Goal: Contribute content: Contribute content

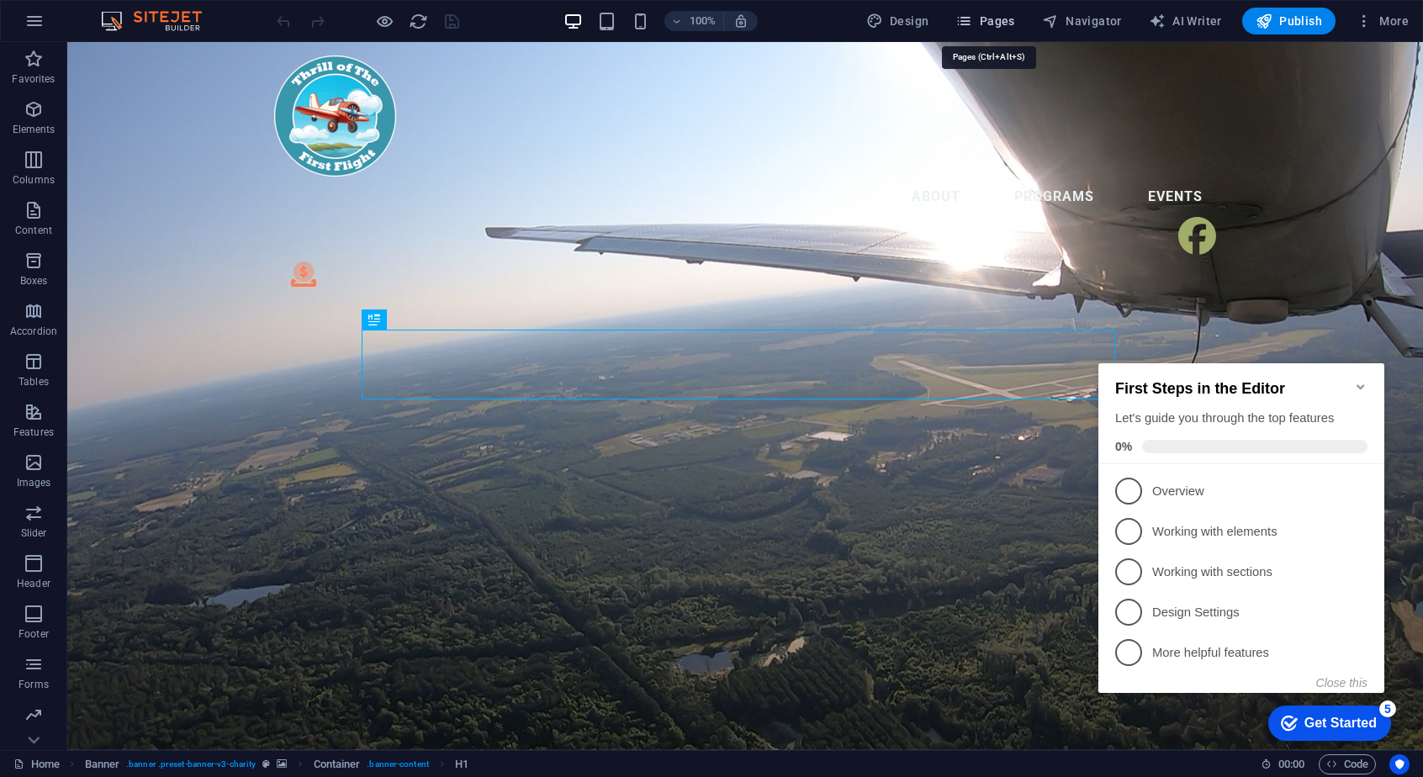
click at [1002, 28] on span "Pages" at bounding box center [984, 21] width 59 height 17
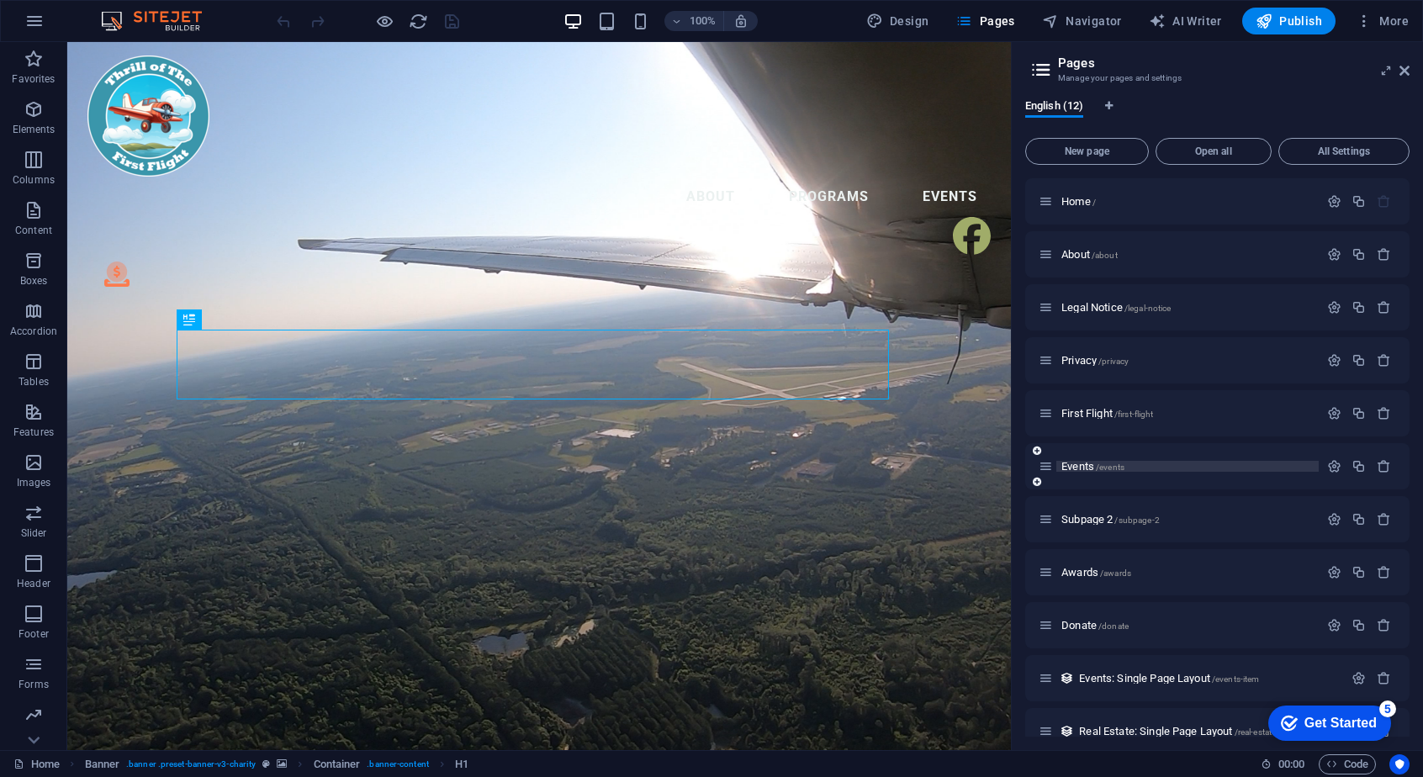
click at [1086, 464] on span "Events /events" at bounding box center [1092, 466] width 63 height 13
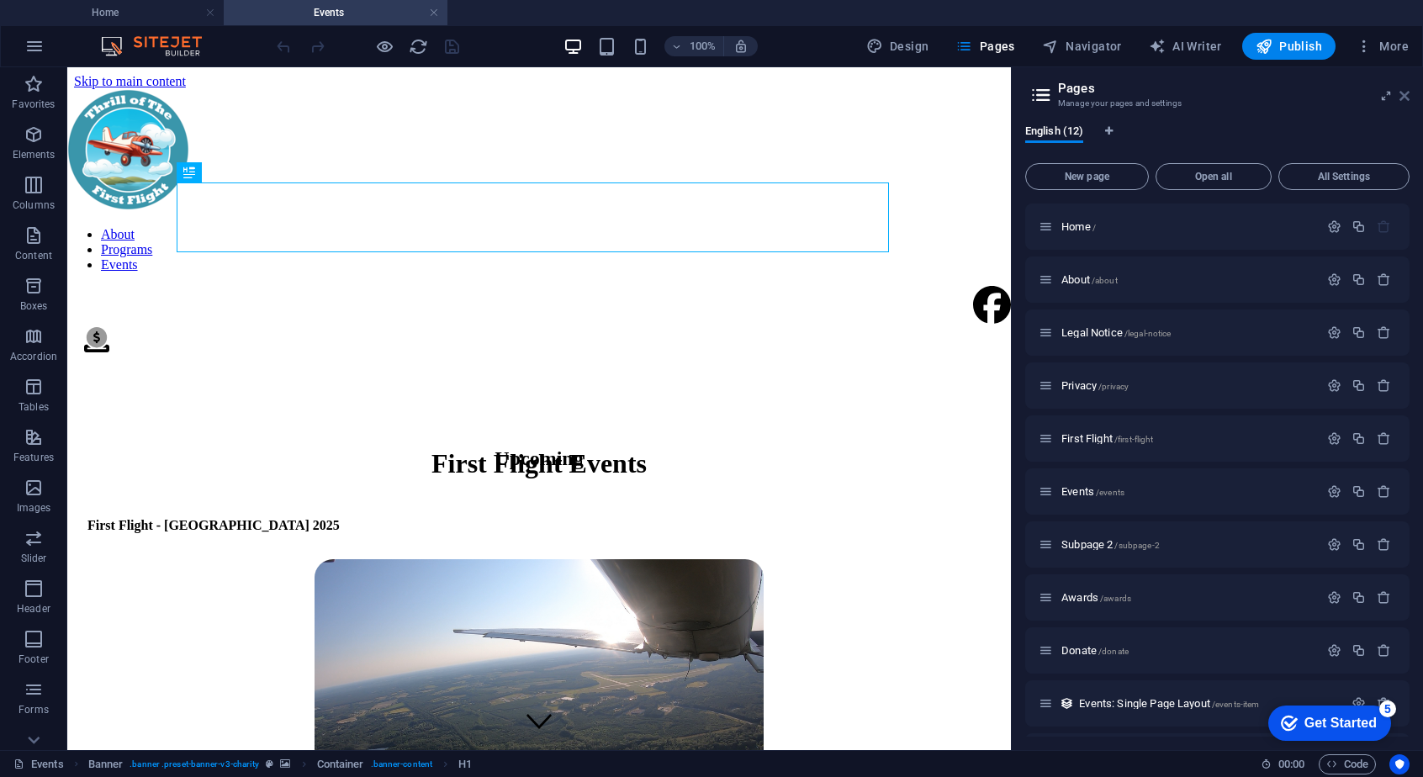
click at [0, 0] on icon at bounding box center [0, 0] width 0 height 0
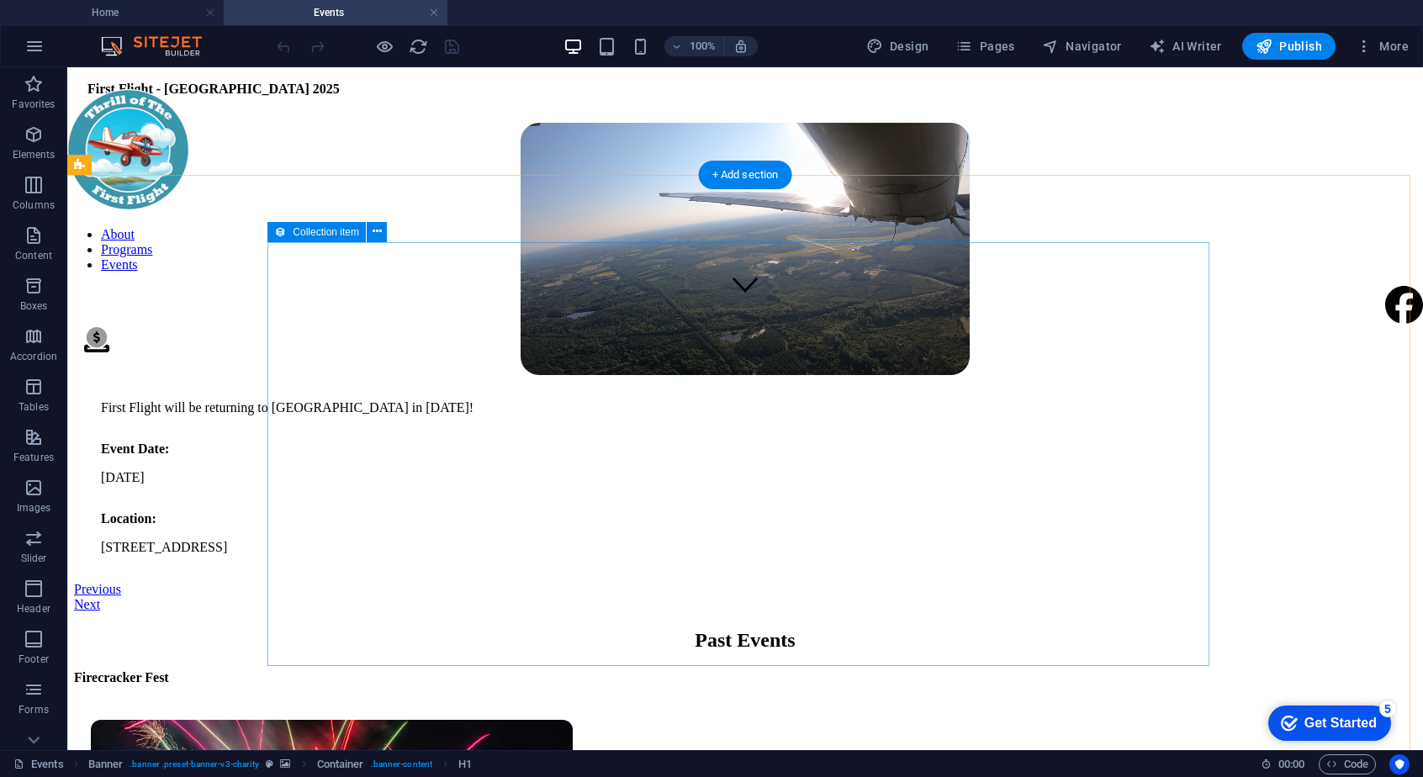
scroll to position [438, 0]
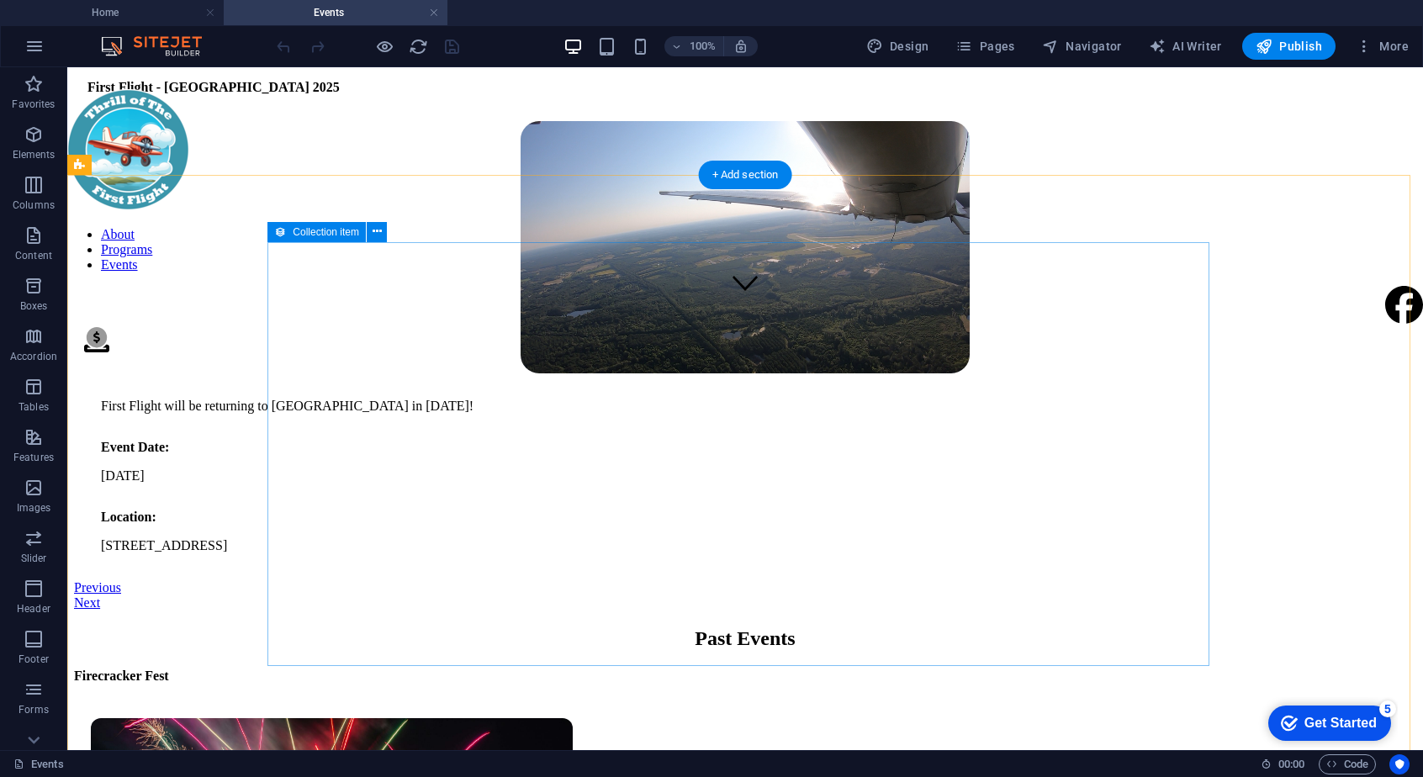
click at [1064, 329] on article "First Flight - [GEOGRAPHIC_DATA] 2025 First Flight will be returning to [GEOGRA…" at bounding box center [745, 315] width 1342 height 532
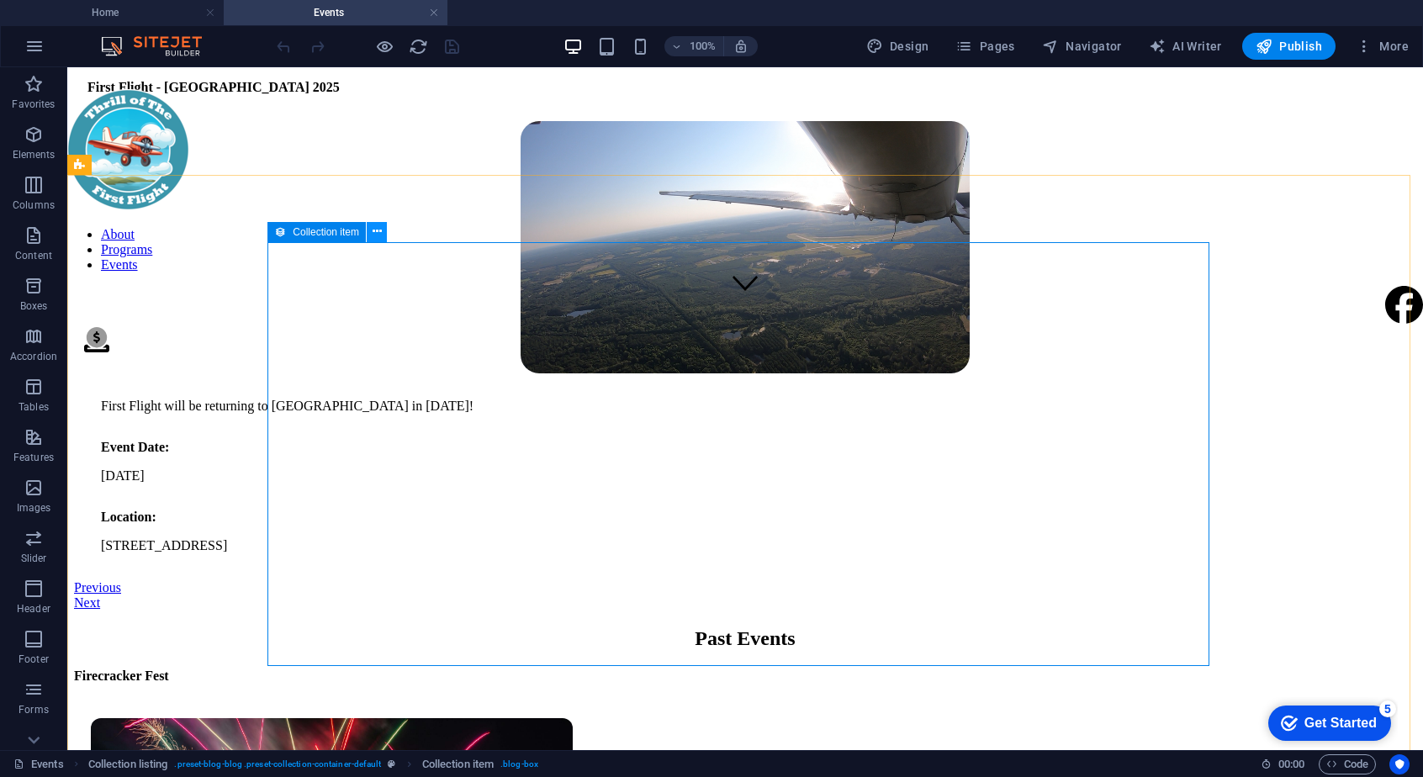
click at [373, 226] on icon at bounding box center [377, 232] width 9 height 18
click at [703, 385] on figure at bounding box center [744, 249] width 1315 height 272
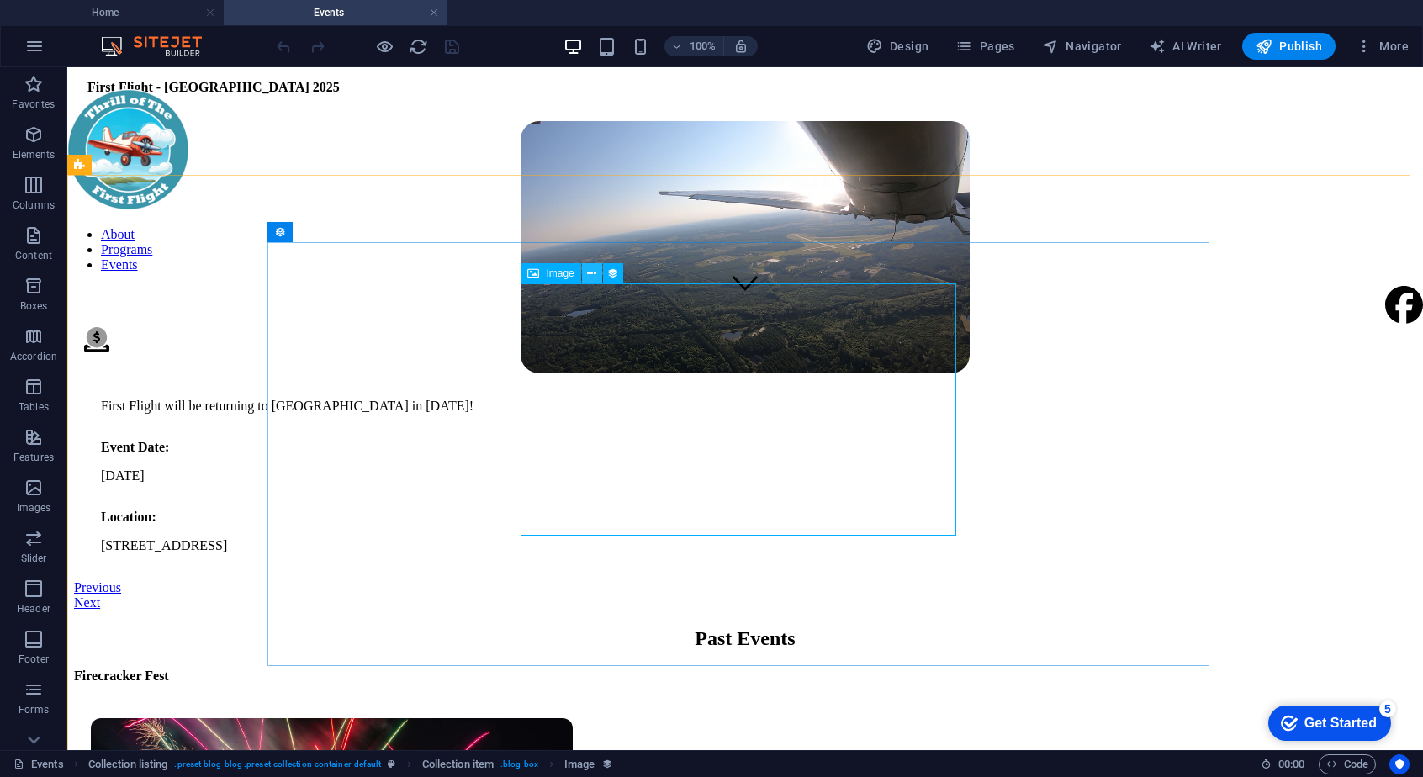
click at [595, 278] on icon at bounding box center [591, 274] width 9 height 18
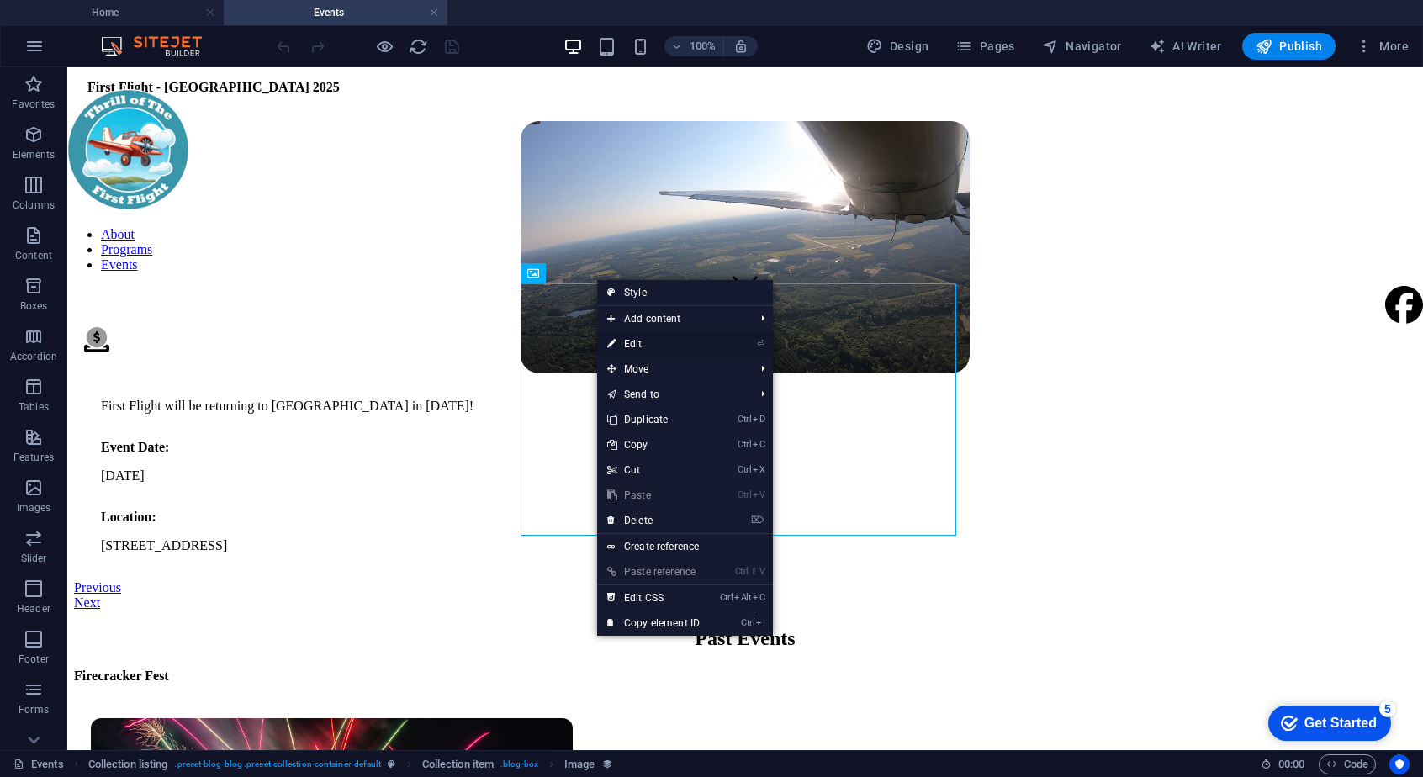
click at [642, 344] on link "⏎ Edit" at bounding box center [653, 343] width 113 height 25
select select "px"
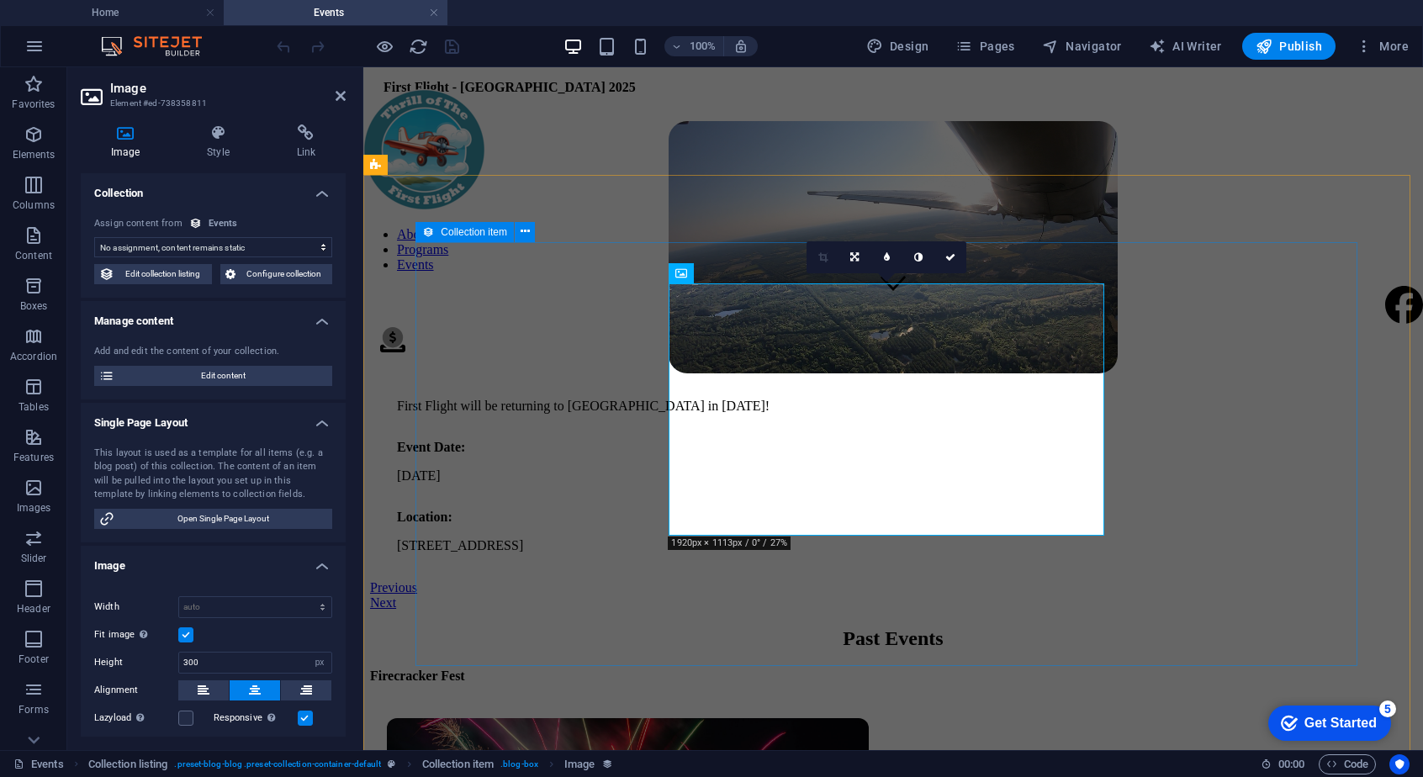
select select "image"
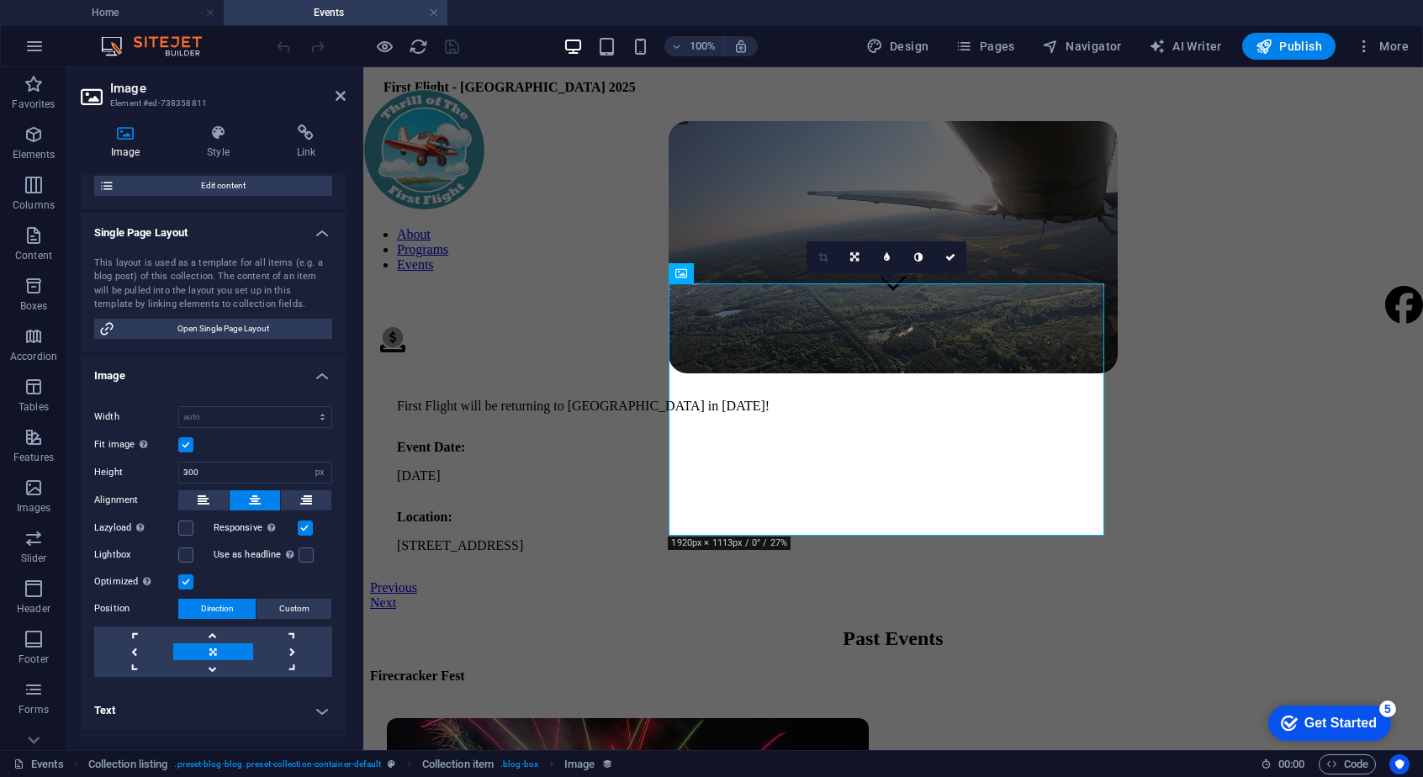
scroll to position [191, 0]
click at [227, 148] on h4 "Style" at bounding box center [221, 141] width 89 height 35
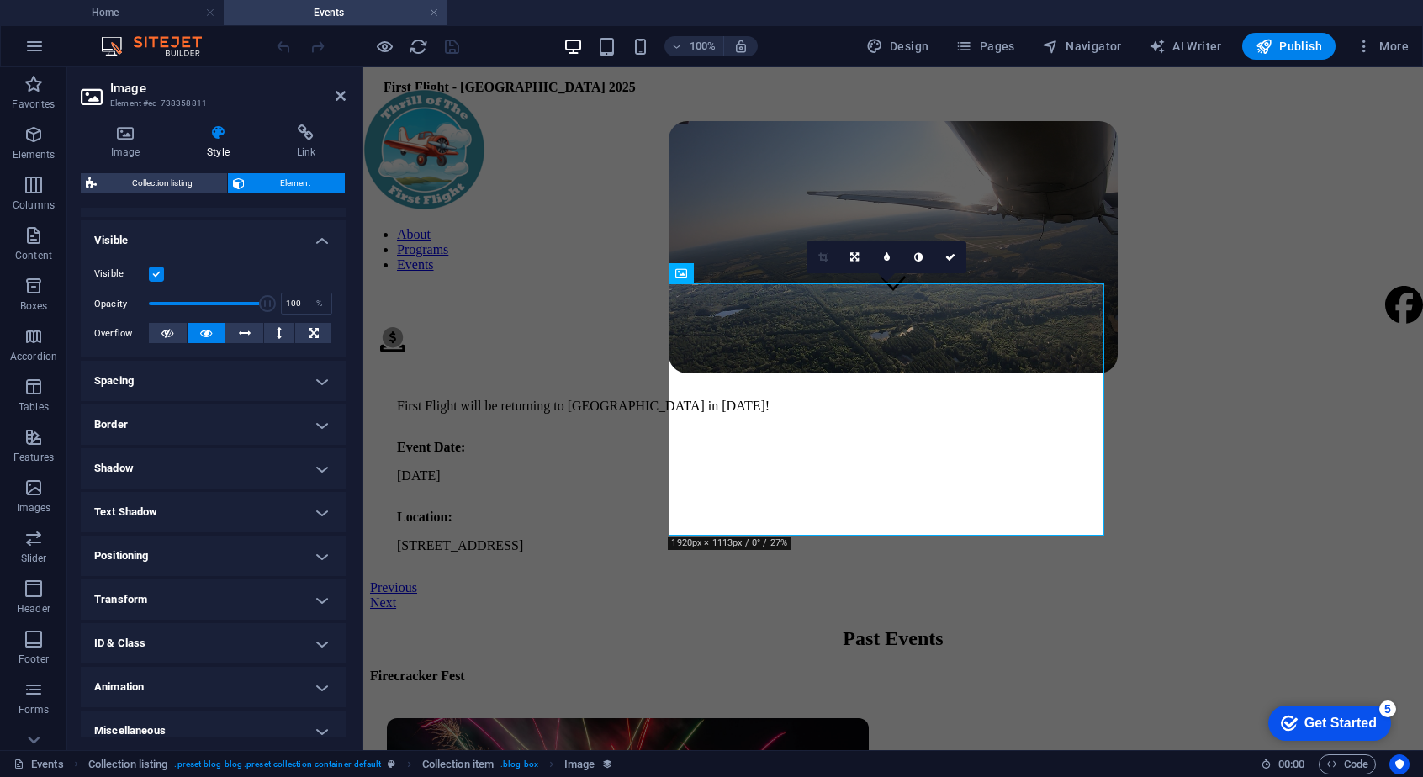
scroll to position [181, 0]
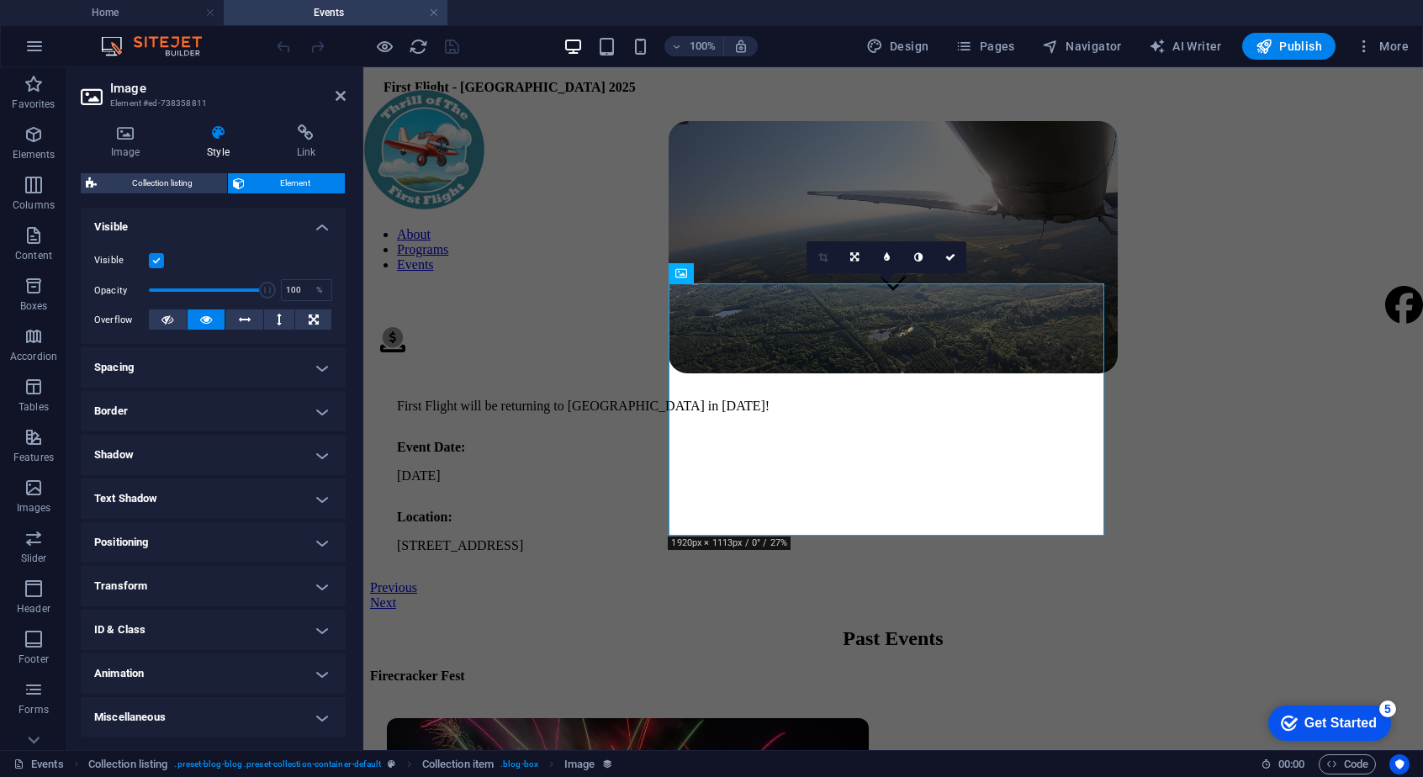
click at [212, 714] on h4 "Miscellaneous" at bounding box center [213, 717] width 265 height 40
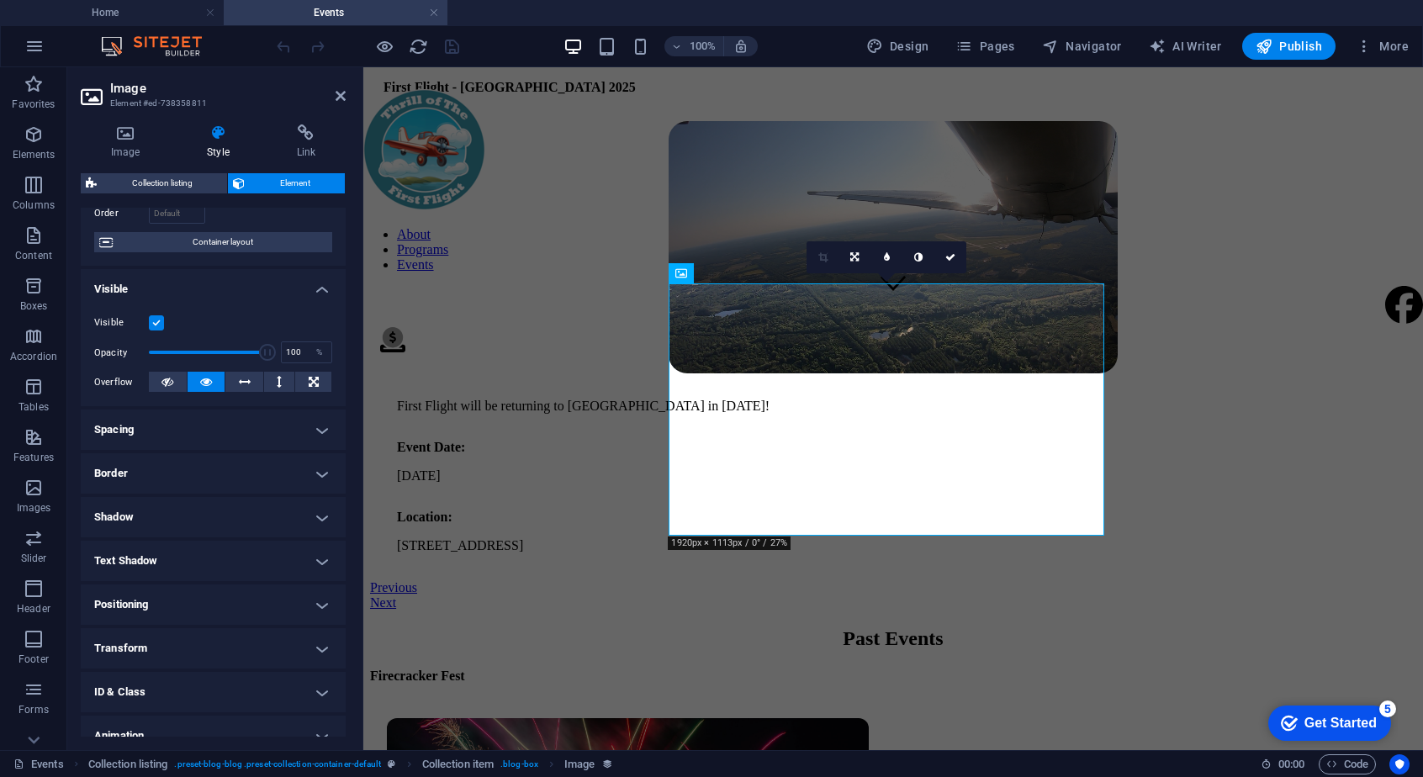
scroll to position [0, 0]
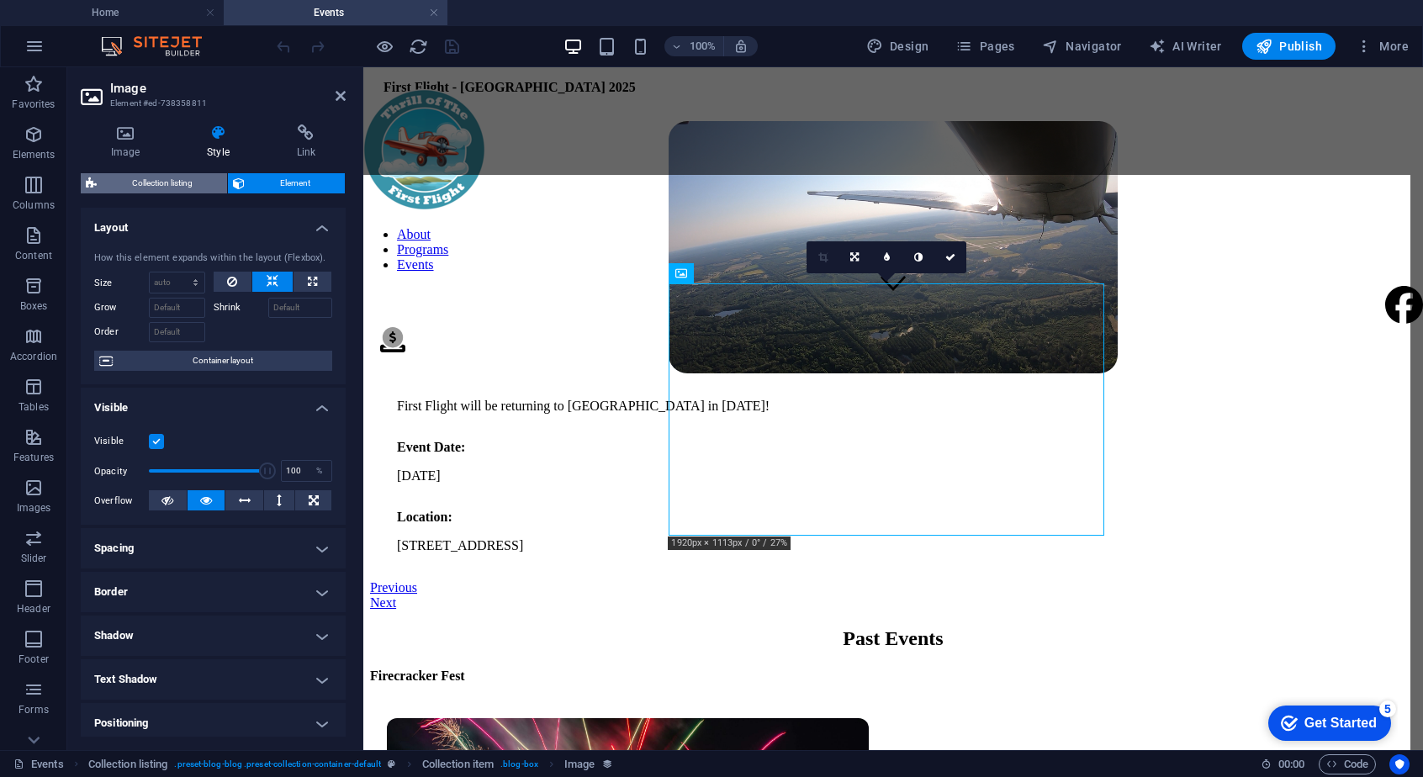
click at [175, 186] on span "Collection listing" at bounding box center [162, 183] width 120 height 20
select select "rem"
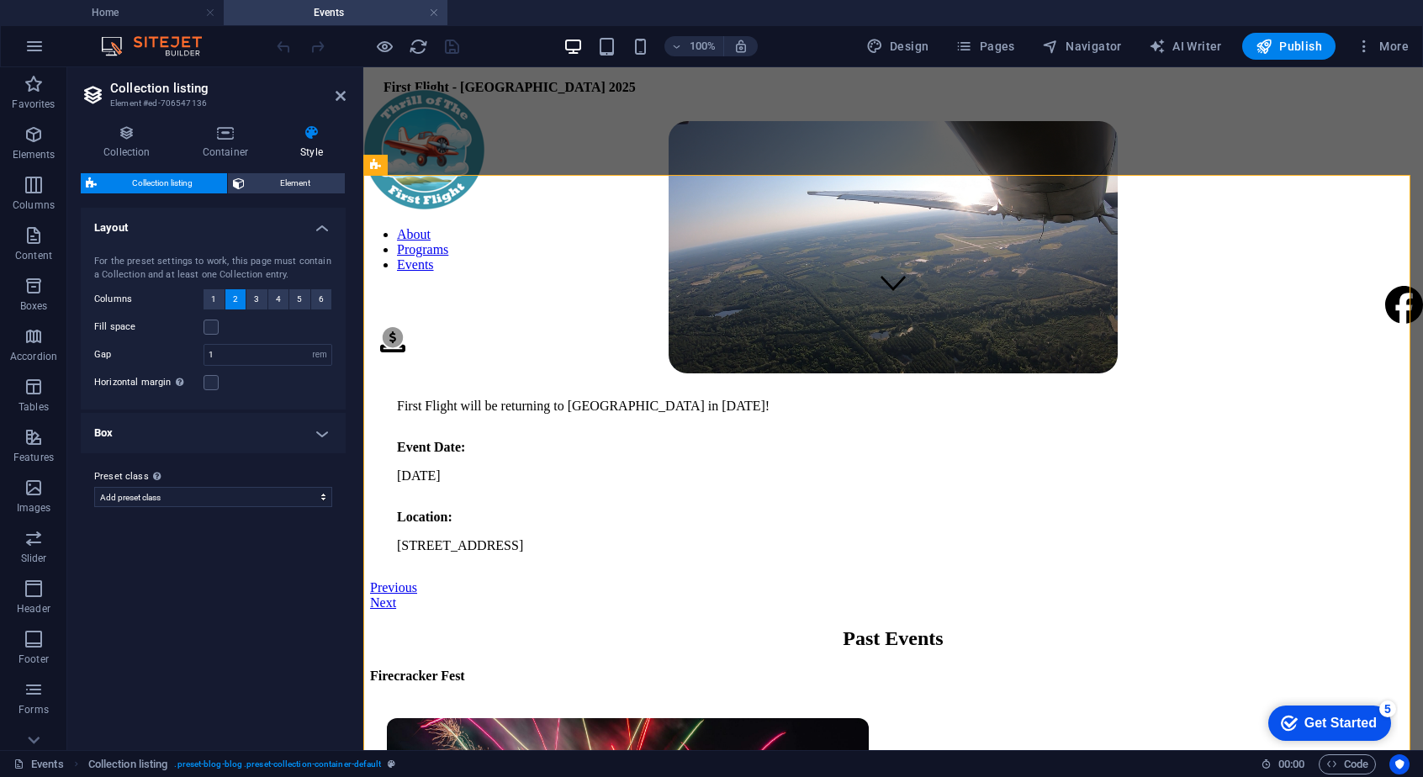
click at [281, 425] on h4 "Box" at bounding box center [213, 433] width 265 height 40
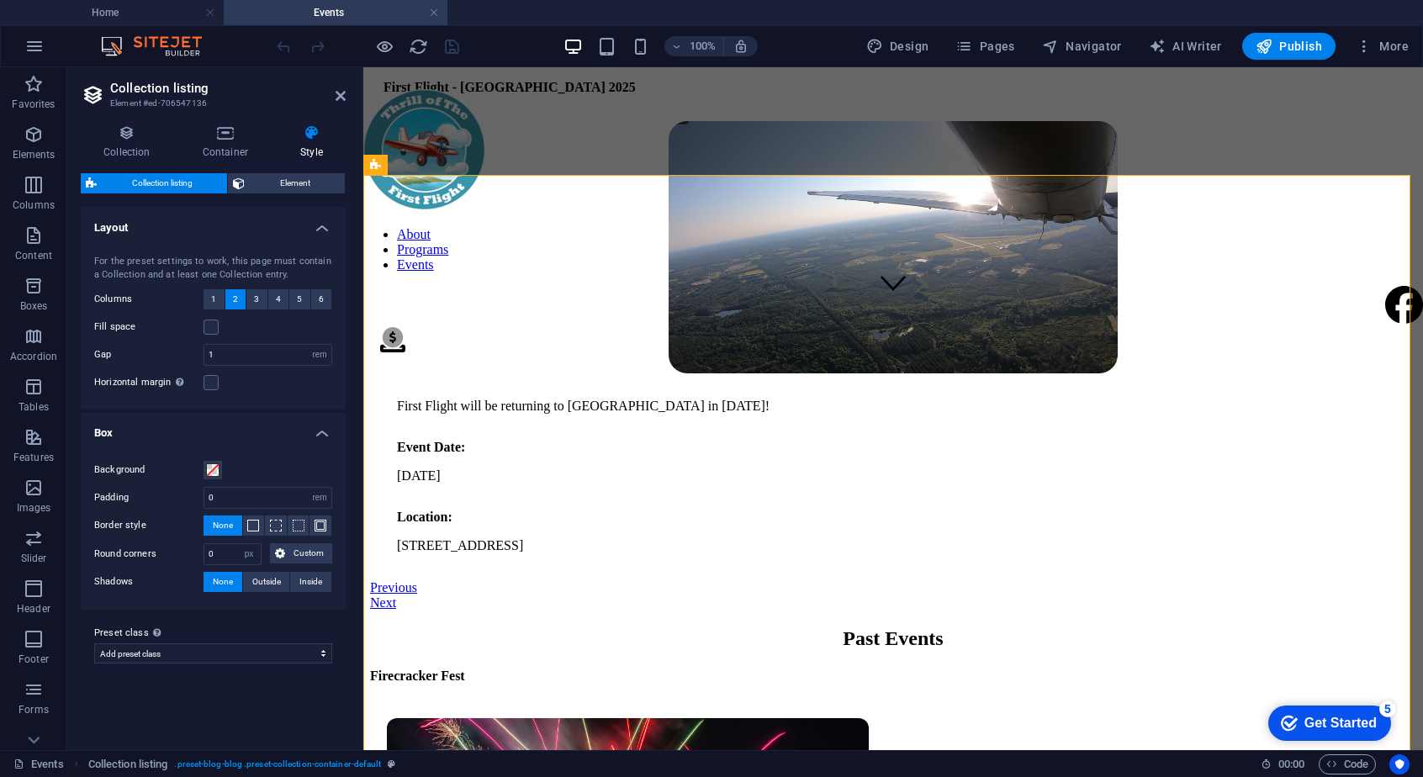
click at [281, 425] on h4 "Box" at bounding box center [213, 428] width 265 height 30
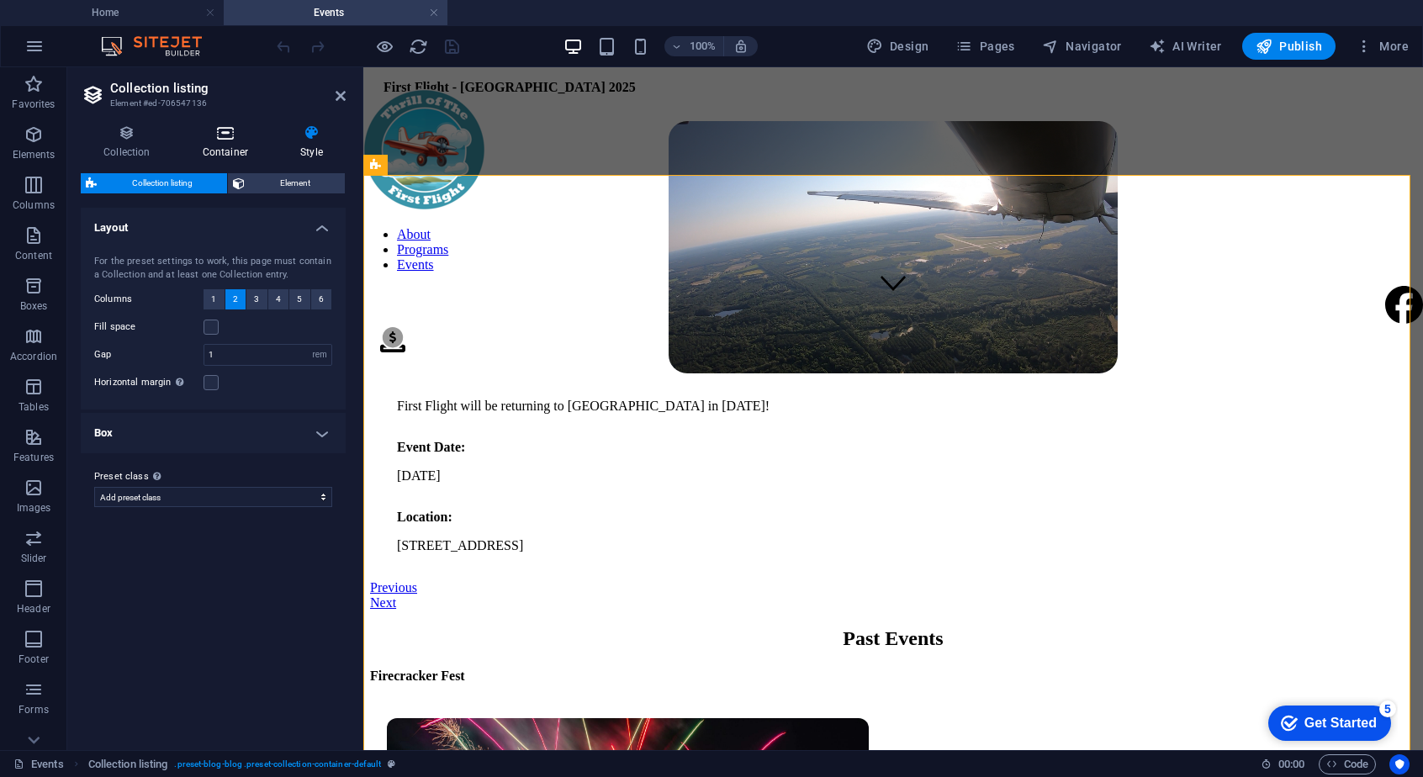
click at [230, 143] on h4 "Container" at bounding box center [229, 141] width 98 height 35
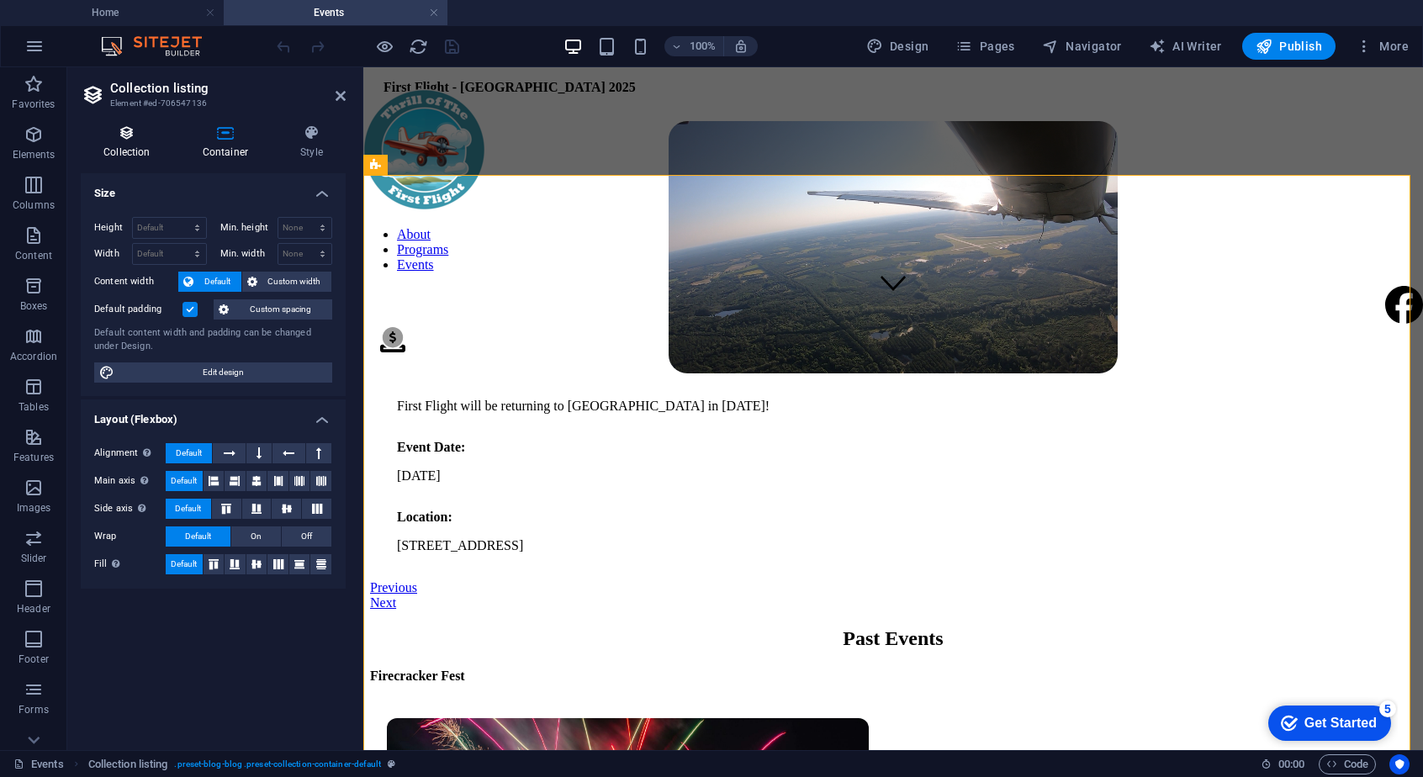
click at [129, 151] on h4 "Collection" at bounding box center [130, 141] width 99 height 35
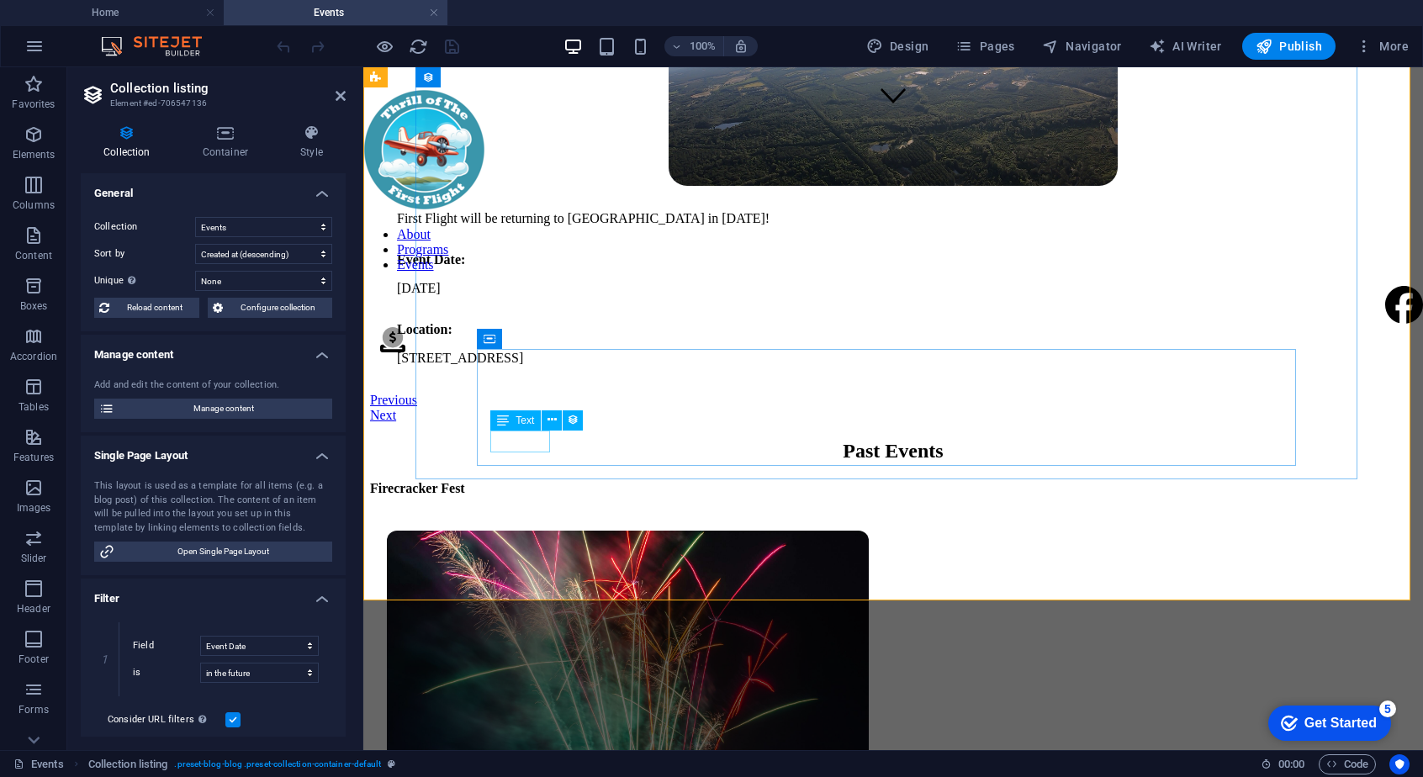
scroll to position [625, 0]
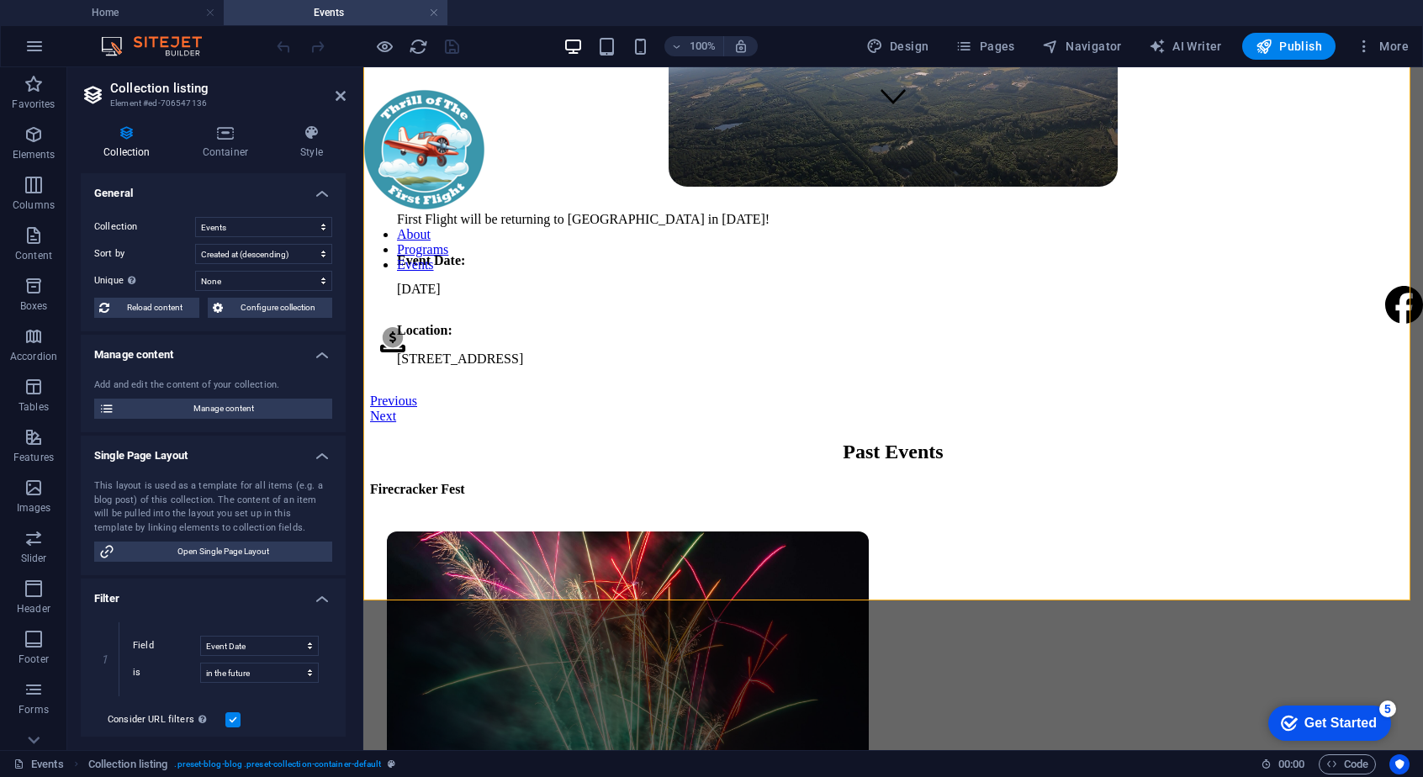
drag, startPoint x: 218, startPoint y: 565, endPoint x: 246, endPoint y: 505, distance: 65.8
click at [246, 505] on div "This layout is used as a template for all items (e.g. a blog post) of this coll…" at bounding box center [213, 520] width 265 height 109
click at [222, 547] on span "Open Single Page Layout" at bounding box center [223, 552] width 208 height 20
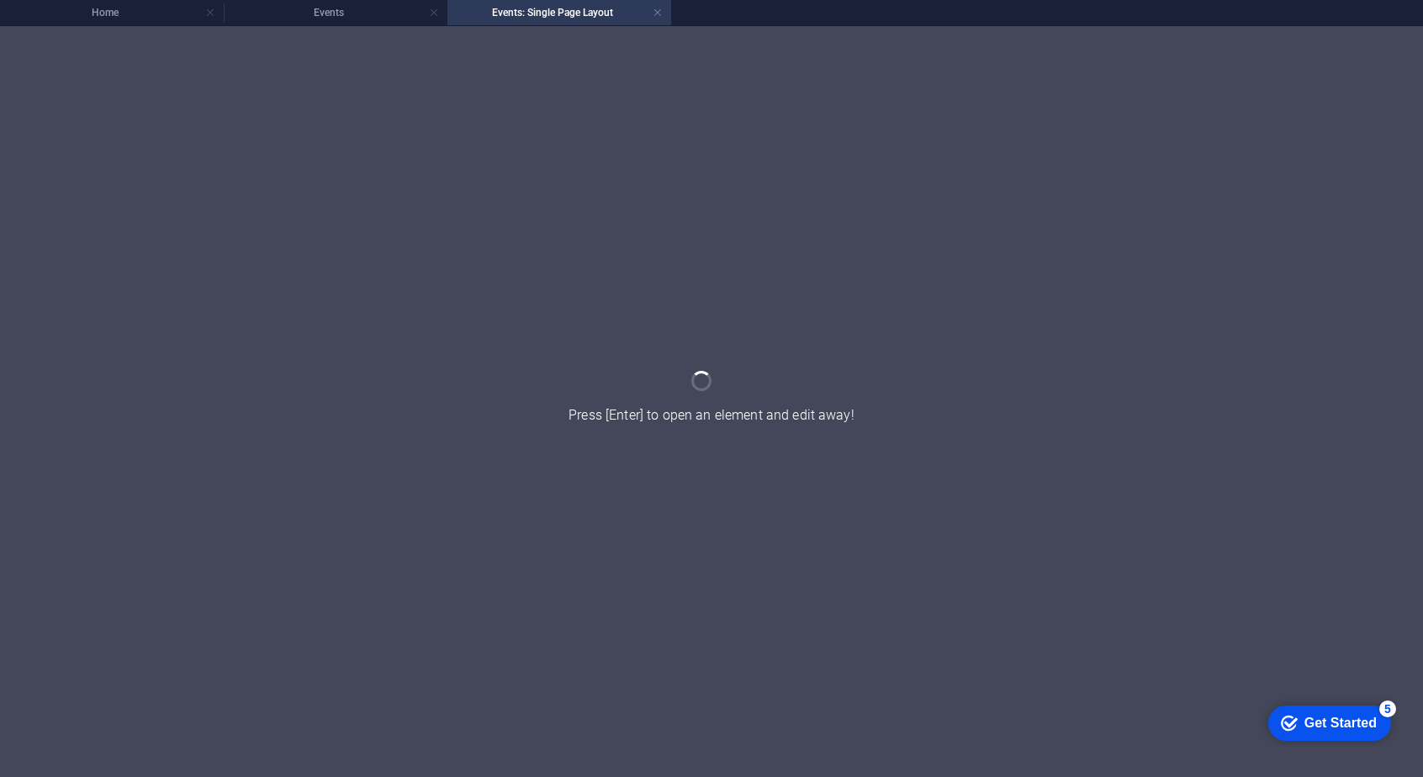
scroll to position [0, 0]
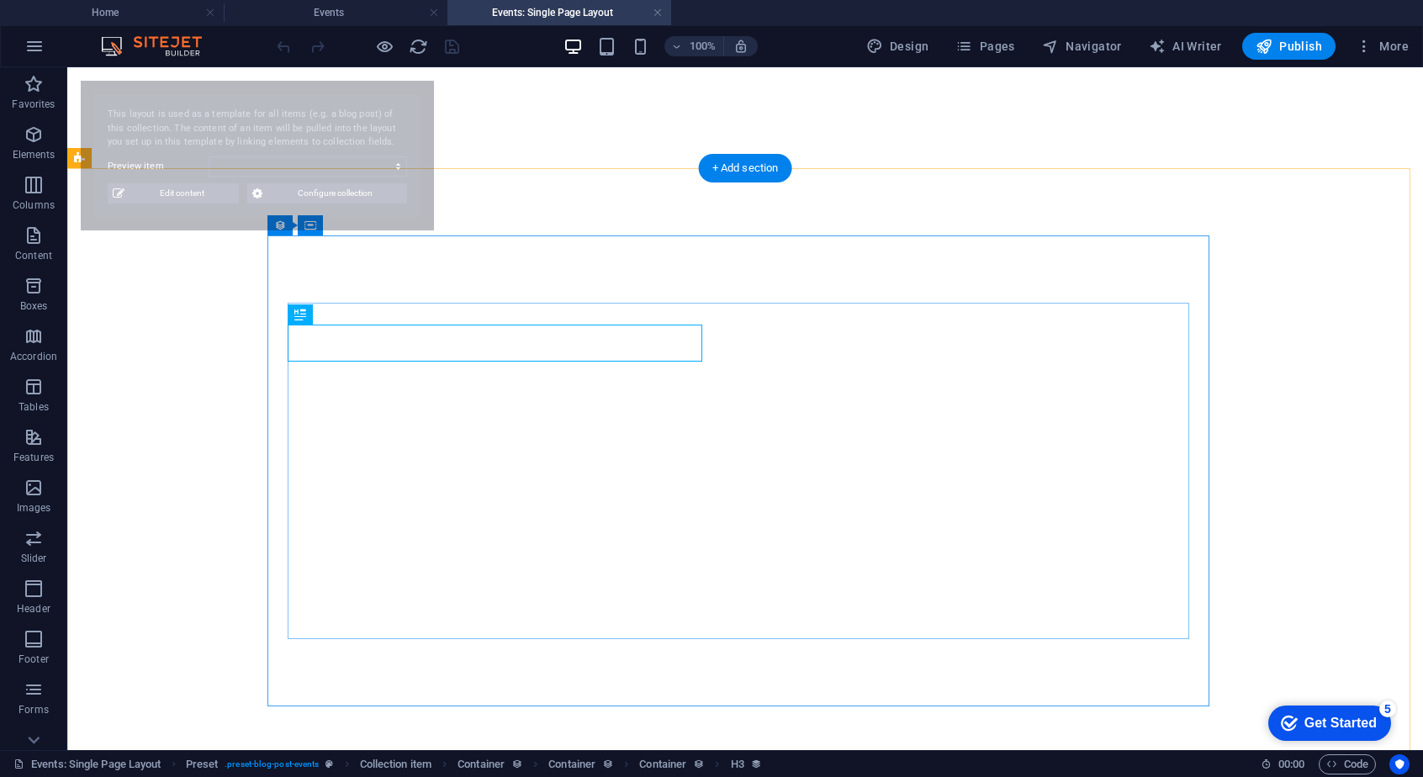
select select "684398c4215333a41f0c3383"
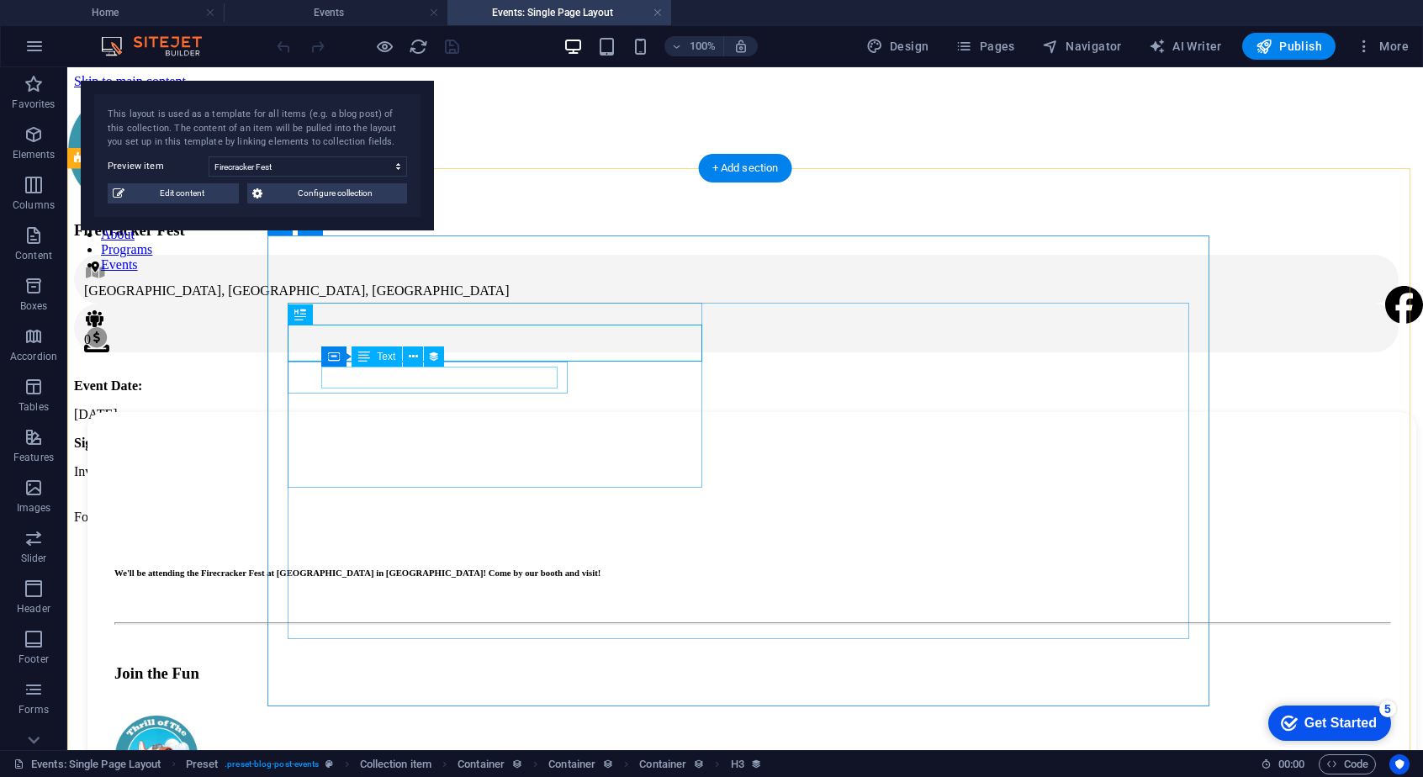
click at [469, 299] on div "[GEOGRAPHIC_DATA], [GEOGRAPHIC_DATA], [GEOGRAPHIC_DATA]" at bounding box center [736, 290] width 1304 height 15
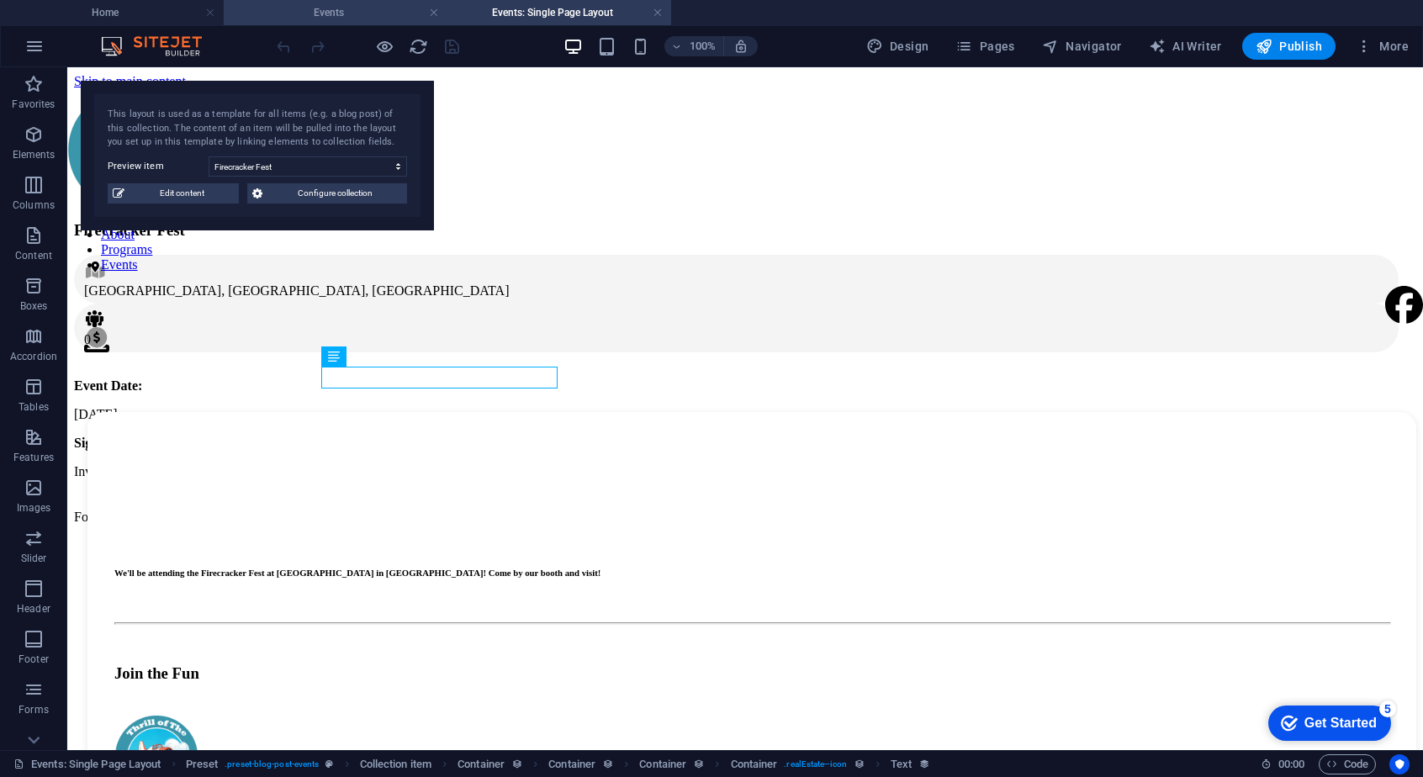
click at [373, 21] on h4 "Events" at bounding box center [336, 12] width 224 height 18
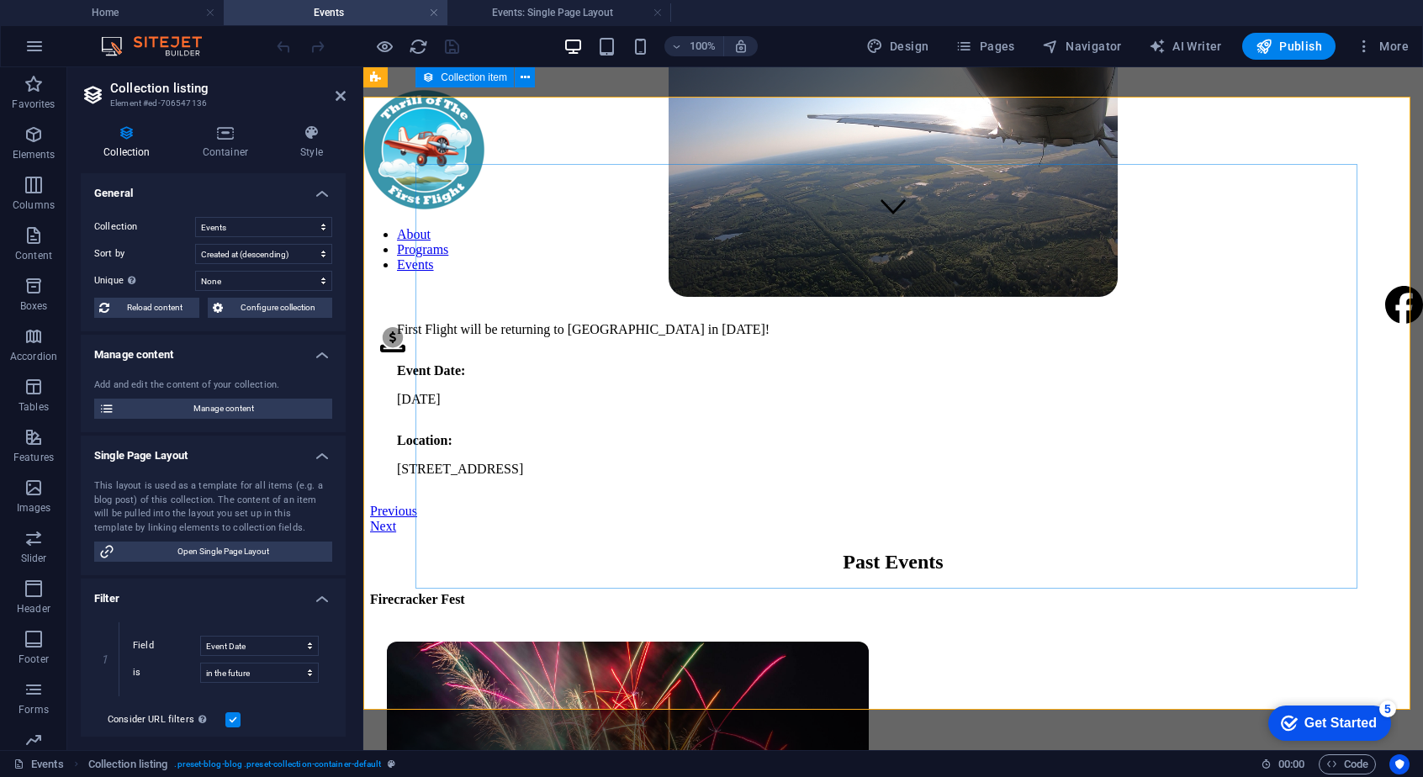
scroll to position [515, 0]
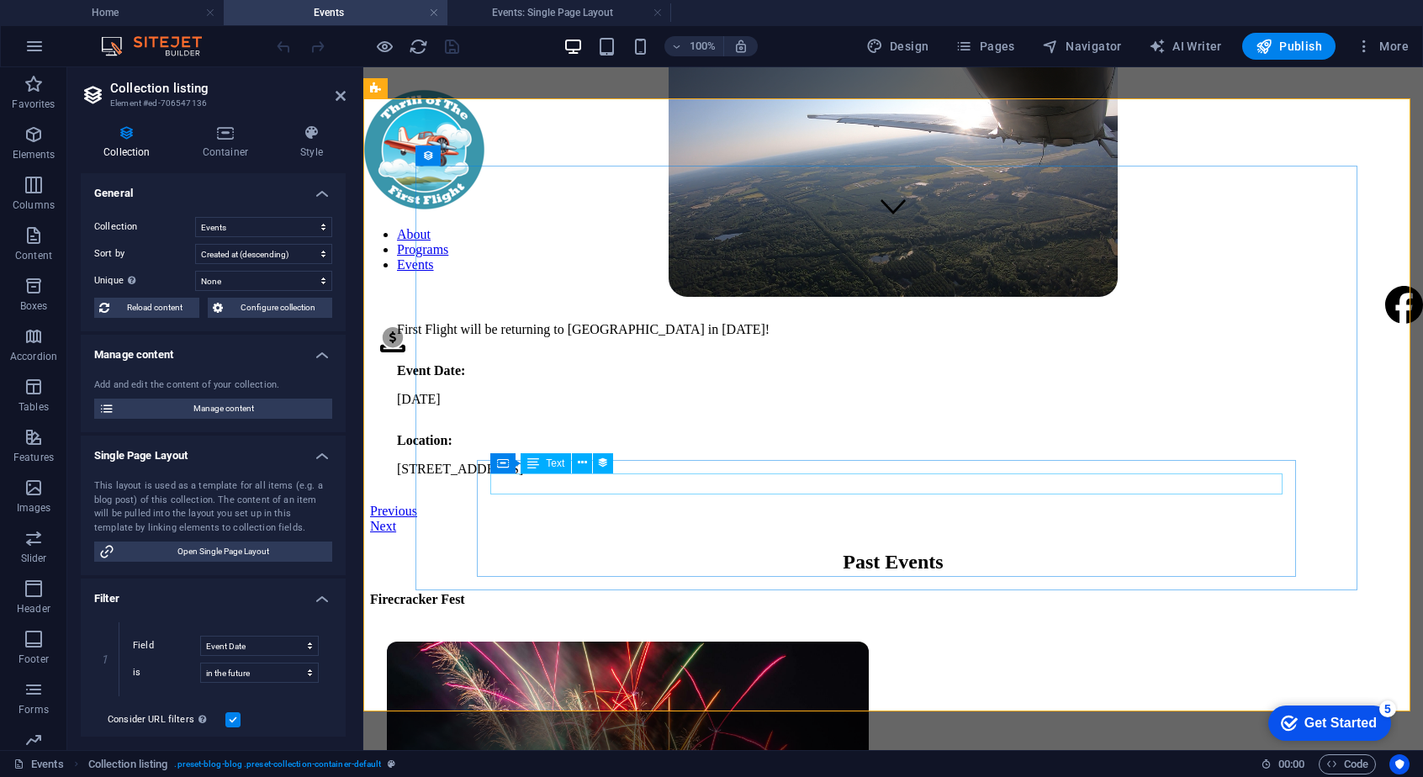
click at [836, 337] on div "First Flight will be returning to [GEOGRAPHIC_DATA] in [DATE]!" at bounding box center [893, 329] width 992 height 15
select select "summary"
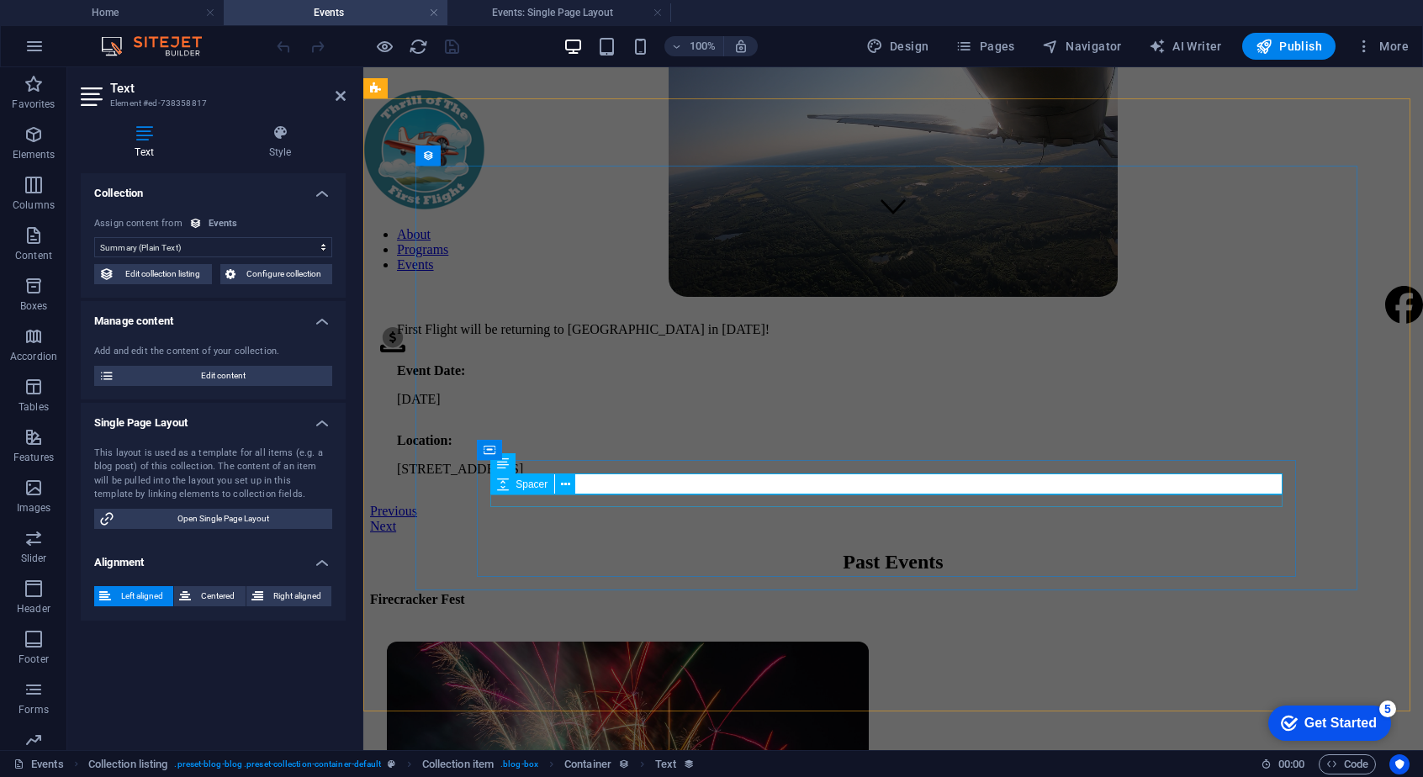
click at [822, 350] on div at bounding box center [893, 343] width 992 height 13
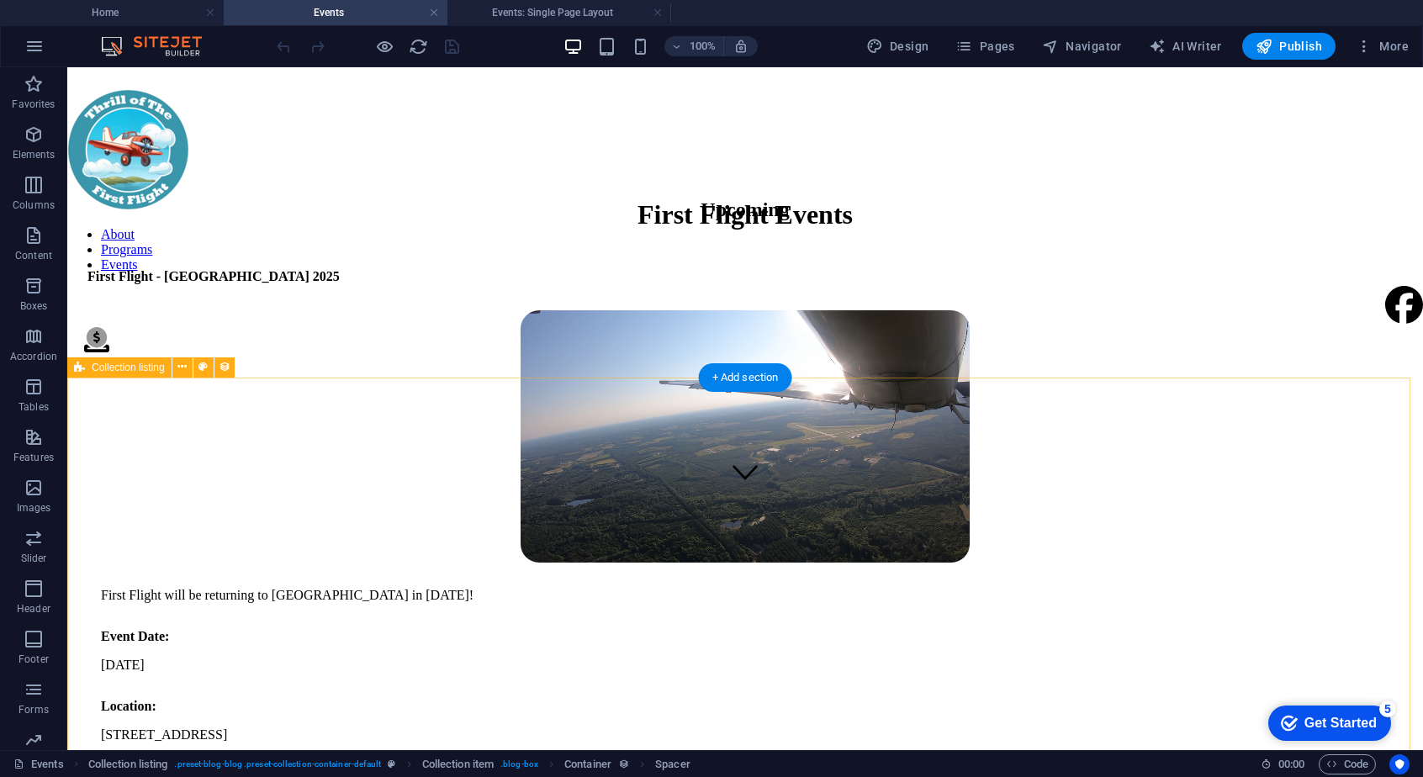
scroll to position [235, 0]
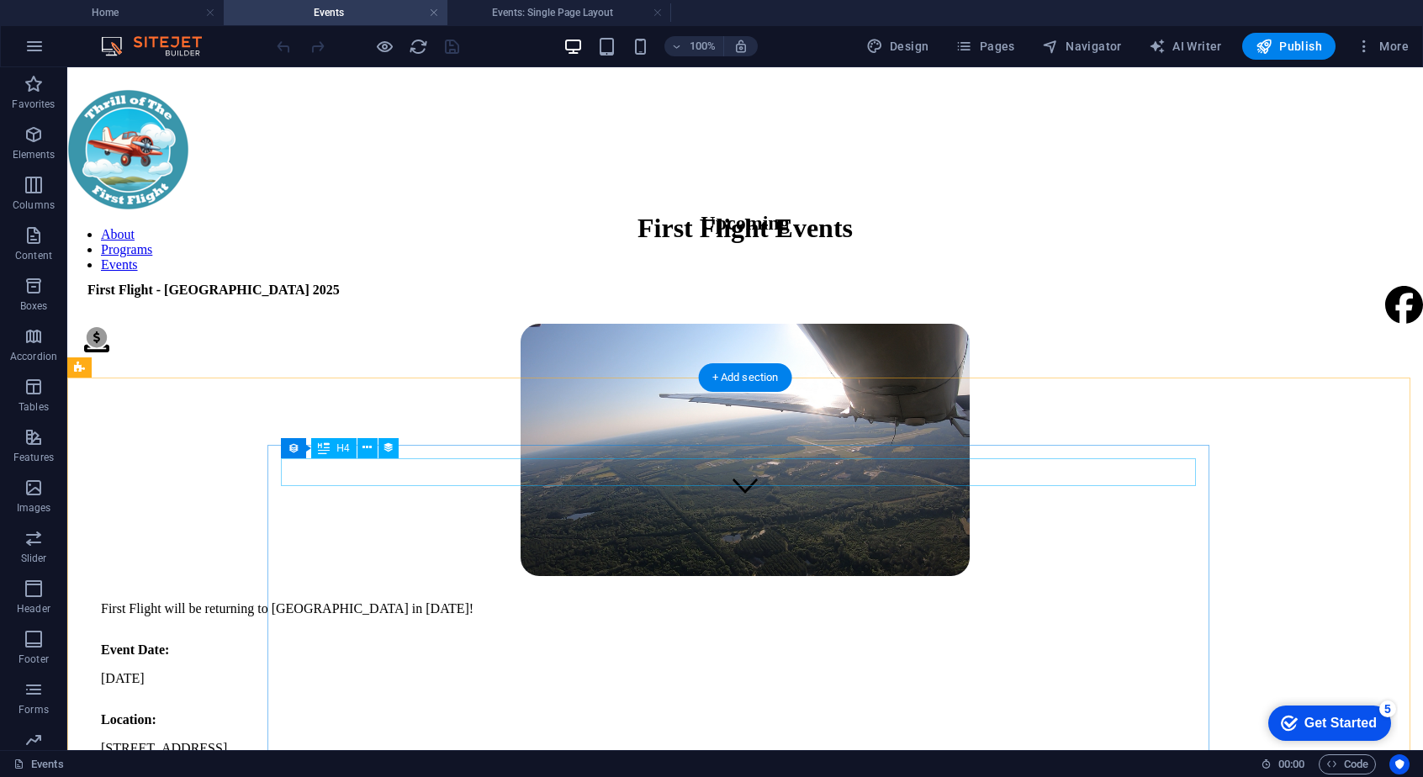
click at [418, 298] on div "First Flight - [GEOGRAPHIC_DATA] 2025" at bounding box center [744, 290] width 1315 height 15
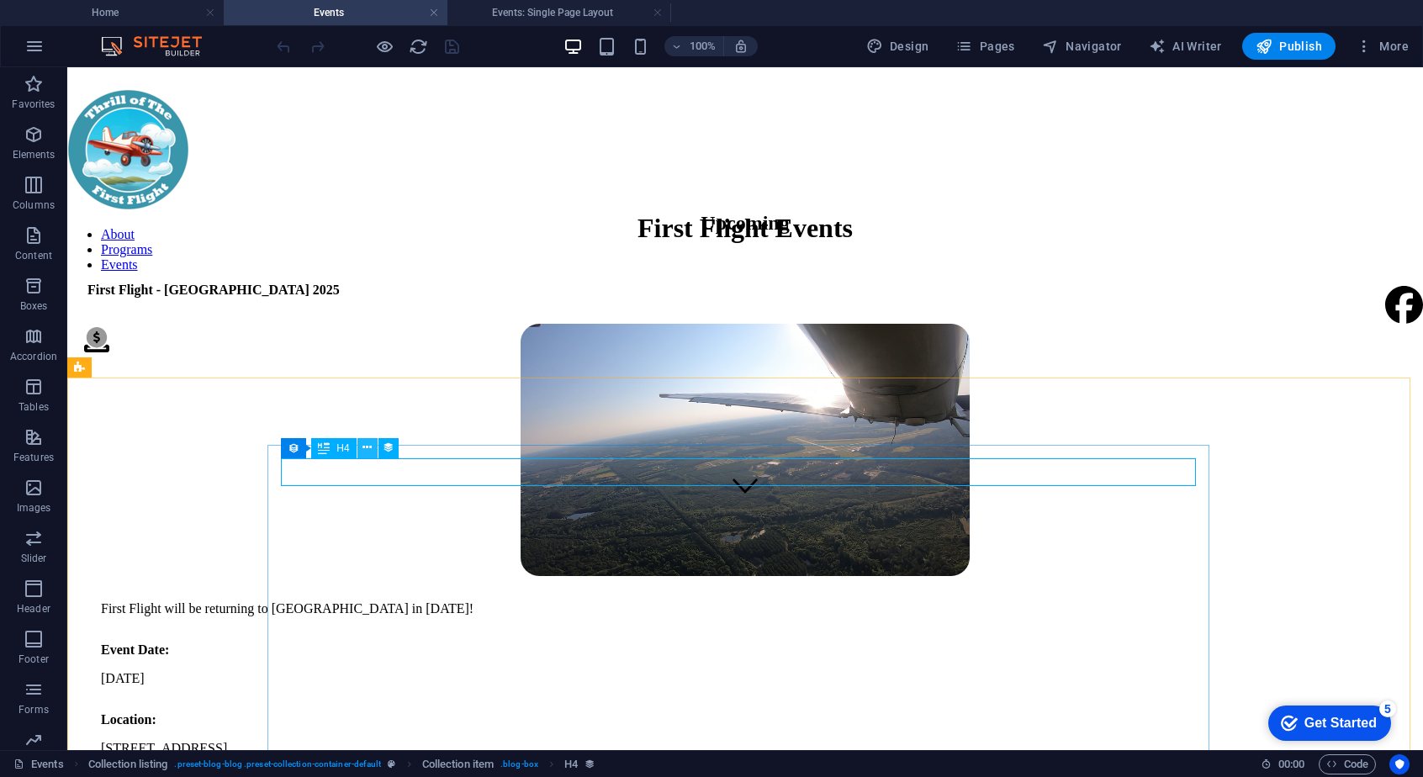
click at [367, 448] on icon at bounding box center [366, 448] width 9 height 18
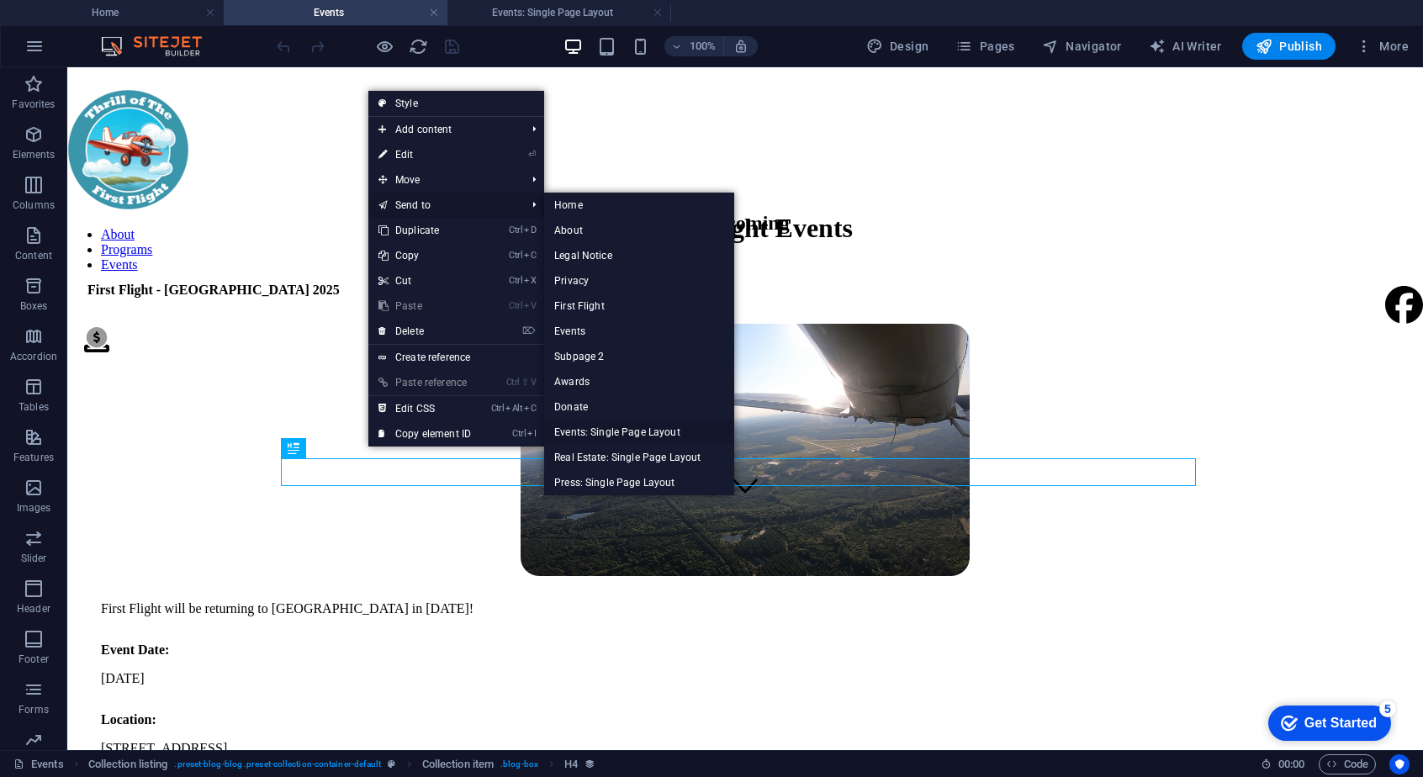
click at [664, 433] on link "Events: Single Page Layout" at bounding box center [639, 432] width 190 height 25
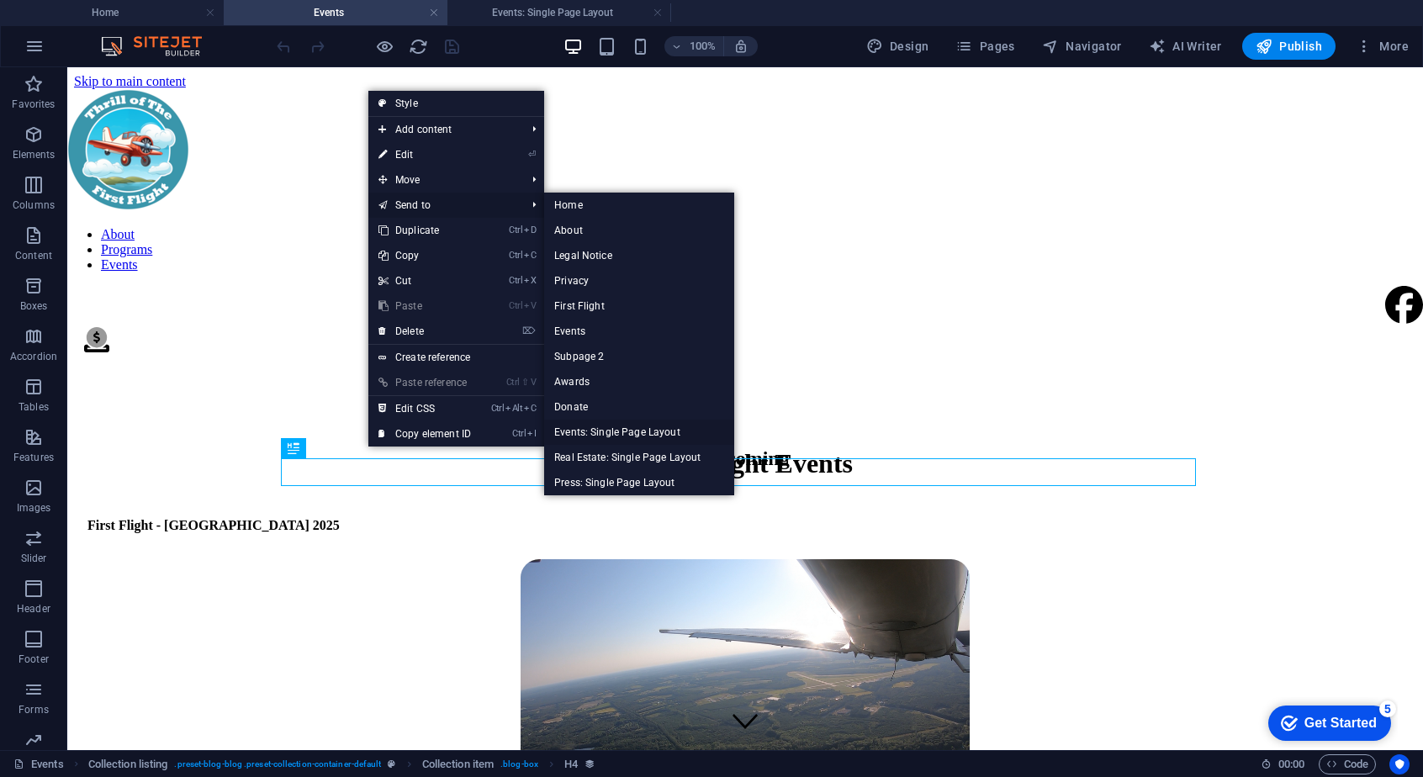
select select "name"
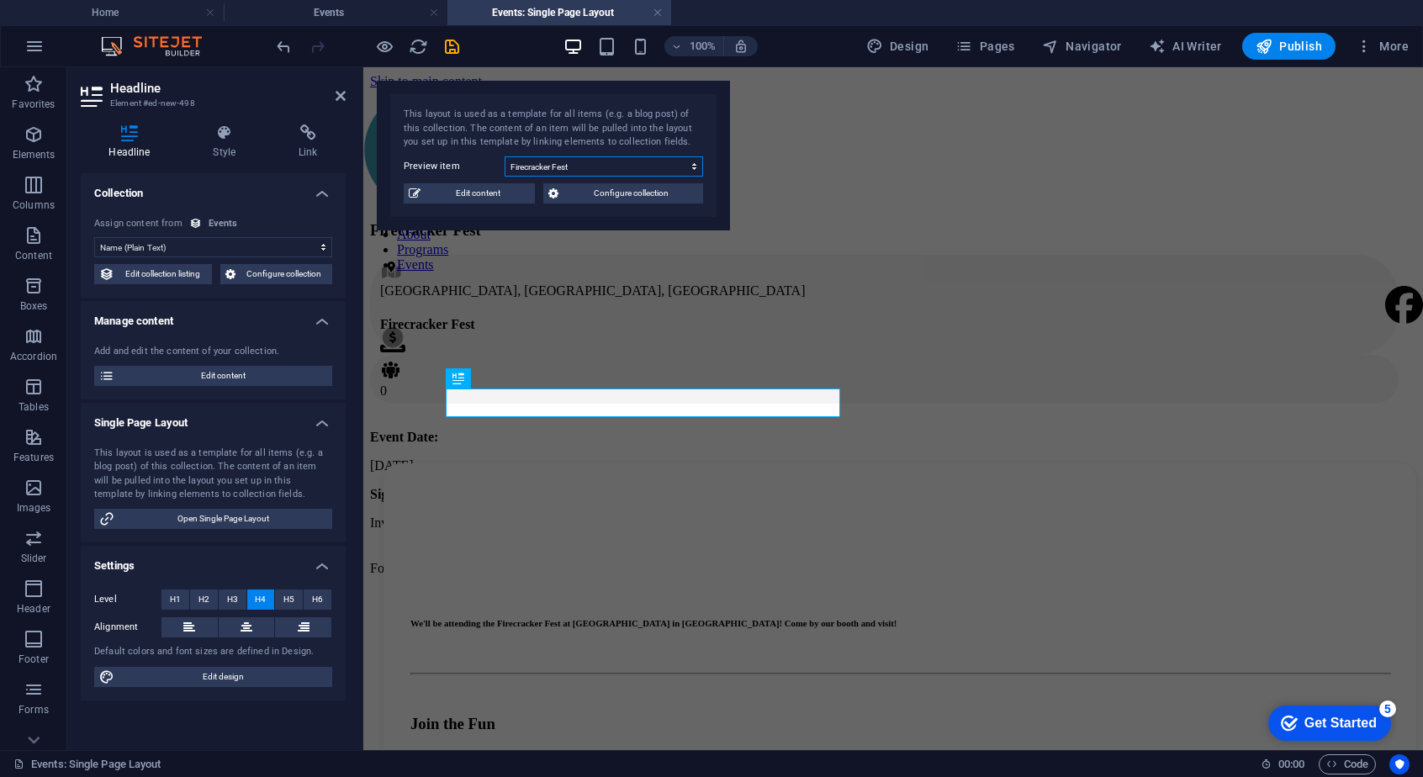
click at [690, 166] on select "Firecracker Fest Thrill of the First Flight - Waycross 2025 Skybound - First Fl…" at bounding box center [604, 166] width 198 height 20
select select "682404364e1e157fdd0b5108"
click at [505, 156] on select "Firecracker Fest Thrill of the First Flight - Waycross 2025 Skybound - First Fl…" at bounding box center [604, 166] width 198 height 20
click at [364, 26] on div "100% Design Pages Navigator AI Writer Publish More" at bounding box center [711, 46] width 1421 height 40
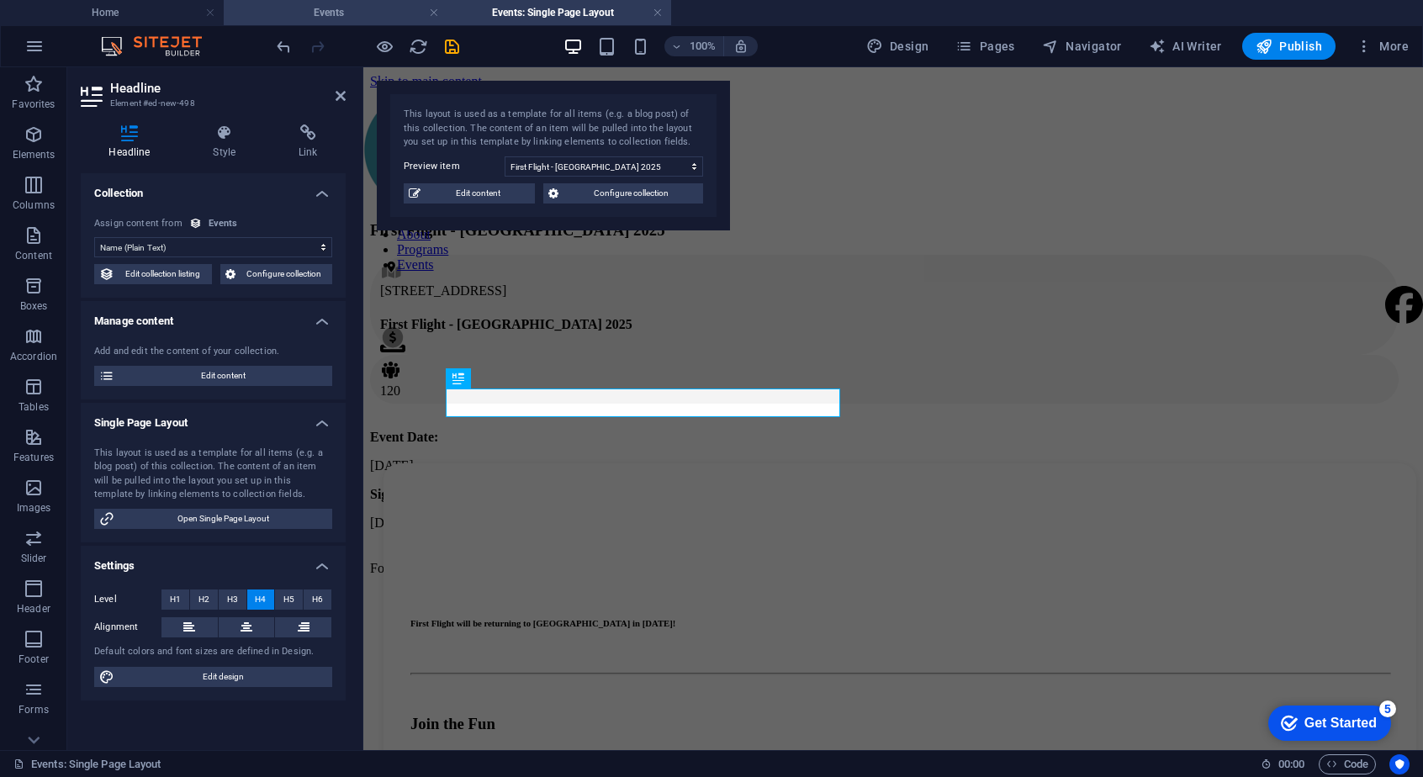
click at [364, 14] on h4 "Events" at bounding box center [336, 12] width 224 height 18
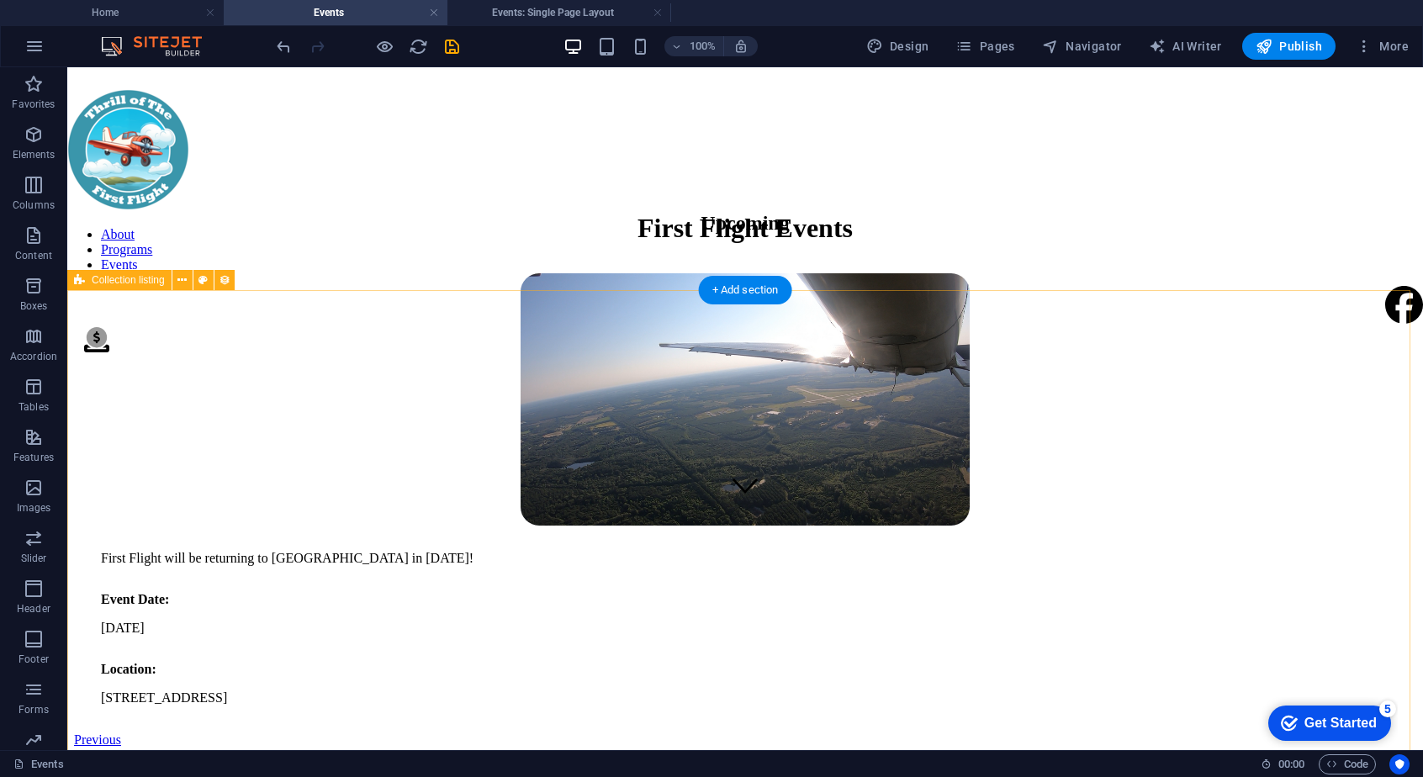
scroll to position [407, 0]
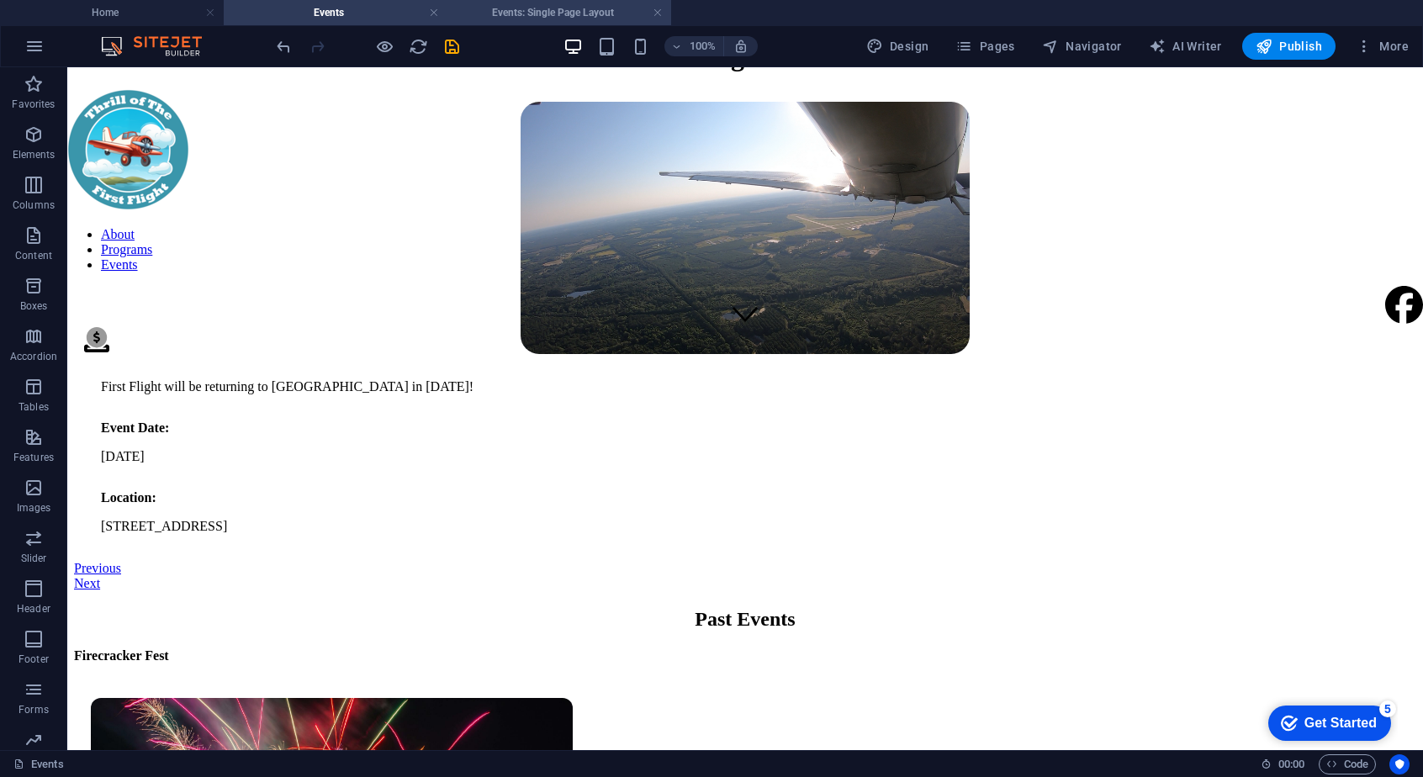
click at [469, 9] on h4 "Events: Single Page Layout" at bounding box center [559, 12] width 224 height 18
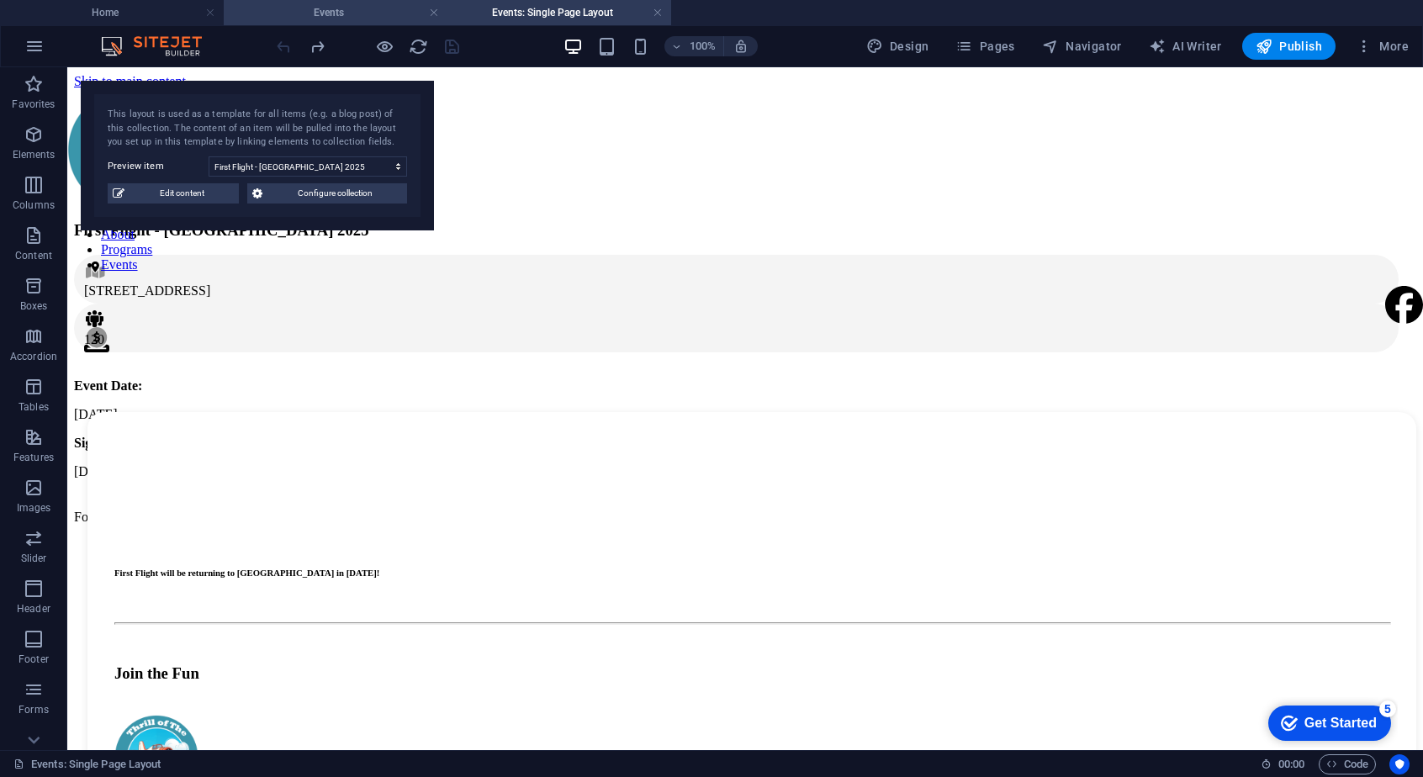
click at [370, 14] on h4 "Events" at bounding box center [336, 12] width 224 height 18
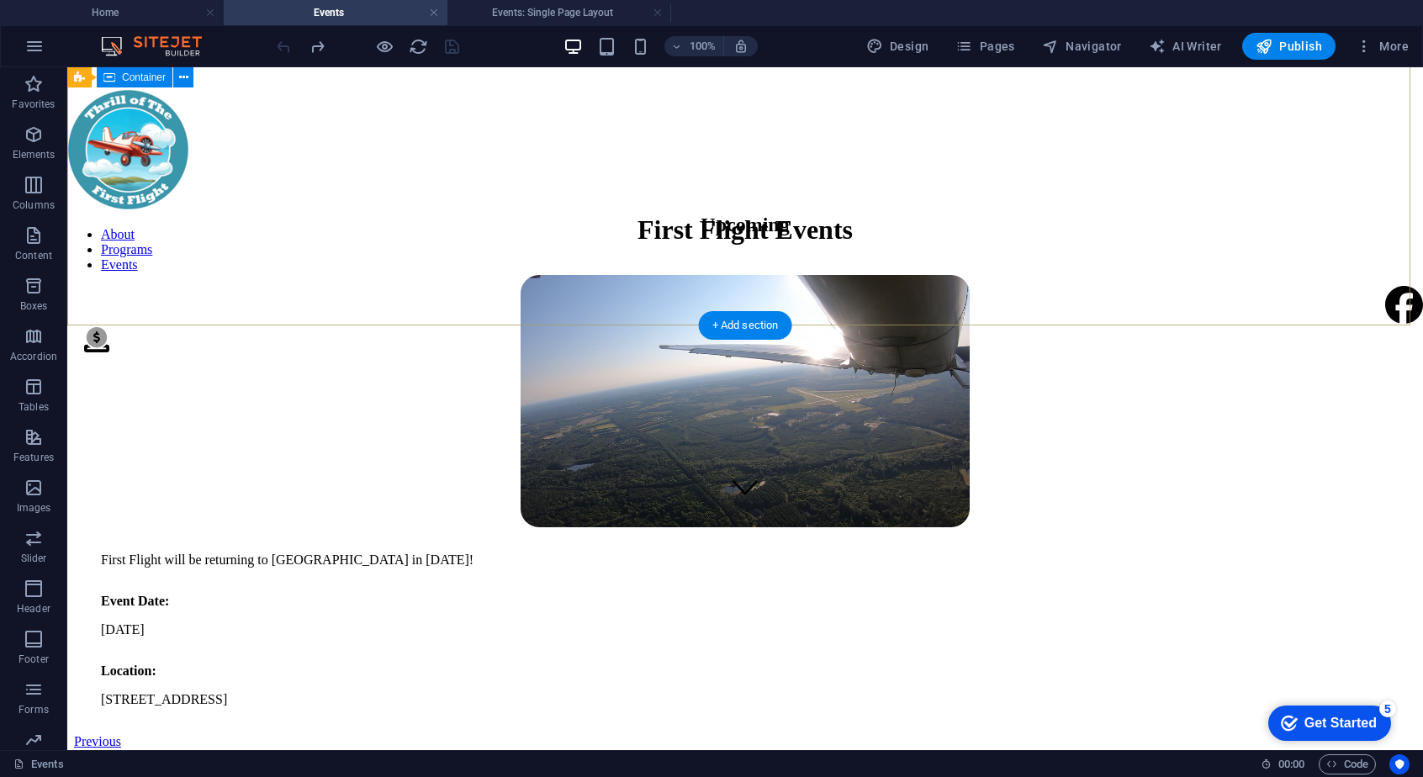
scroll to position [230, 0]
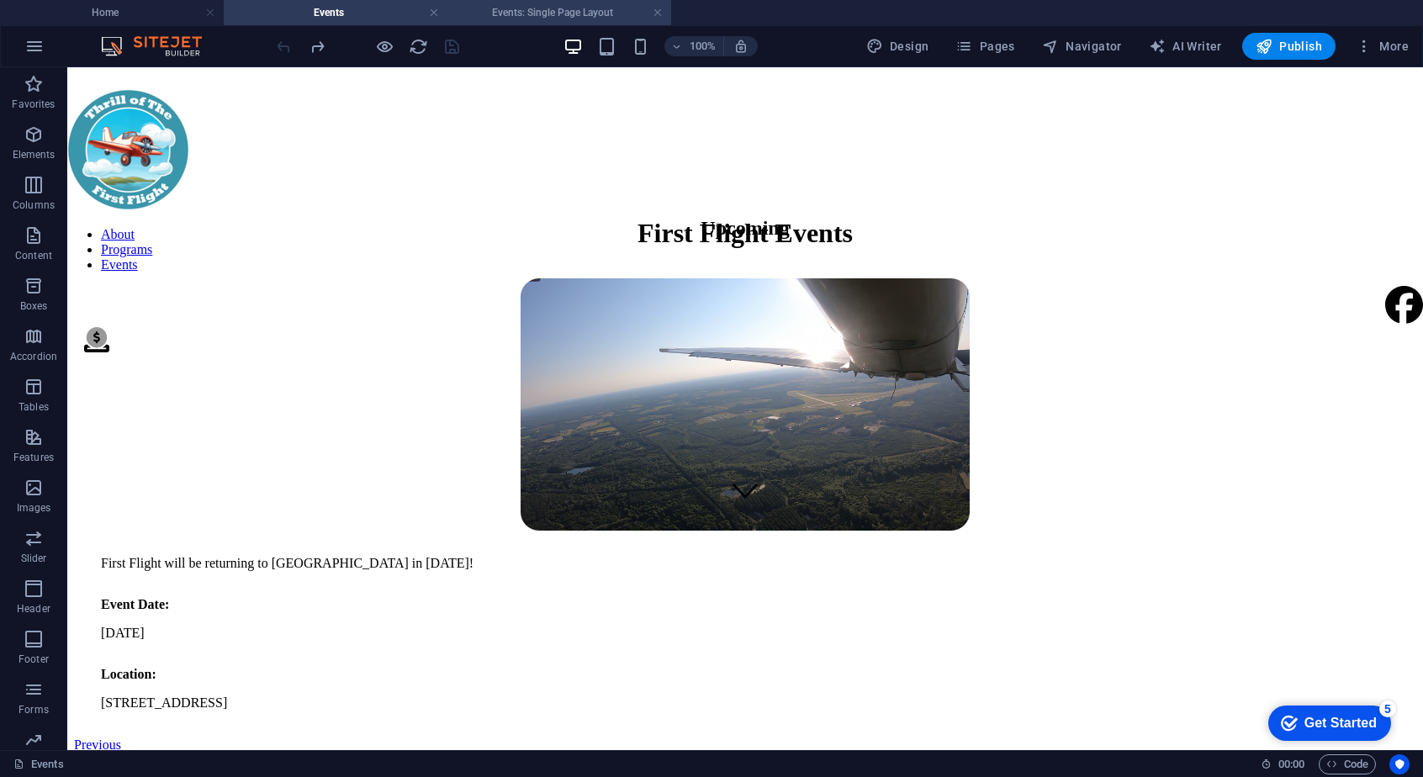
click at [510, 21] on h4 "Events: Single Page Layout" at bounding box center [559, 12] width 224 height 18
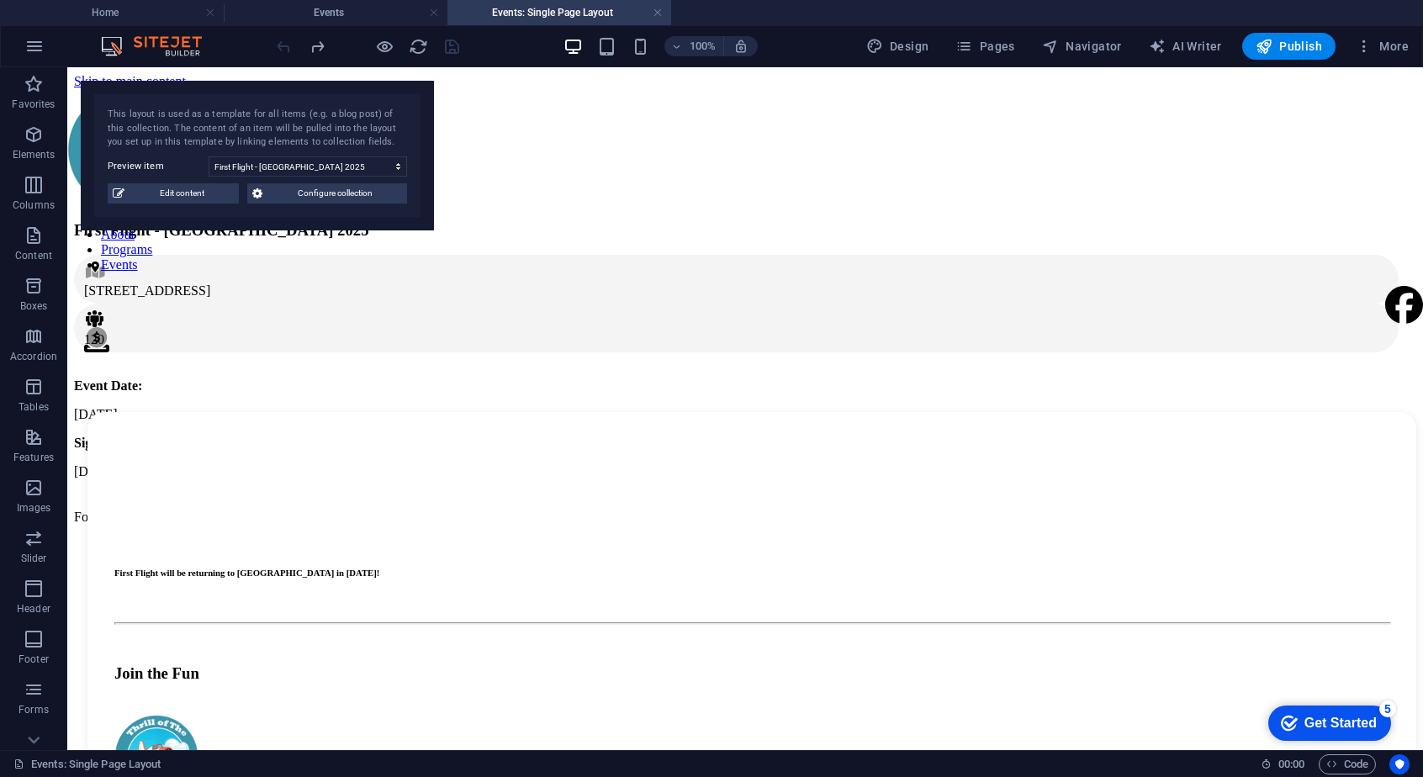
scroll to position [0, 0]
click at [394, 17] on h4 "Events" at bounding box center [336, 12] width 224 height 18
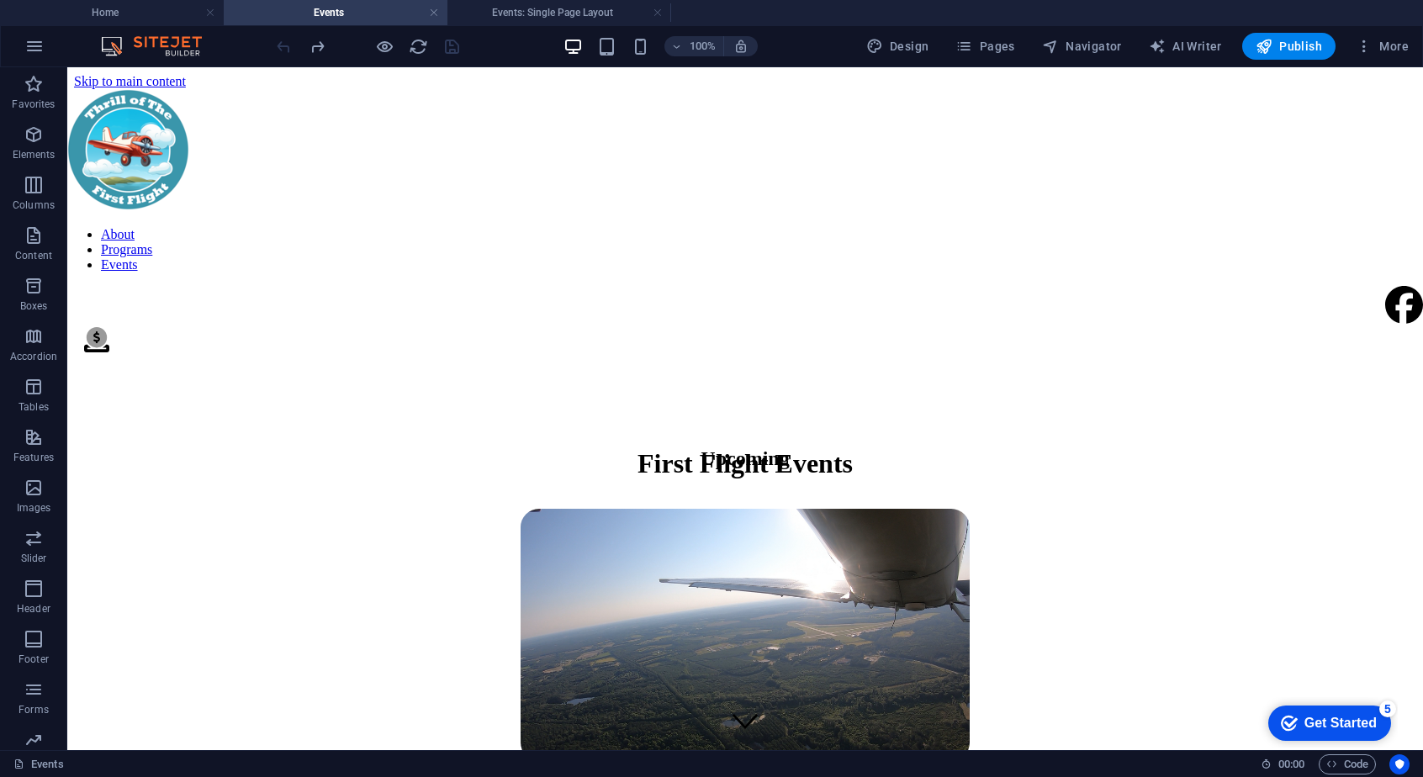
scroll to position [230, 0]
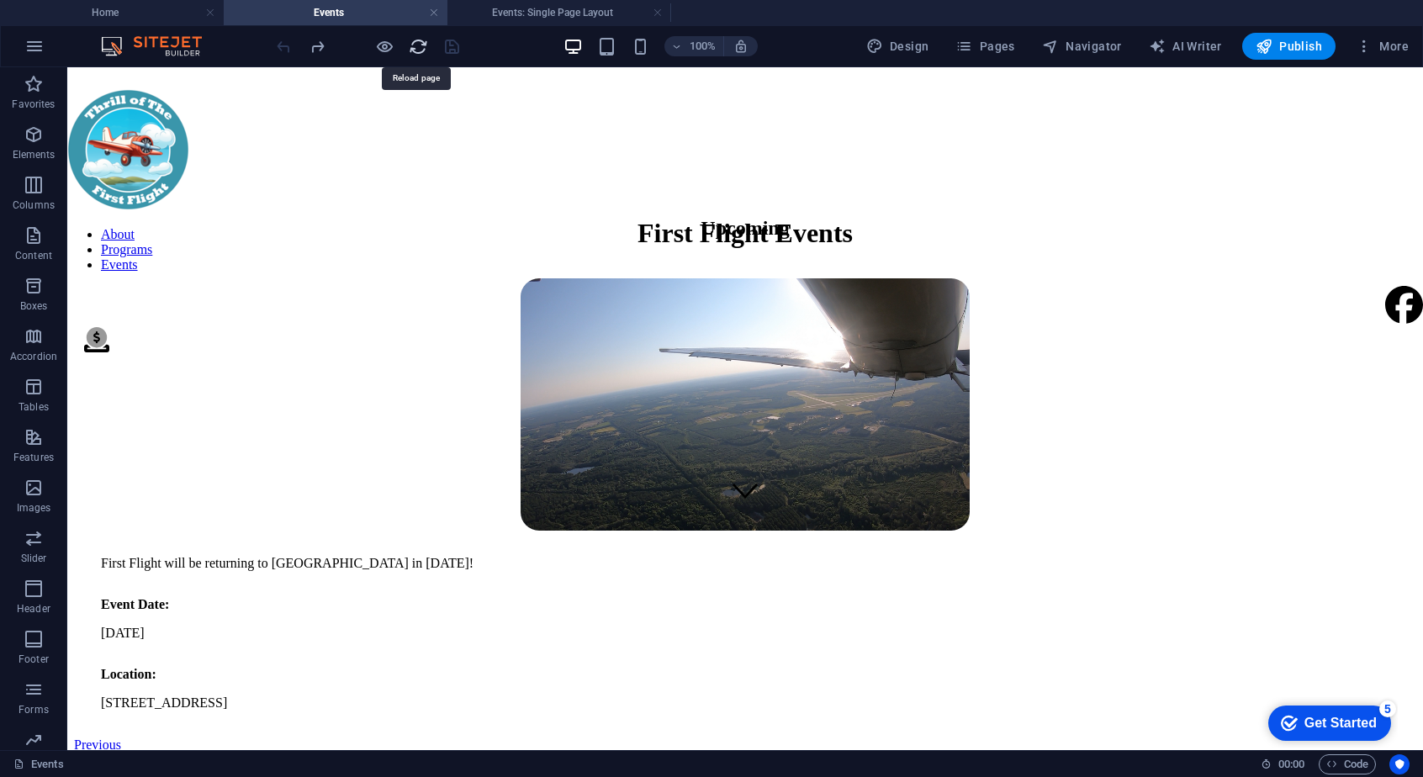
click at [415, 47] on icon "reload" at bounding box center [418, 46] width 19 height 19
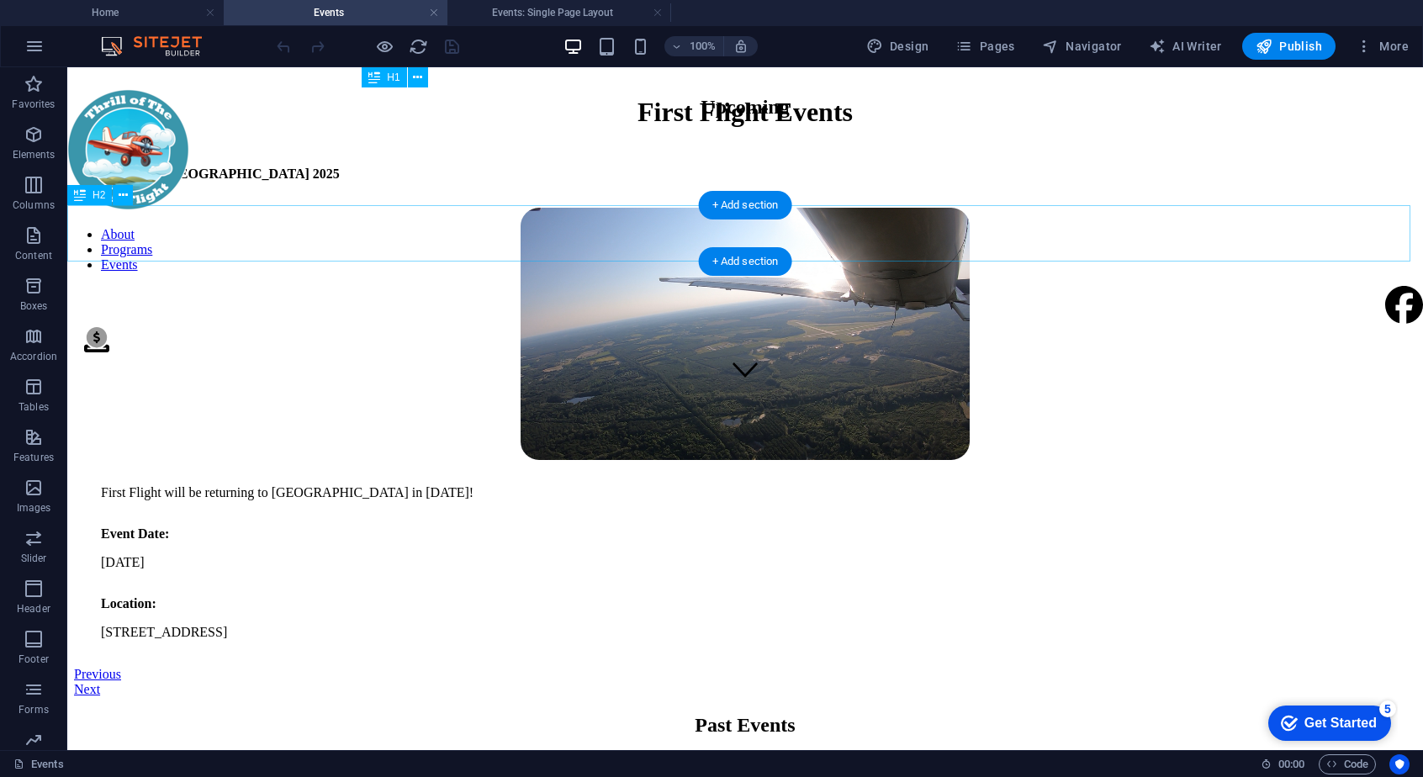
scroll to position [444, 0]
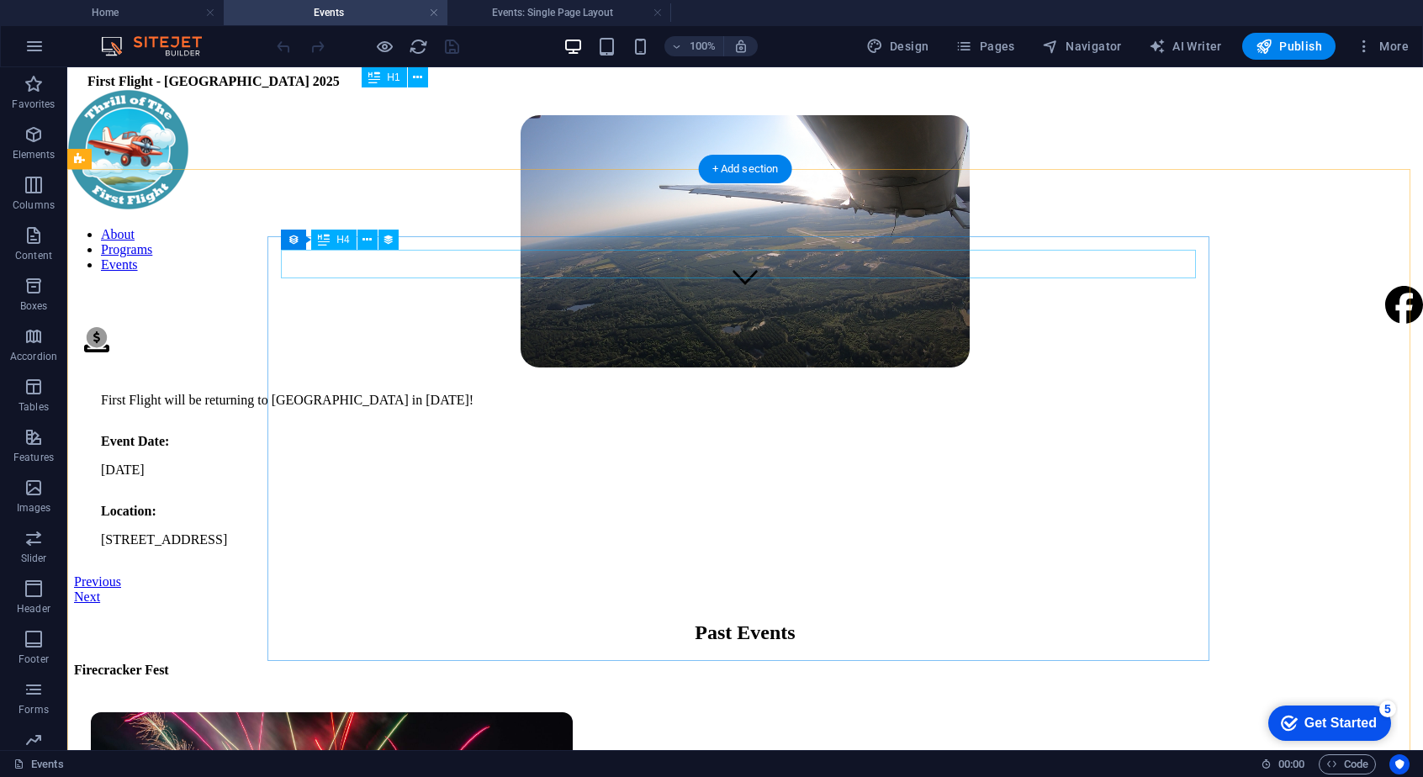
click at [513, 89] on div "First Flight - [GEOGRAPHIC_DATA] 2025" at bounding box center [744, 81] width 1315 height 15
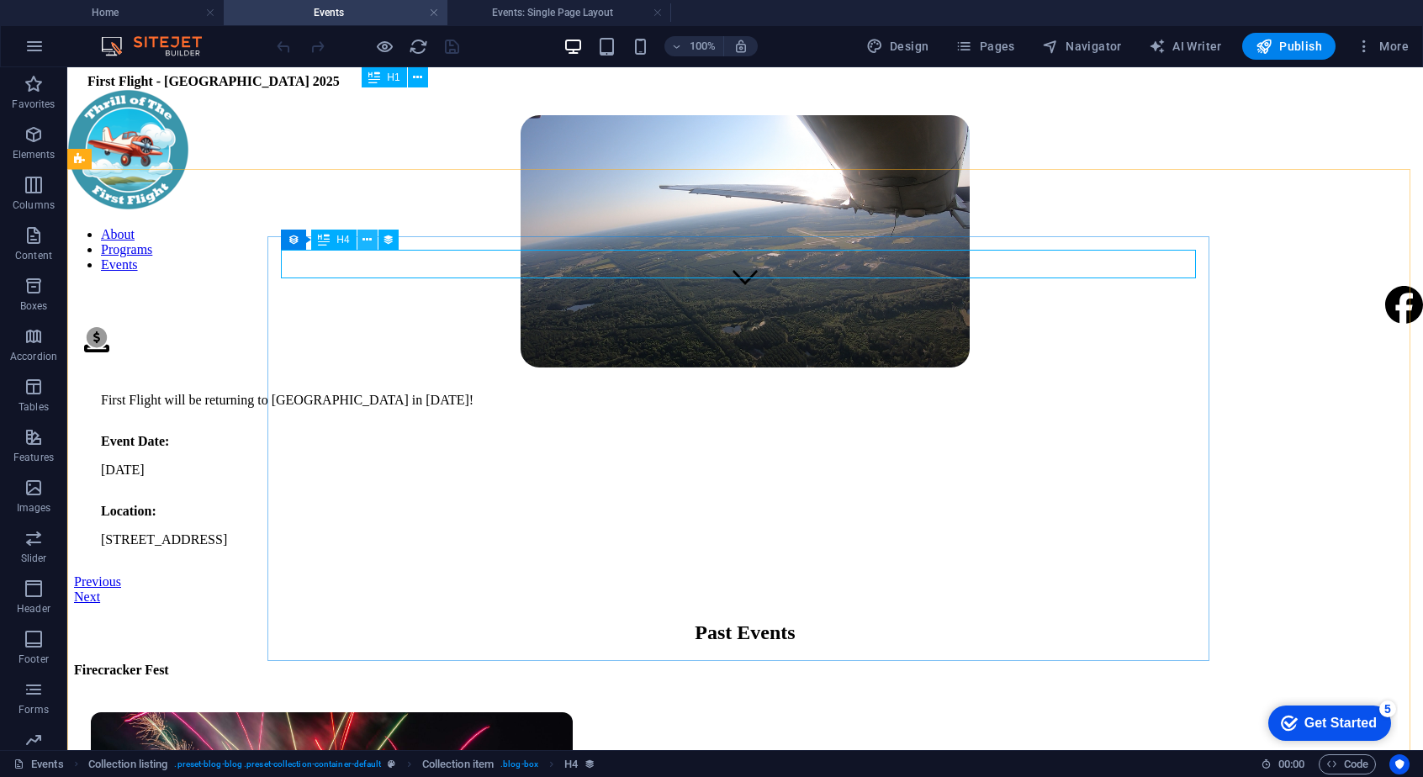
click at [368, 241] on icon at bounding box center [366, 240] width 9 height 18
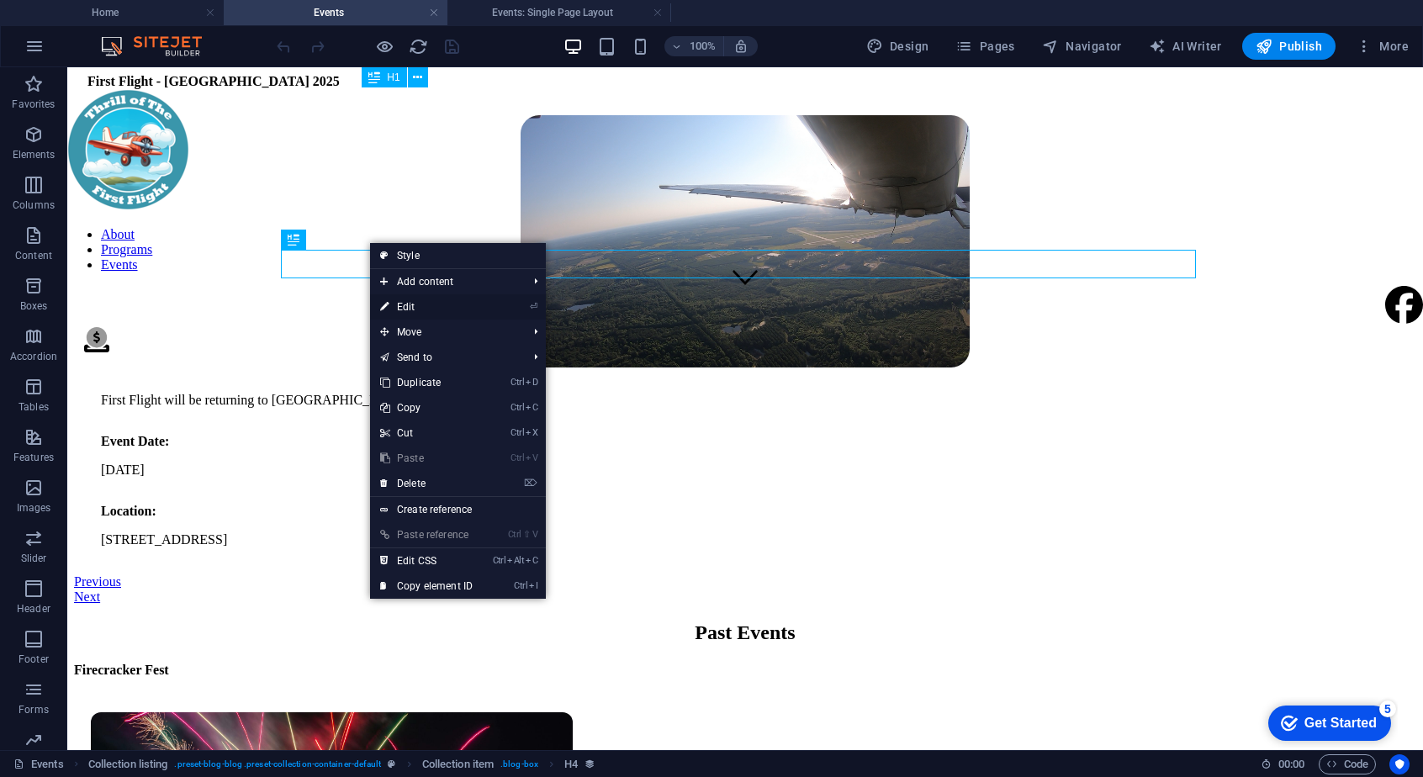
click at [483, 312] on link "⏎ Edit" at bounding box center [426, 306] width 113 height 25
select select "name"
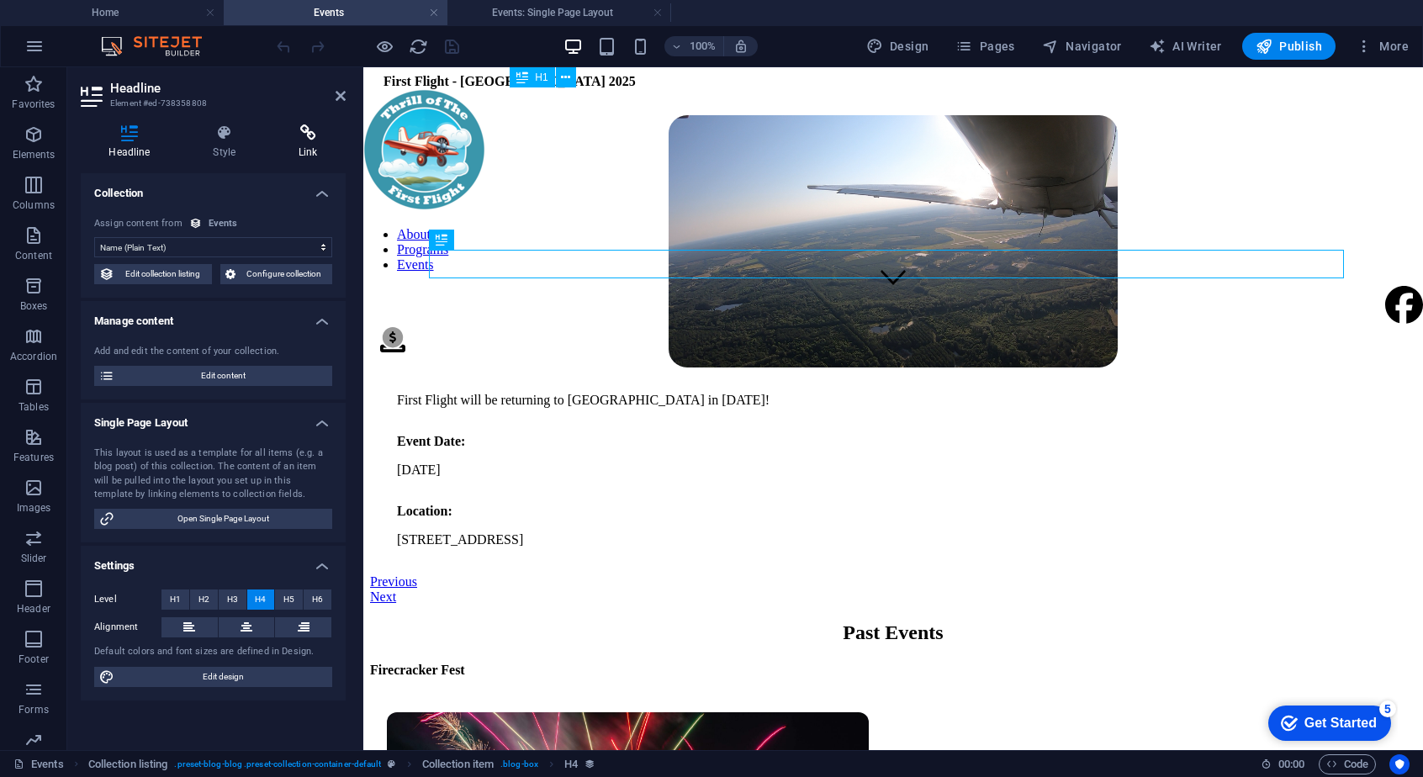
click at [304, 149] on h4 "Link" at bounding box center [308, 141] width 75 height 35
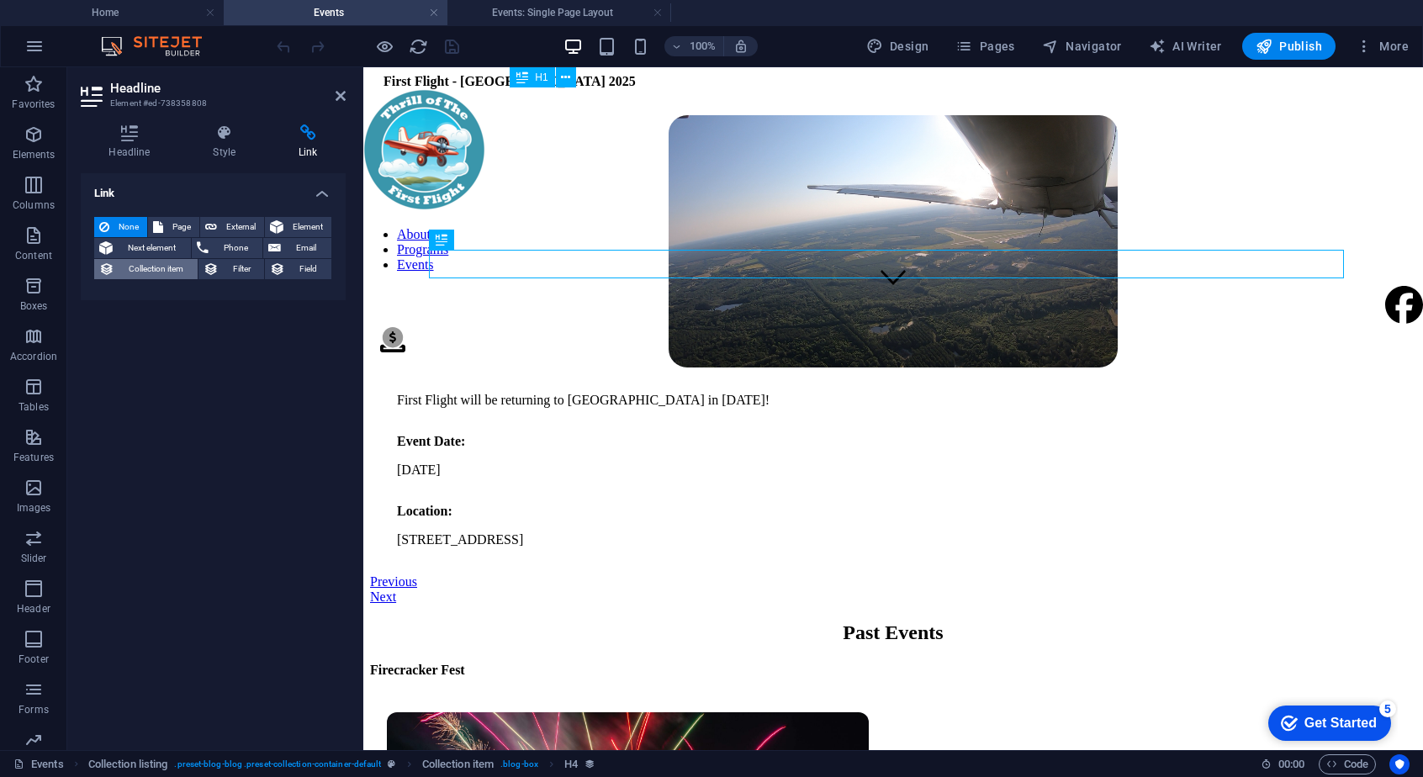
click at [153, 270] on span "Collection item" at bounding box center [155, 269] width 73 height 20
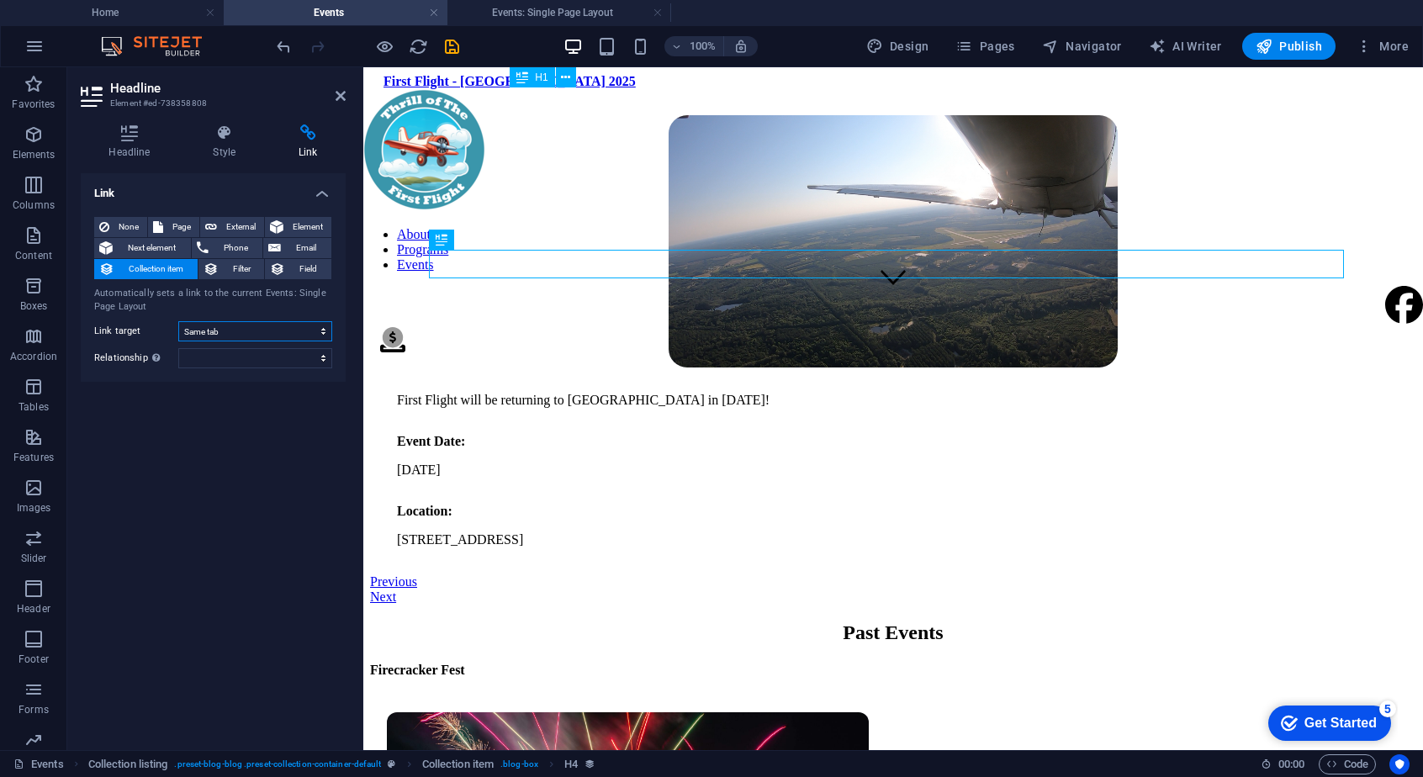
click at [246, 329] on select "New tab Same tab Overlay" at bounding box center [255, 331] width 154 height 20
click at [283, 56] on div at bounding box center [367, 46] width 188 height 27
click at [282, 48] on icon "undo" at bounding box center [283, 46] width 19 height 19
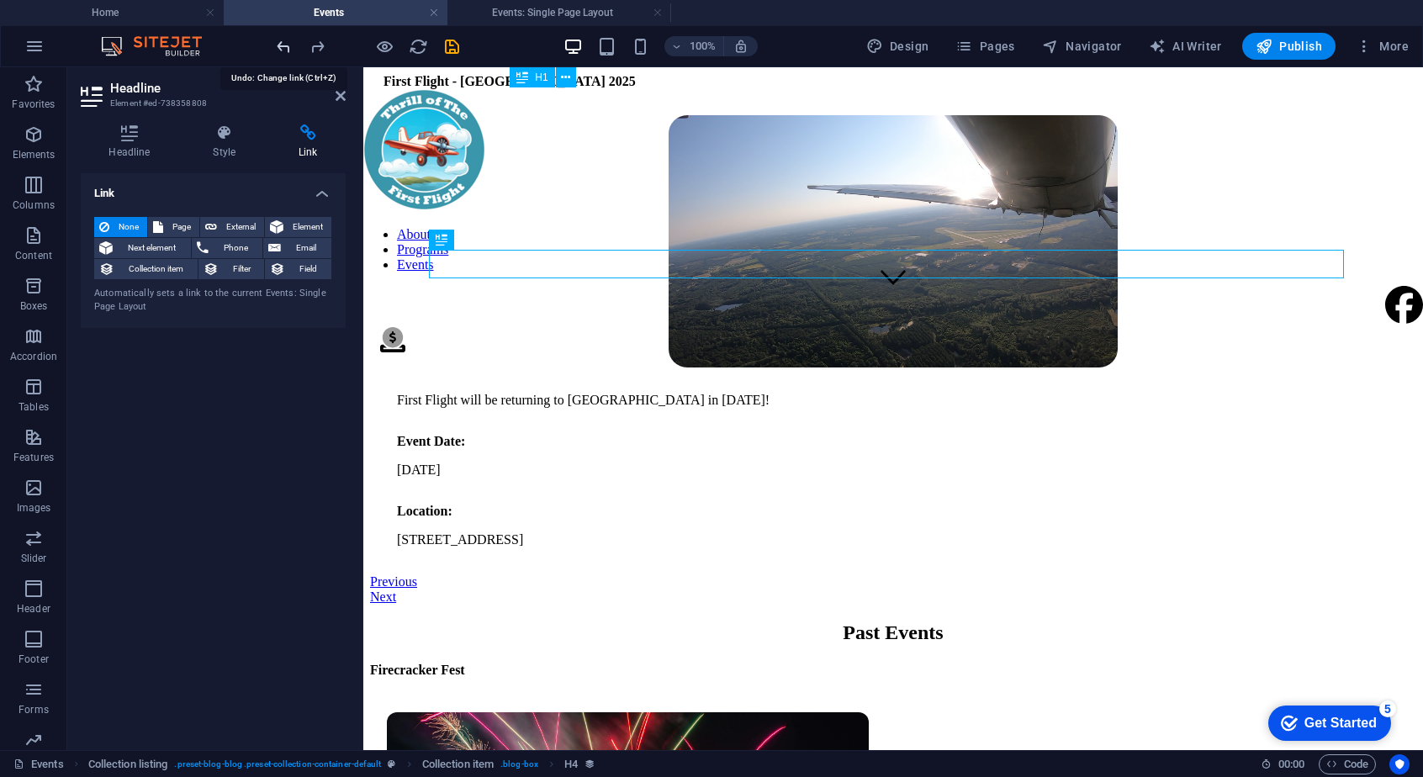
click at [282, 48] on icon "undo" at bounding box center [283, 46] width 19 height 19
click at [653, 13] on link at bounding box center [658, 13] width 10 height 16
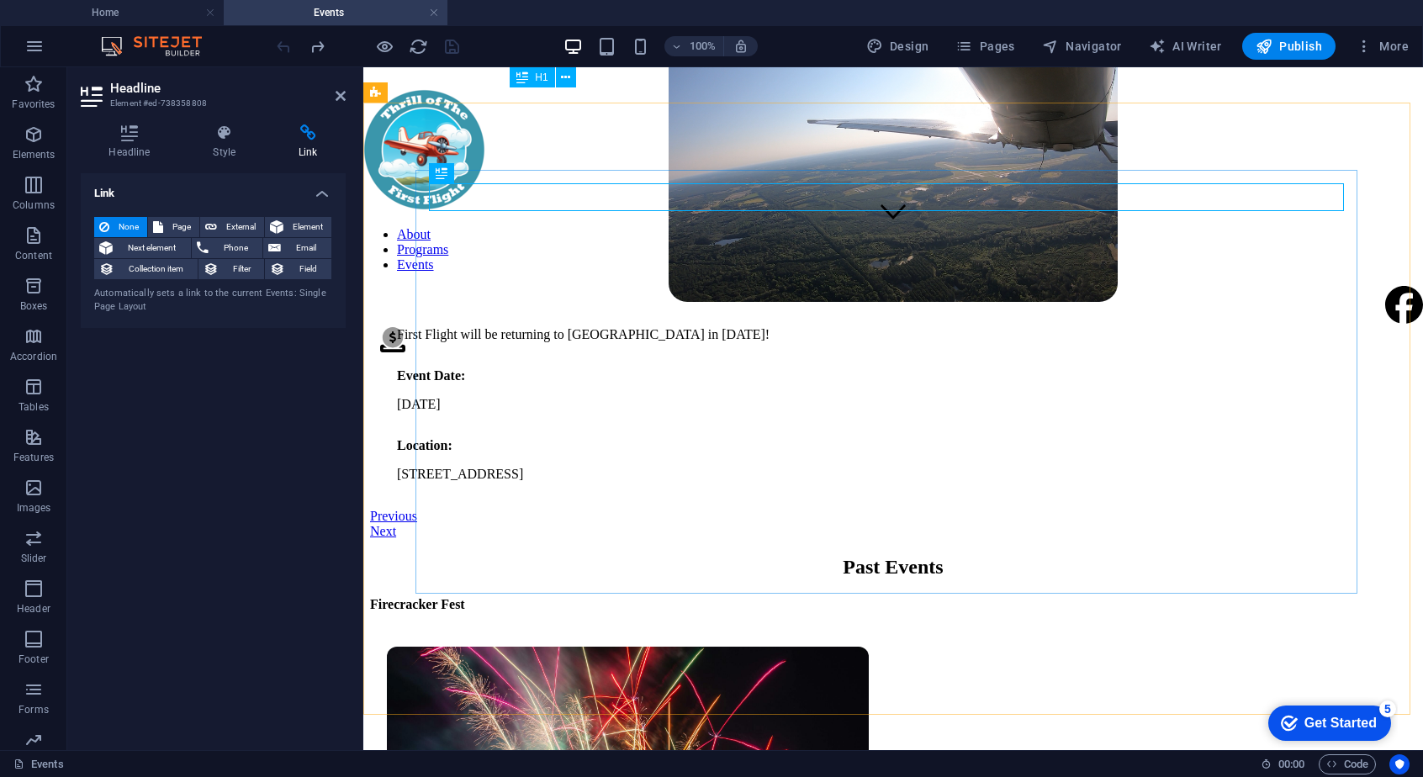
scroll to position [510, 0]
click at [629, 473] on div "First Flight will be returning to [GEOGRAPHIC_DATA] in [DATE]! Event Date: [DAT…" at bounding box center [892, 404] width 1019 height 182
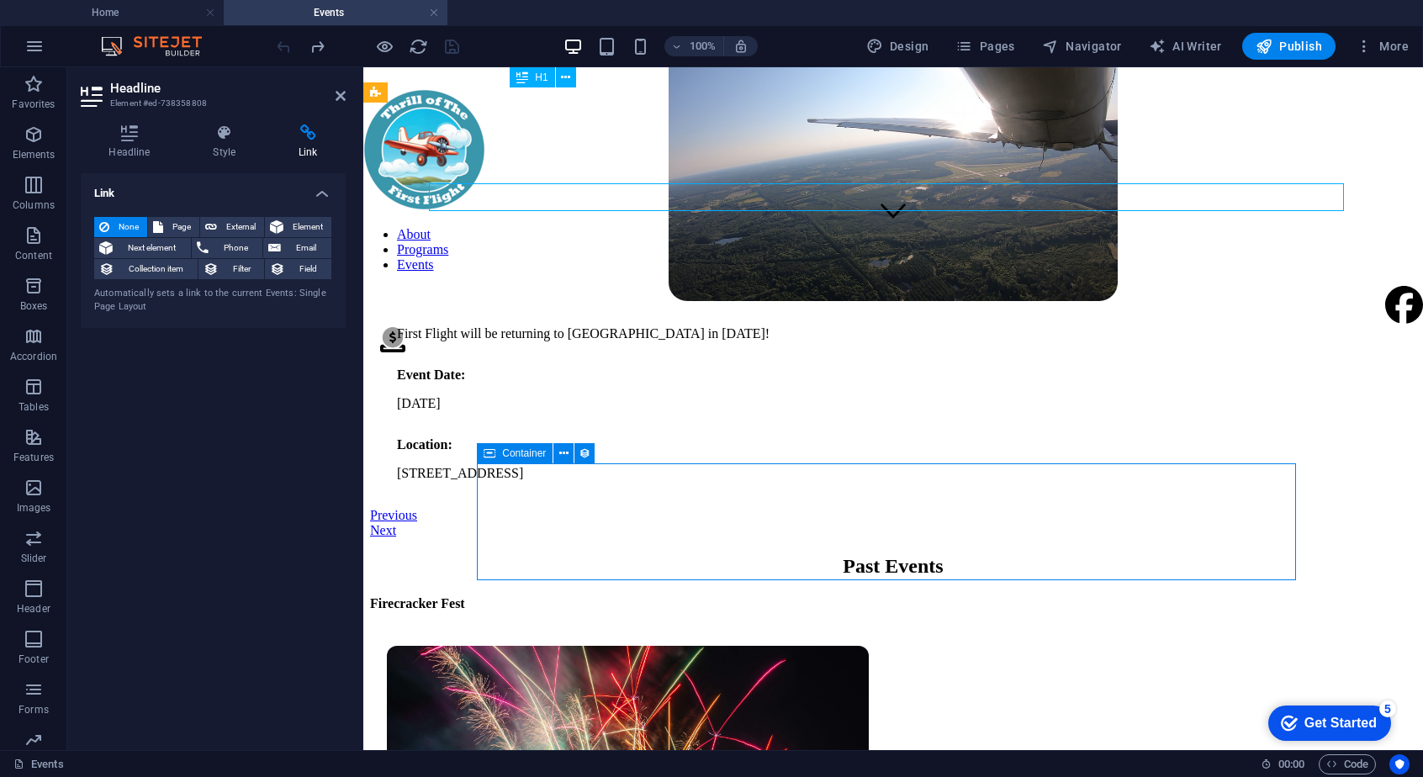
click at [629, 473] on div "First Flight will be returning to [GEOGRAPHIC_DATA] in [DATE]! Event Date: [DAT…" at bounding box center [892, 404] width 1019 height 182
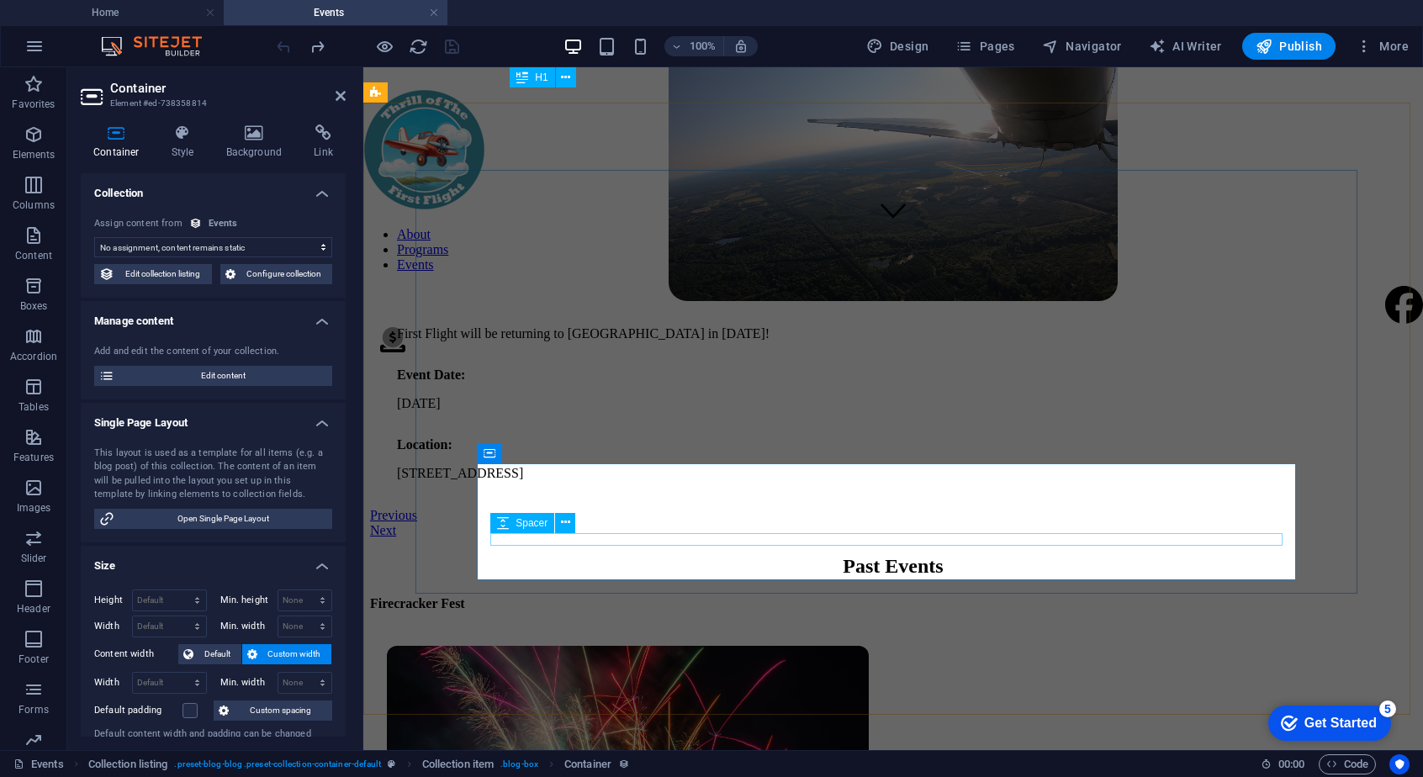
click at [599, 424] on div at bounding box center [893, 417] width 992 height 13
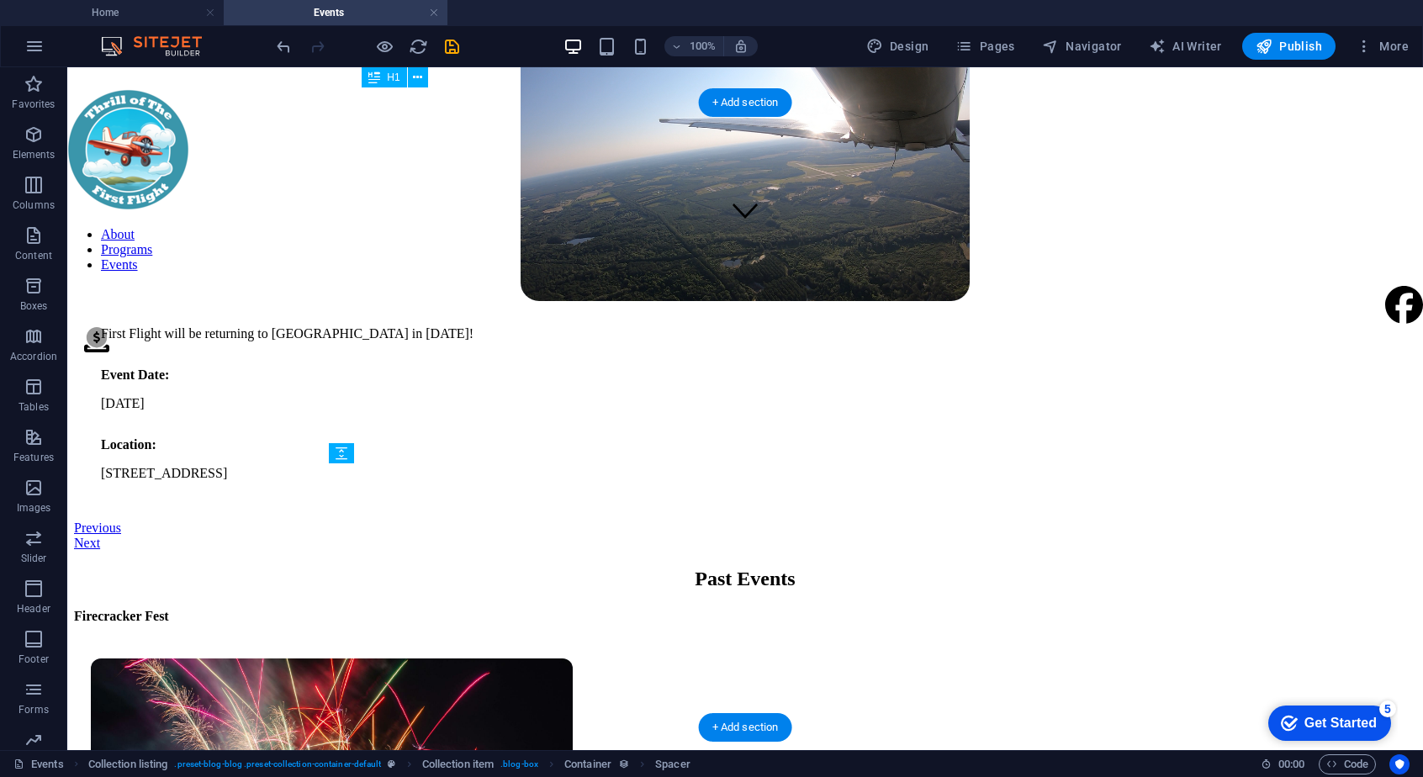
drag, startPoint x: 234, startPoint y: 536, endPoint x: 530, endPoint y: 566, distance: 297.4
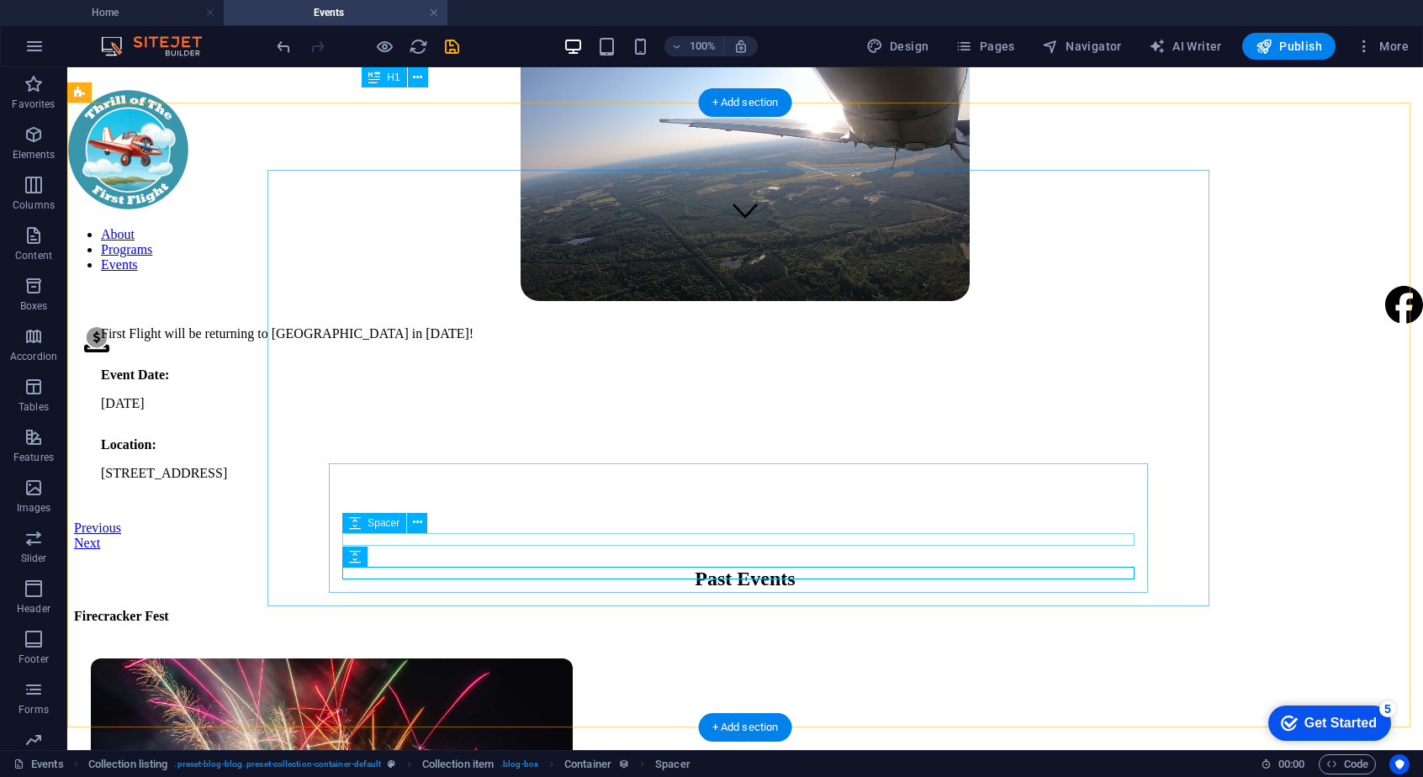
click at [531, 507] on div "First Flight will be returning to [GEOGRAPHIC_DATA] in [DATE]! Event Date: [DAT…" at bounding box center [744, 410] width 1315 height 194
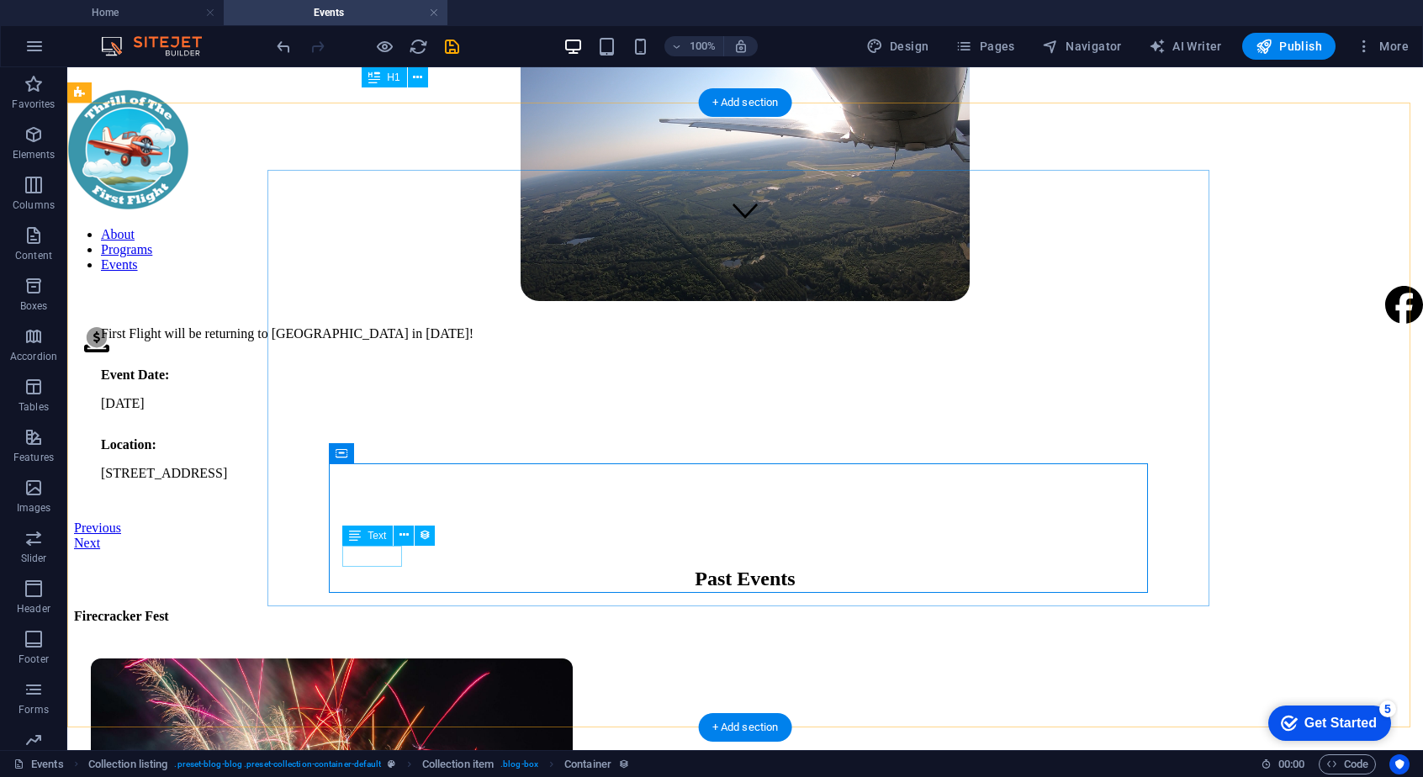
click at [385, 452] on div "Location:" at bounding box center [745, 444] width 1288 height 15
click at [415, 481] on div "[STREET_ADDRESS]" at bounding box center [745, 473] width 1288 height 15
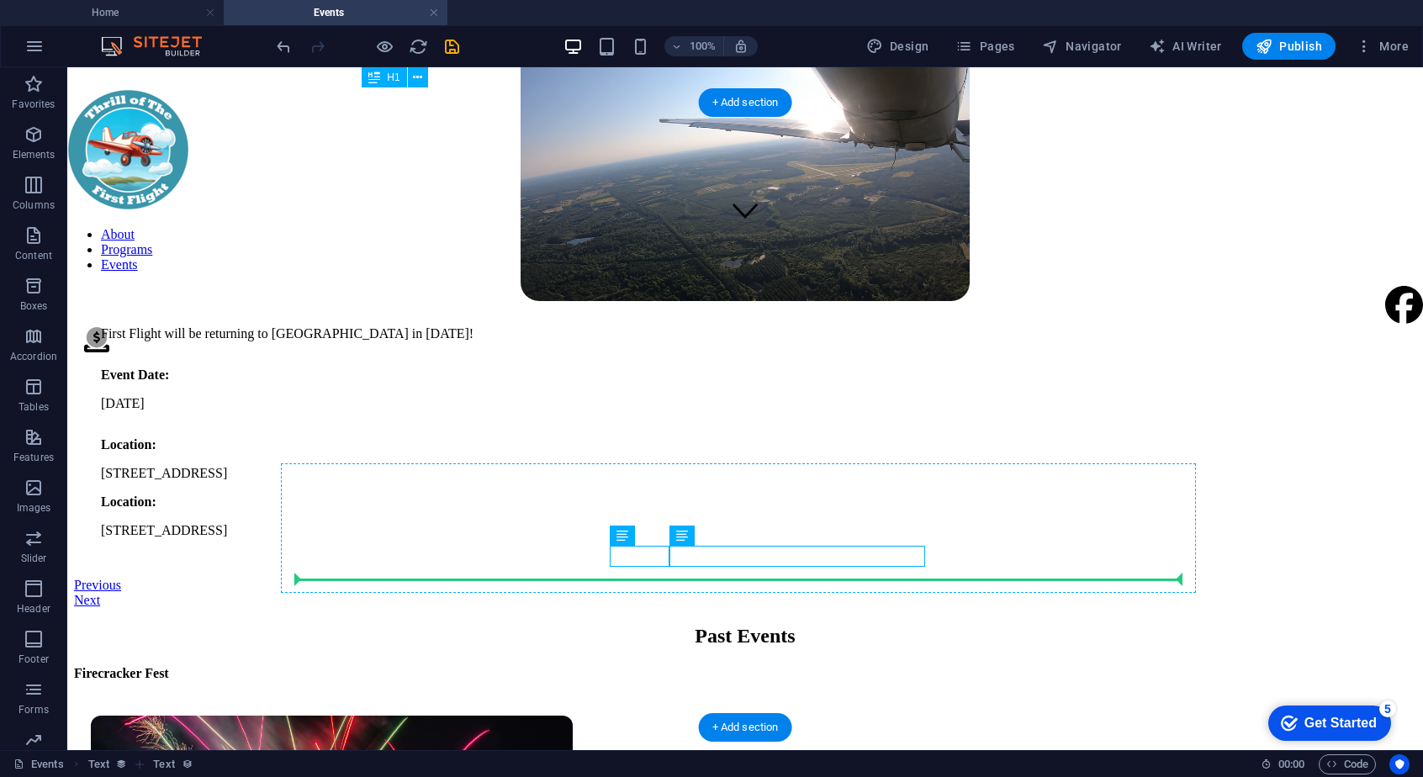
drag, startPoint x: 684, startPoint y: 604, endPoint x: 587, endPoint y: 576, distance: 101.4
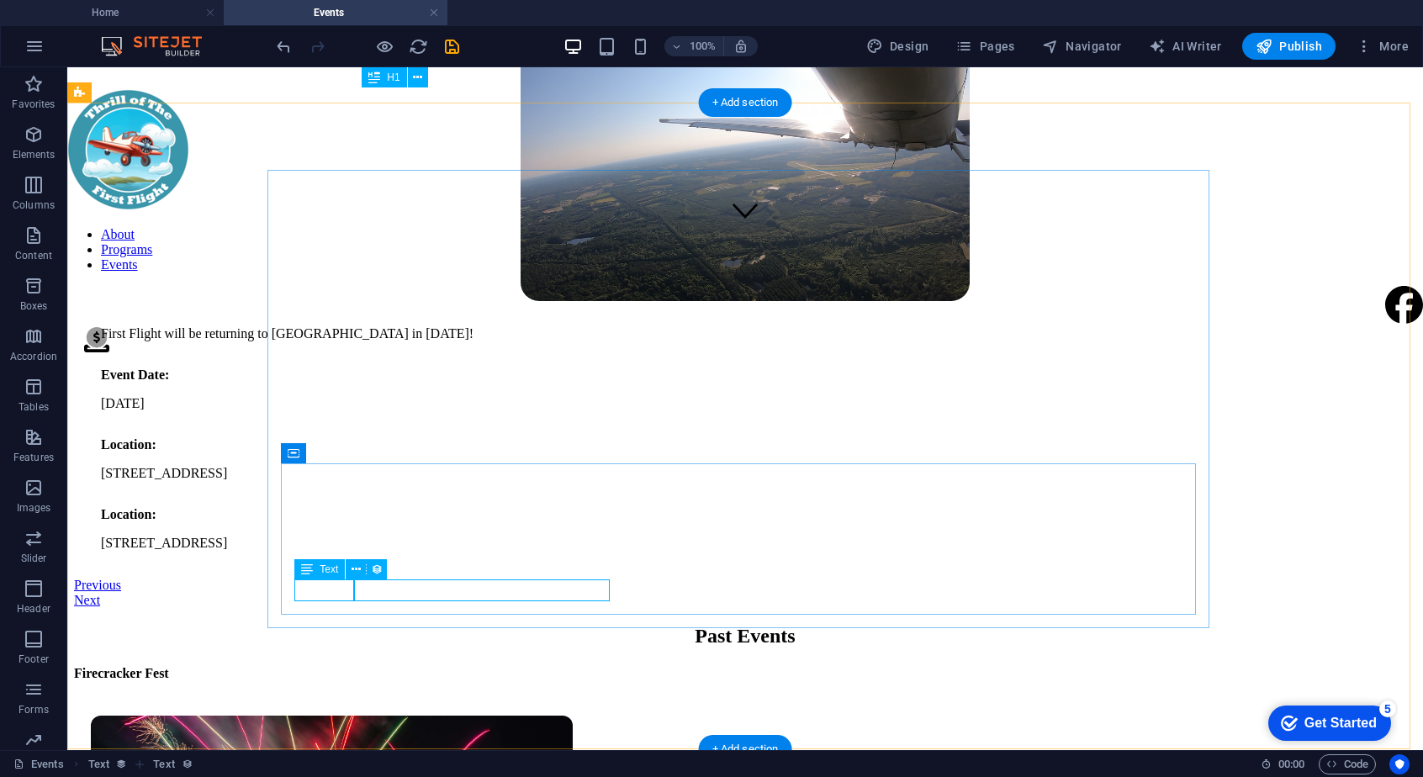
click at [336, 522] on div "Location:" at bounding box center [745, 514] width 1288 height 15
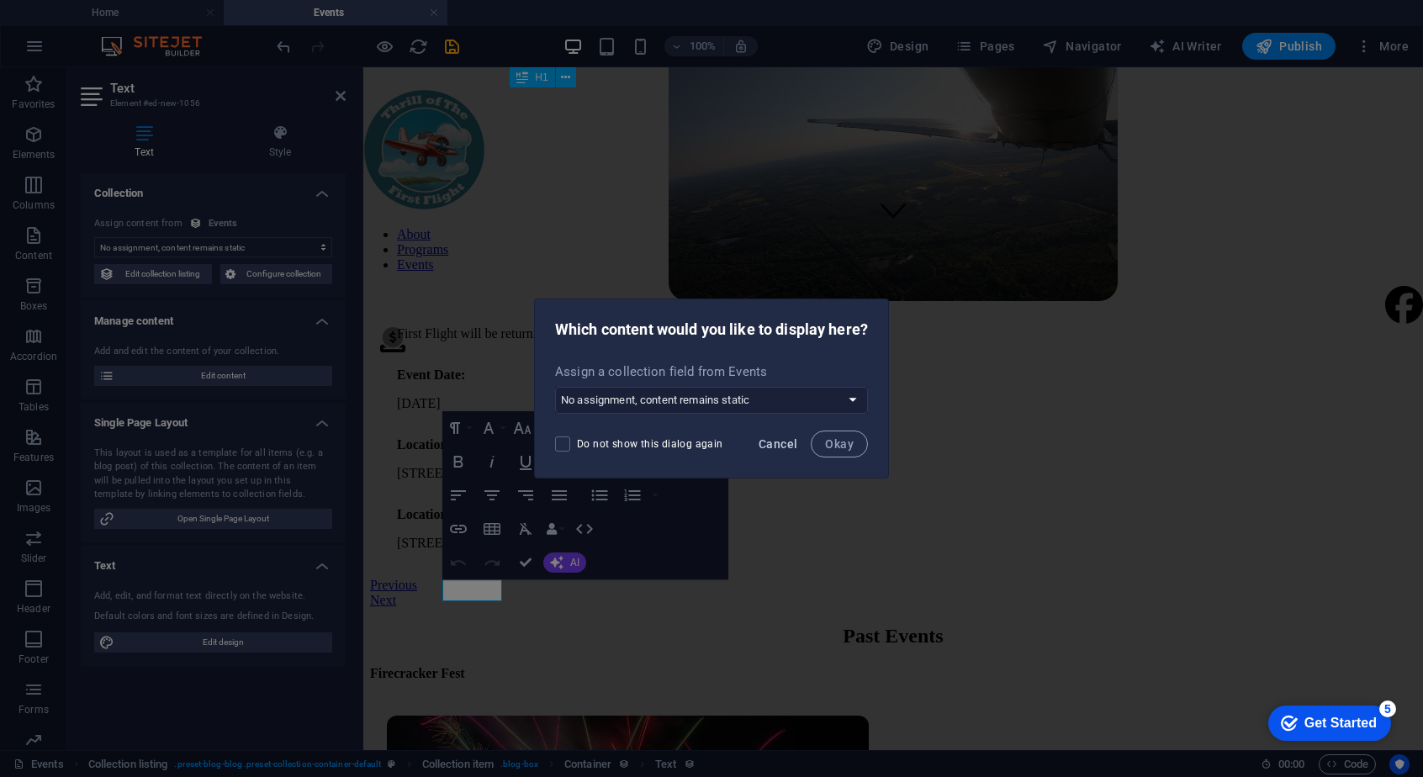
click at [770, 442] on span "Cancel" at bounding box center [777, 443] width 39 height 13
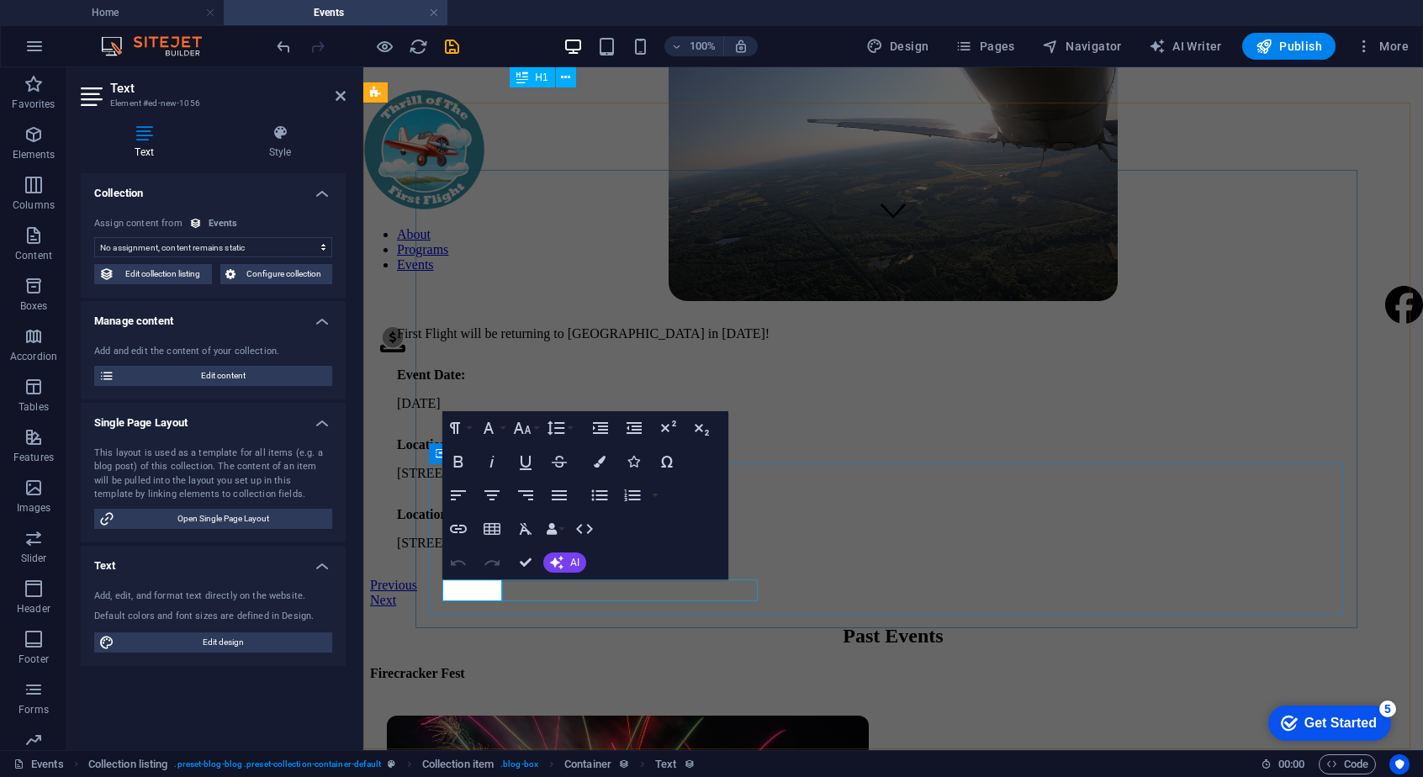
click at [538, 551] on div "[STREET_ADDRESS]" at bounding box center [893, 543] width 992 height 15
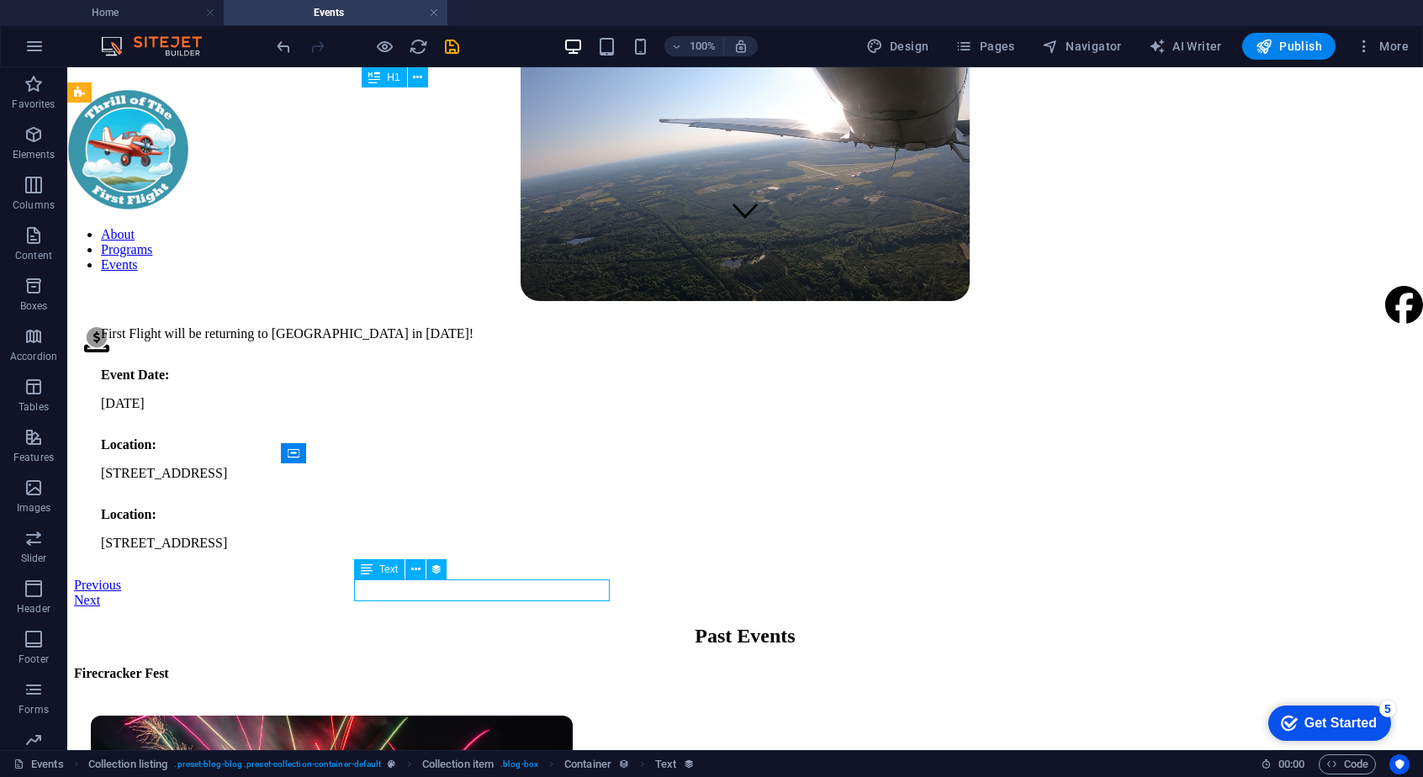
click at [538, 551] on div "[STREET_ADDRESS]" at bounding box center [745, 543] width 1288 height 15
click at [536, 551] on div "[STREET_ADDRESS]" at bounding box center [745, 543] width 1288 height 15
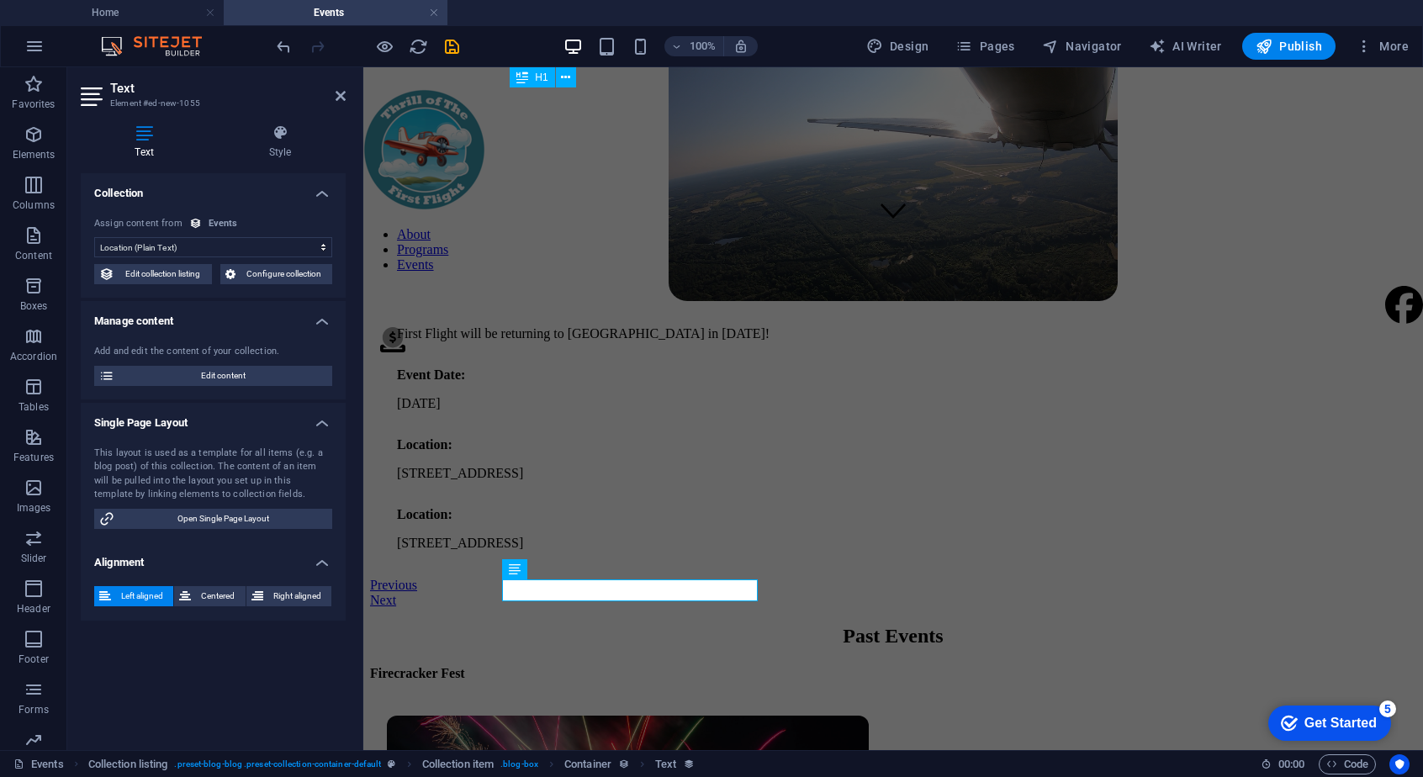
click at [311, 246] on select "No assignment, content remains static Created at (Date) Updated at (Date) Name …" at bounding box center [213, 247] width 238 height 20
click at [251, 626] on div "Collection No assignment, content remains static Created at (Date) Updated at (…" at bounding box center [213, 454] width 265 height 563
click at [251, 375] on span "Edit content" at bounding box center [223, 376] width 208 height 20
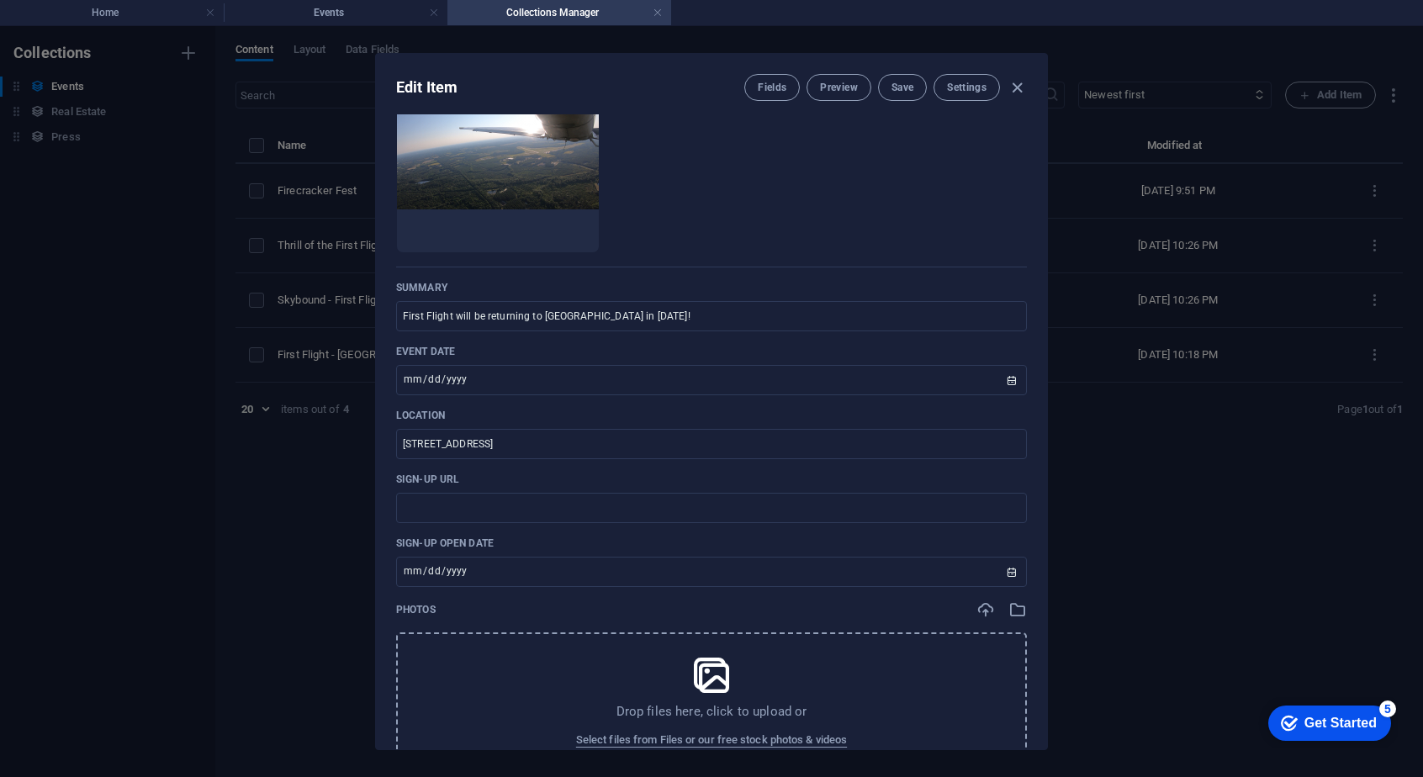
scroll to position [325, 0]
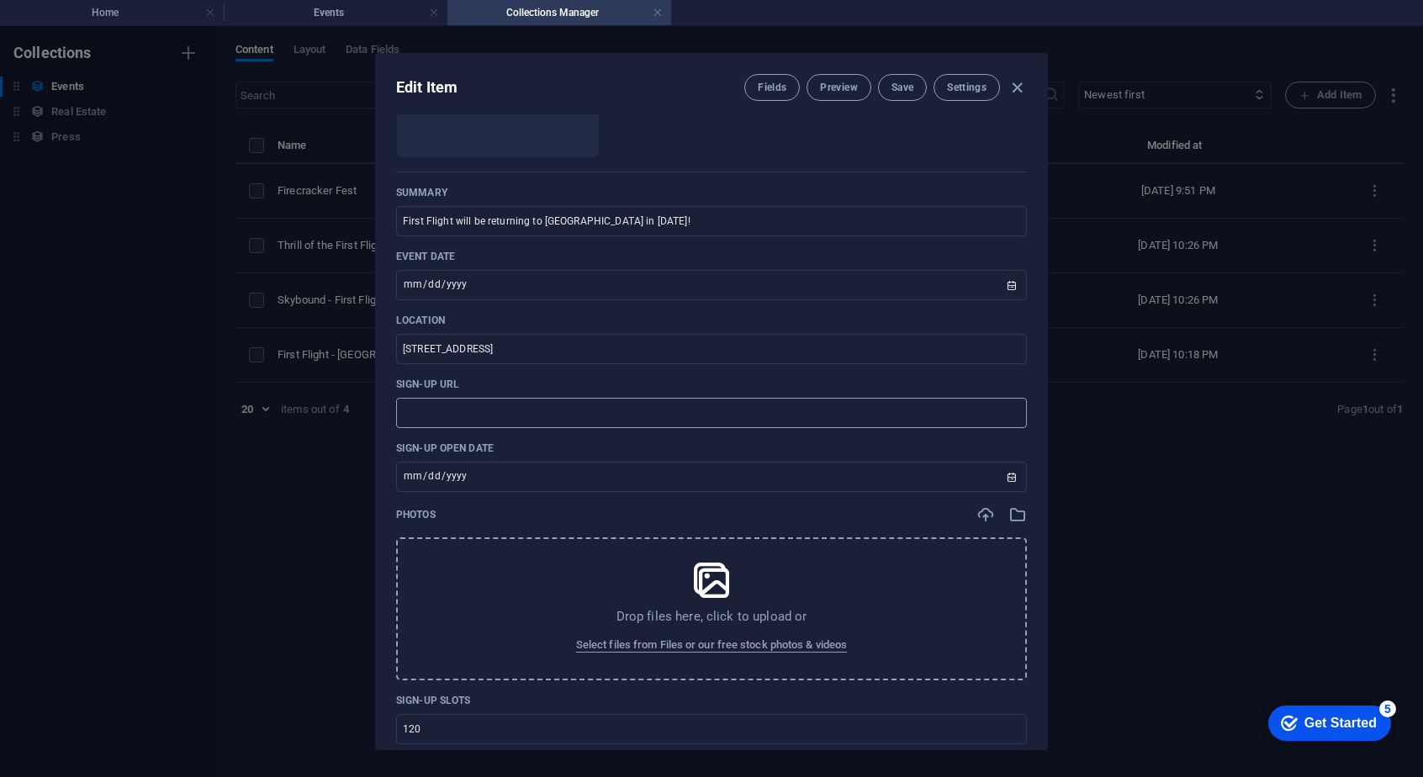
click at [689, 418] on input "text" at bounding box center [711, 413] width 631 height 30
click at [439, 422] on input "text" at bounding box center [711, 413] width 631 height 30
click at [553, 412] on input "text" at bounding box center [711, 413] width 631 height 30
click at [656, 13] on link at bounding box center [658, 13] width 10 height 16
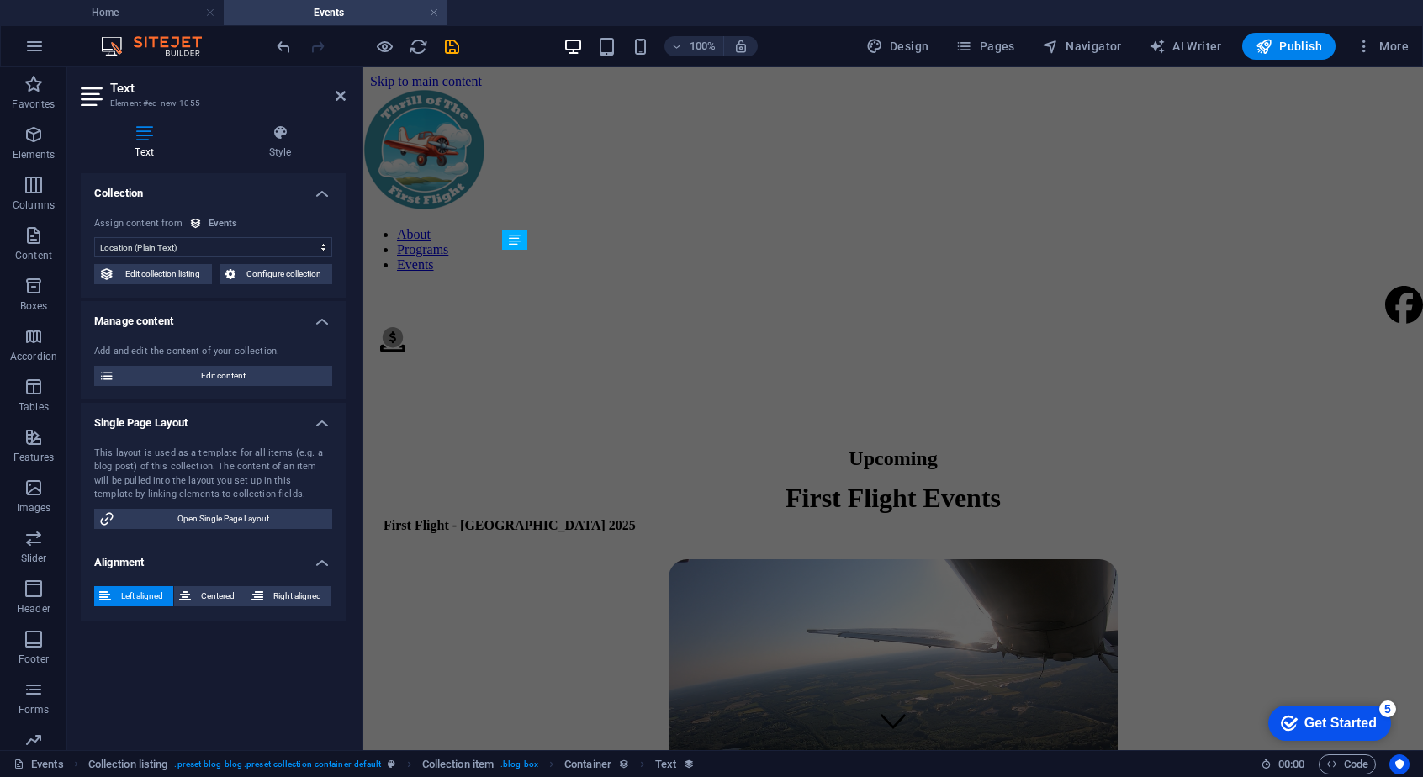
scroll to position [545, 0]
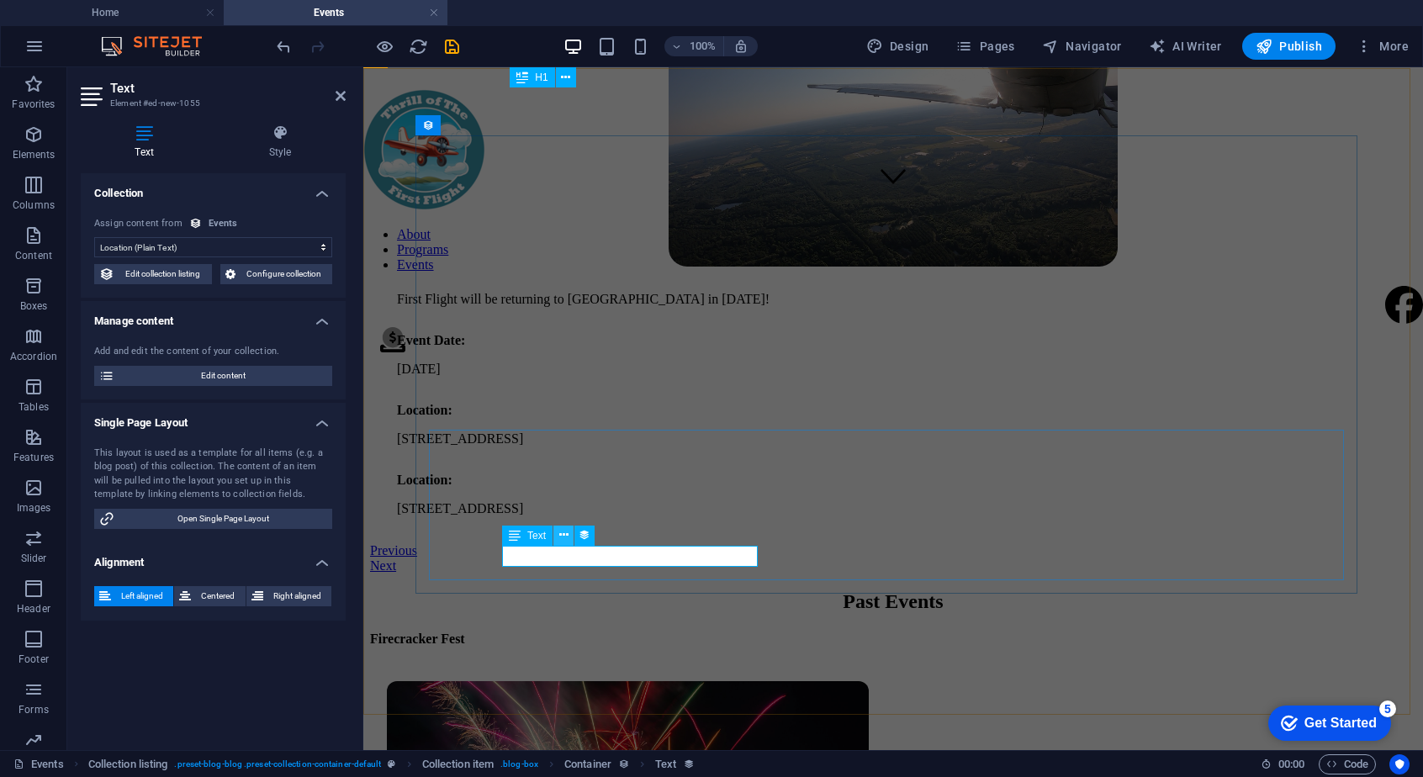
click at [563, 535] on icon at bounding box center [563, 535] width 9 height 18
click at [609, 516] on div "[STREET_ADDRESS]" at bounding box center [893, 508] width 992 height 15
click at [259, 256] on select "No assignment, content remains static Created at (Date) Updated at (Date) Name …" at bounding box center [213, 247] width 238 height 20
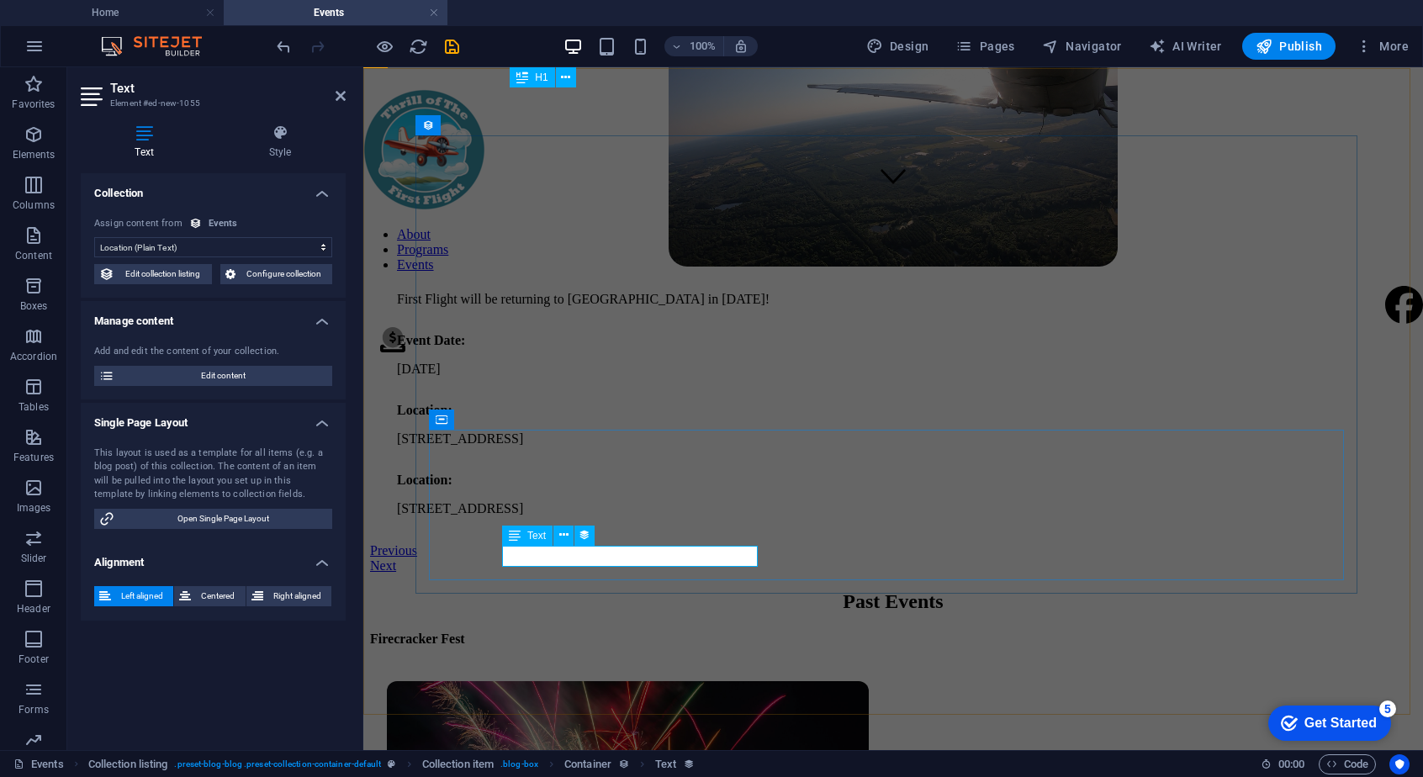
select select "sign-up-open-date"
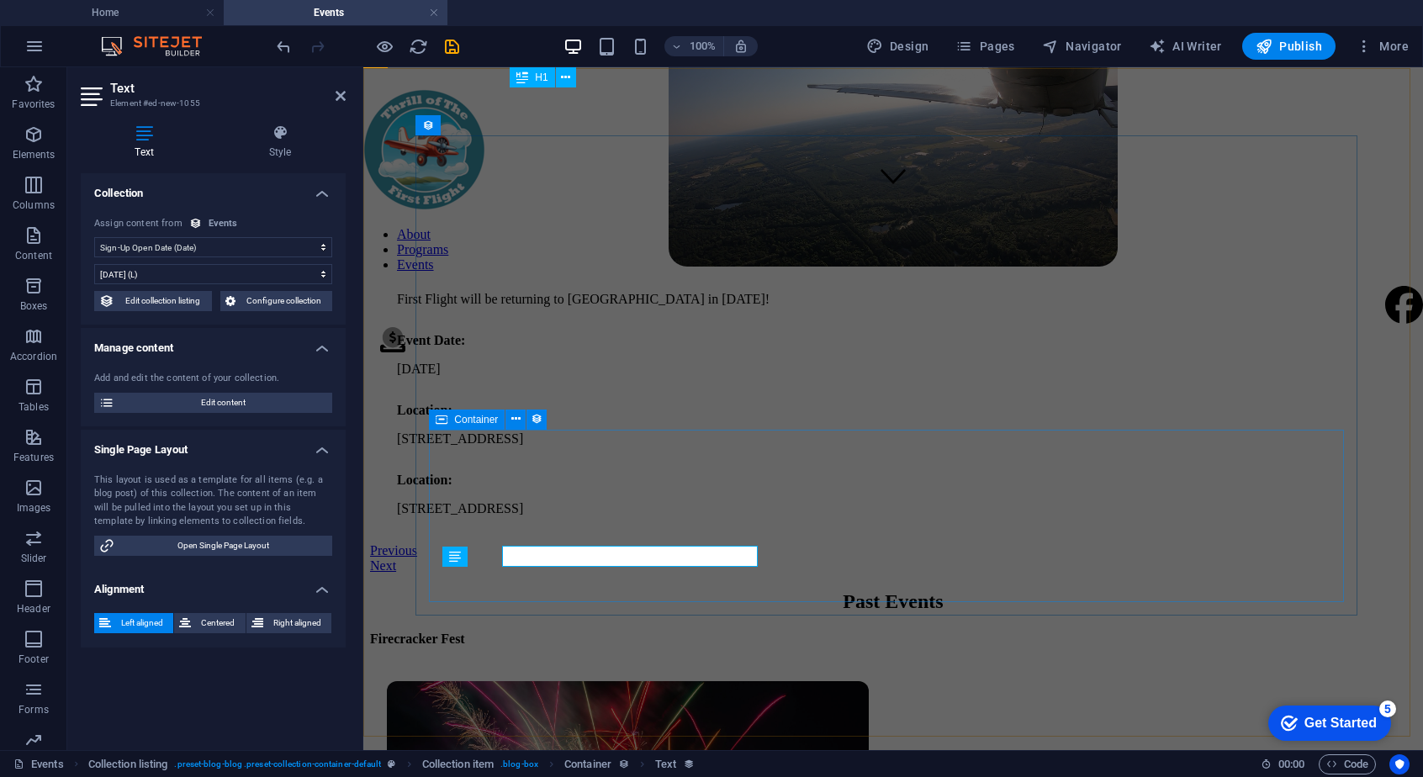
click at [653, 530] on div "First Flight will be returning to [GEOGRAPHIC_DATA] in [DATE]! Event Date: [DAT…" at bounding box center [892, 403] width 1019 height 251
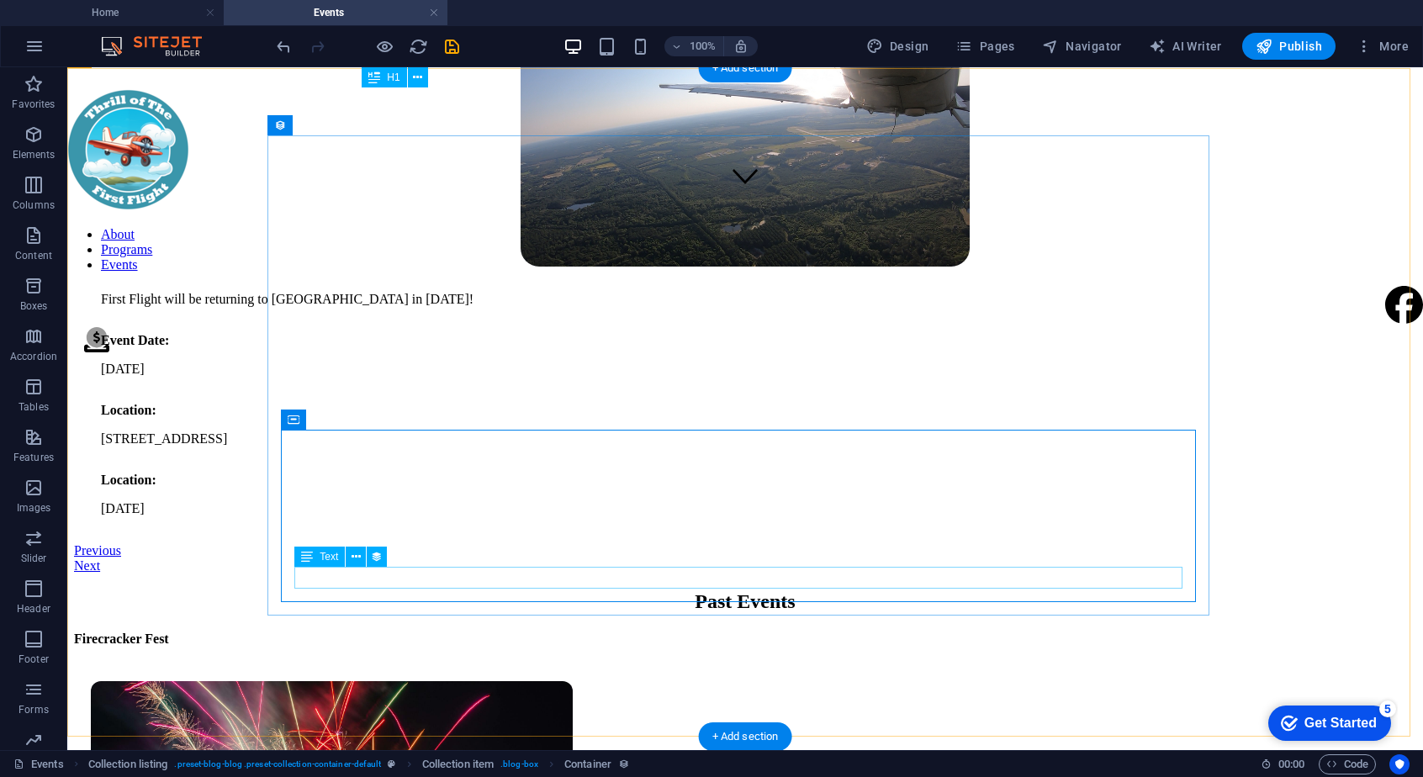
click at [647, 516] on div "[DATE]" at bounding box center [745, 508] width 1288 height 15
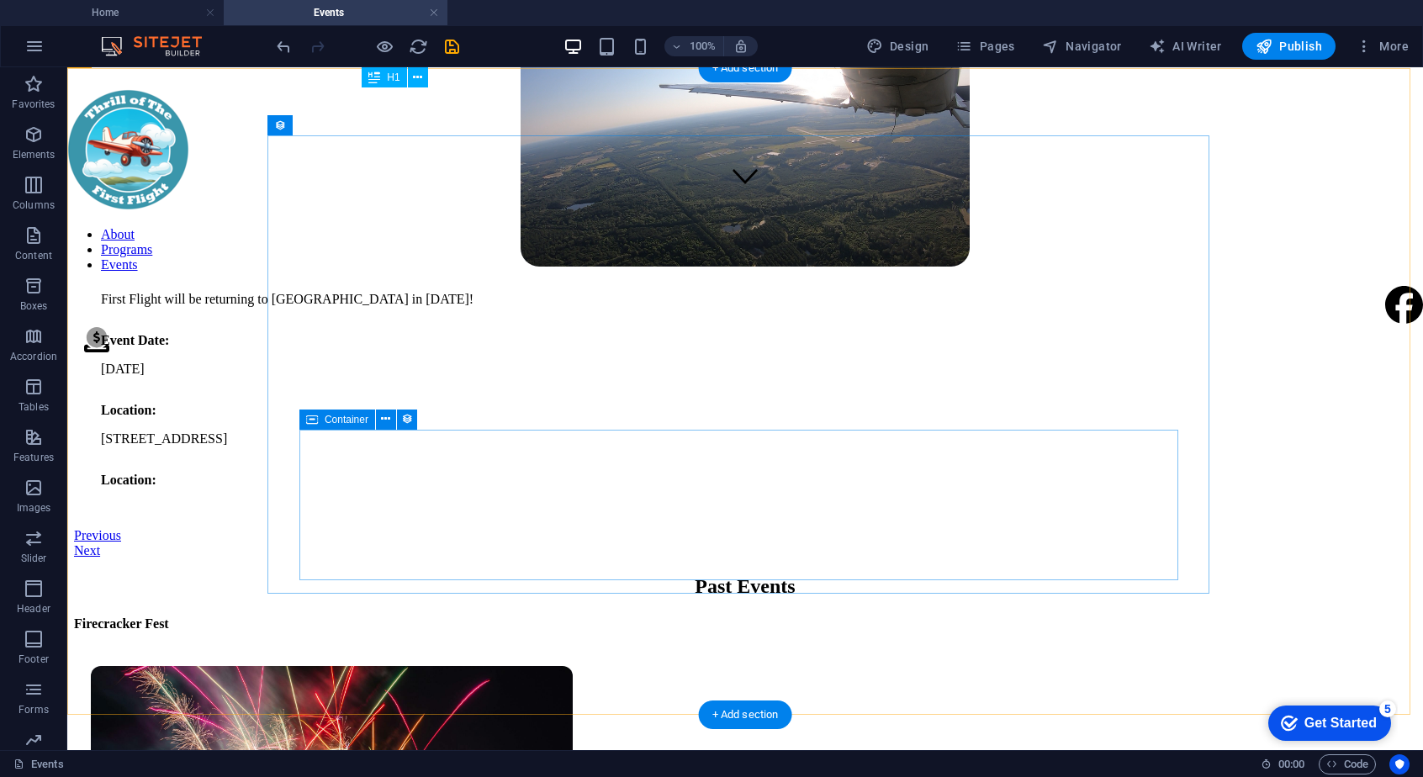
click at [412, 515] on div "First Flight will be returning to [GEOGRAPHIC_DATA] in [DATE]! Event Date: [DAT…" at bounding box center [744, 396] width 1315 height 236
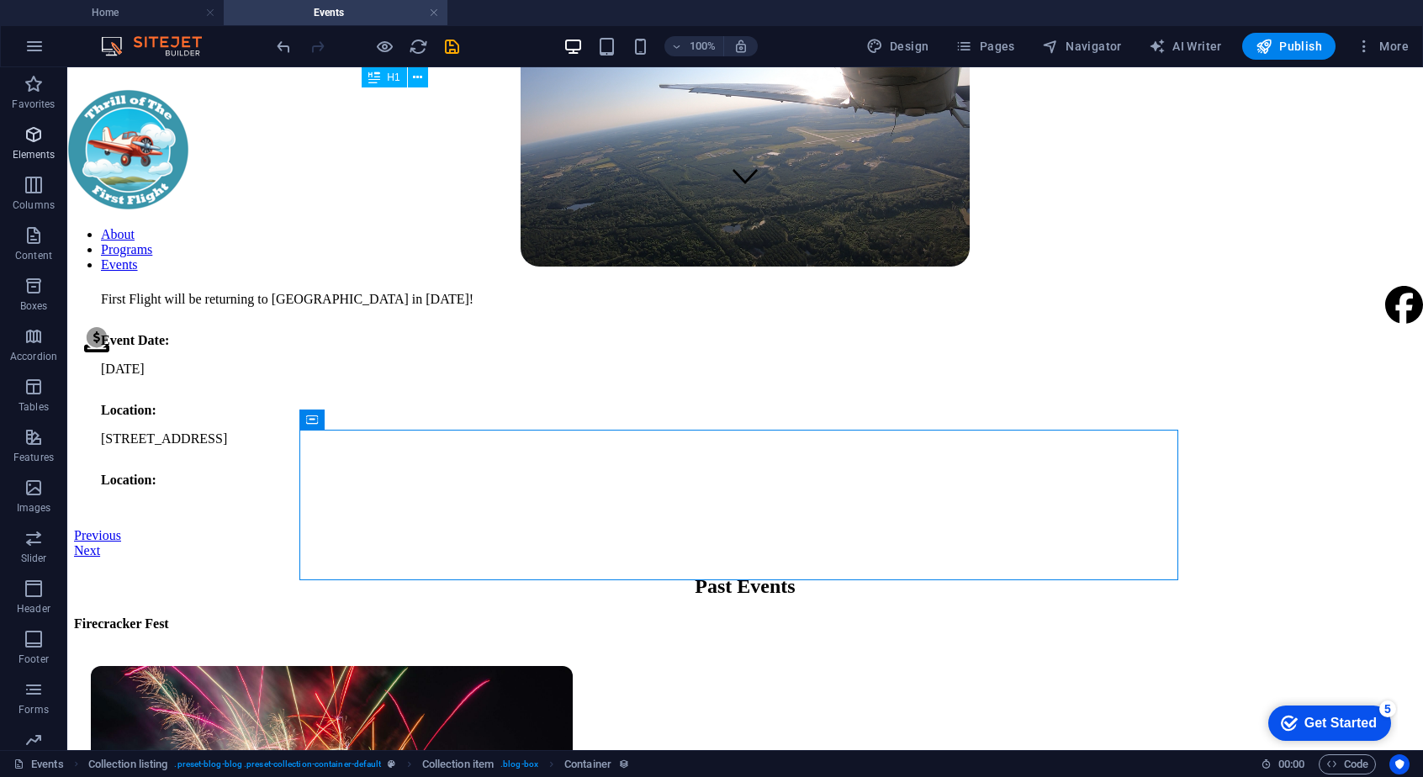
click at [31, 139] on icon "button" at bounding box center [34, 134] width 20 height 20
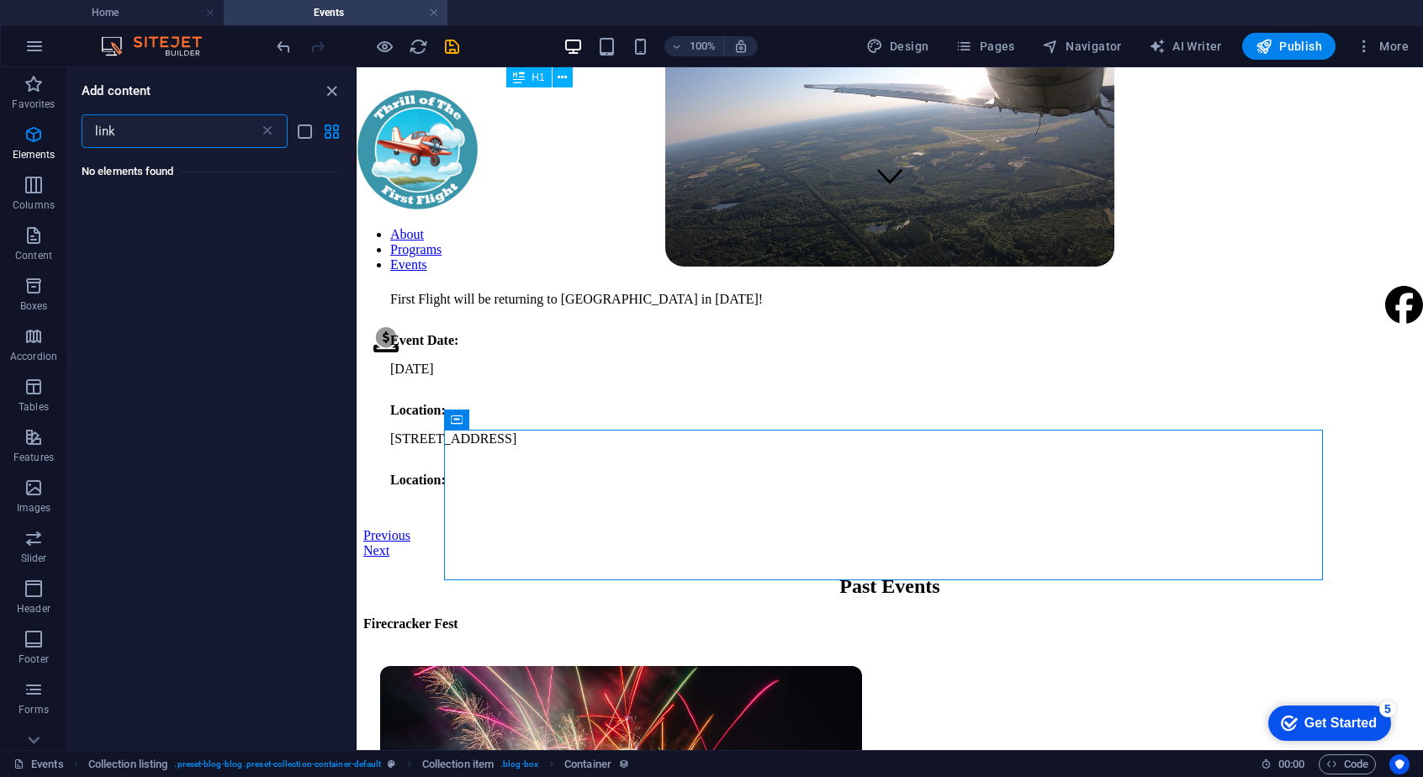
scroll to position [0, 0]
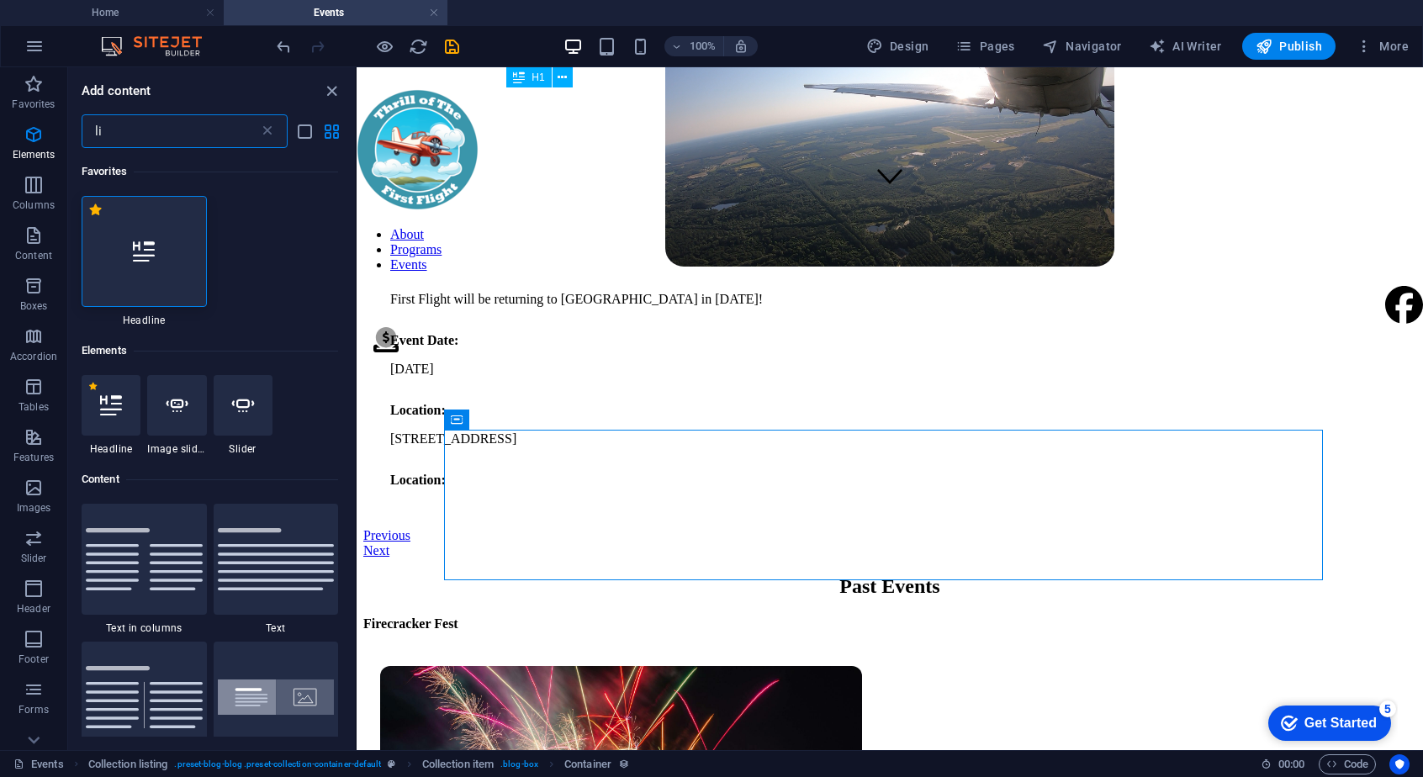
type input "l"
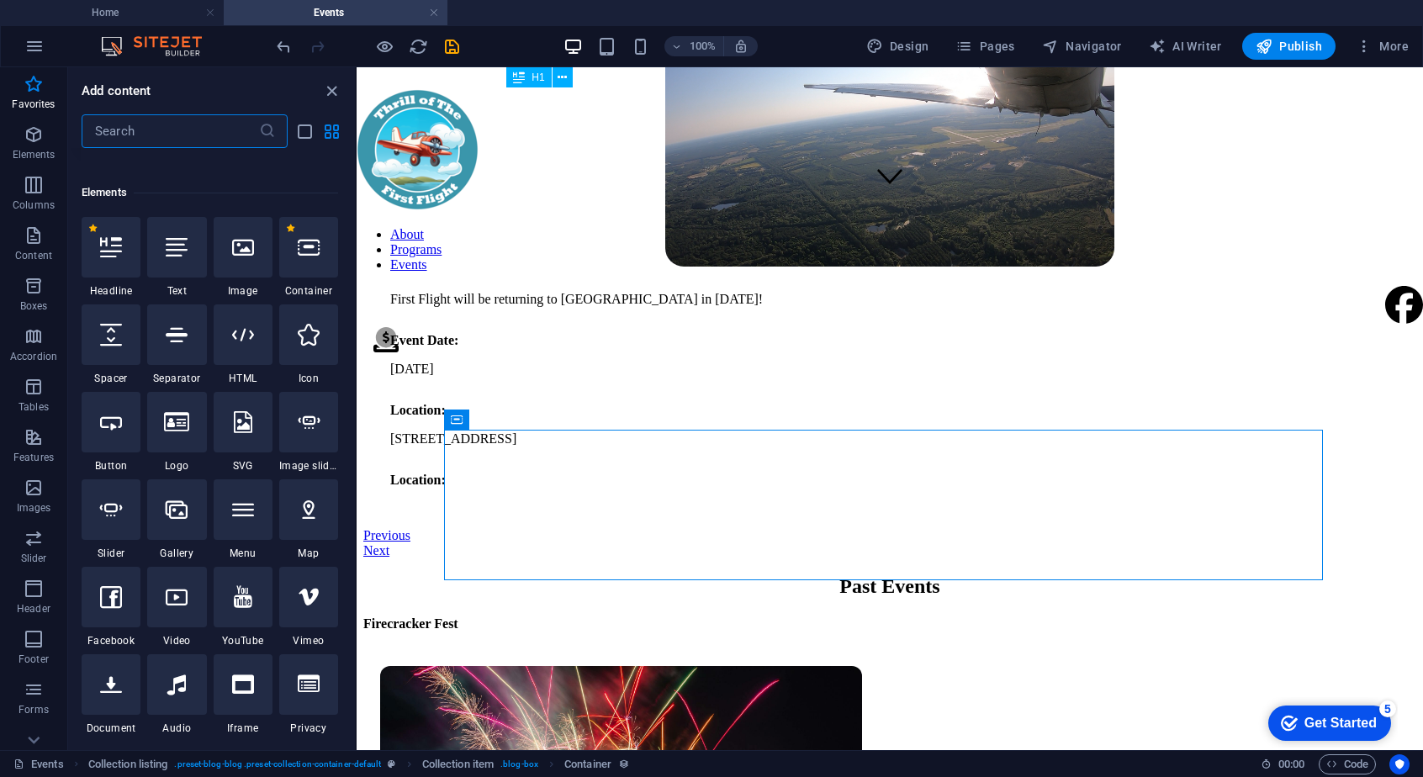
scroll to position [77, 0]
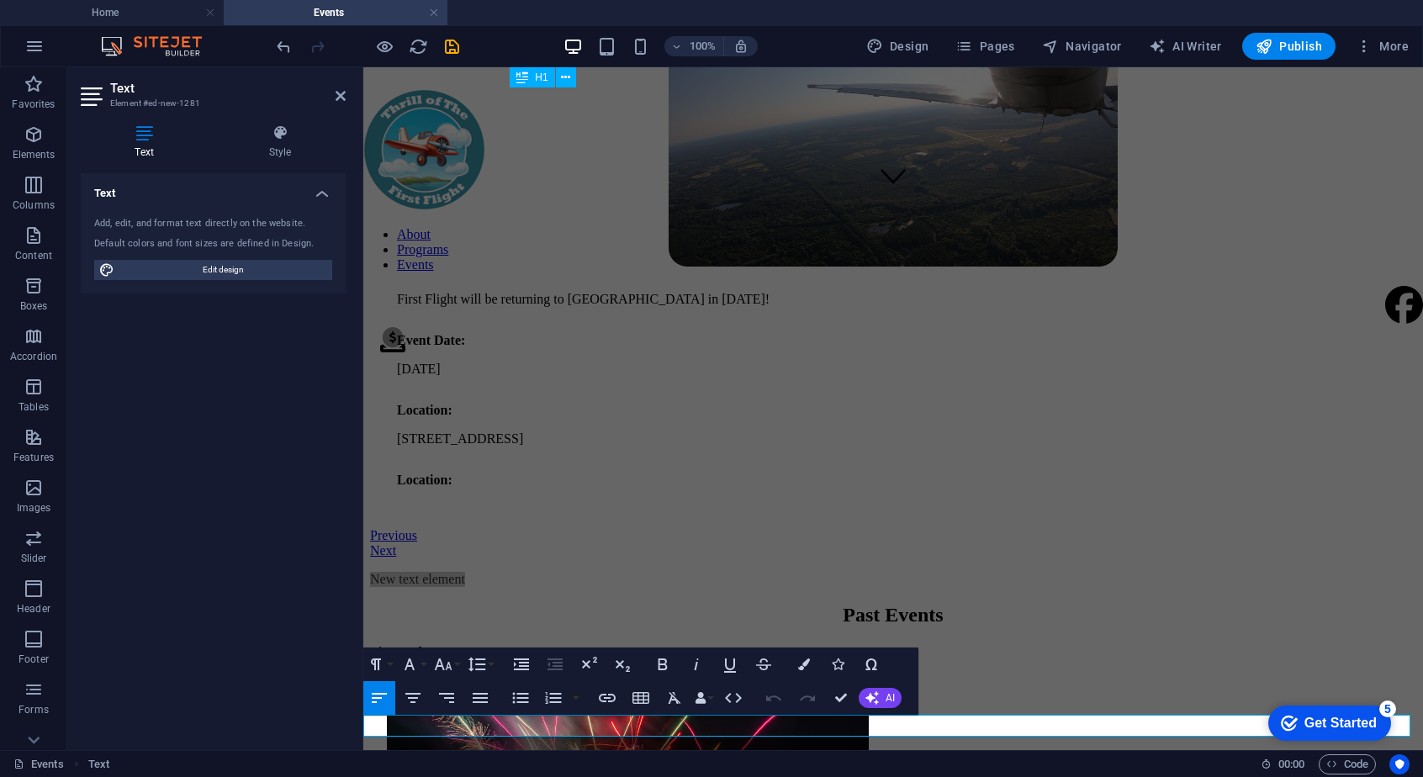
click at [276, 161] on div "Text Style Text Add, edit, and format text directly on the website. Default col…" at bounding box center [213, 430] width 265 height 612
click at [276, 151] on h4 "Style" at bounding box center [279, 141] width 131 height 35
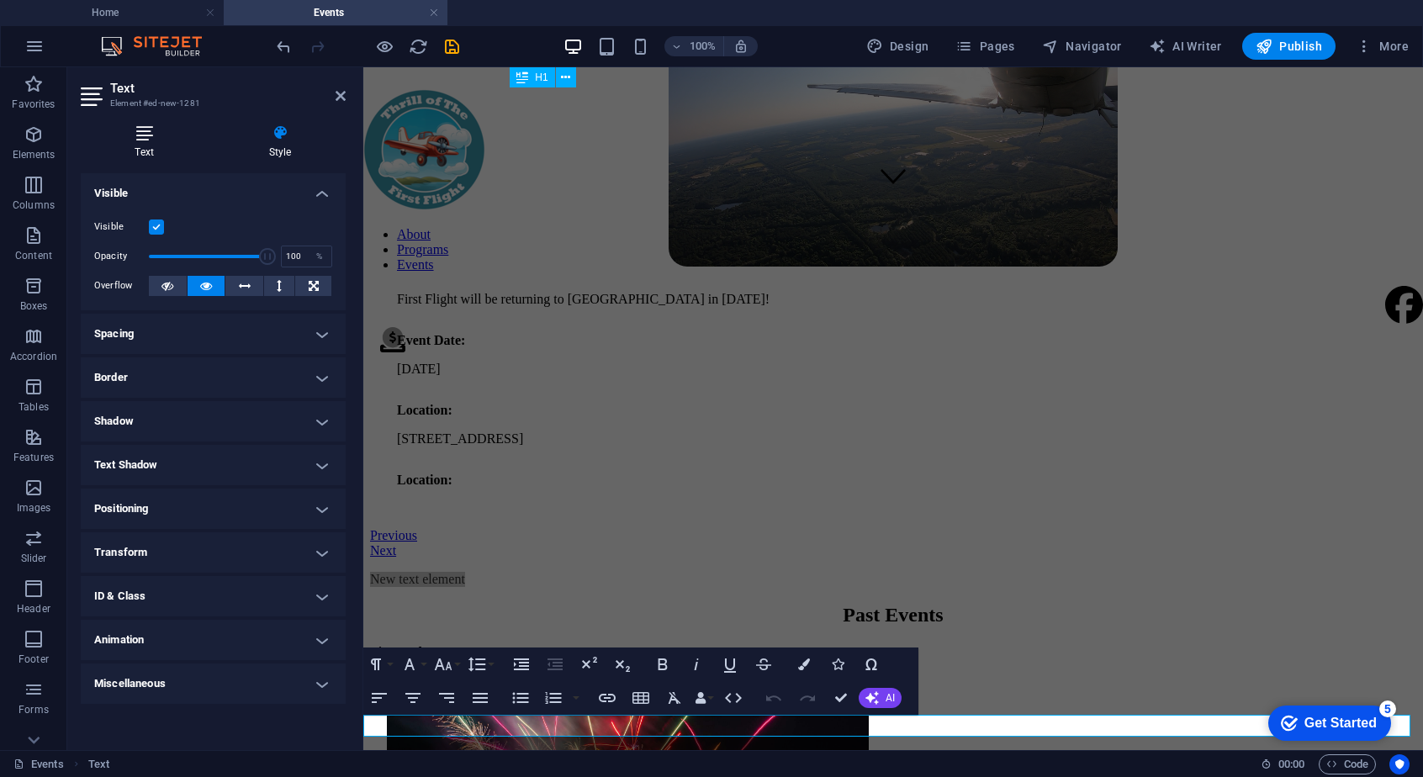
click at [143, 153] on h4 "Text" at bounding box center [148, 141] width 134 height 35
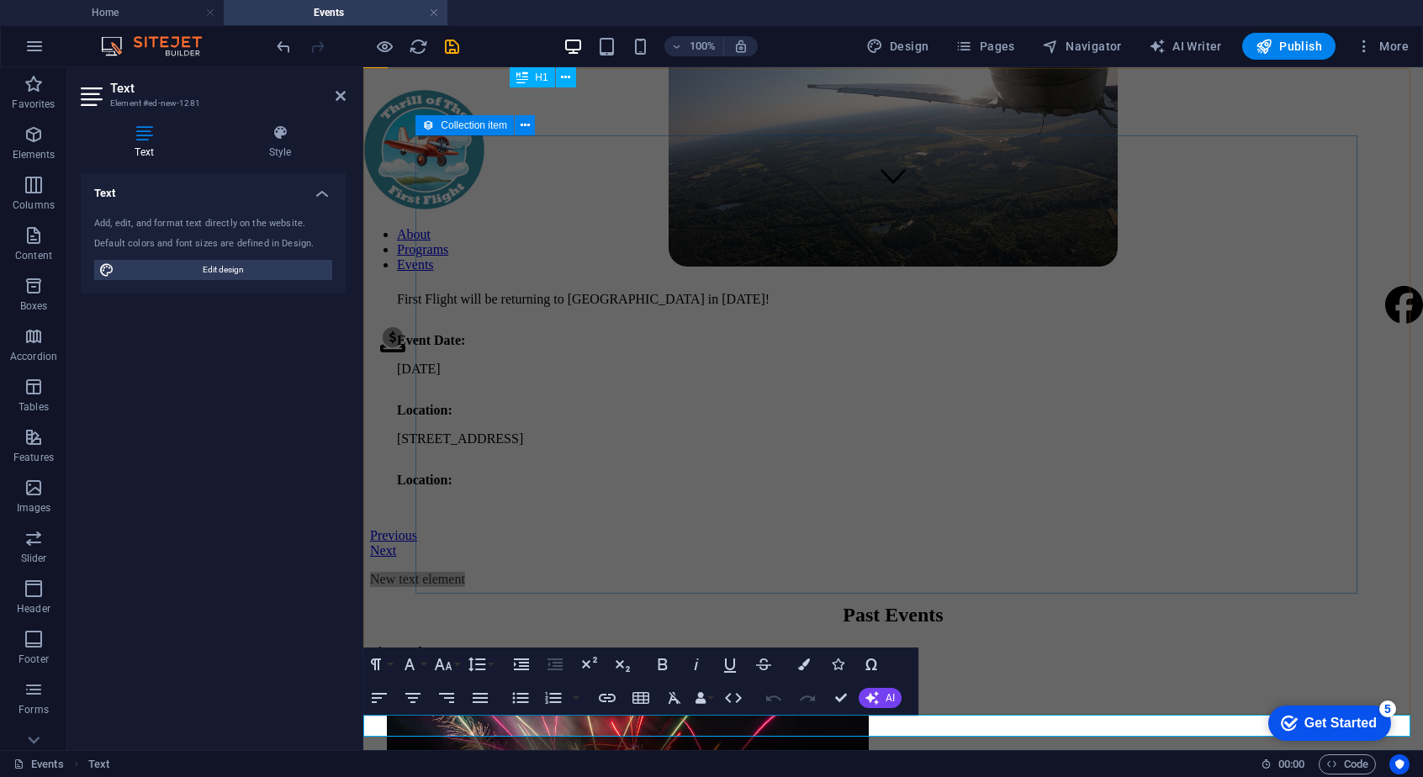
click at [531, 423] on article "First Flight - [GEOGRAPHIC_DATA] 2025 First Flight will be returning to [GEOGRA…" at bounding box center [893, 235] width 1046 height 587
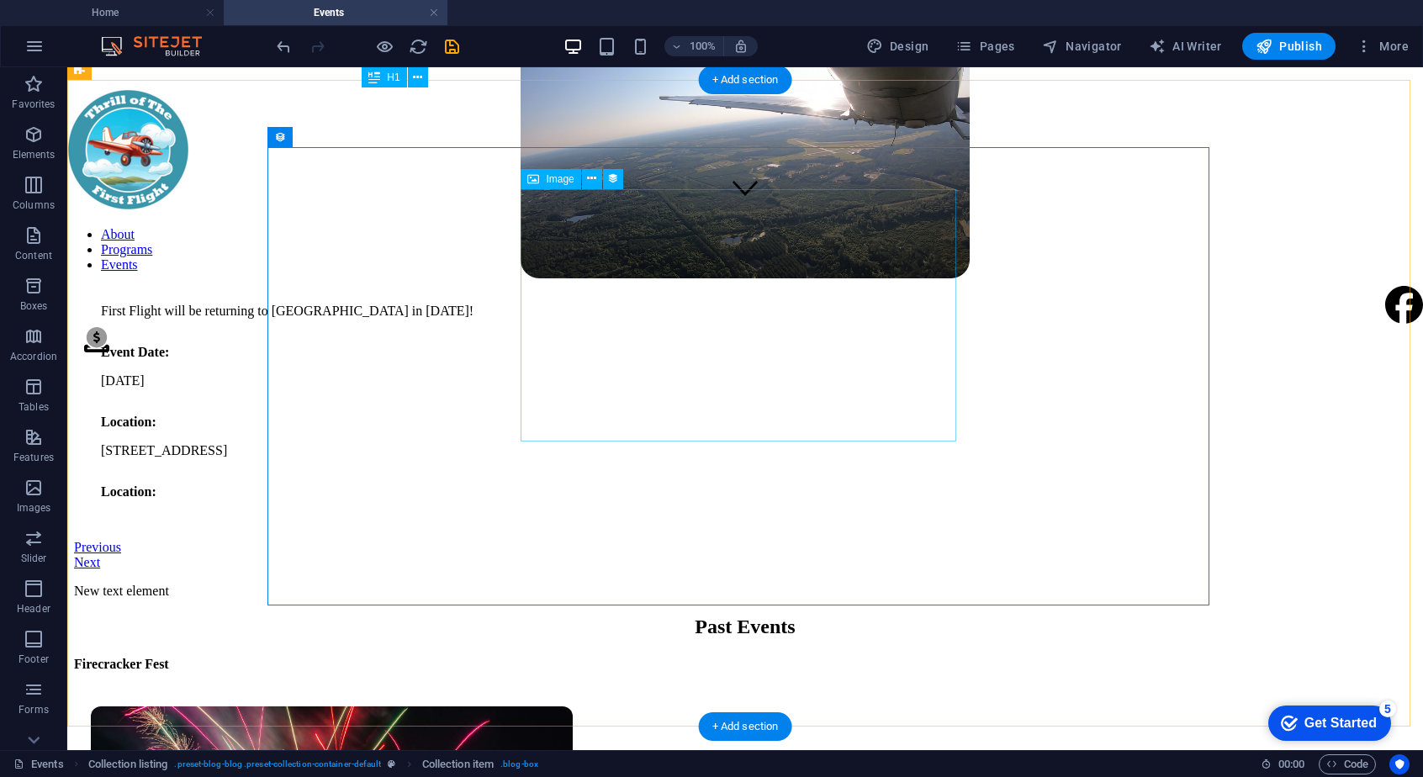
scroll to position [562, 0]
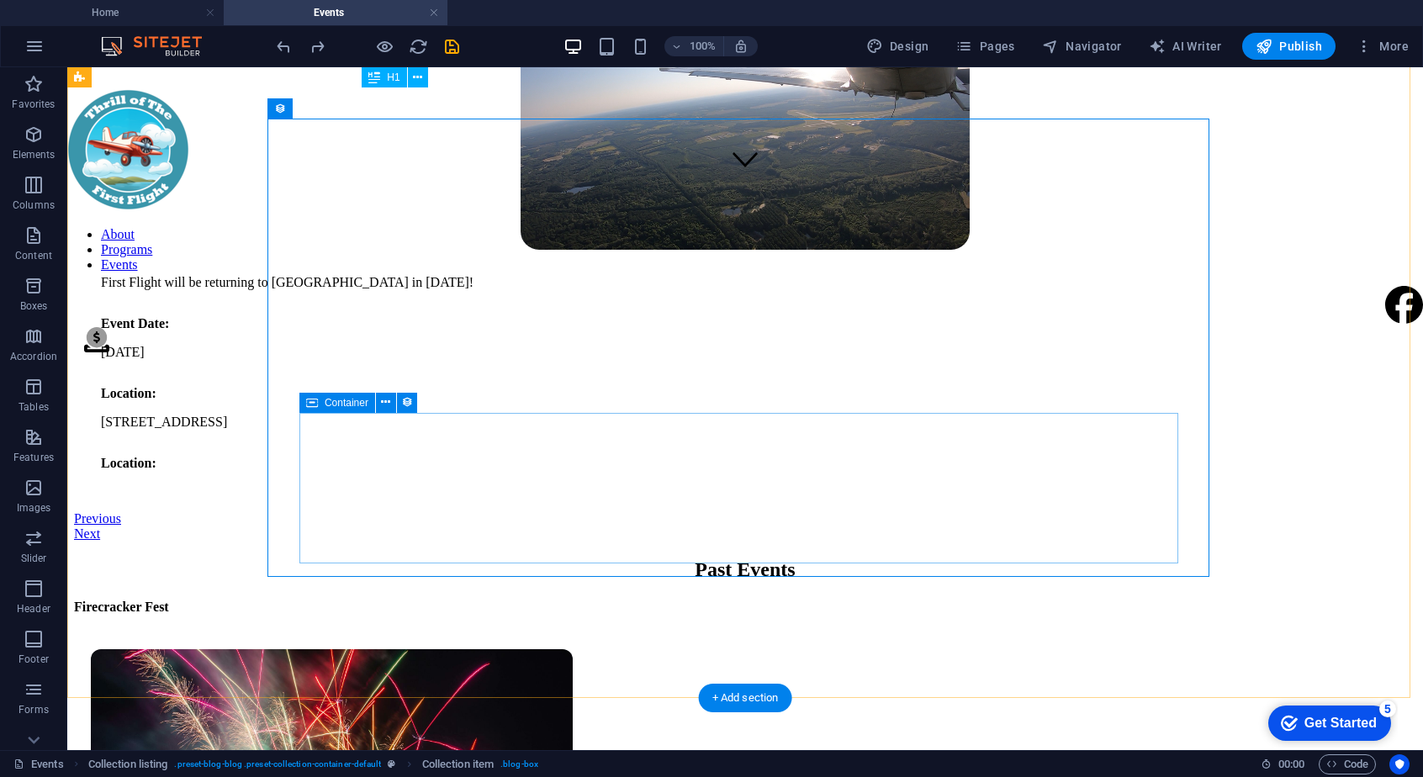
click at [463, 498] on div "First Flight will be returning to [GEOGRAPHIC_DATA] in [DATE]! Event Date: [DAT…" at bounding box center [744, 380] width 1315 height 236
click at [357, 471] on div "Location:" at bounding box center [745, 463] width 1288 height 15
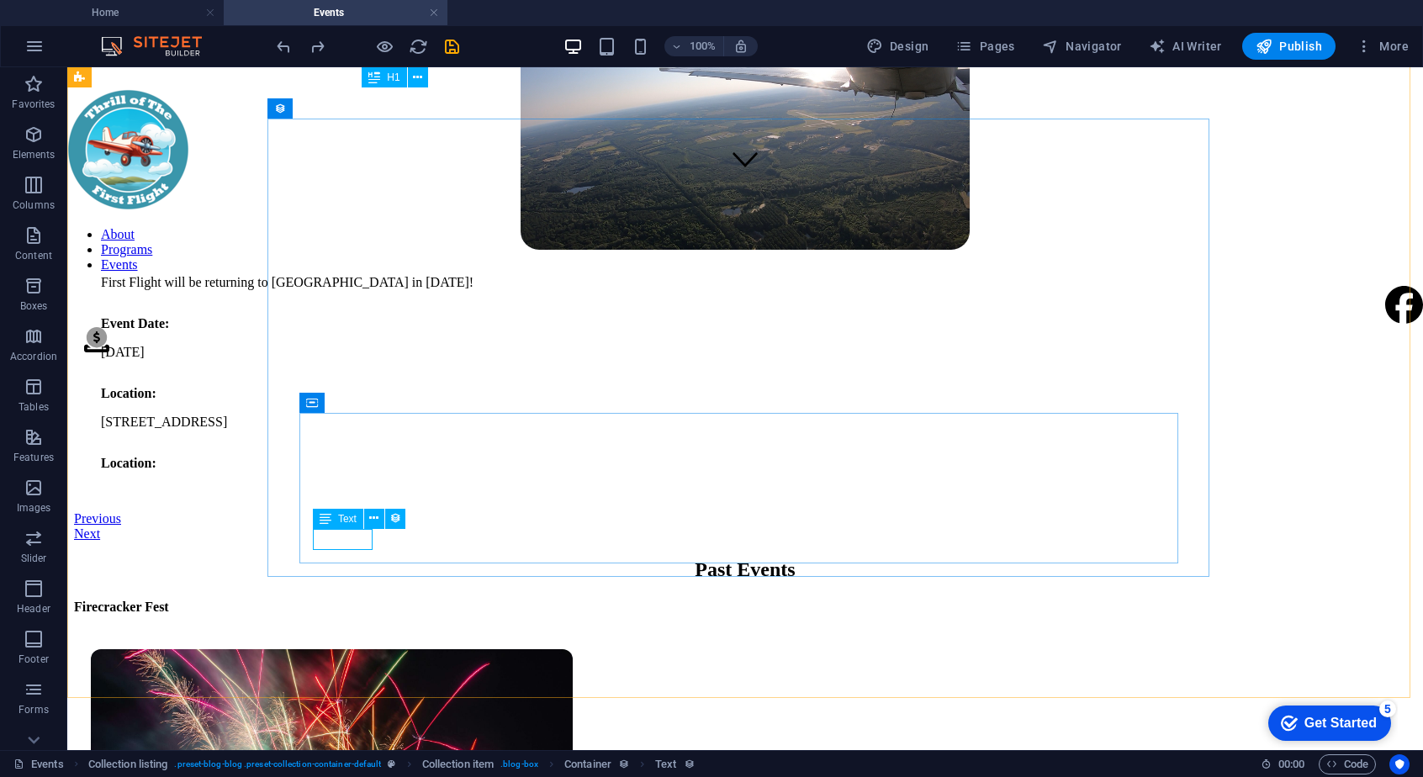
click at [345, 515] on span "Text" at bounding box center [347, 519] width 18 height 10
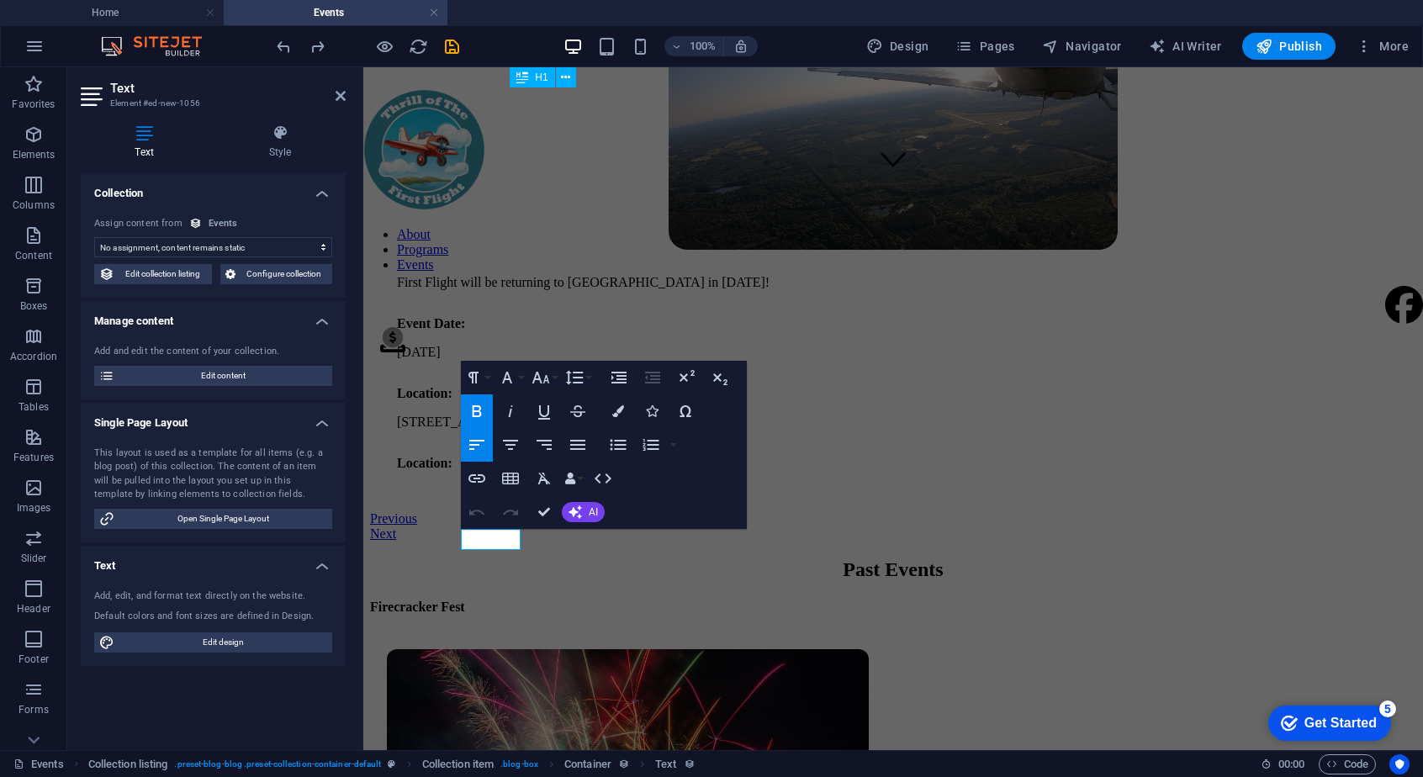
click at [252, 253] on select "No assignment, content remains static Created at (Date) Updated at (Date) Name …" at bounding box center [213, 247] width 238 height 20
click at [542, 498] on div "First Flight will be returning to [GEOGRAPHIC_DATA] in [DATE]! Event Date: [DAT…" at bounding box center [892, 380] width 1019 height 236
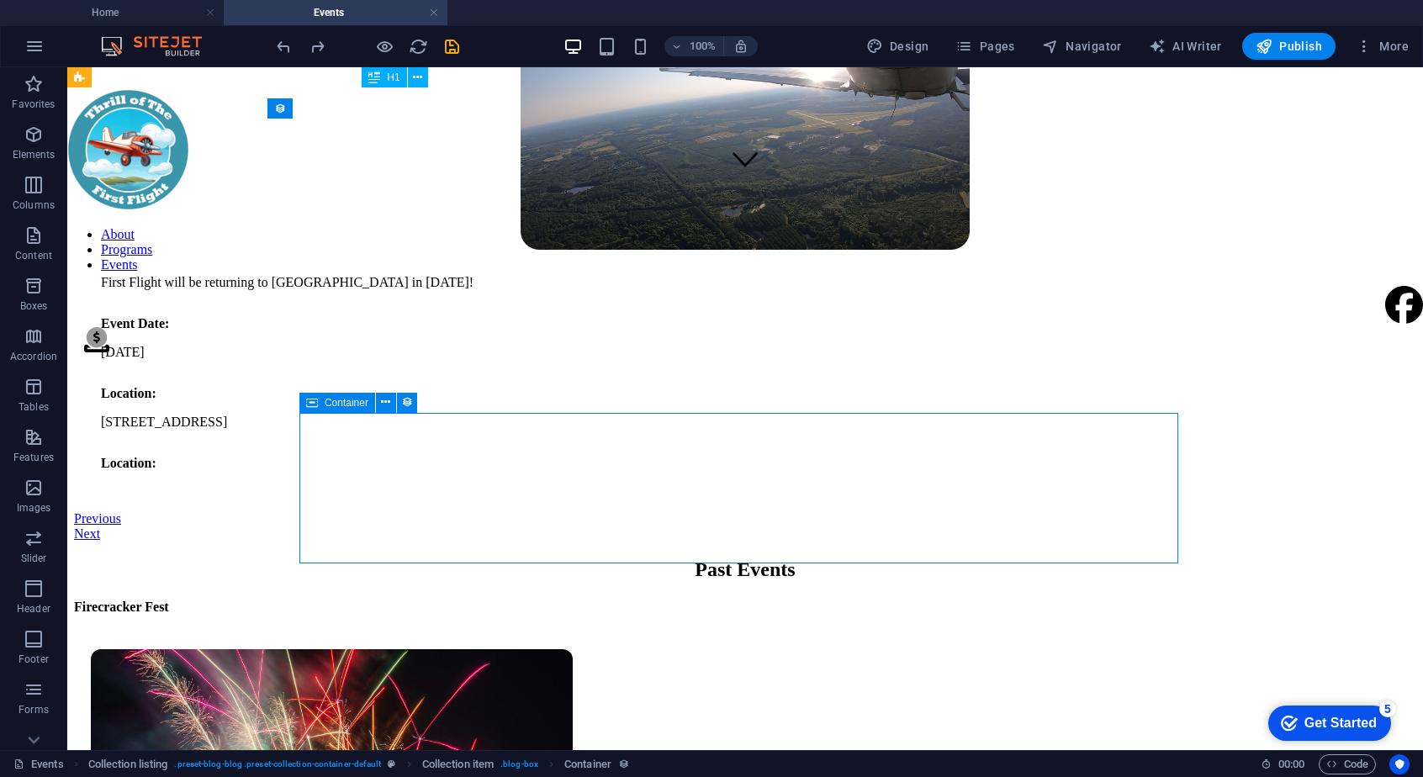
click at [413, 498] on div "First Flight will be returning to [GEOGRAPHIC_DATA] in [DATE]! Event Date: [DAT…" at bounding box center [744, 380] width 1315 height 236
click at [364, 471] on div "Location:" at bounding box center [745, 463] width 1288 height 15
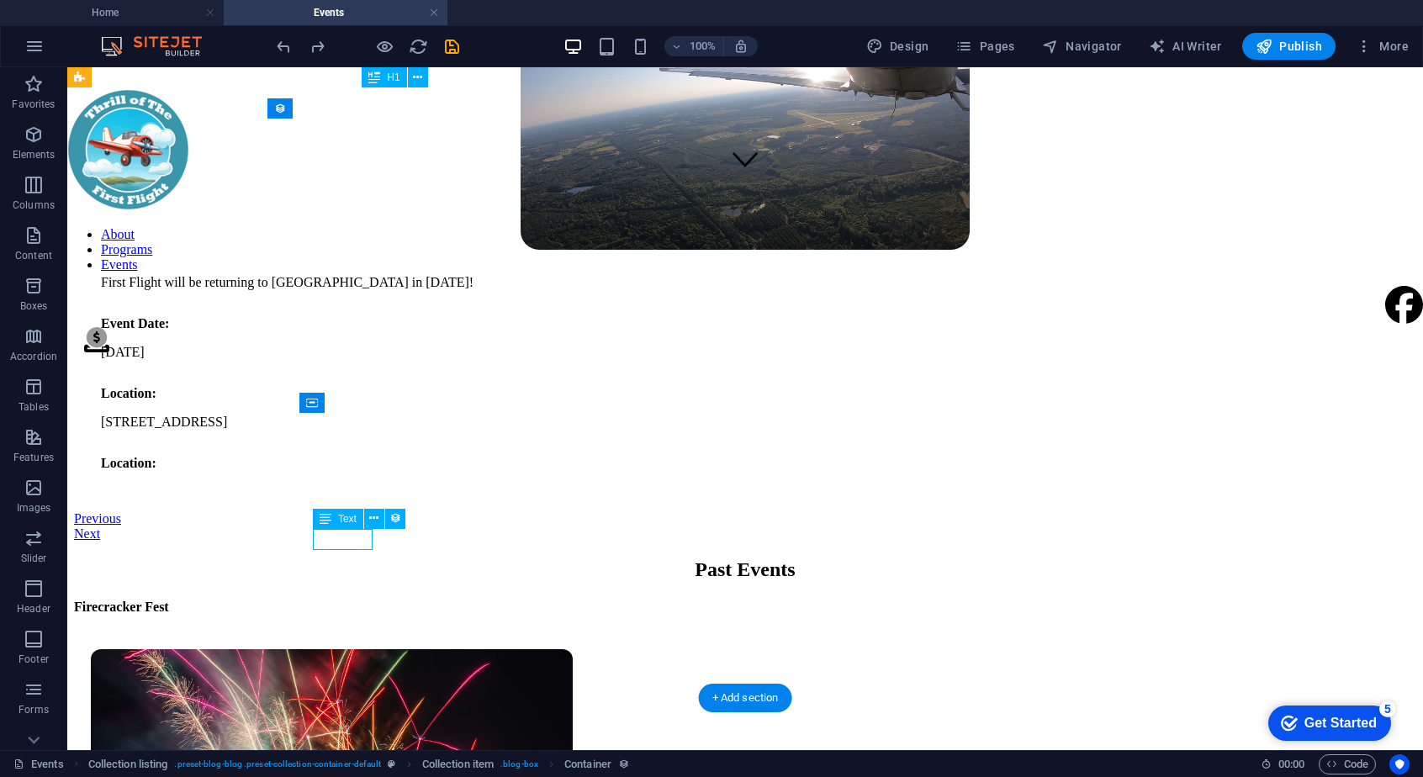
click at [364, 471] on div "Location:" at bounding box center [745, 463] width 1288 height 15
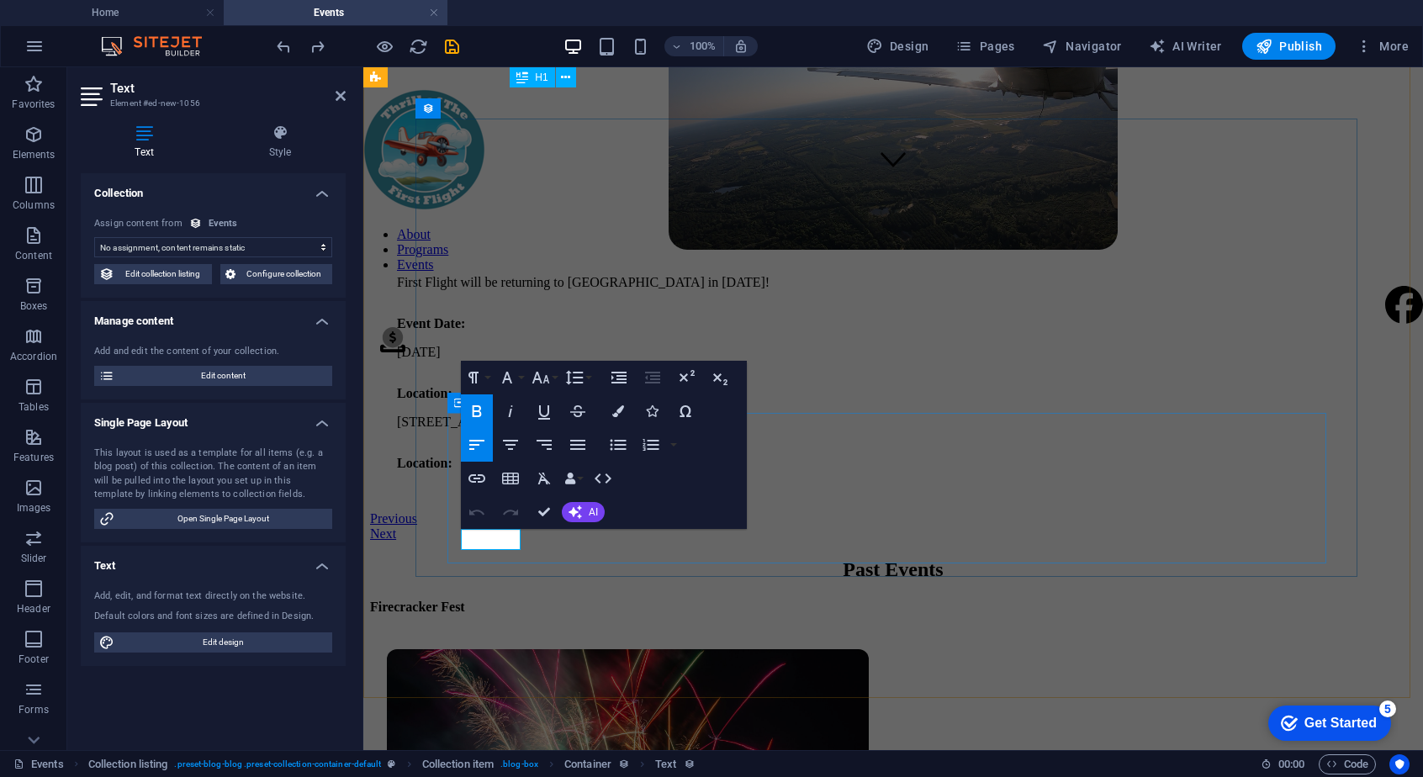
click at [452, 470] on strong "Location:" at bounding box center [424, 463] width 55 height 14
click at [479, 478] on icon "button" at bounding box center [476, 478] width 17 height 8
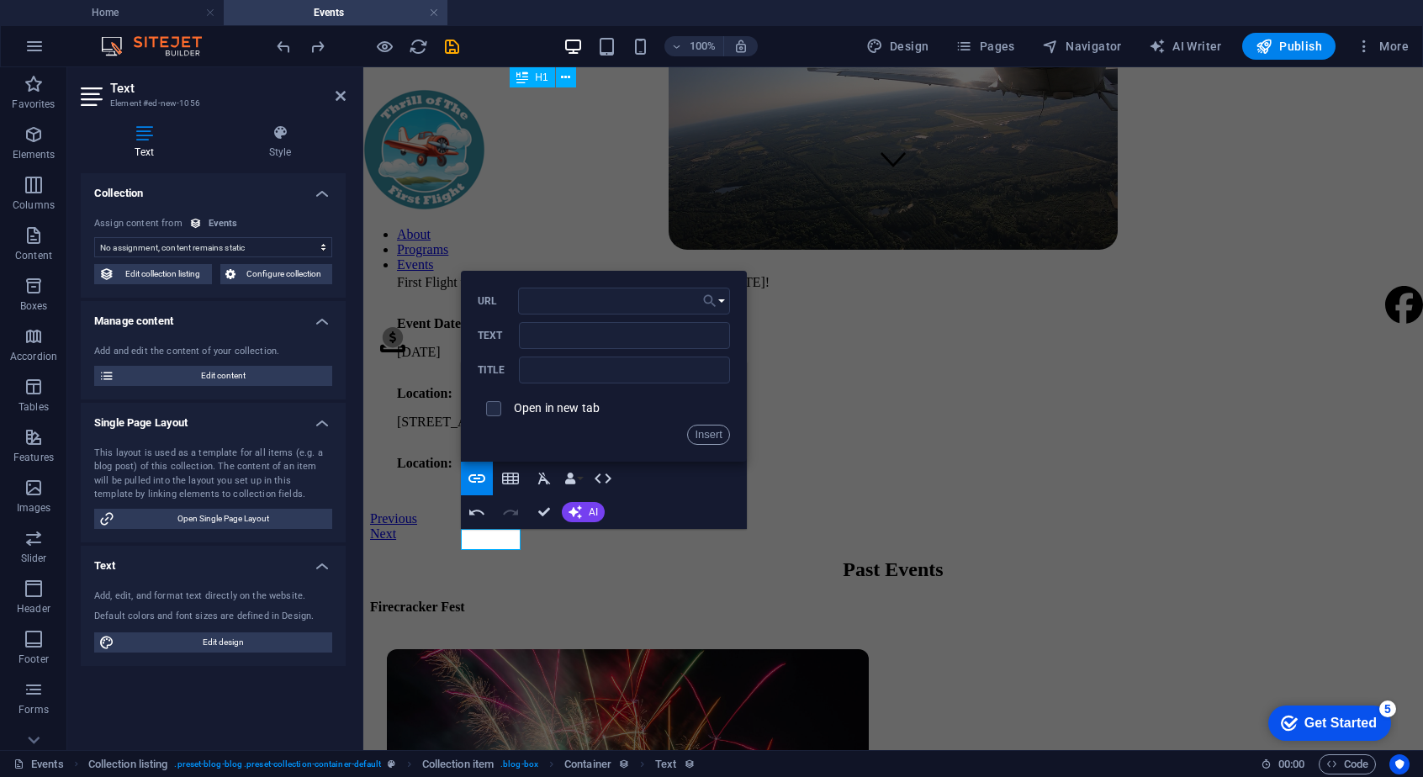
click at [716, 304] on icon "button" at bounding box center [709, 301] width 17 height 20
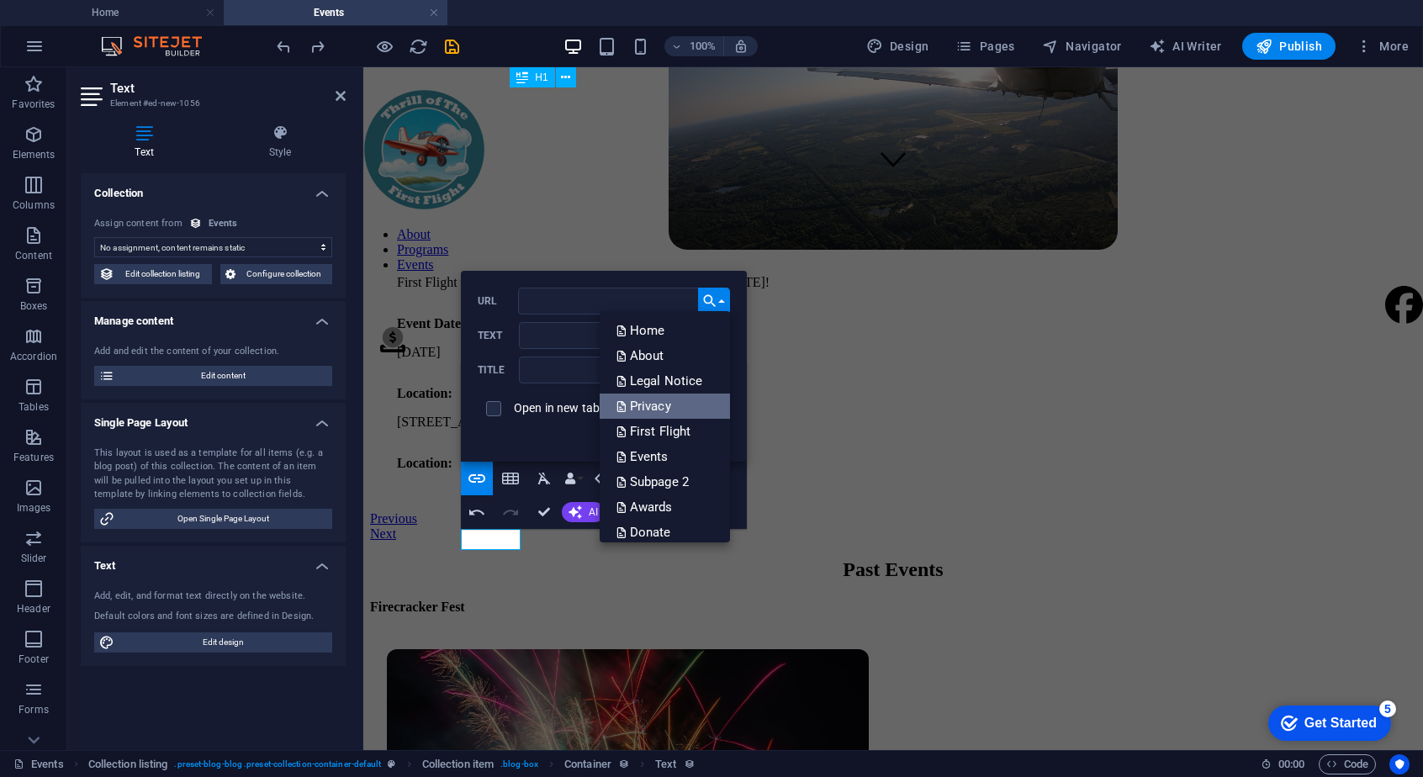
scroll to position [34, 0]
click at [721, 292] on button "Choose Link" at bounding box center [714, 301] width 32 height 27
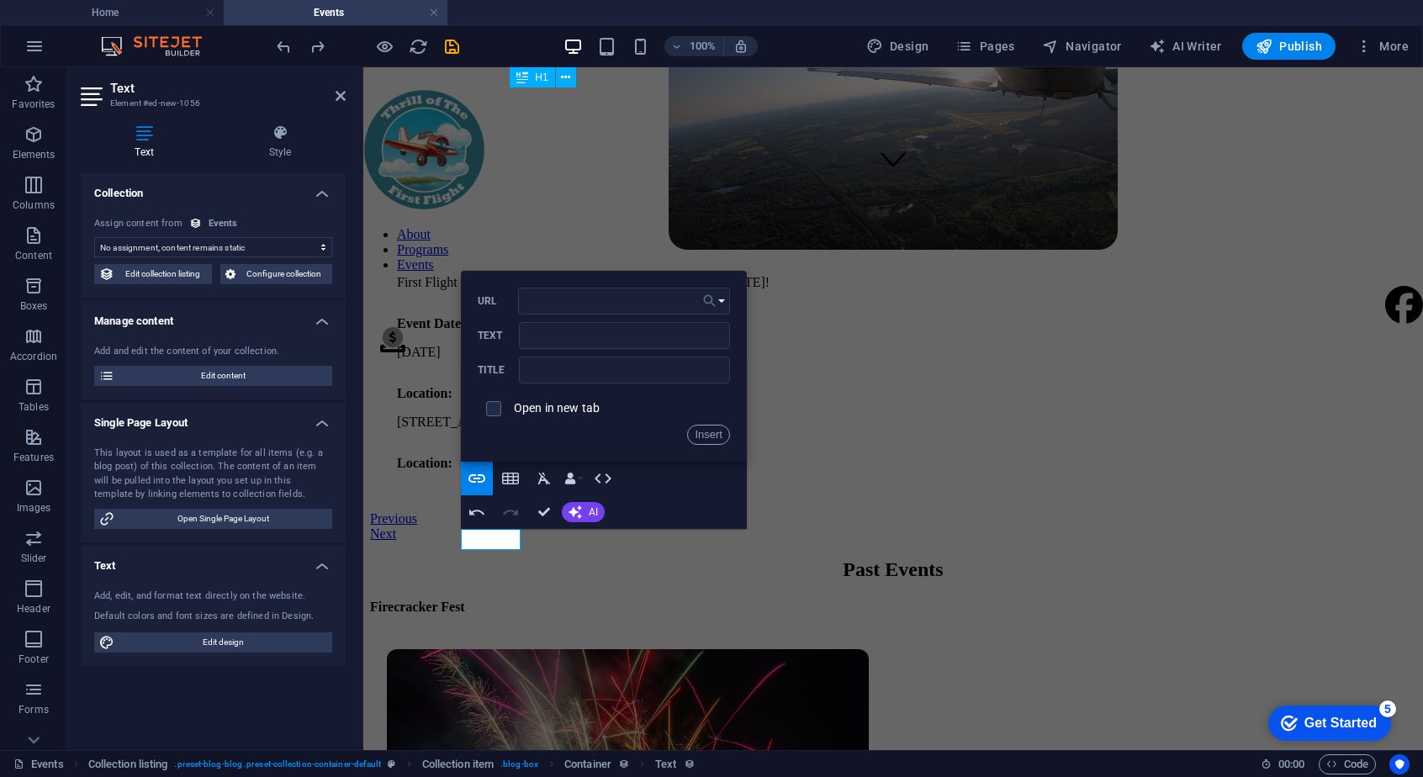
click at [653, 477] on div "Paragraph Format Normal Heading 1 Heading 2 Heading 3 Heading 4 Heading 5 Headi…" at bounding box center [604, 445] width 286 height 168
click at [481, 474] on icon "button" at bounding box center [476, 478] width 17 height 8
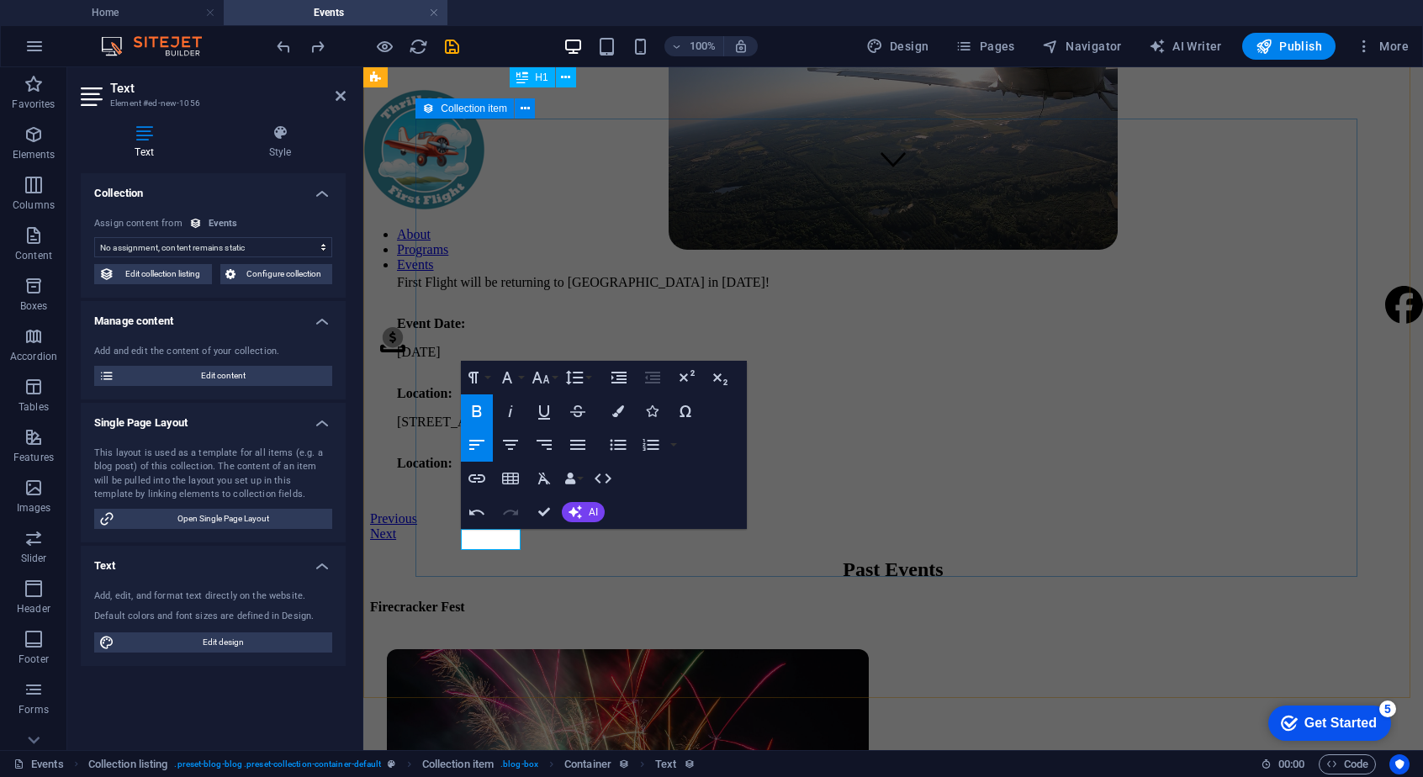
click at [654, 512] on article "First Flight - [GEOGRAPHIC_DATA] 2025 First Flight will be returning to [GEOGRA…" at bounding box center [893, 218] width 1046 height 587
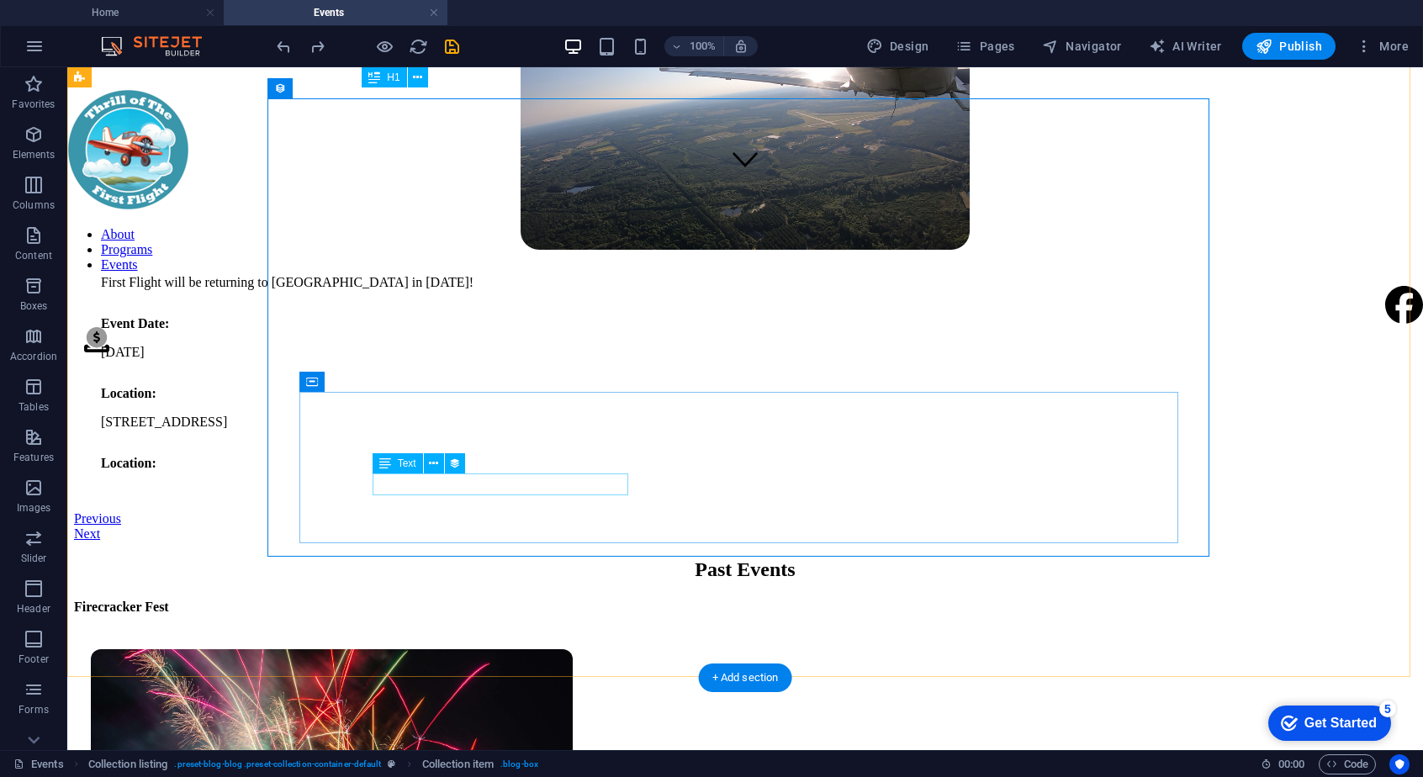
scroll to position [600, 0]
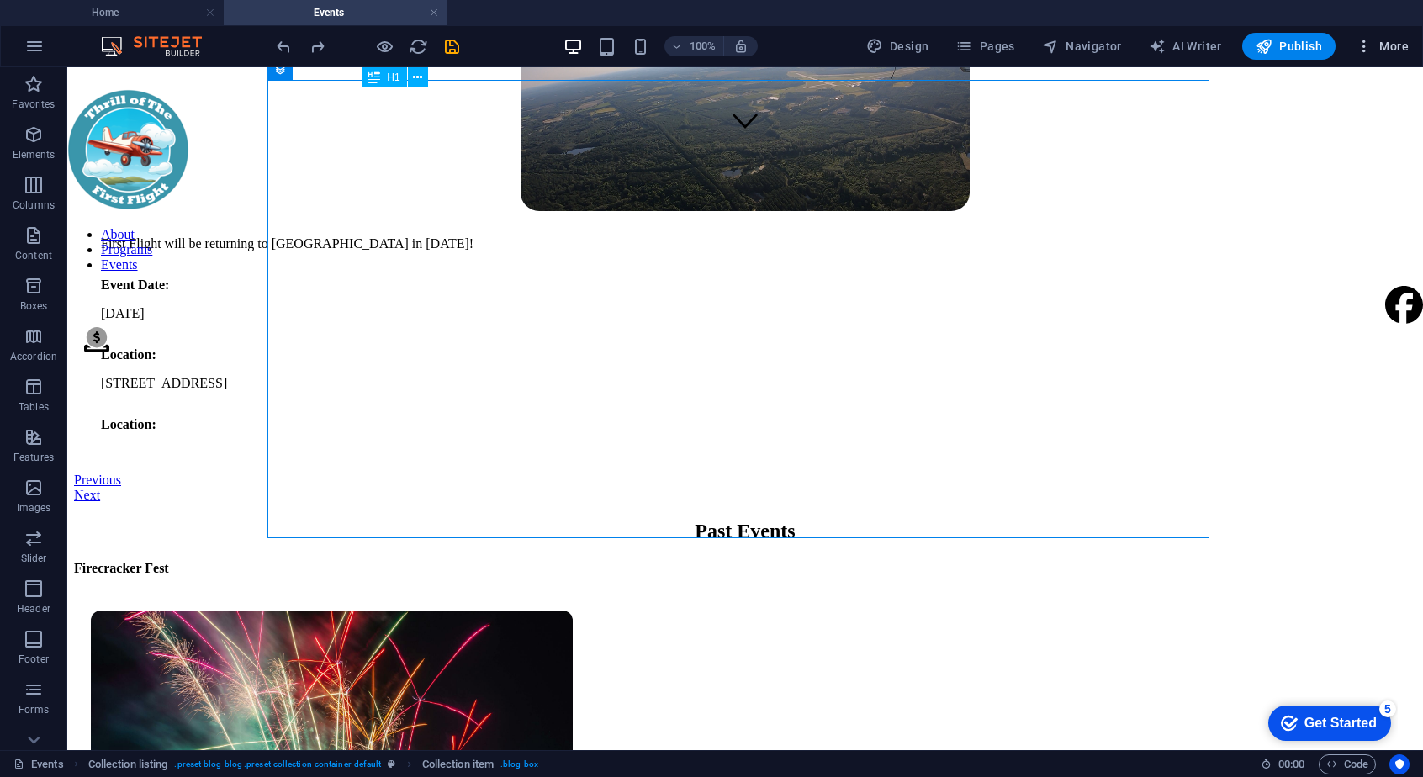
click at [1386, 50] on span "More" at bounding box center [1381, 46] width 53 height 17
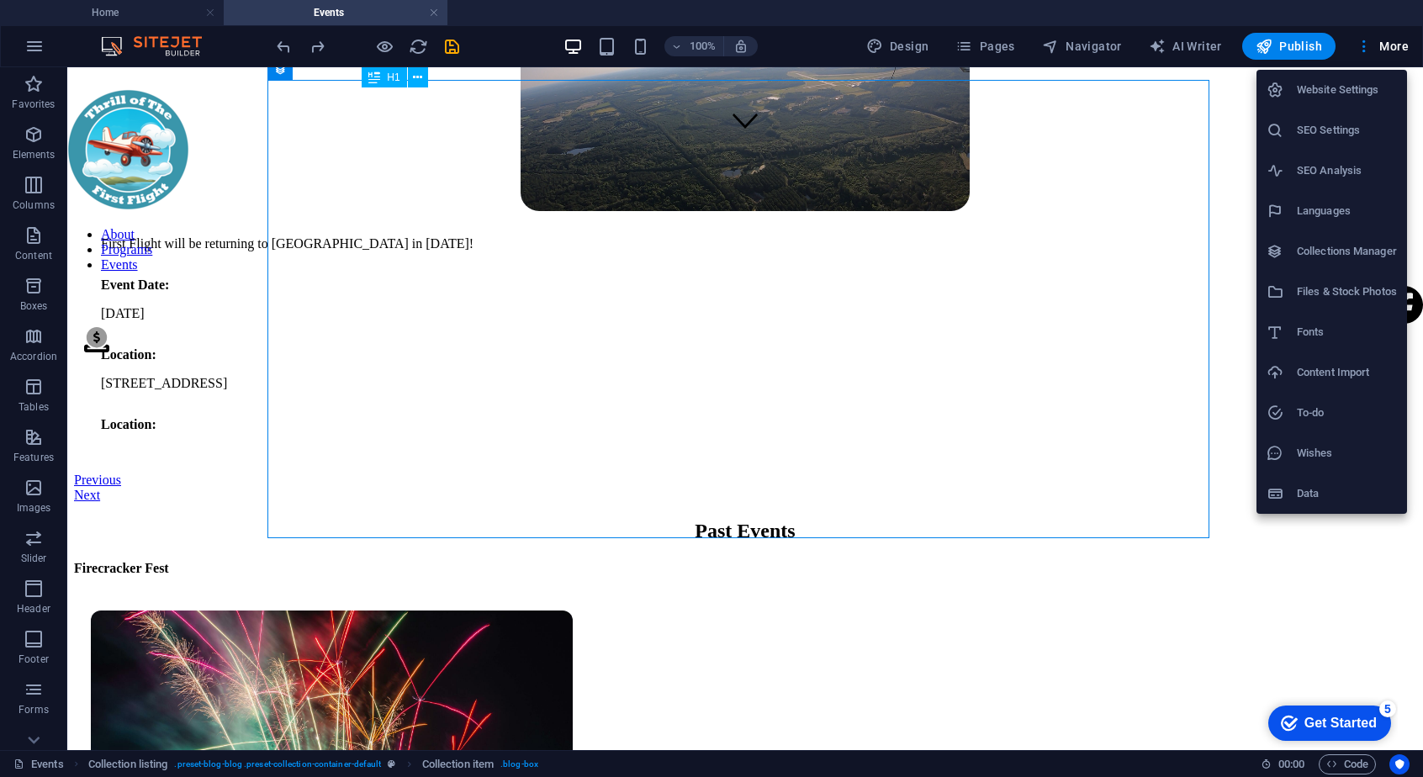
click at [1324, 256] on h6 "Collections Manager" at bounding box center [1347, 251] width 100 height 20
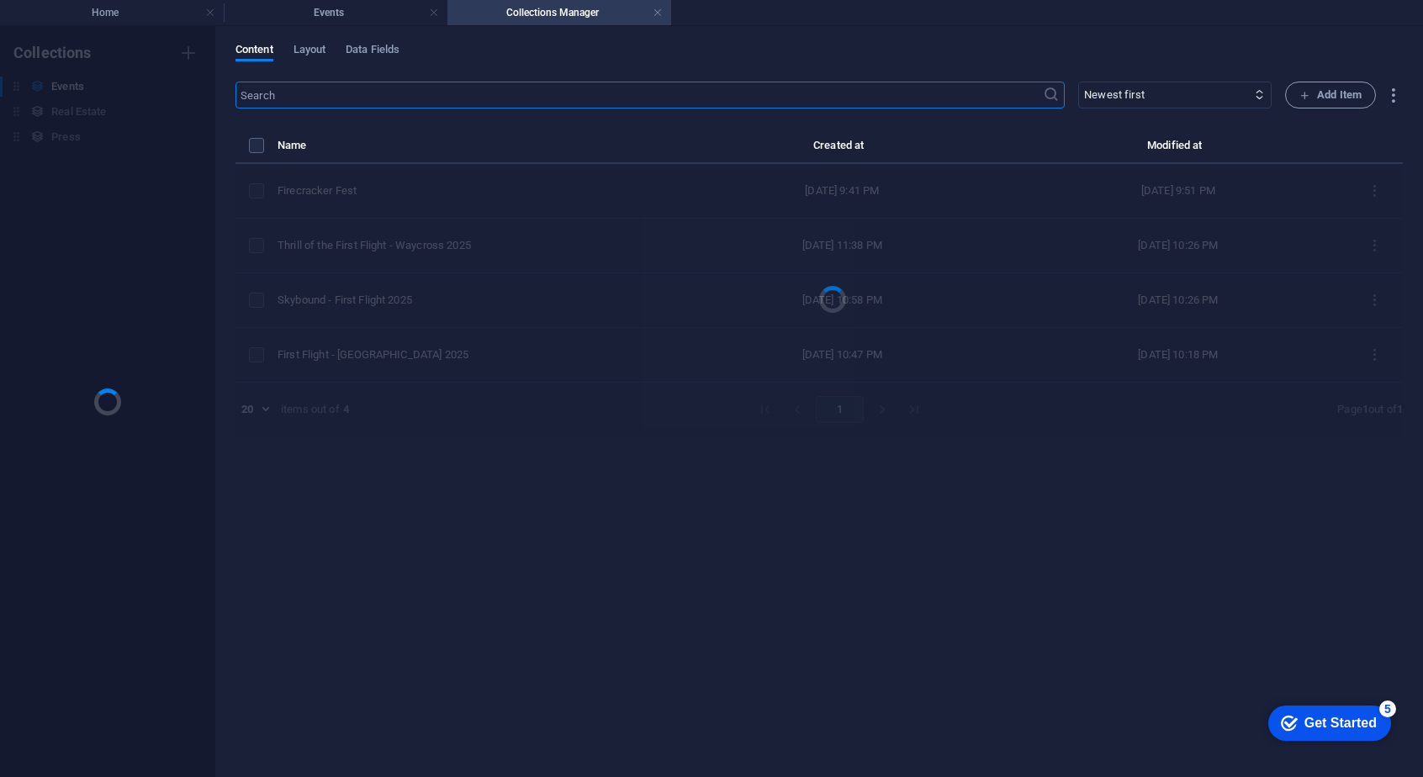
scroll to position [0, 0]
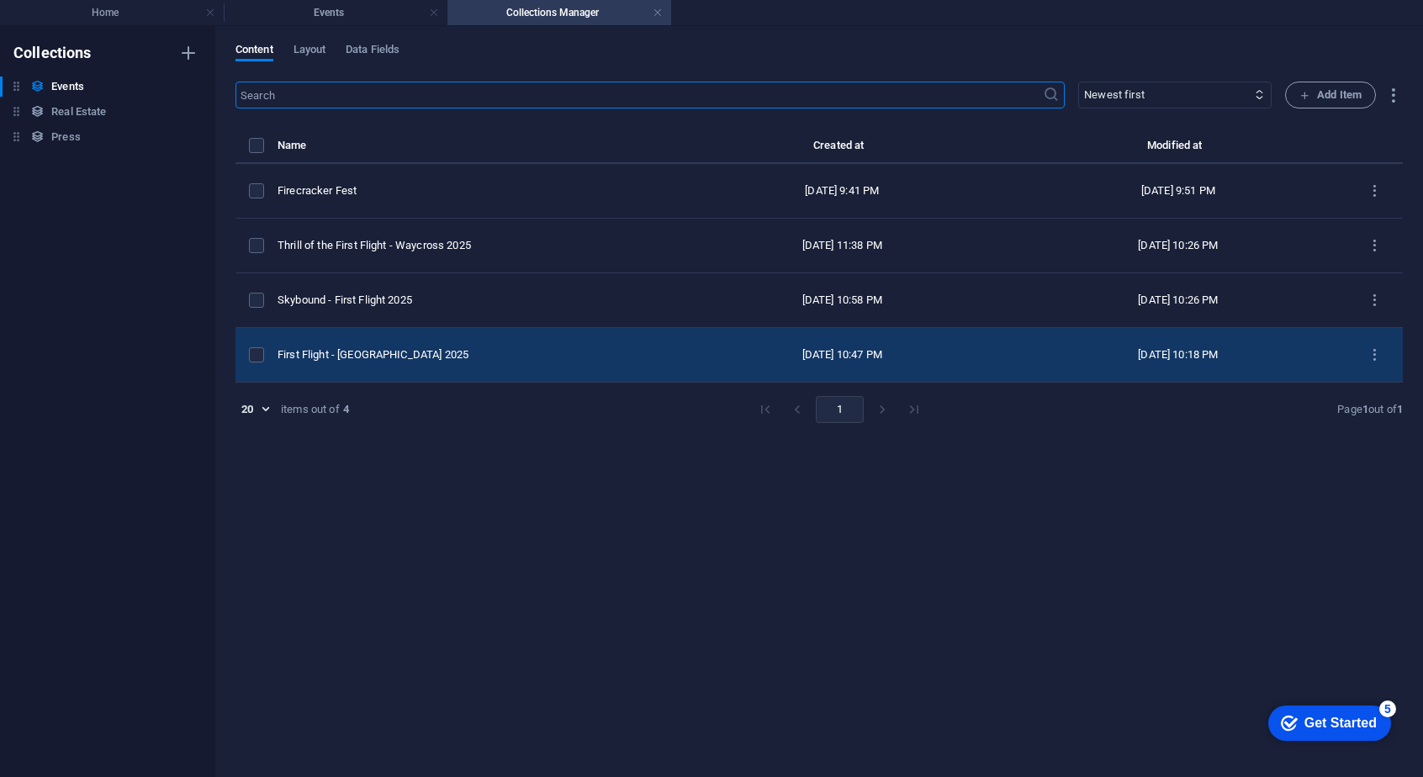
click at [462, 346] on td "First Flight - [GEOGRAPHIC_DATA] 2025" at bounding box center [475, 355] width 397 height 55
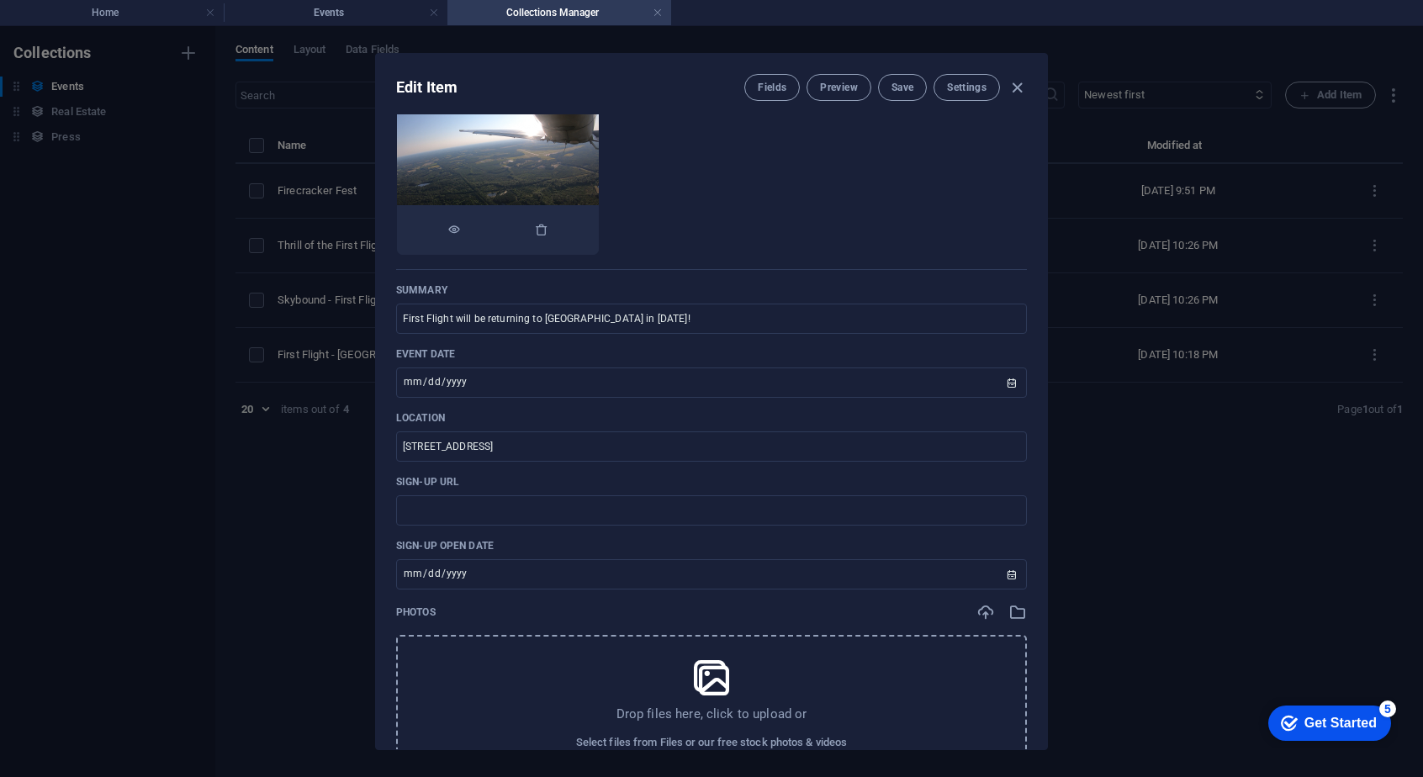
scroll to position [272, 0]
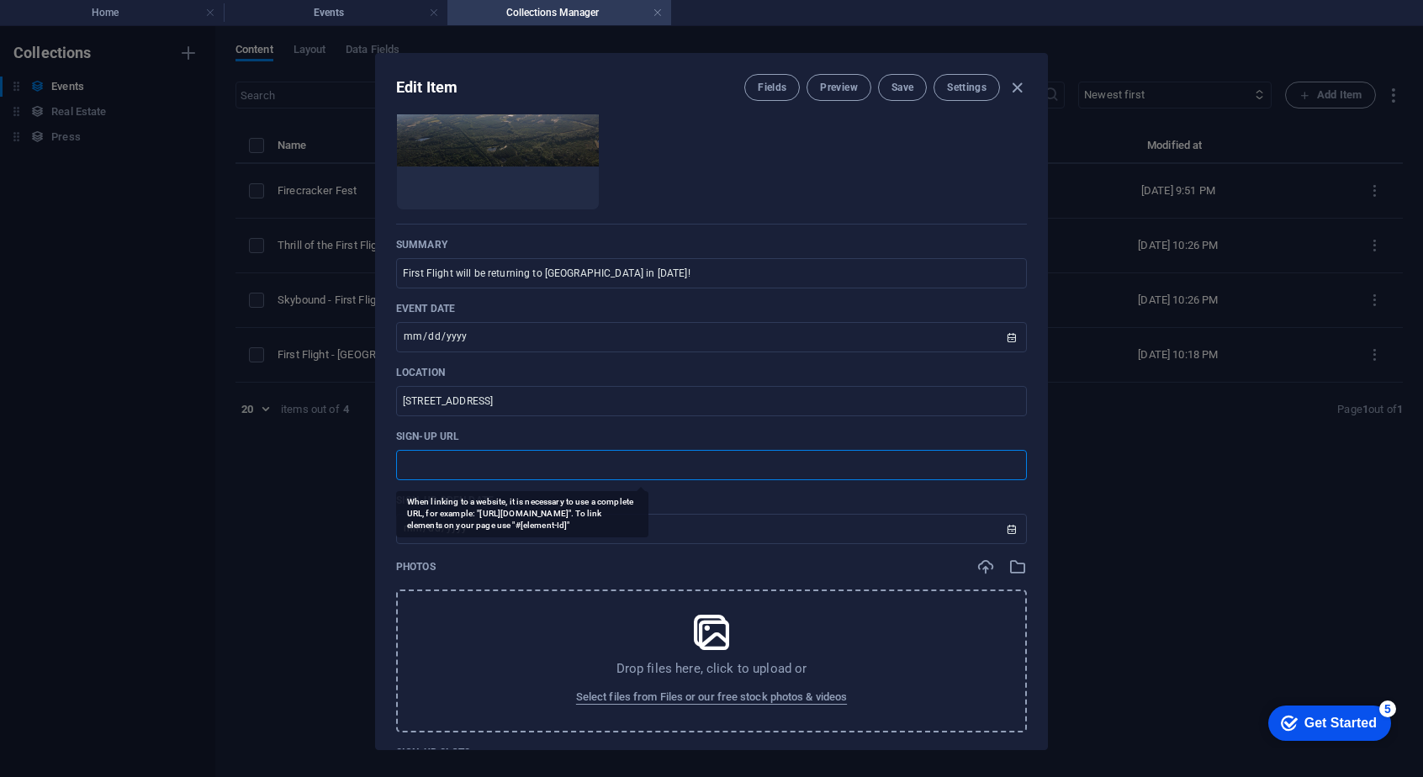
click at [598, 462] on input "text" at bounding box center [711, 465] width 631 height 30
click at [762, 97] on button "Fields" at bounding box center [771, 87] width 55 height 27
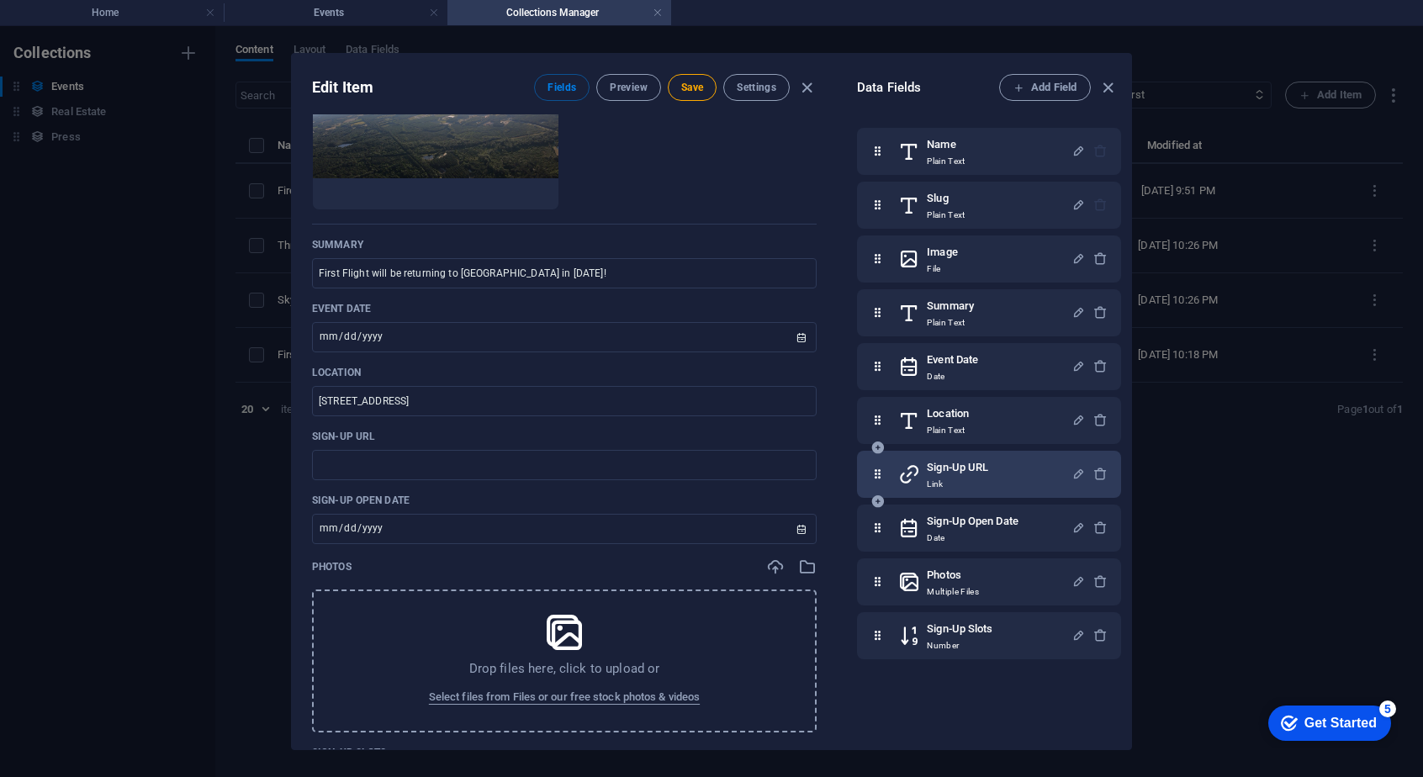
click at [944, 467] on h6 "Sign-Up URL" at bounding box center [957, 467] width 61 height 20
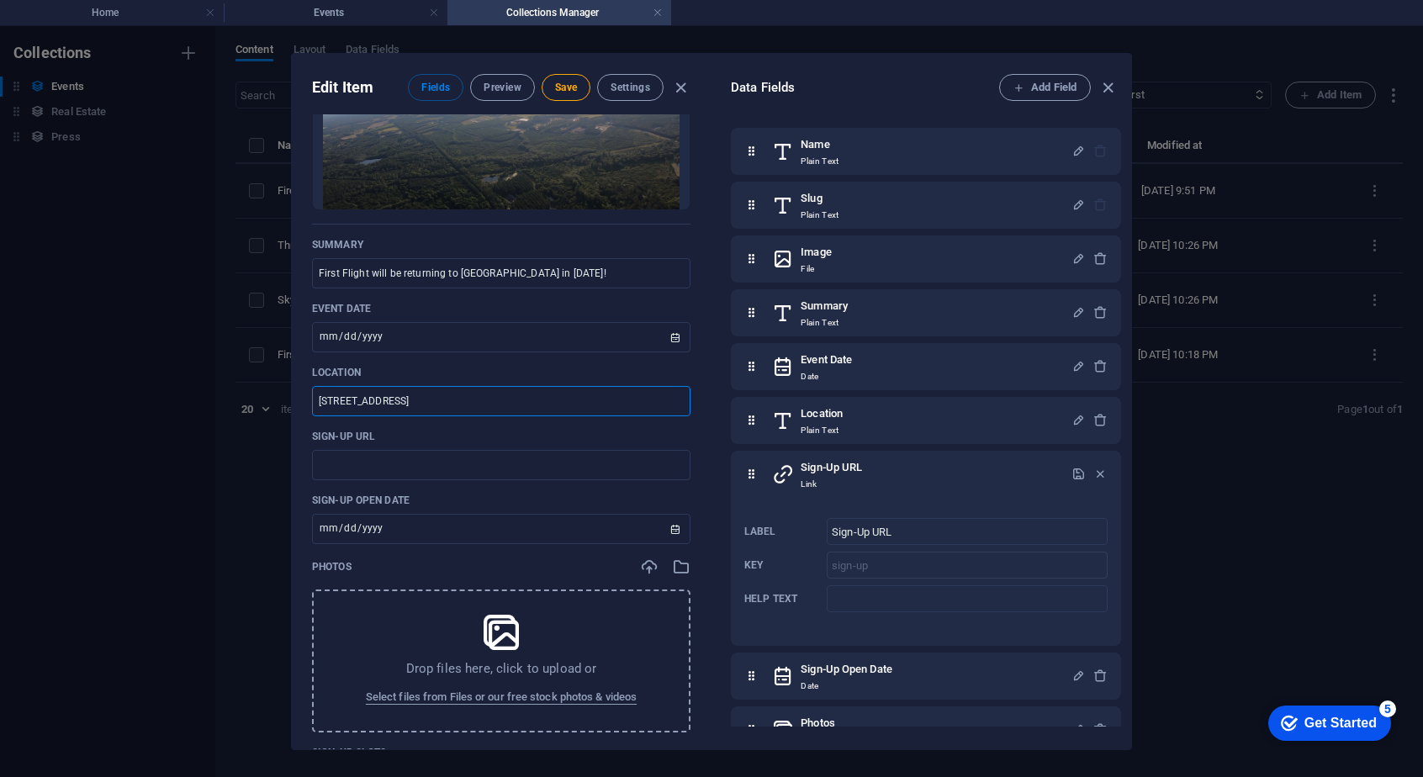
click at [601, 400] on input "[STREET_ADDRESS]" at bounding box center [501, 401] width 378 height 30
click at [367, 16] on h4 "Events" at bounding box center [336, 12] width 224 height 18
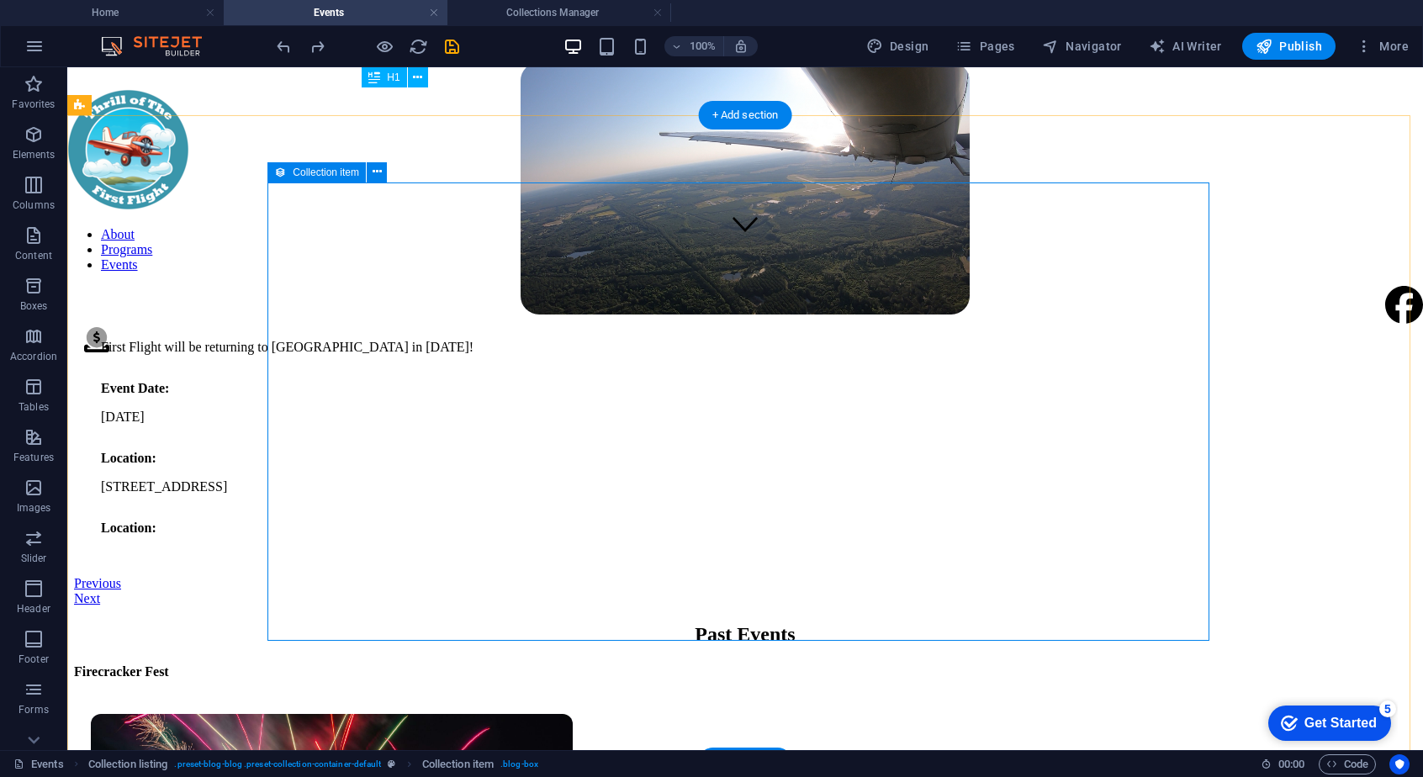
scroll to position [492, 0]
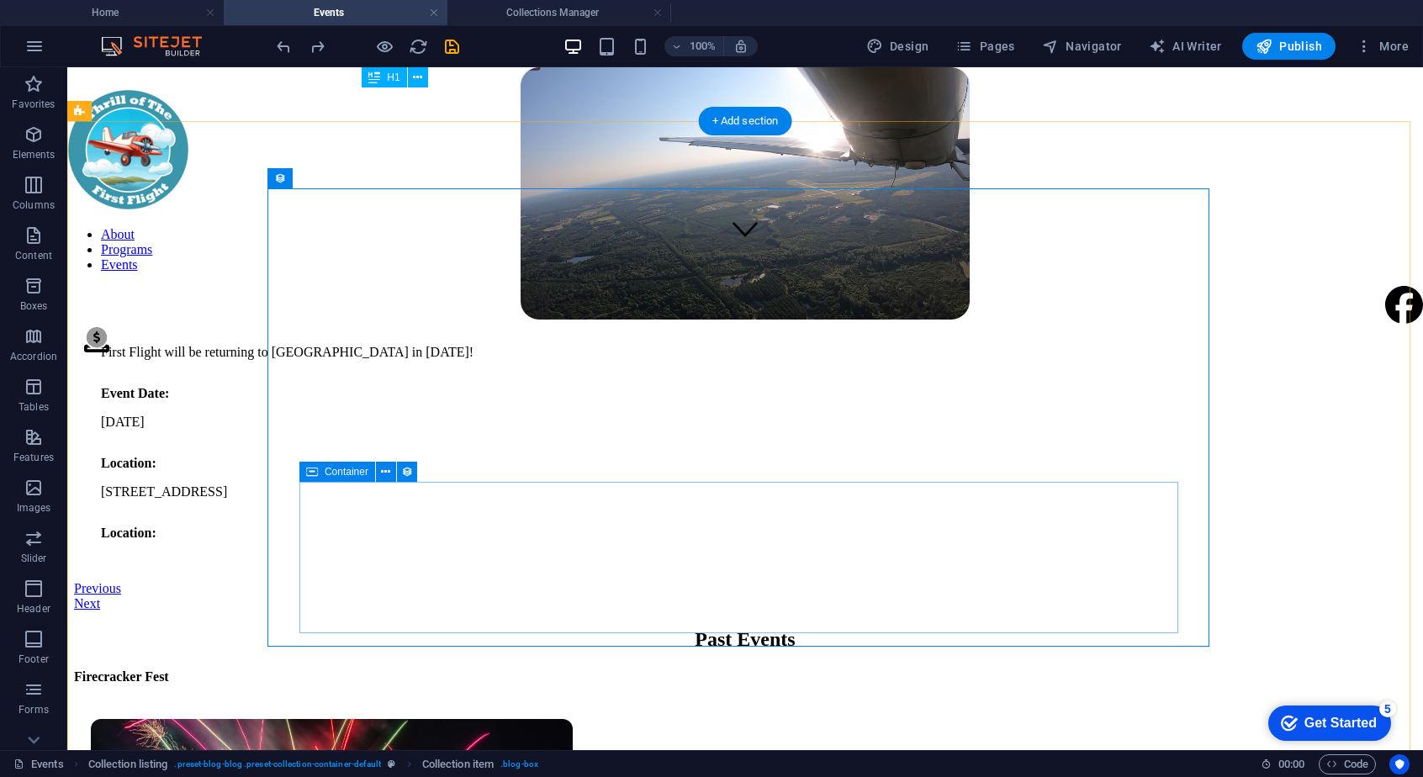
click at [404, 568] on div "First Flight will be returning to [GEOGRAPHIC_DATA] in [DATE]! Event Date: [DAT…" at bounding box center [744, 449] width 1315 height 236
click at [340, 541] on div "Location:" at bounding box center [745, 533] width 1288 height 15
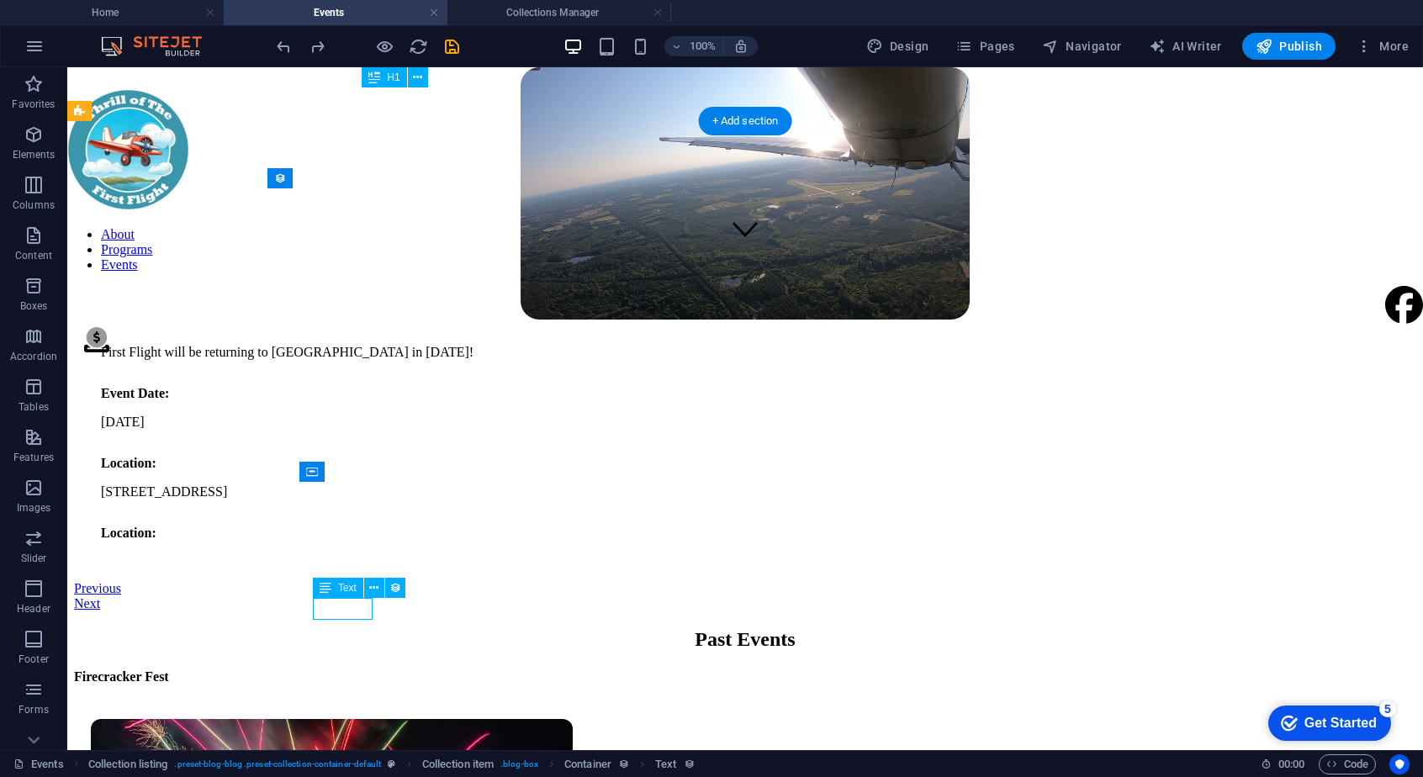
click at [340, 541] on div "Location:" at bounding box center [745, 533] width 1288 height 15
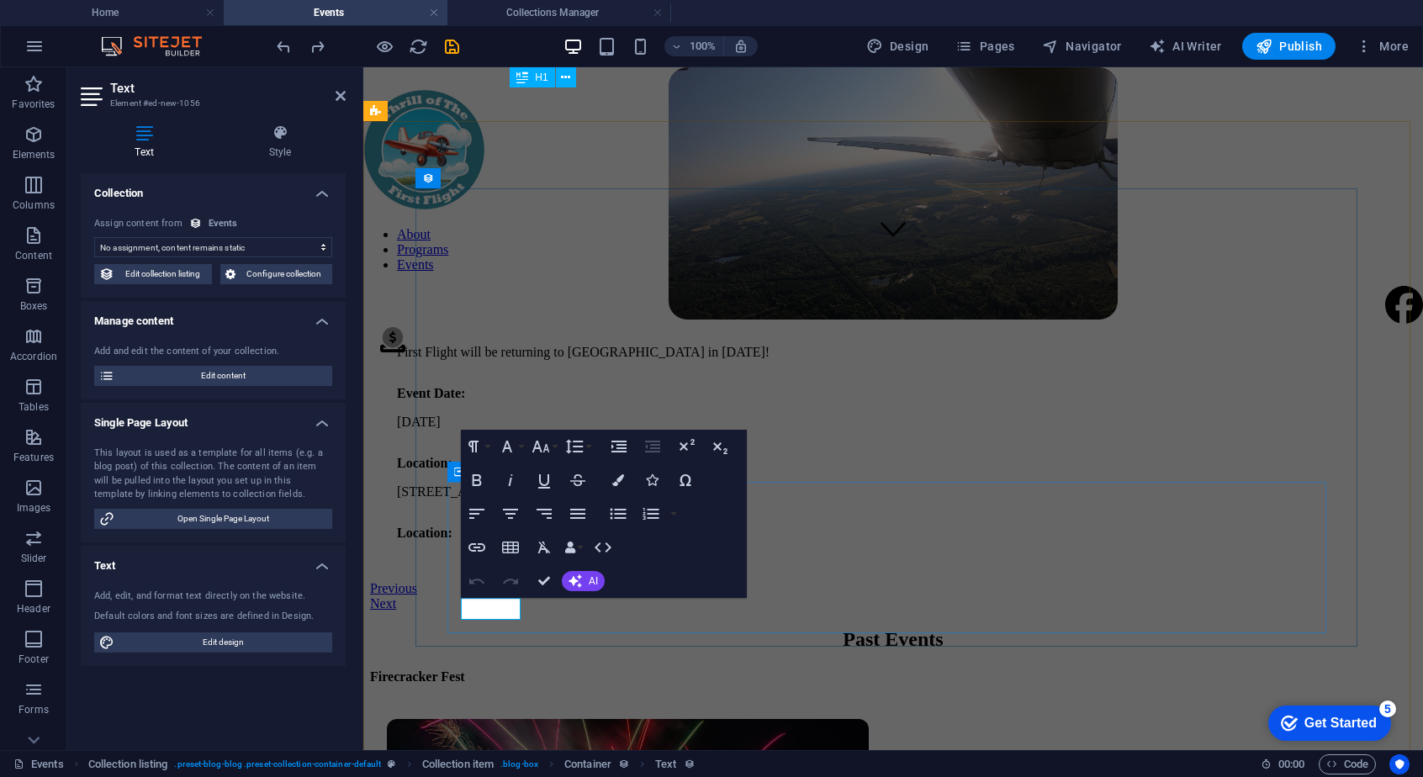
click at [452, 540] on strong "Location:" at bounding box center [424, 533] width 55 height 14
click at [539, 568] on div "First Flight will be returning to [GEOGRAPHIC_DATA] in [DATE]! Event Date: [DAT…" at bounding box center [892, 449] width 1019 height 236
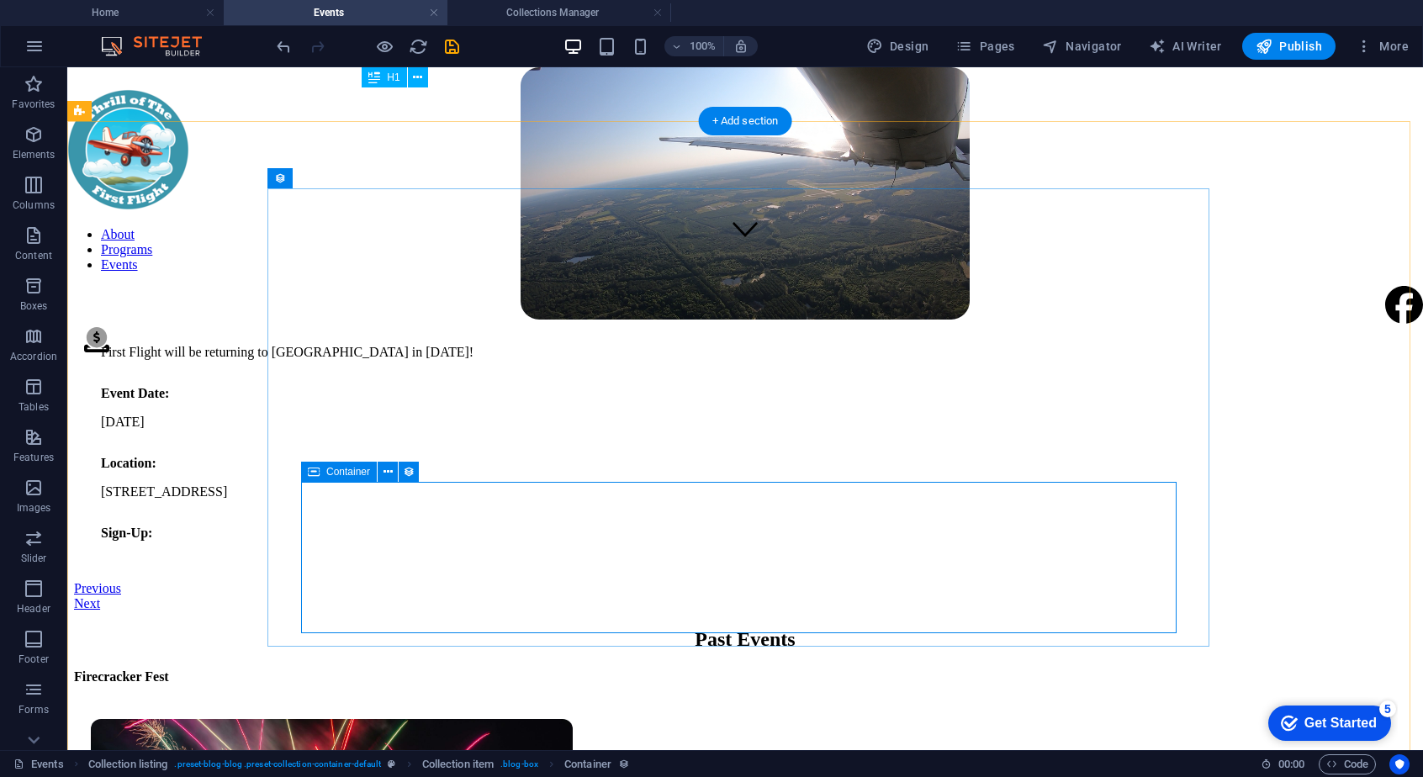
click at [464, 568] on div "First Flight will be returning to [GEOGRAPHIC_DATA] in [DATE]! Event Date: [DAT…" at bounding box center [744, 449] width 1315 height 236
click at [35, 144] on icon "button" at bounding box center [34, 134] width 20 height 20
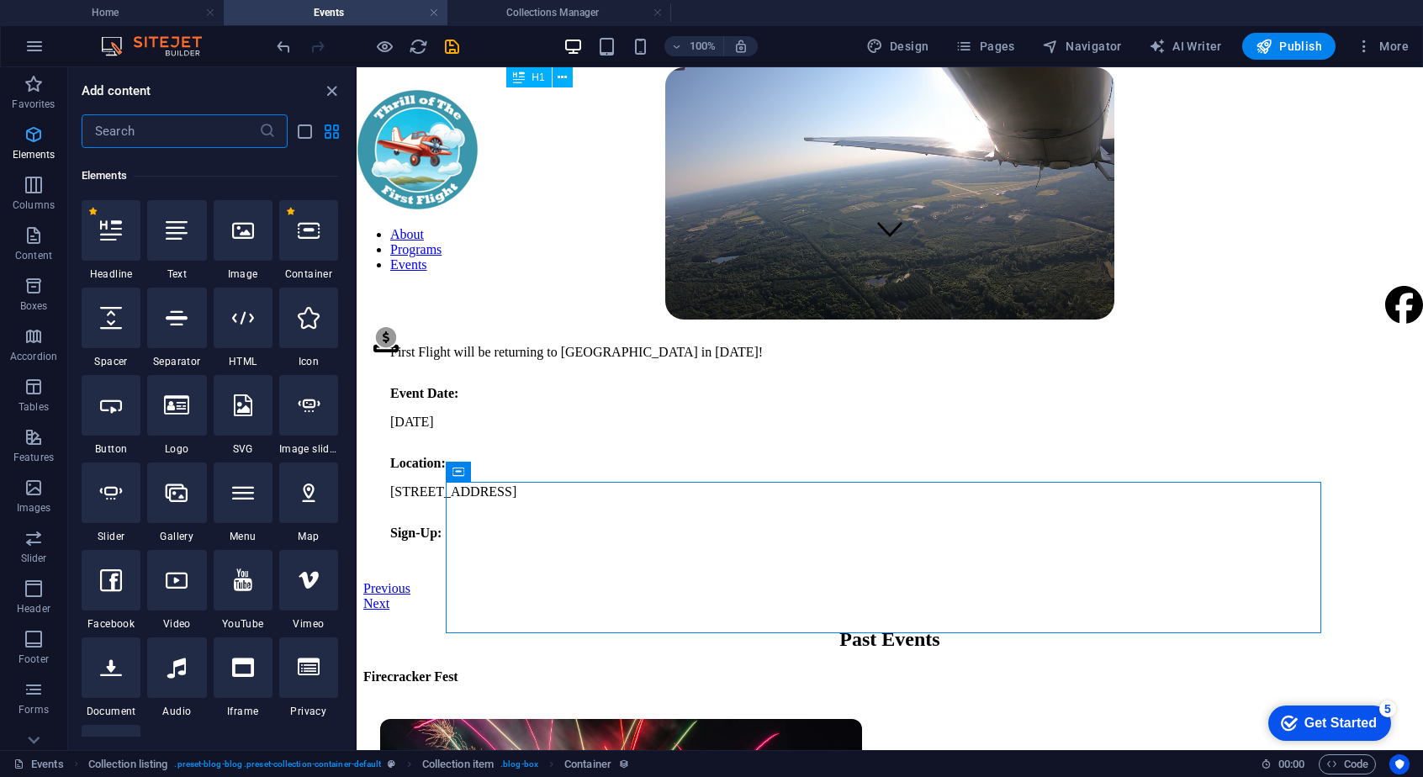
scroll to position [179, 0]
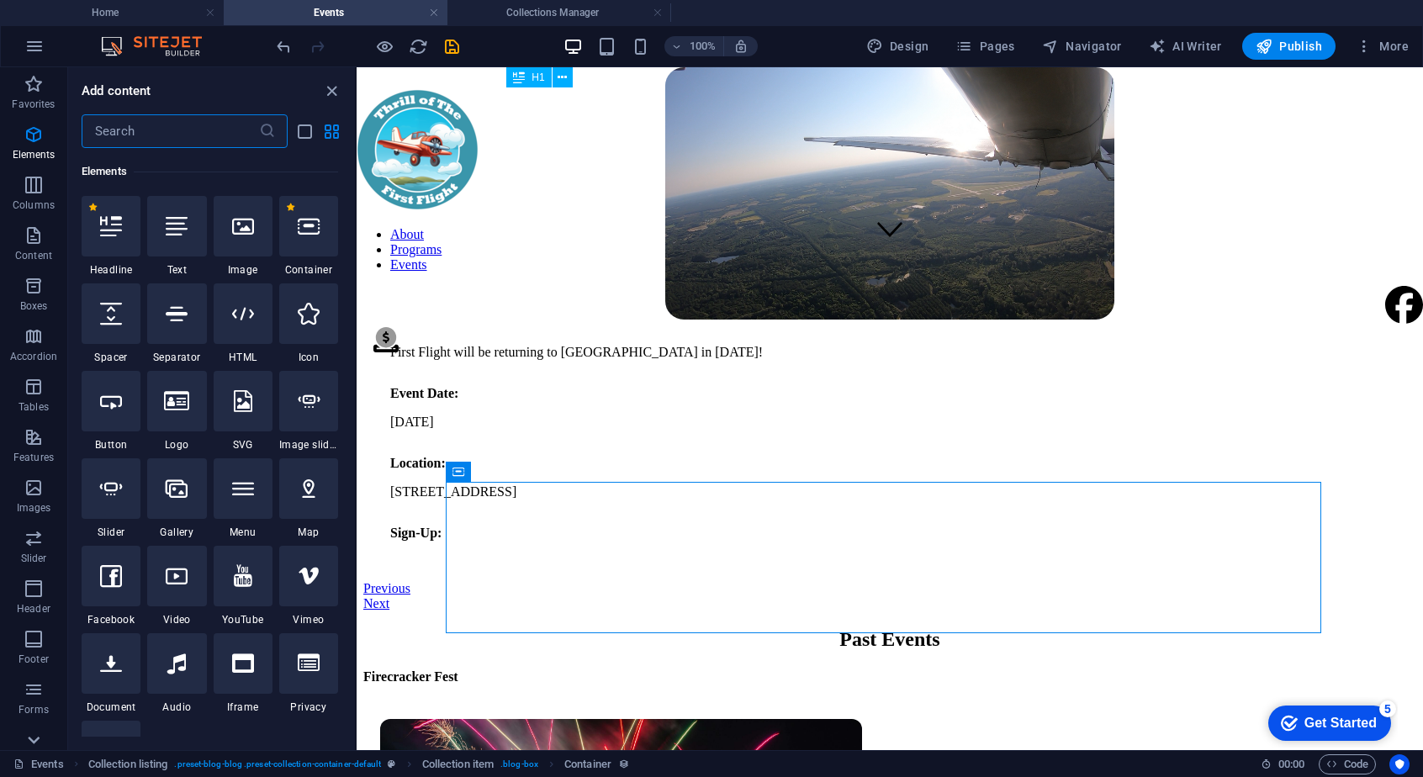
click at [40, 734] on icon at bounding box center [34, 740] width 24 height 24
click at [40, 734] on p "Collections" at bounding box center [33, 736] width 51 height 13
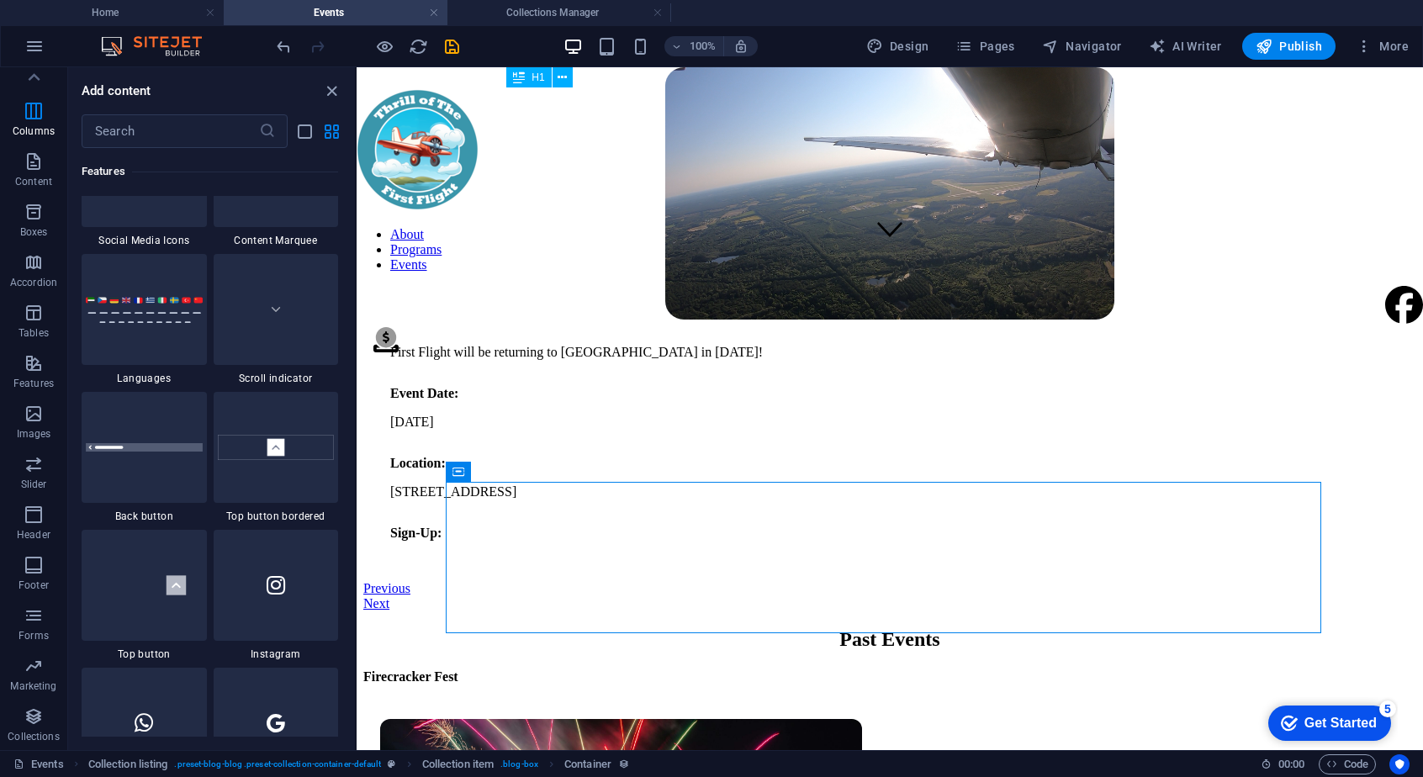
scroll to position [15393, 0]
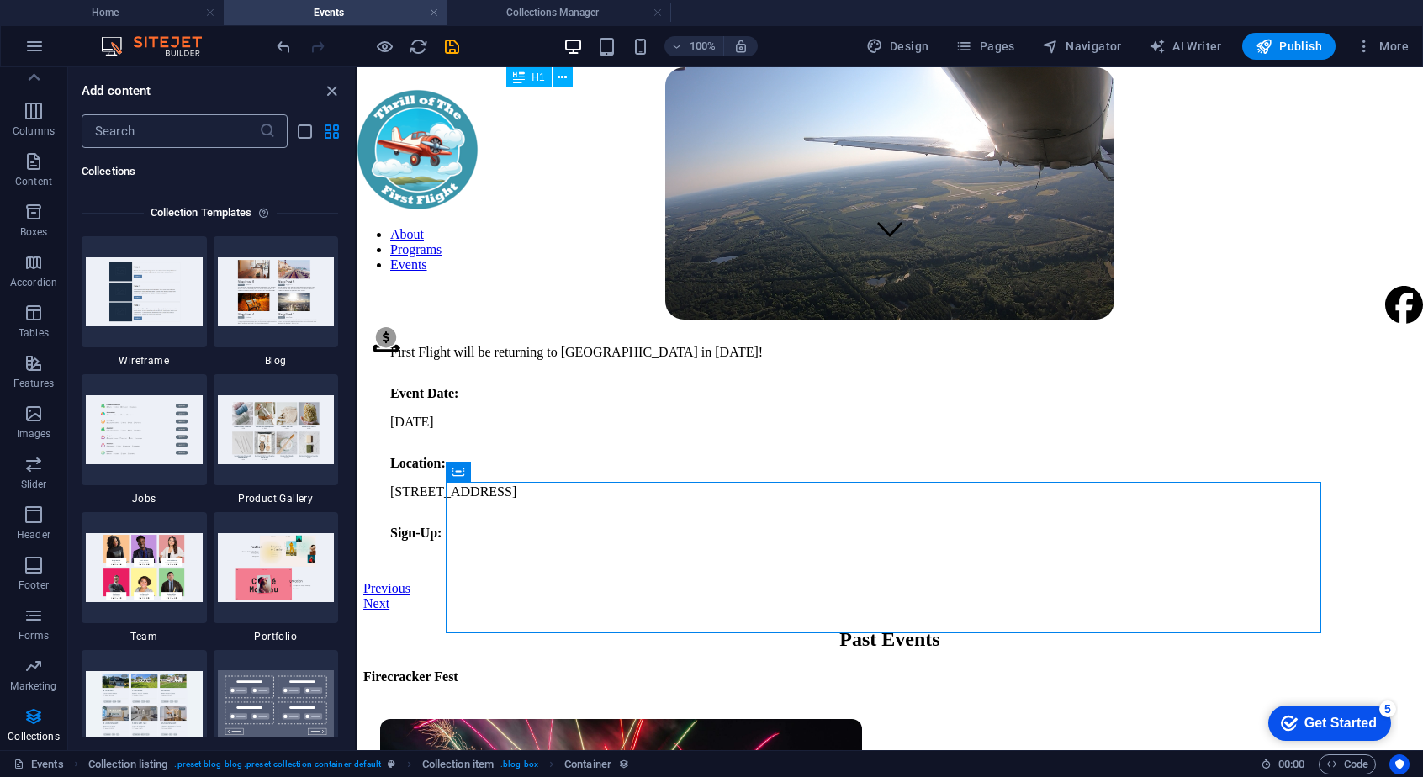
click at [147, 144] on input "text" at bounding box center [170, 131] width 177 height 34
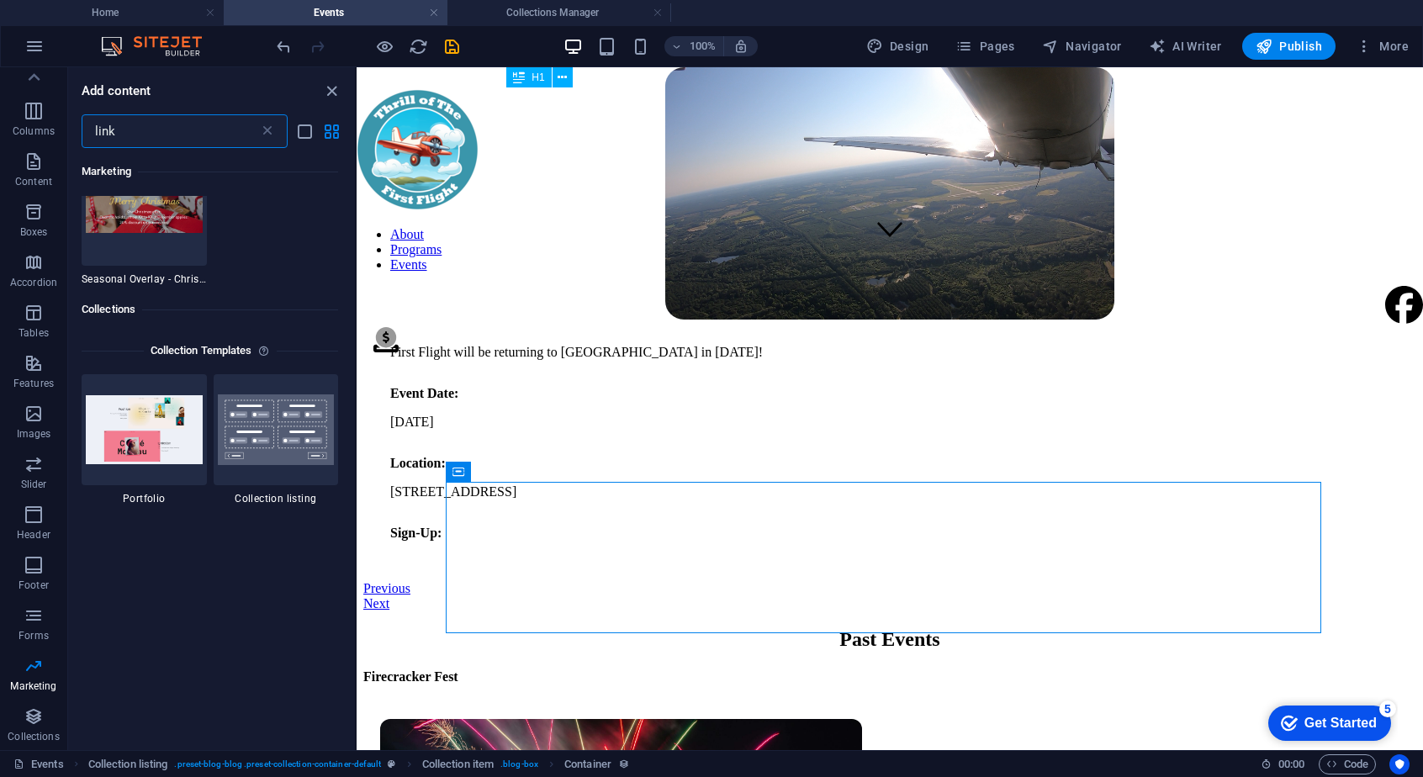
scroll to position [0, 0]
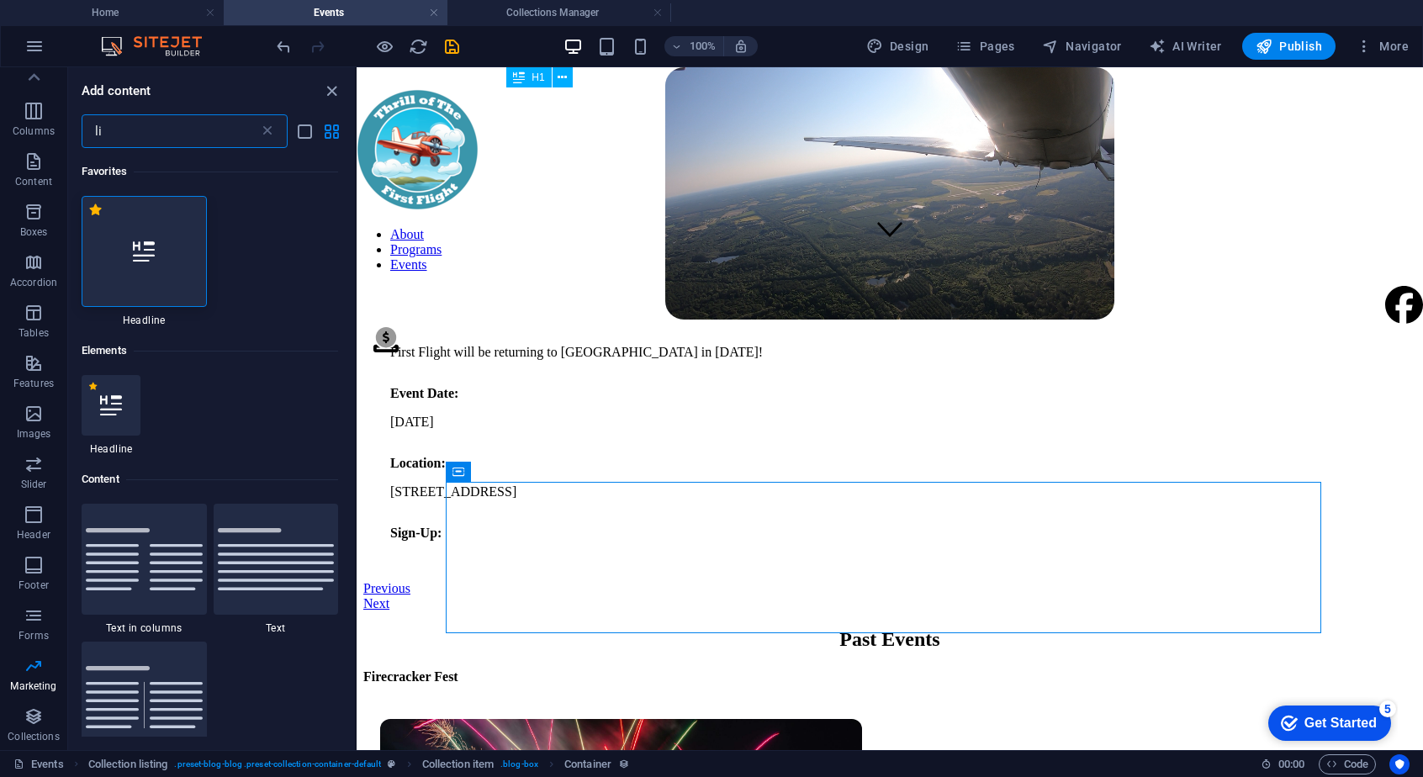
type input "l"
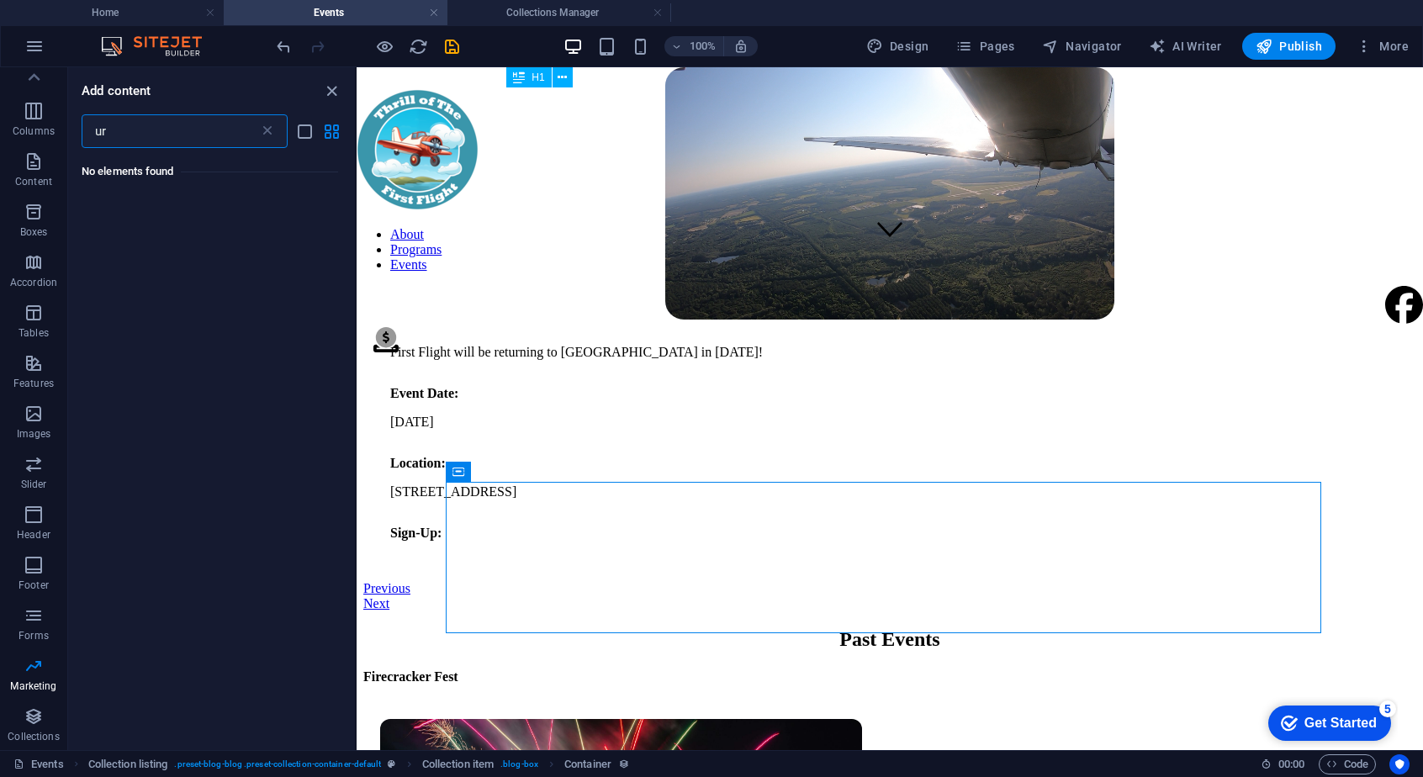
type input "u"
type input "w"
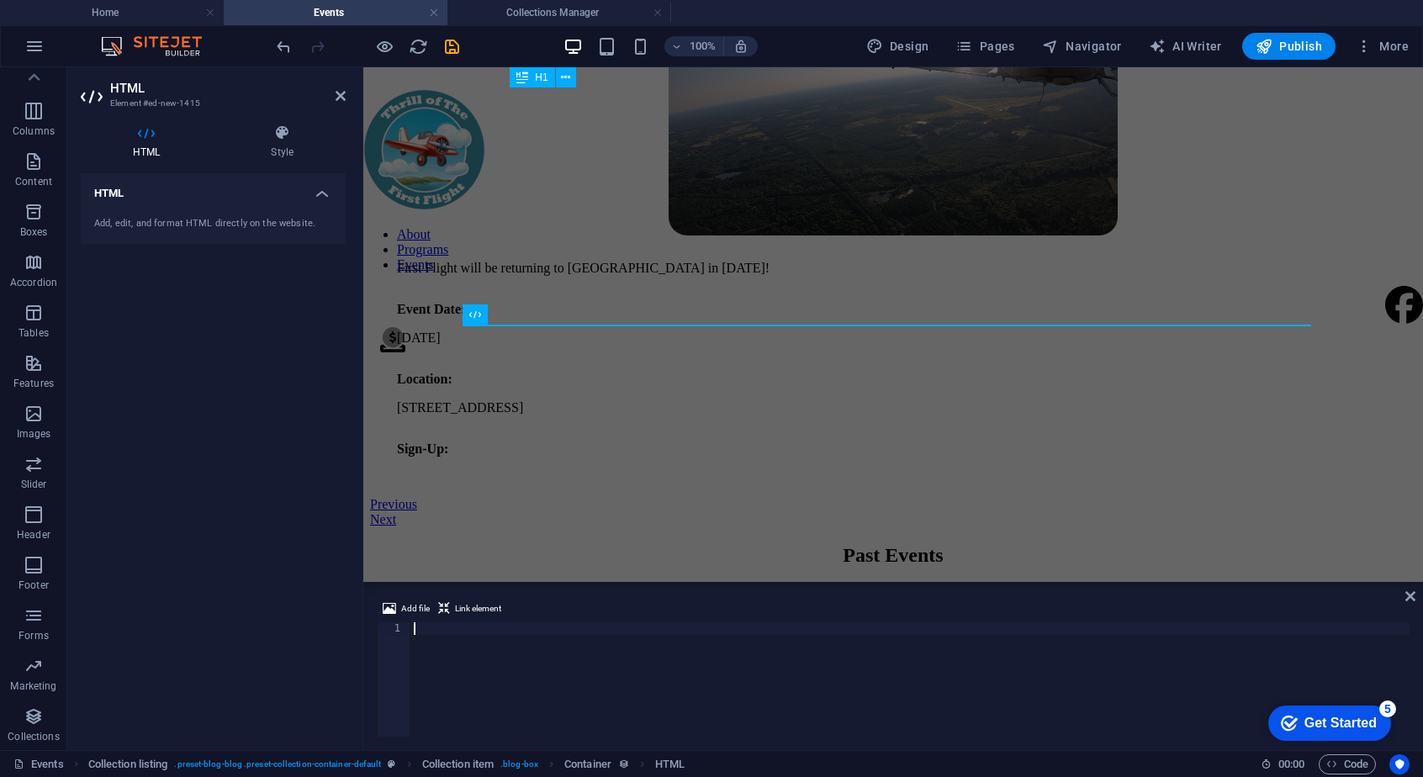
scroll to position [681, 0]
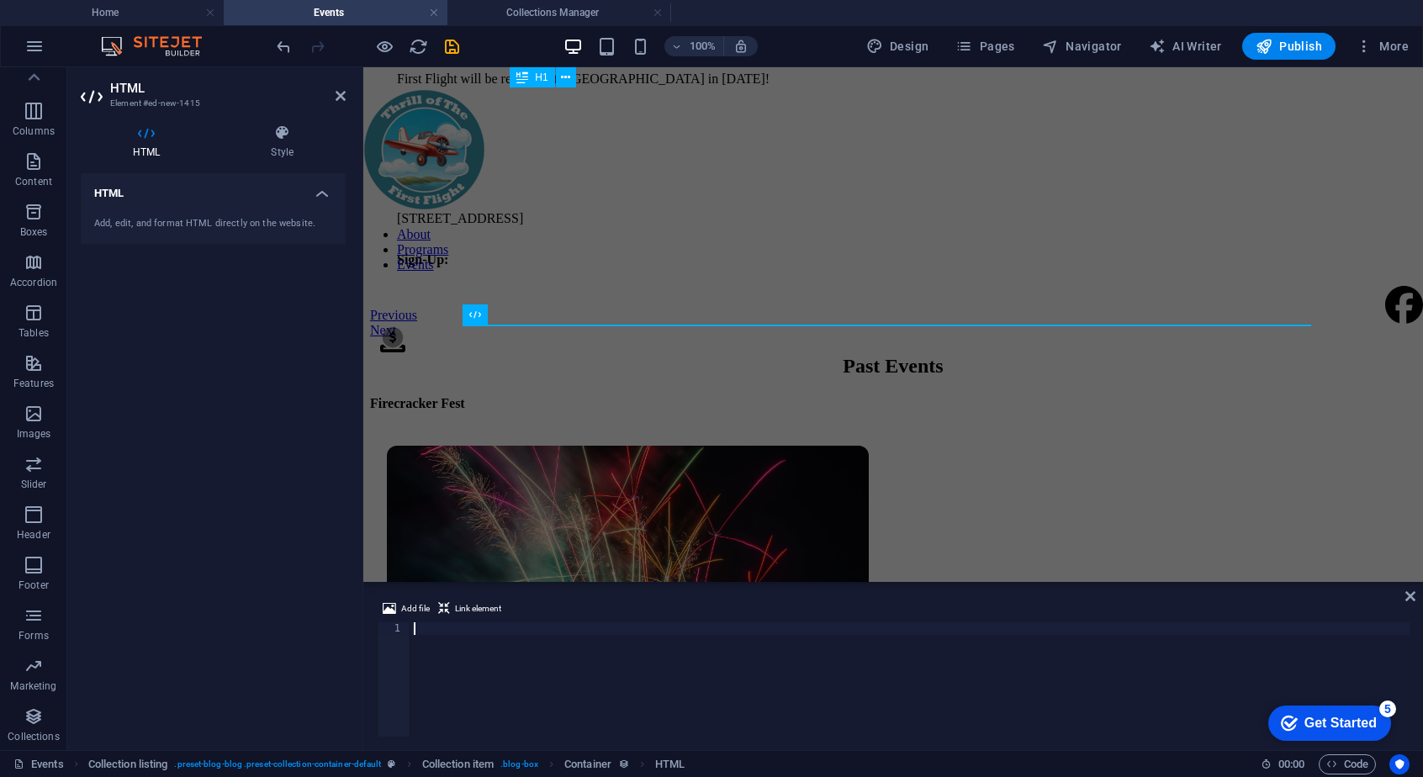
click at [321, 195] on h4 "HTML" at bounding box center [213, 188] width 265 height 30
click at [321, 195] on h4 "HTML" at bounding box center [213, 193] width 265 height 40
click at [294, 167] on div "HTML Style HTML Add, edit, and format HTML directly on the website. Collection …" at bounding box center [213, 430] width 265 height 612
click at [256, 144] on h4 "Style" at bounding box center [282, 141] width 127 height 35
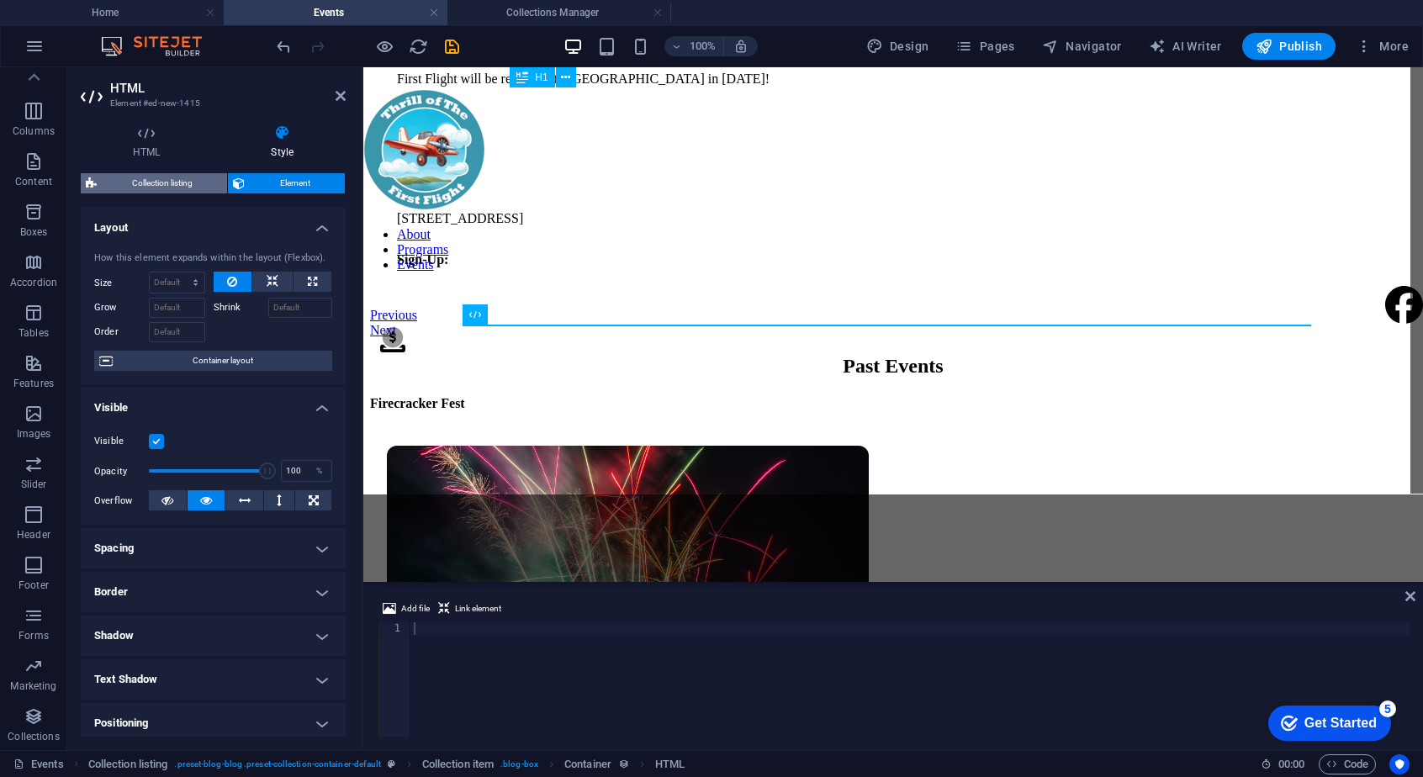
click at [193, 177] on span "Collection listing" at bounding box center [162, 183] width 120 height 20
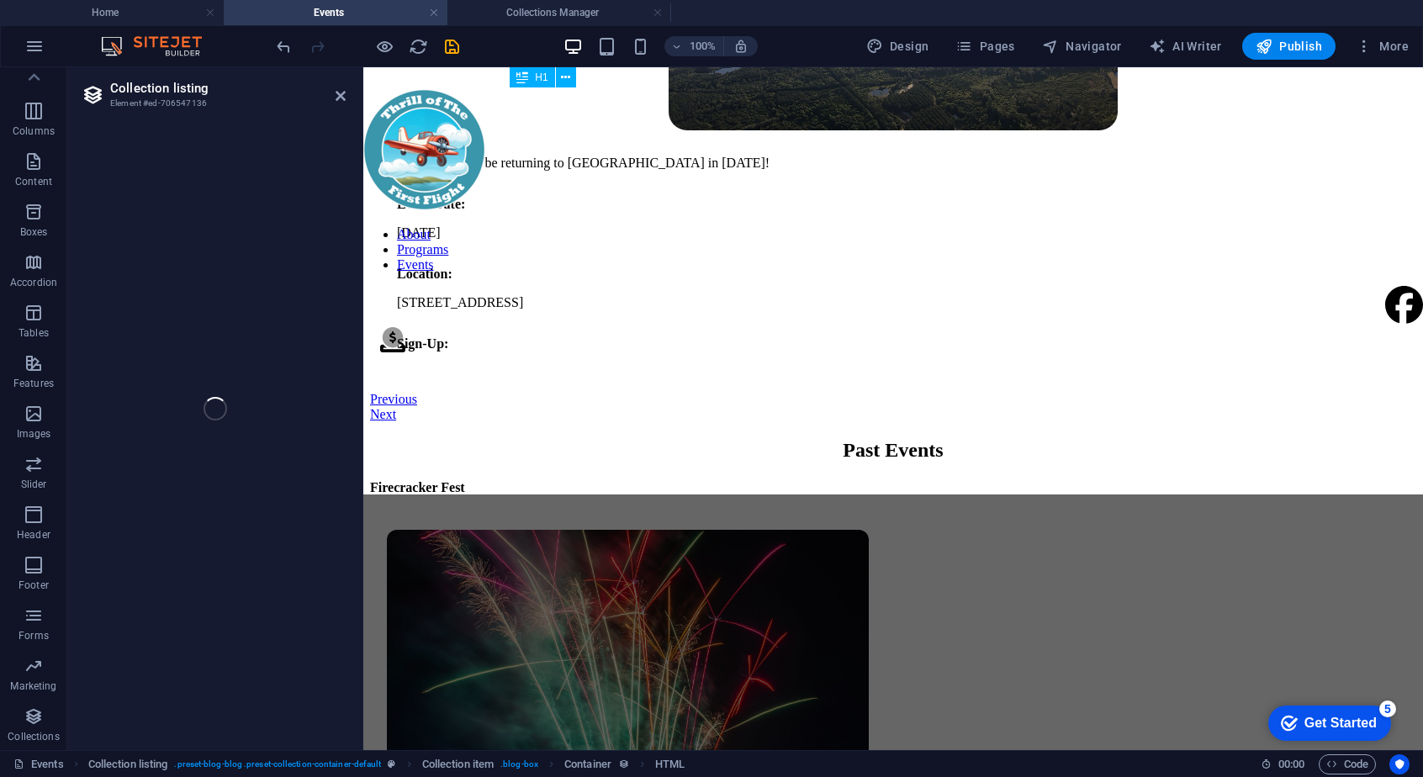
select select "rem"
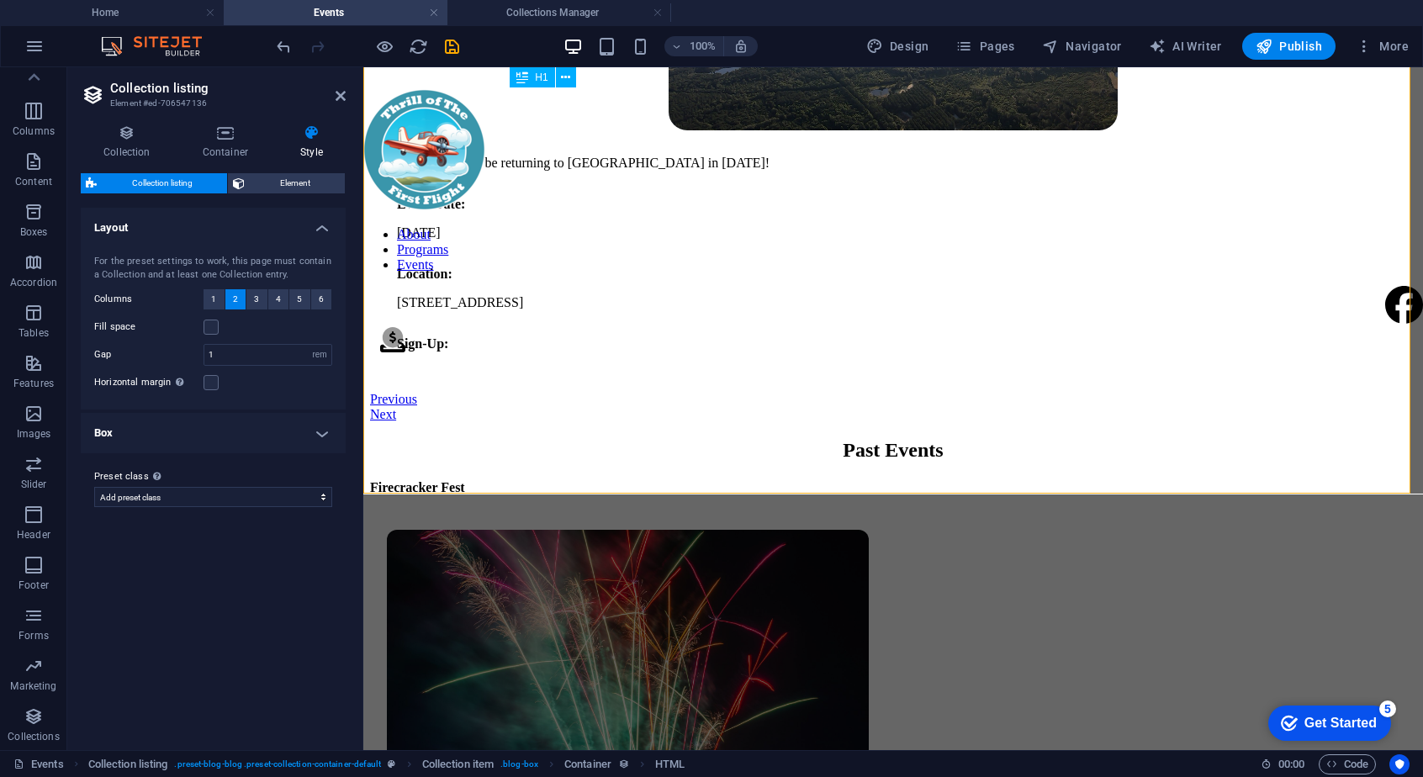
scroll to position [765, 0]
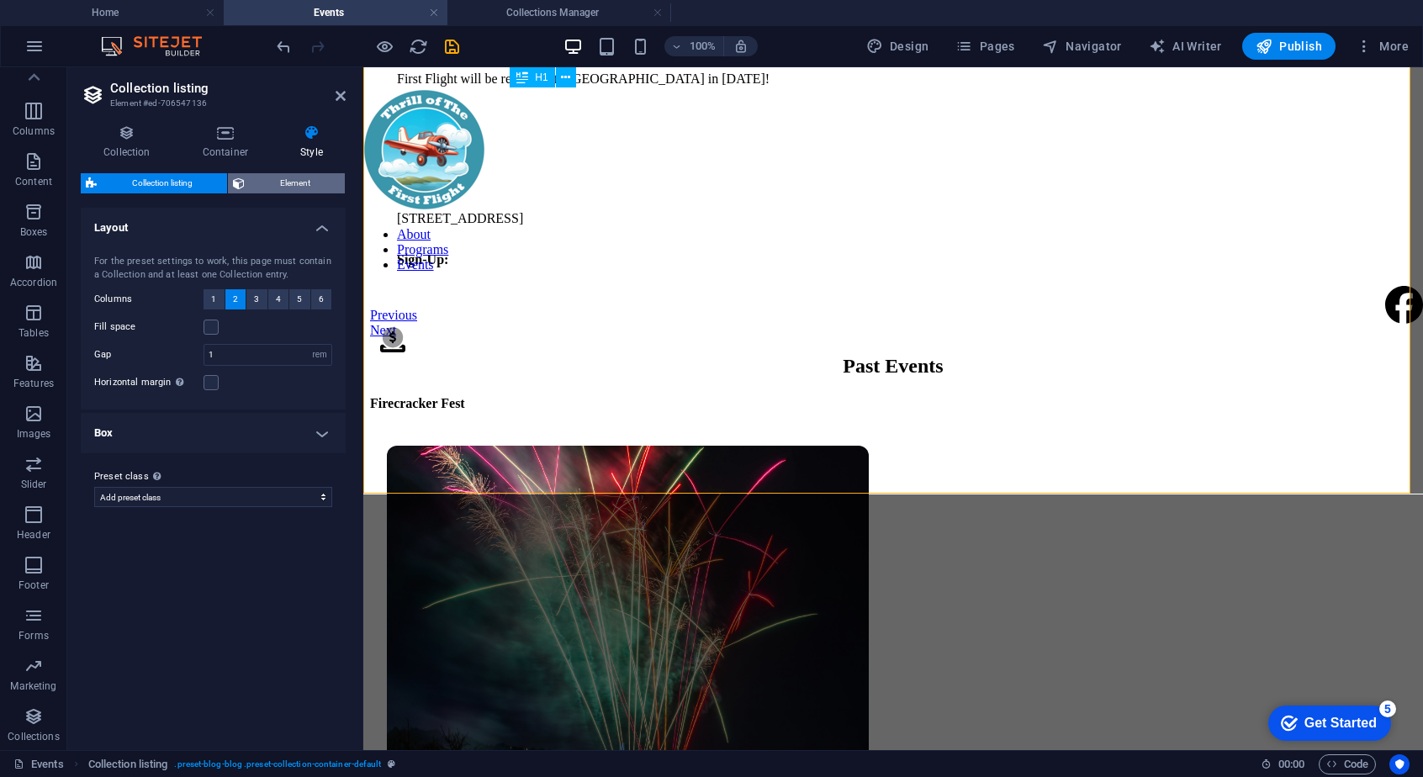
click at [248, 181] on button "Element" at bounding box center [286, 183] width 117 height 20
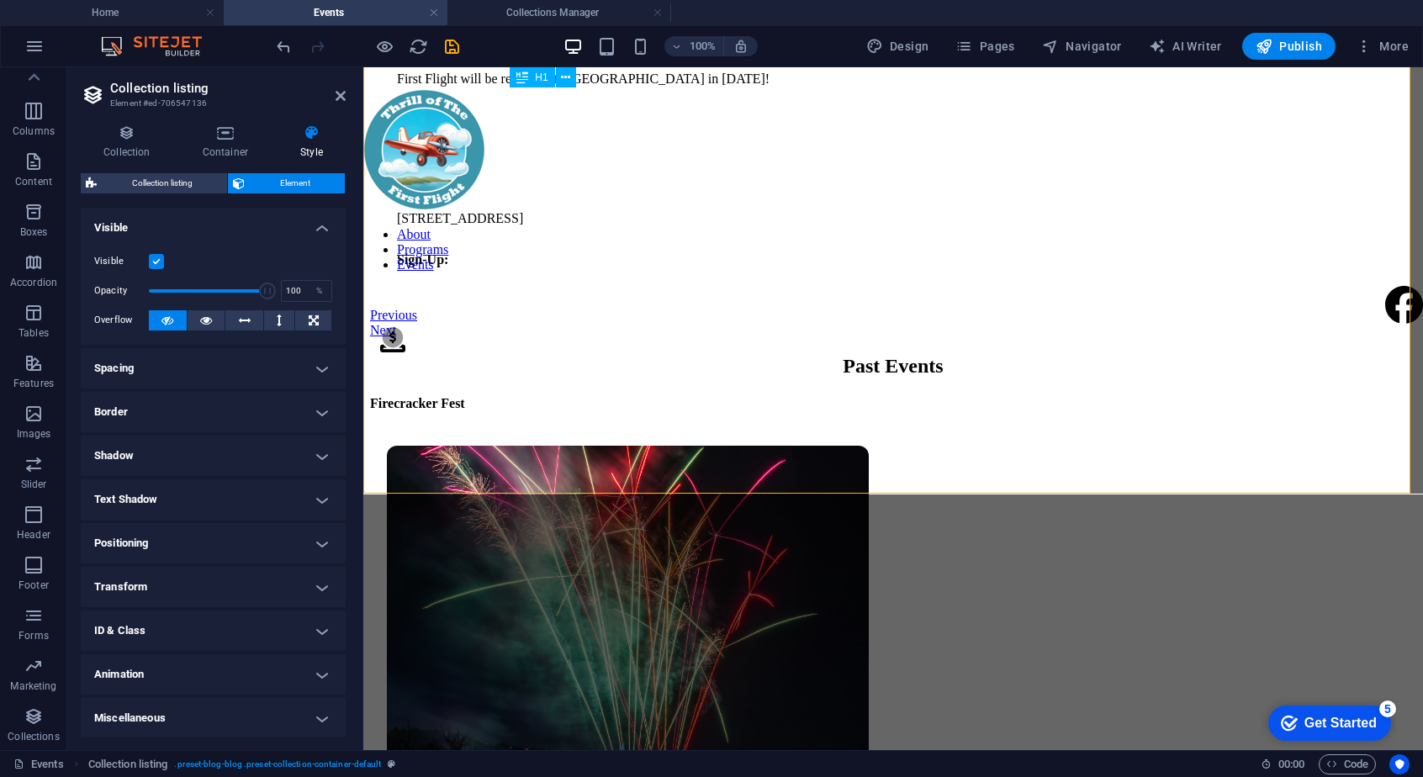
click at [239, 162] on div "Collection Container Style General Collection Events Press Real Estate Sort by …" at bounding box center [213, 430] width 265 height 612
click at [230, 152] on h4 "Container" at bounding box center [229, 141] width 98 height 35
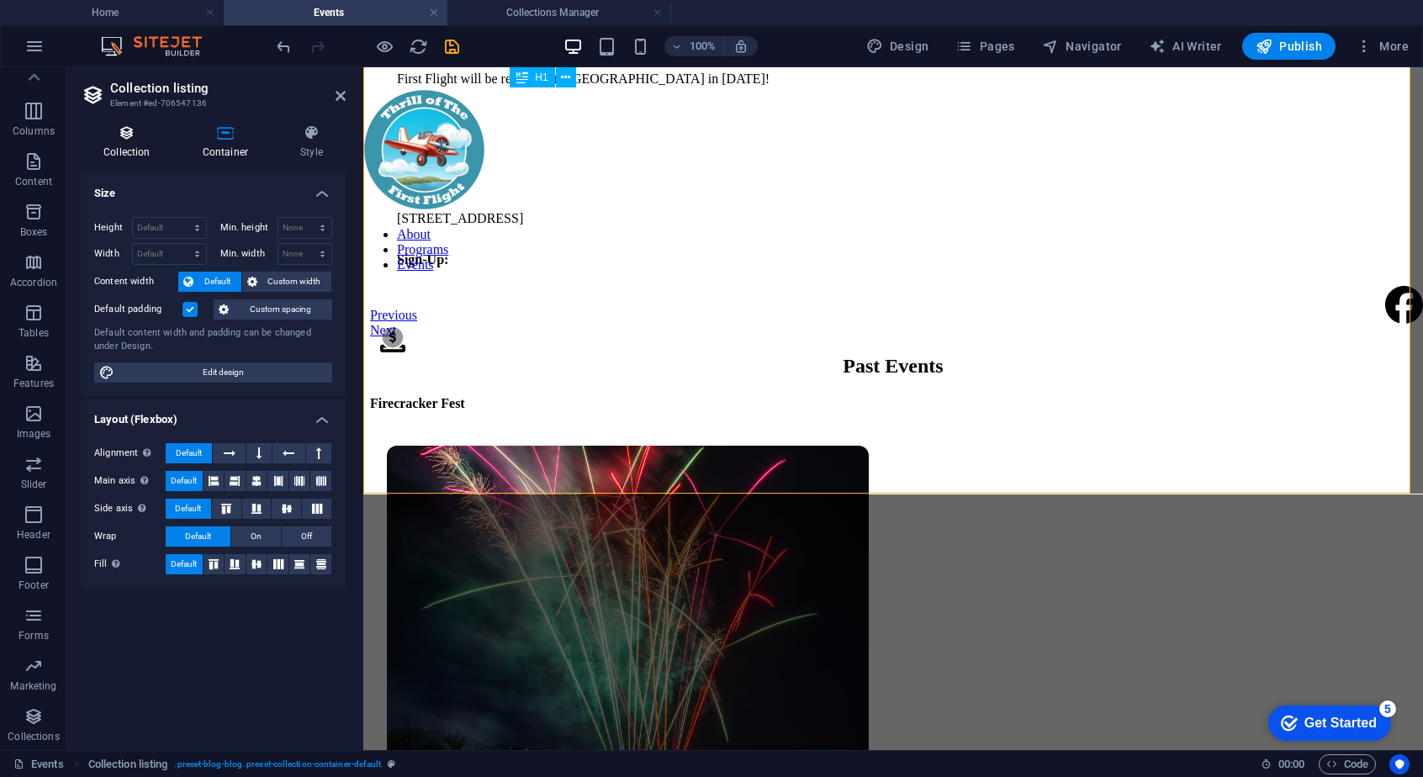
click at [133, 147] on h4 "Collection" at bounding box center [130, 141] width 99 height 35
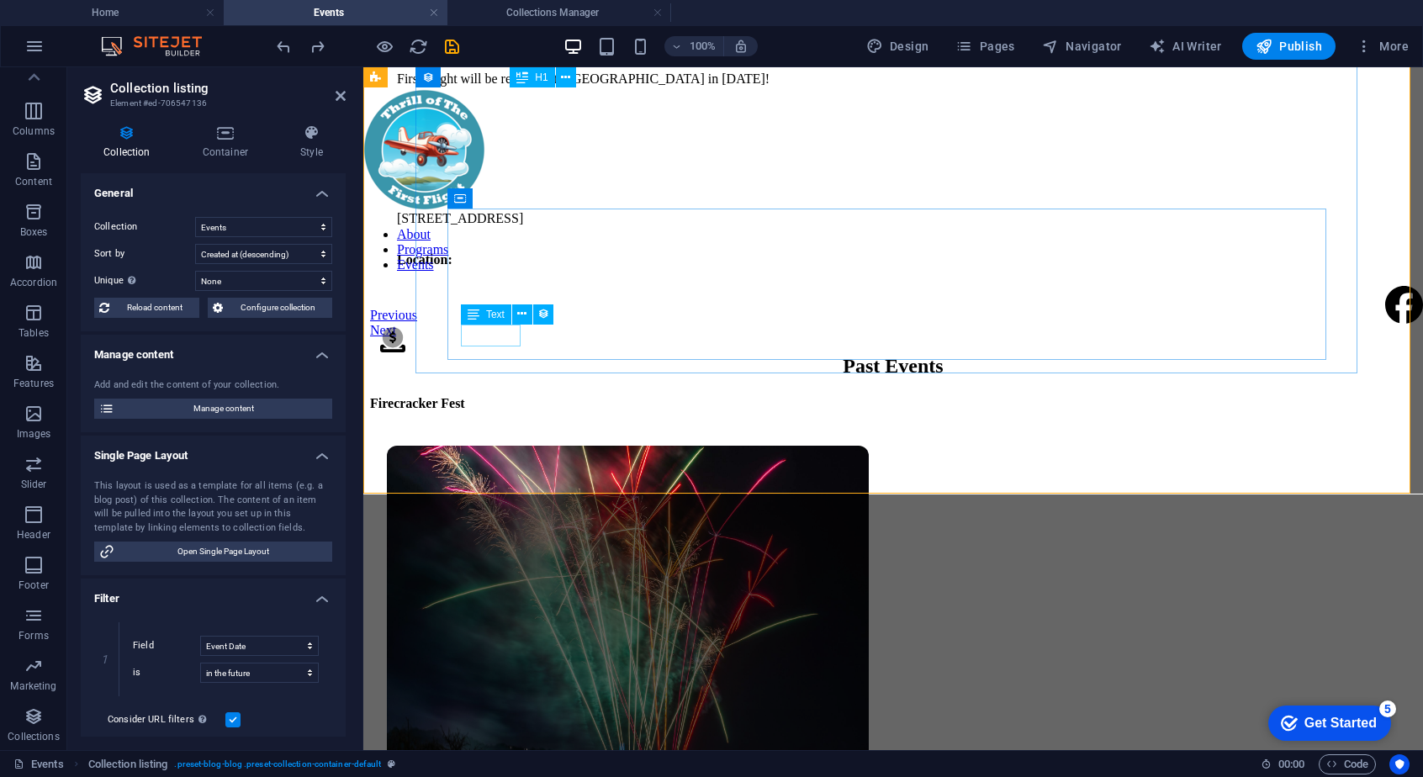
click at [490, 267] on div "Location:" at bounding box center [893, 259] width 992 height 15
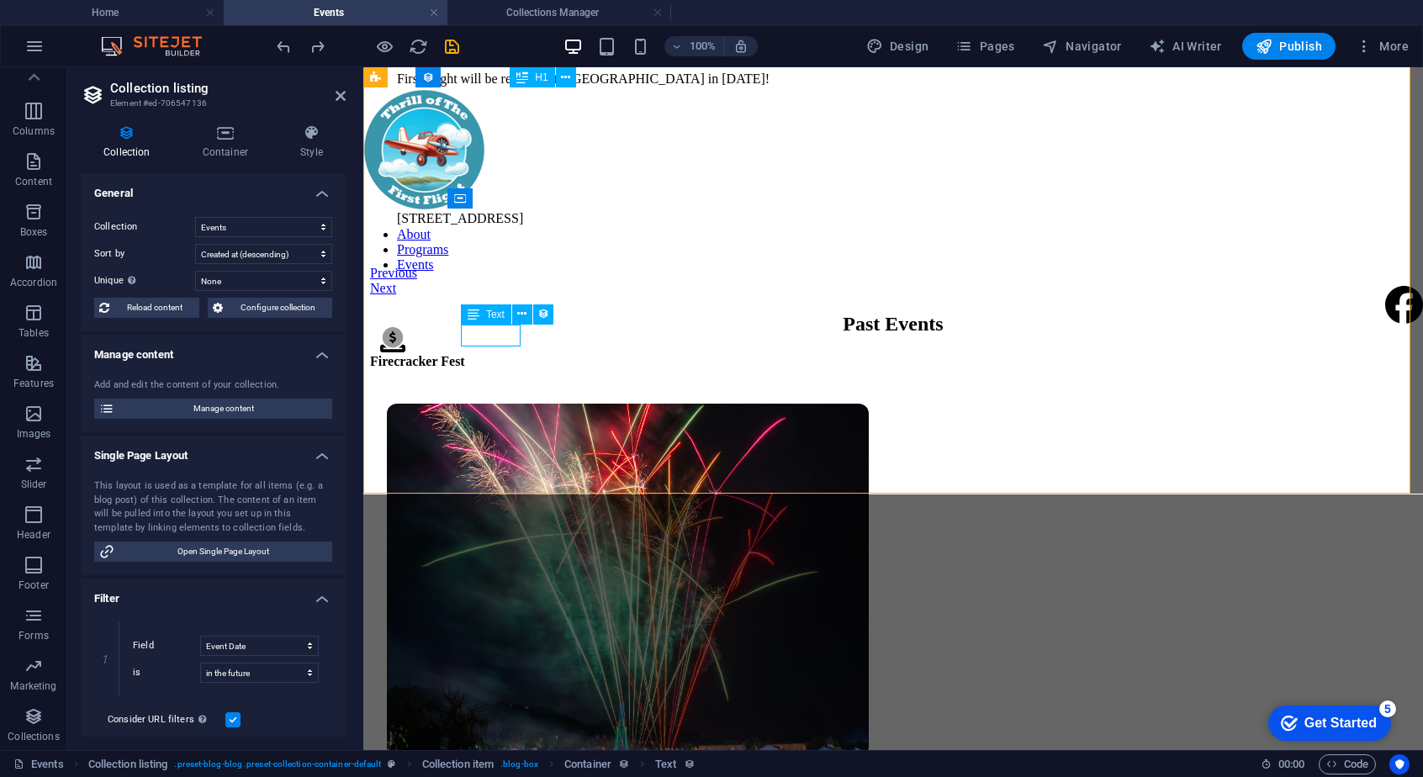
click at [490, 252] on div "First Flight will be returning to [GEOGRAPHIC_DATA] in [DATE]! Event Date: [DAT…" at bounding box center [892, 155] width 1019 height 194
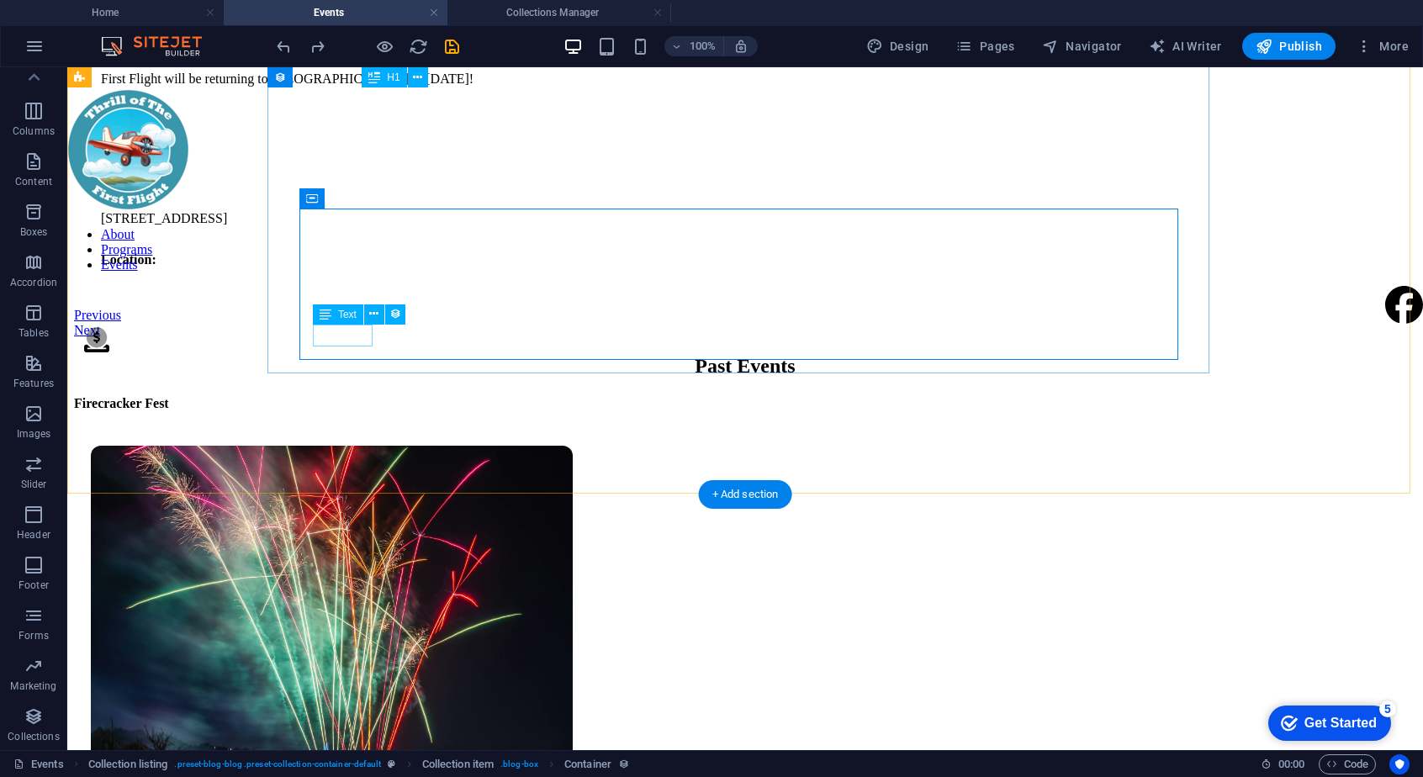
click at [358, 267] on div "Location:" at bounding box center [745, 259] width 1288 height 15
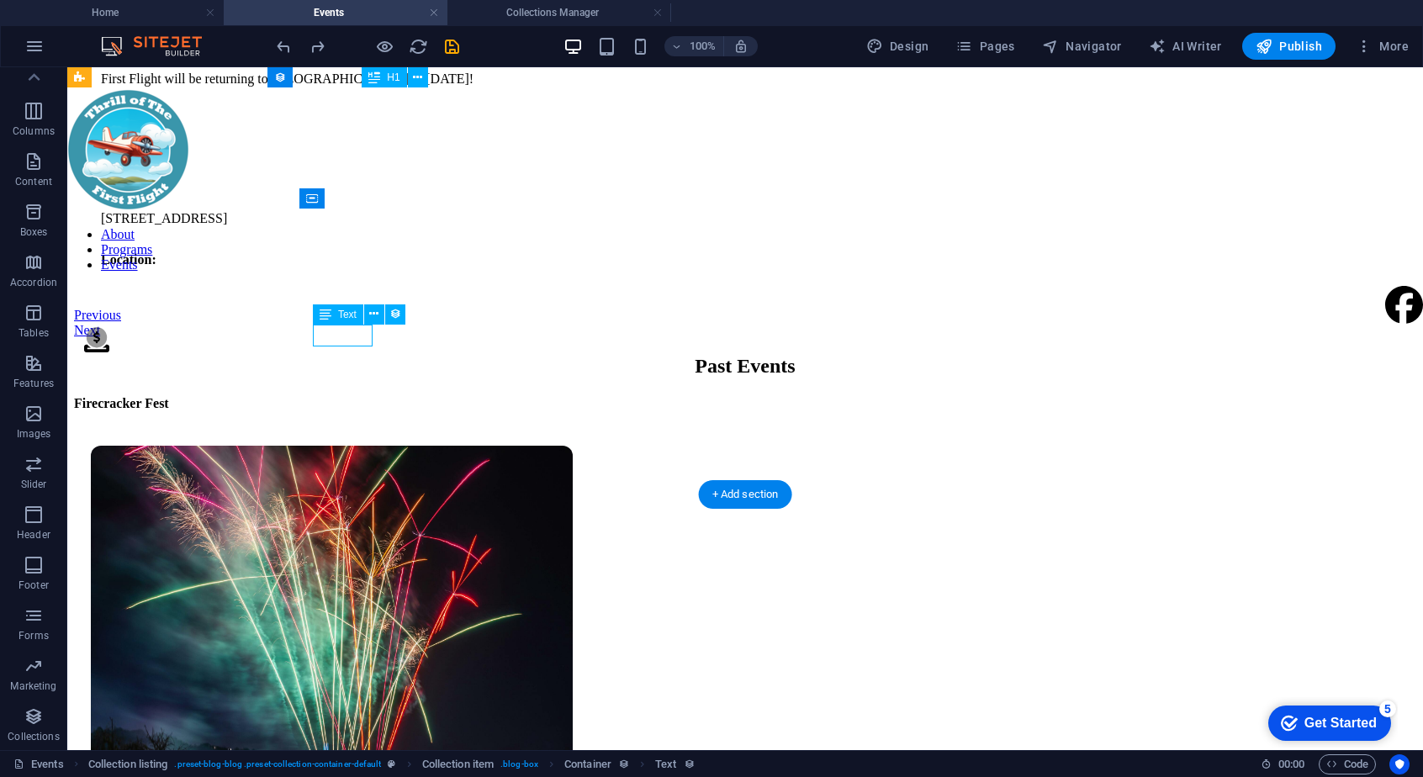
click at [358, 267] on div "Location:" at bounding box center [745, 259] width 1288 height 15
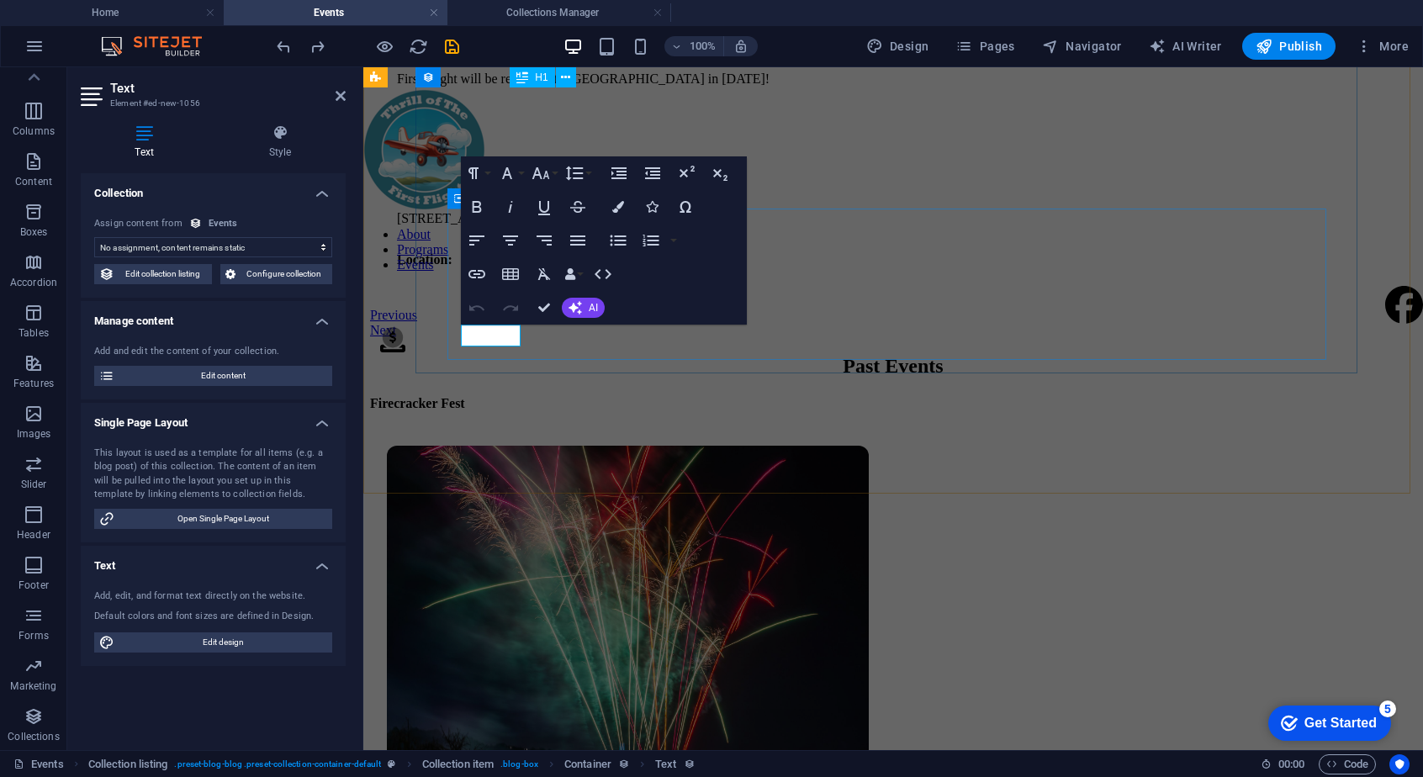
click at [452, 267] on strong "Location:" at bounding box center [424, 259] width 55 height 14
click at [556, 294] on div "First Flight will be returning to [GEOGRAPHIC_DATA] in [DATE]! Event Date: [DAT…" at bounding box center [892, 176] width 1019 height 236
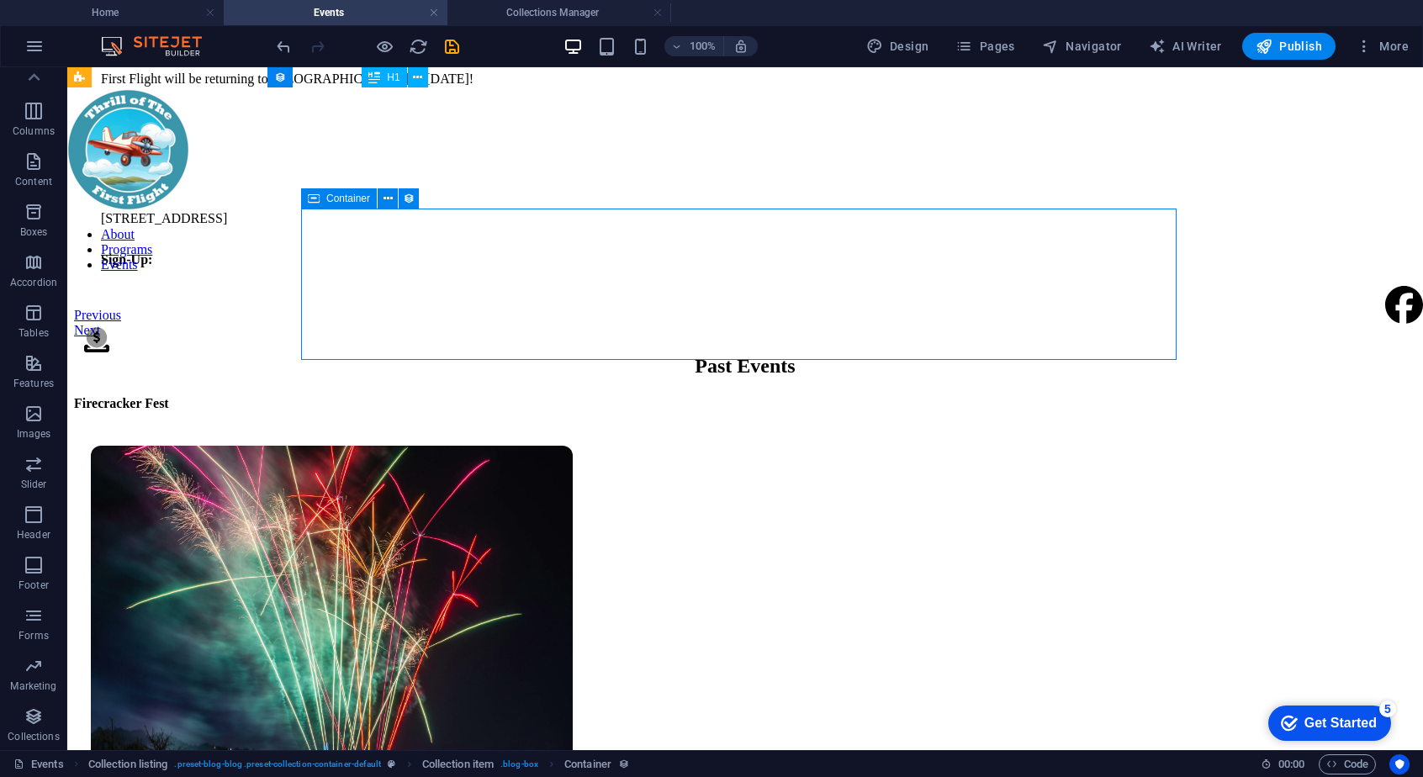
click at [419, 294] on div "First Flight will be returning to [GEOGRAPHIC_DATA] in [DATE]! Event Date: [DAT…" at bounding box center [744, 176] width 1315 height 236
click at [27, 80] on icon at bounding box center [34, 78] width 24 height 24
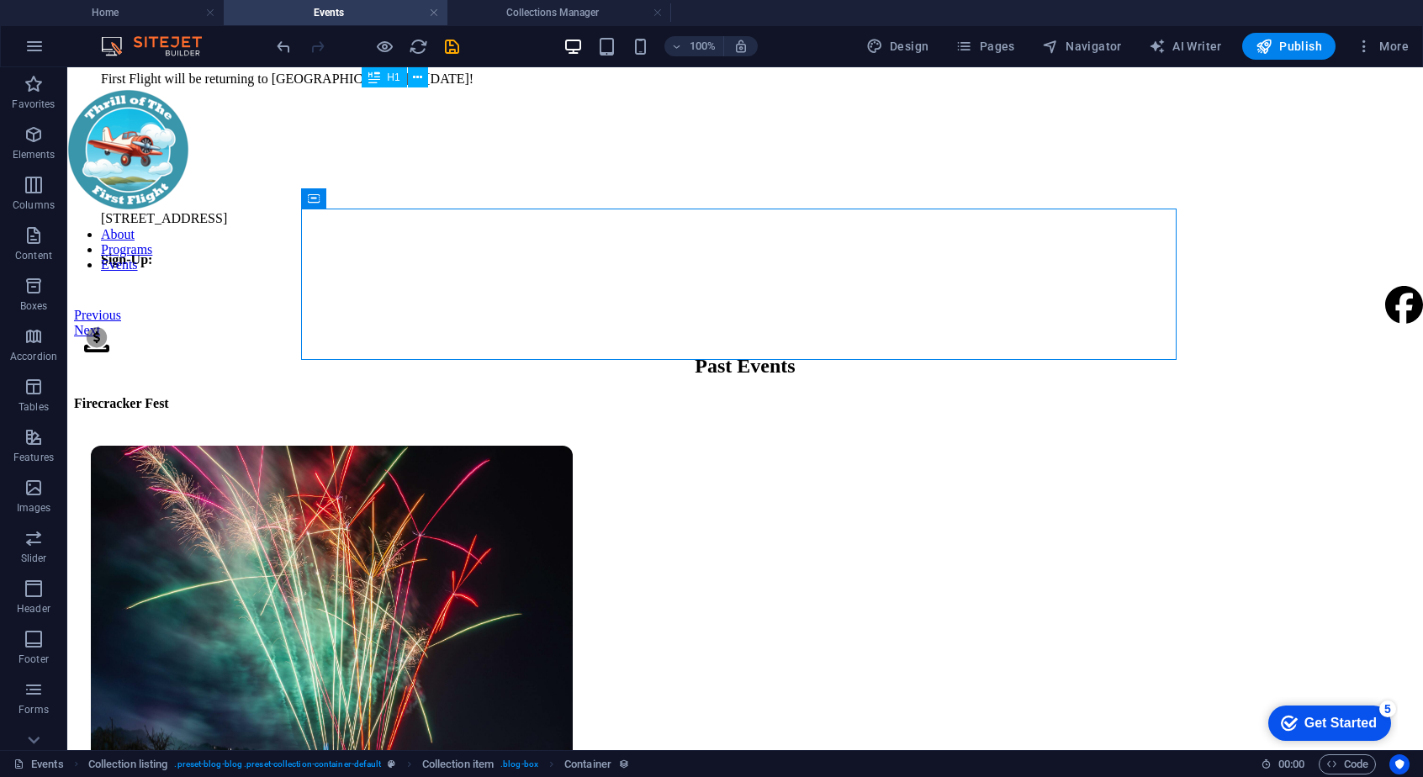
click at [27, 80] on icon "button" at bounding box center [34, 84] width 20 height 20
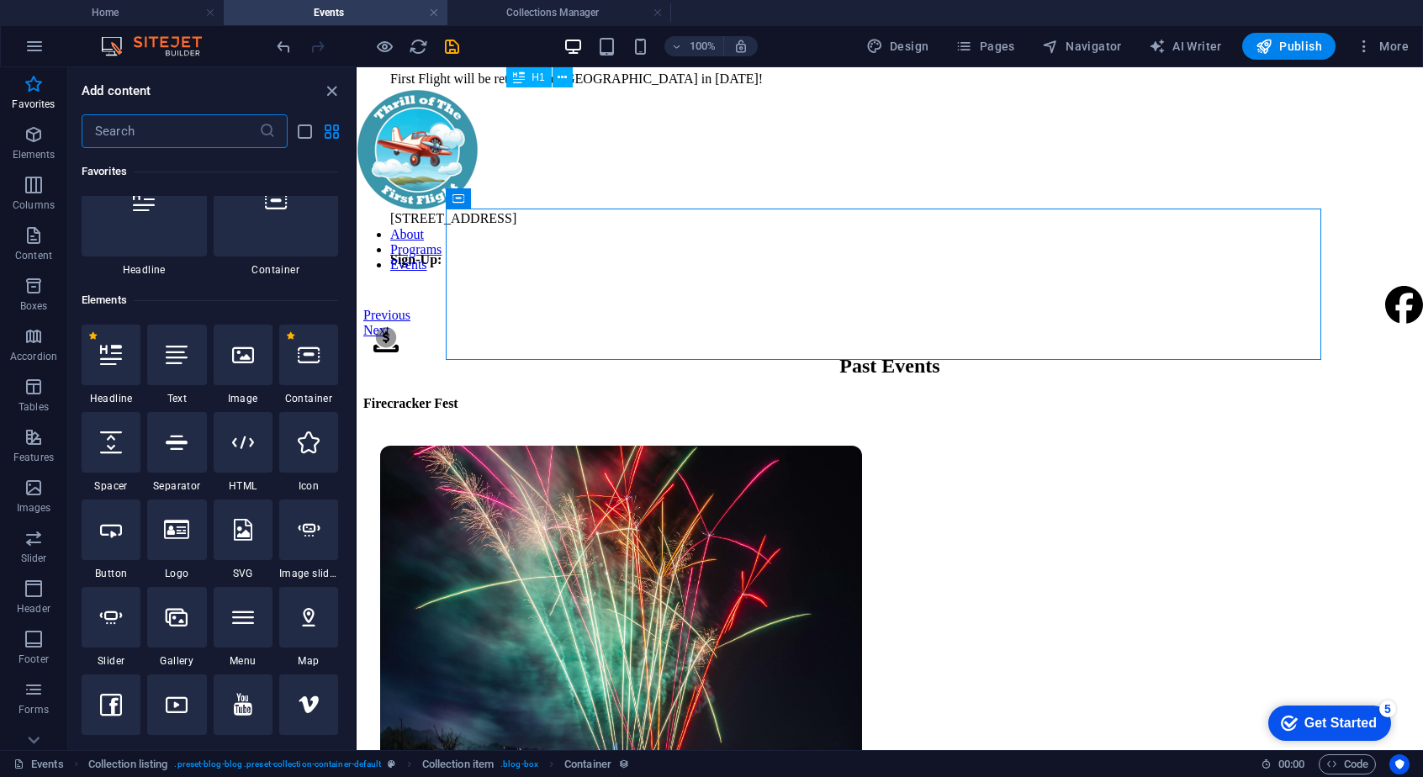
scroll to position [47, 0]
click at [127, 544] on div at bounding box center [111, 533] width 59 height 61
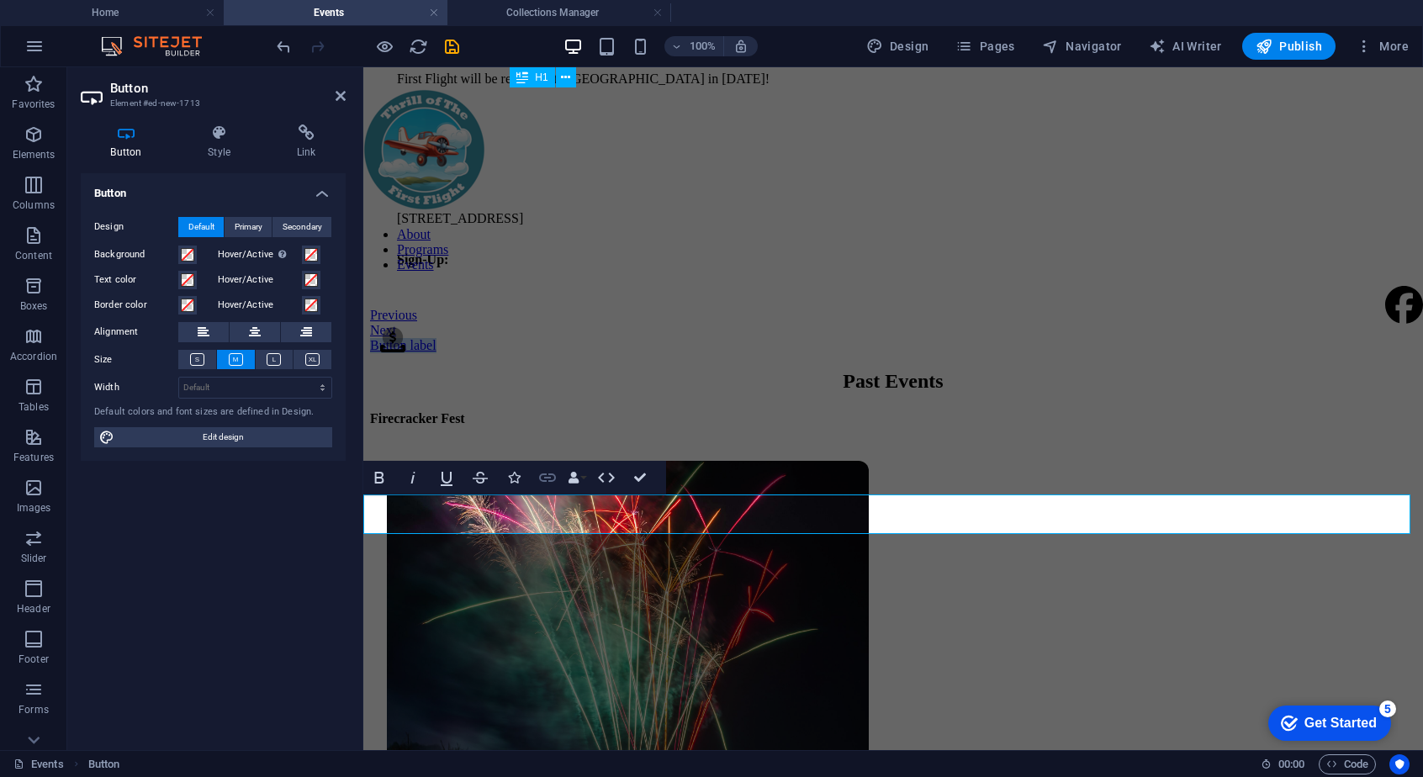
click at [543, 473] on icon "button" at bounding box center [547, 477] width 17 height 8
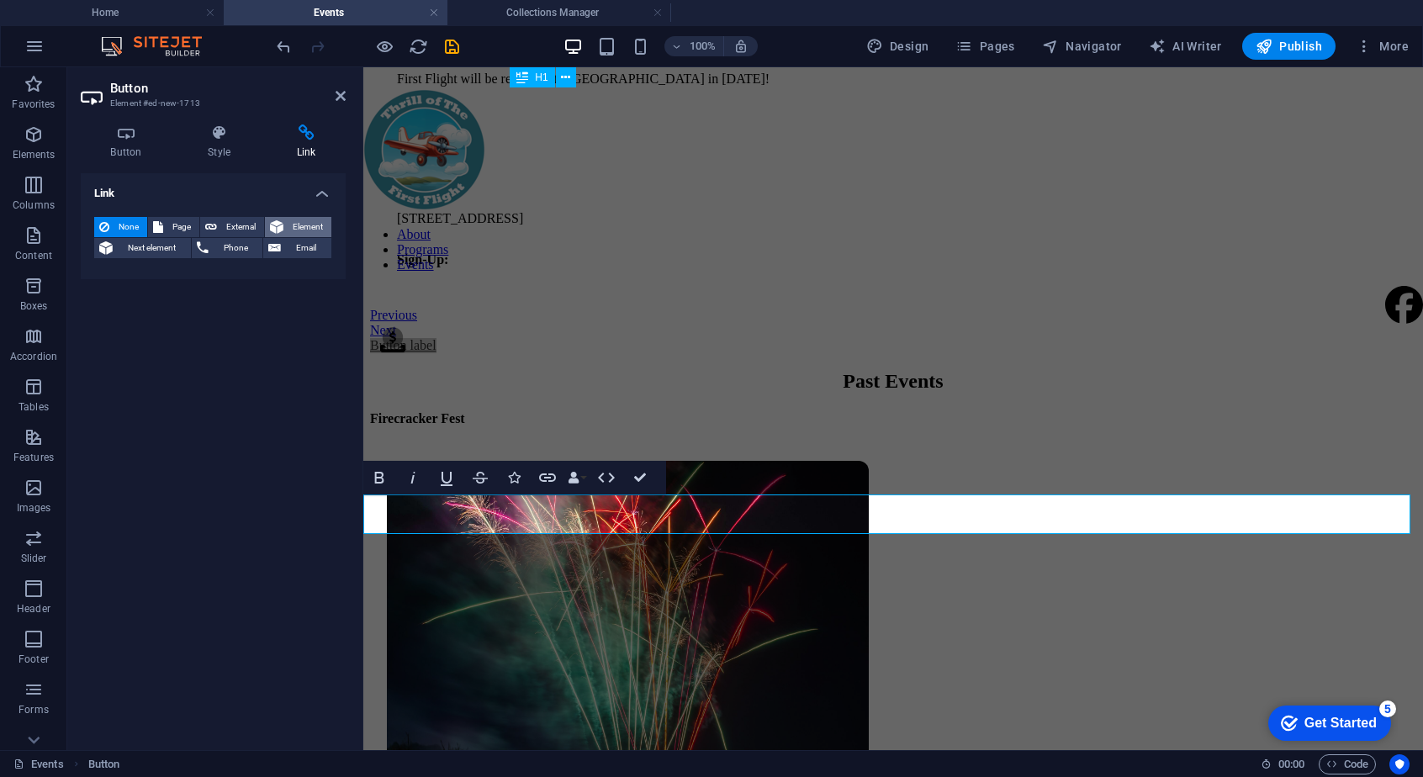
click at [289, 218] on span "Element" at bounding box center [307, 227] width 38 height 20
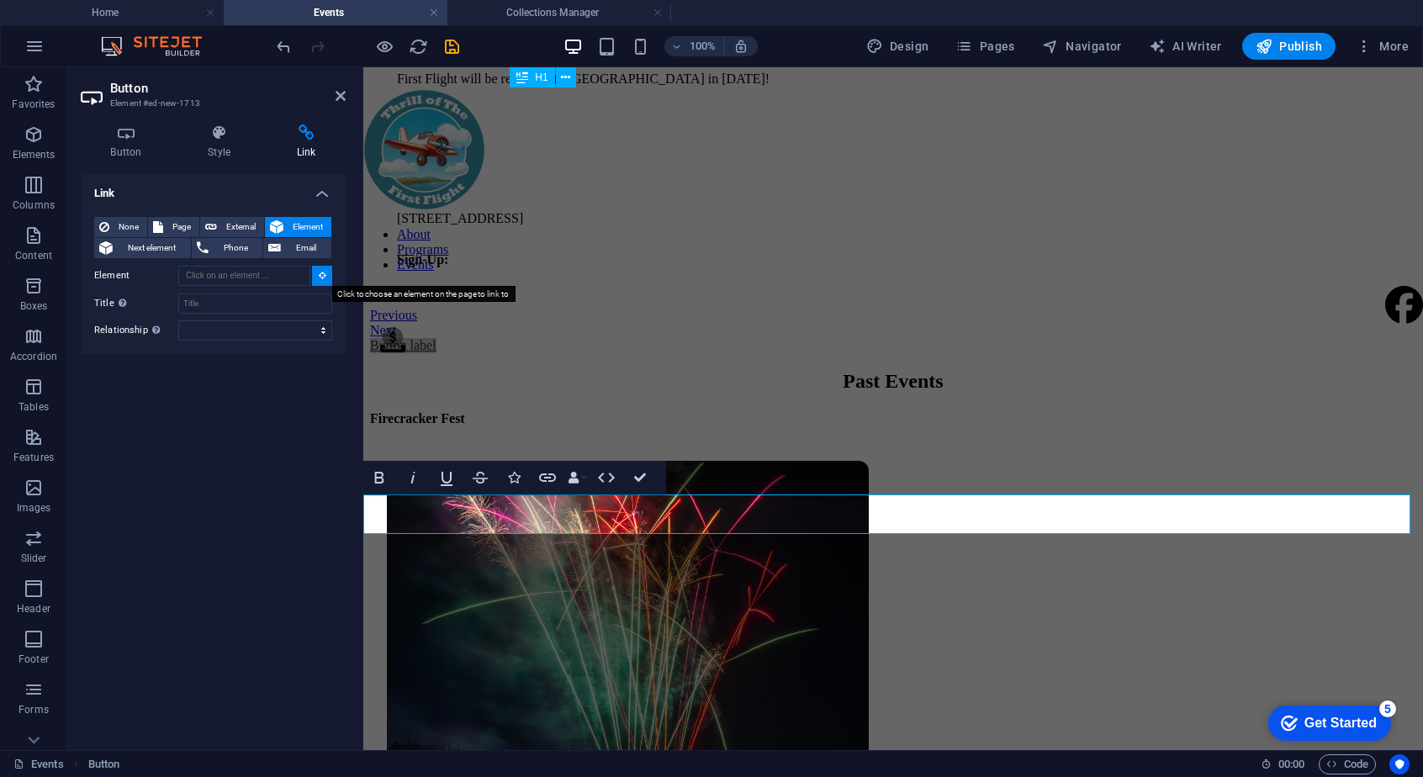
click at [321, 273] on icon at bounding box center [323, 275] width 8 height 8
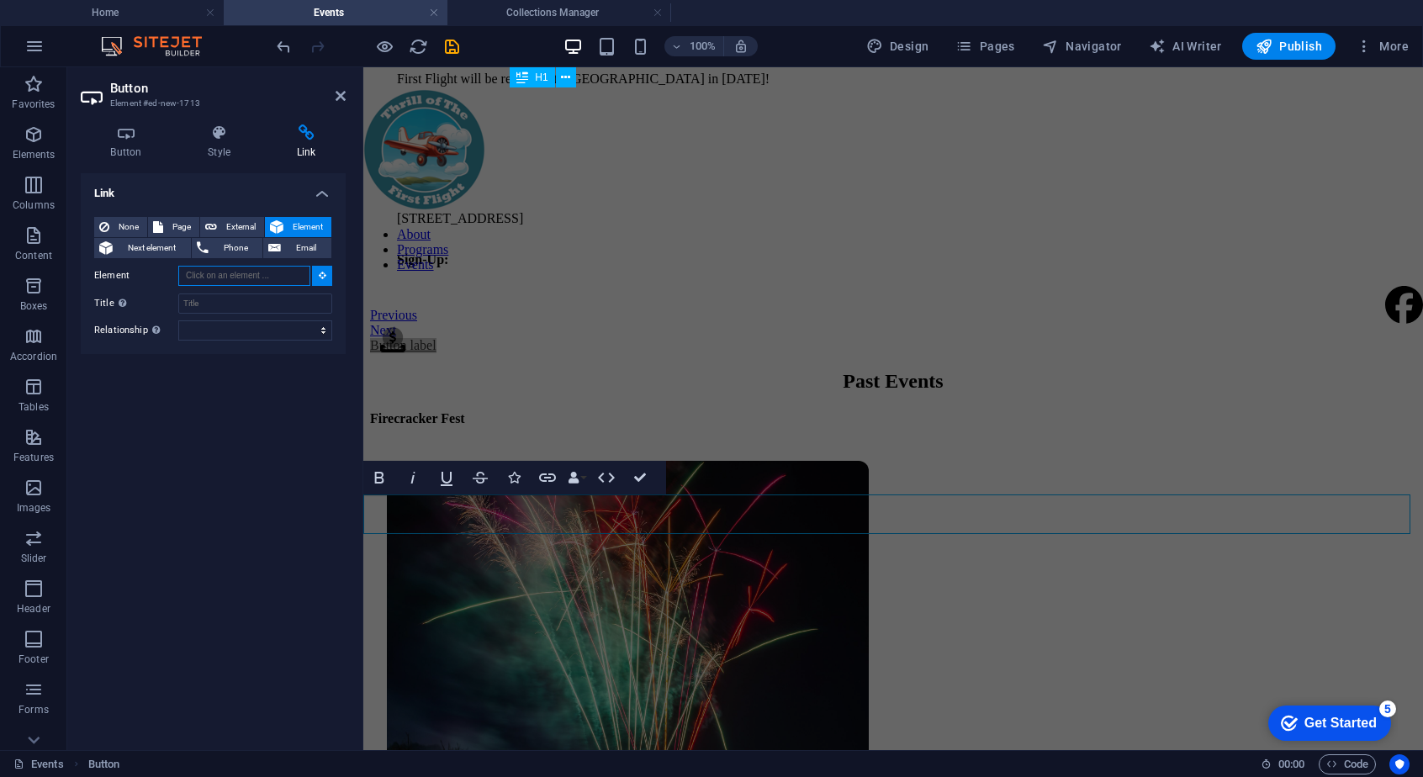
click at [306, 275] on input "Element" at bounding box center [244, 276] width 132 height 20
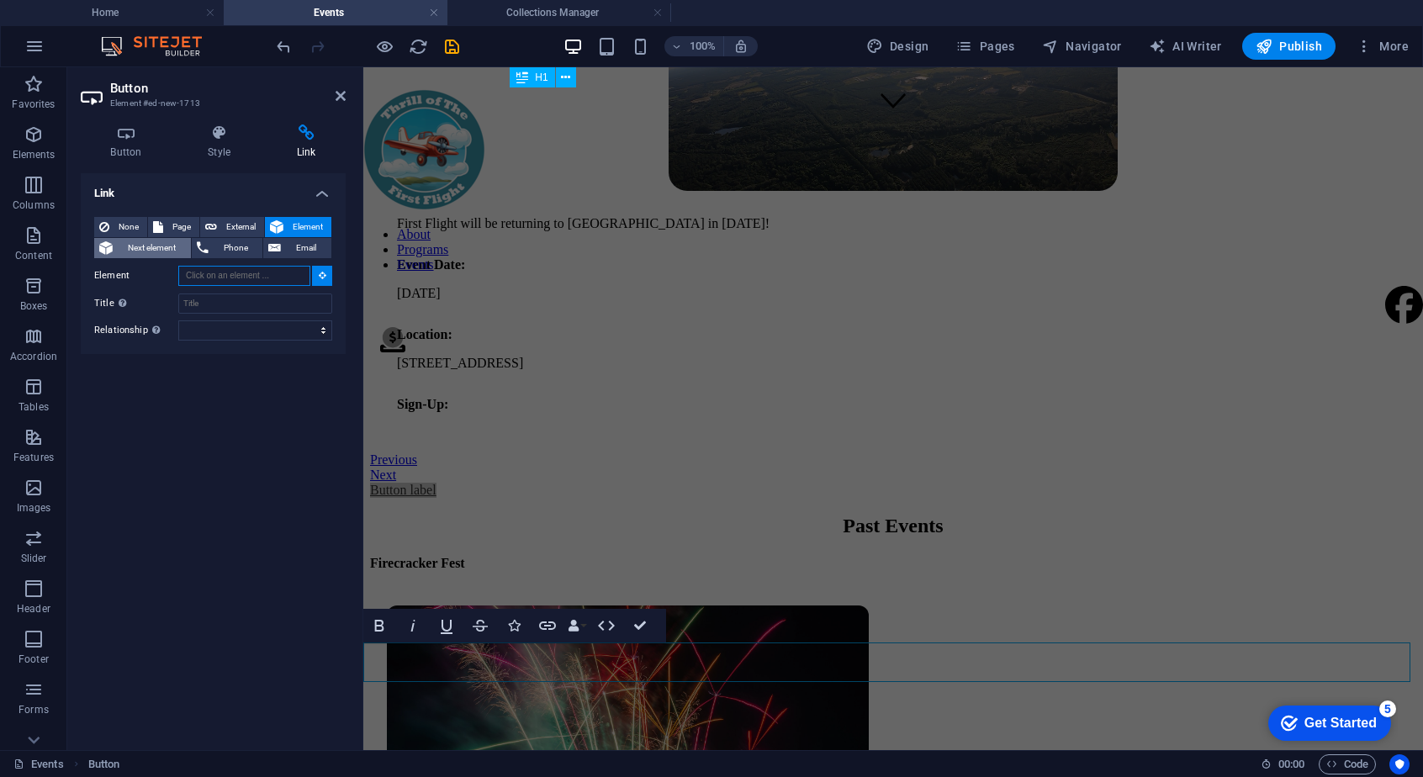
scroll to position [617, 0]
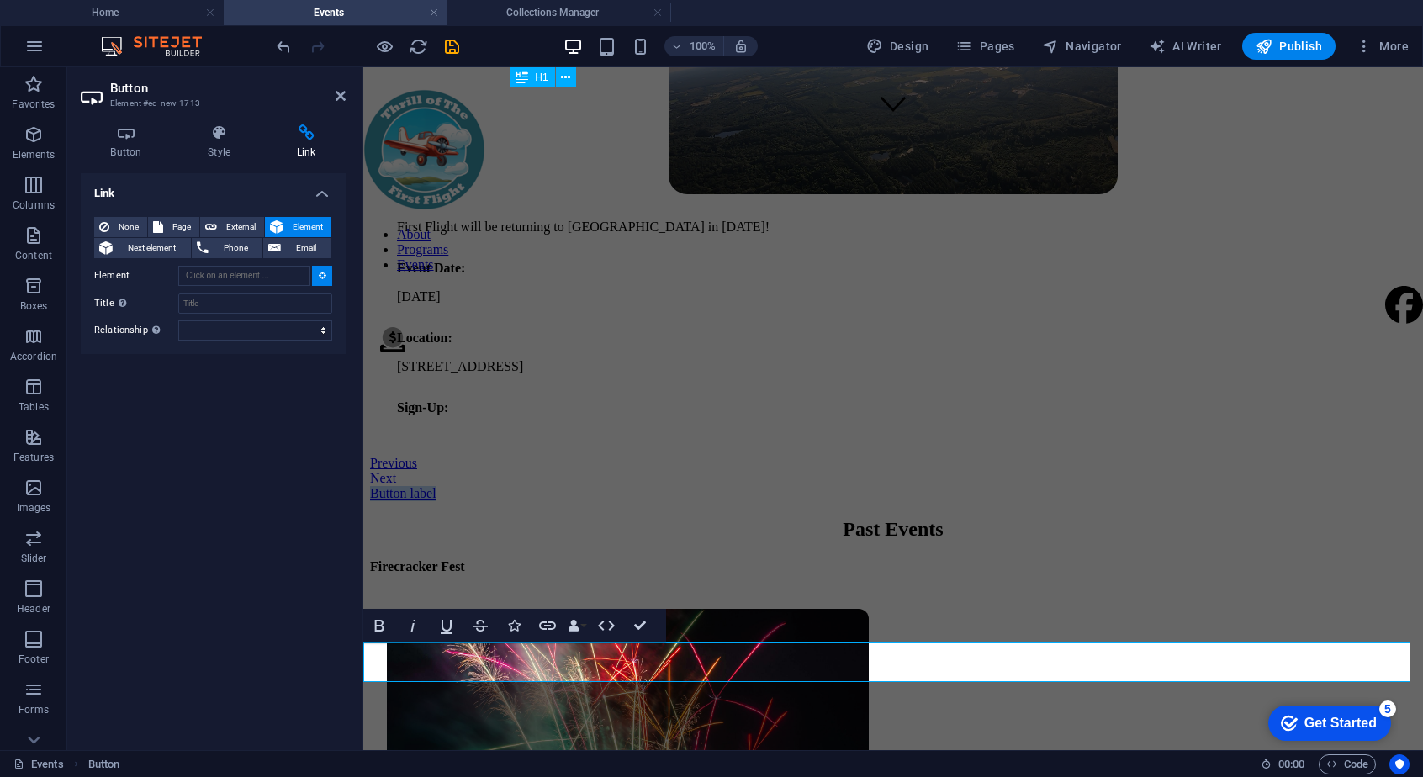
click at [436, 500] on link "Button label" at bounding box center [403, 493] width 66 height 14
type input "#ed-new-1713"
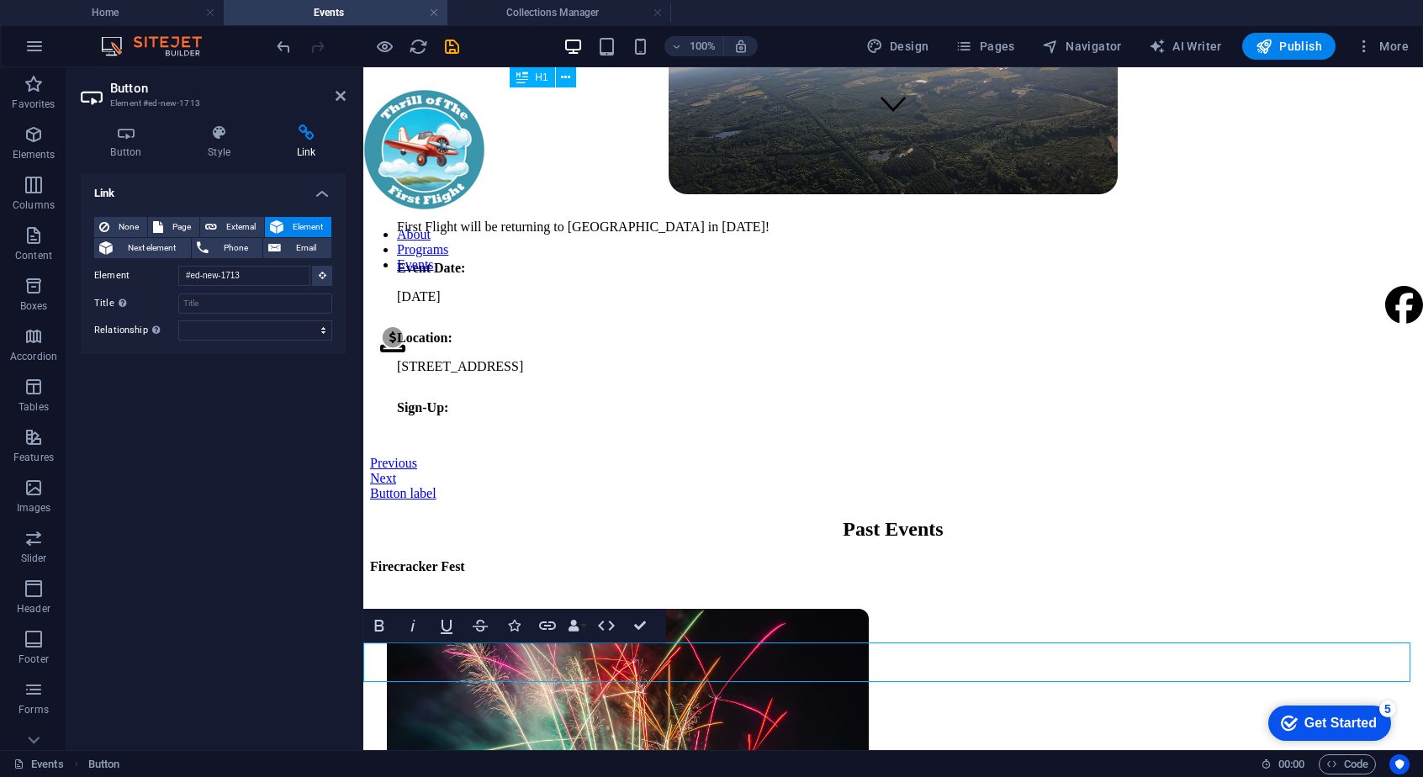
click at [436, 500] on link "Button label" at bounding box center [403, 493] width 66 height 14
click at [587, 501] on div "Button label" at bounding box center [893, 493] width 1046 height 15
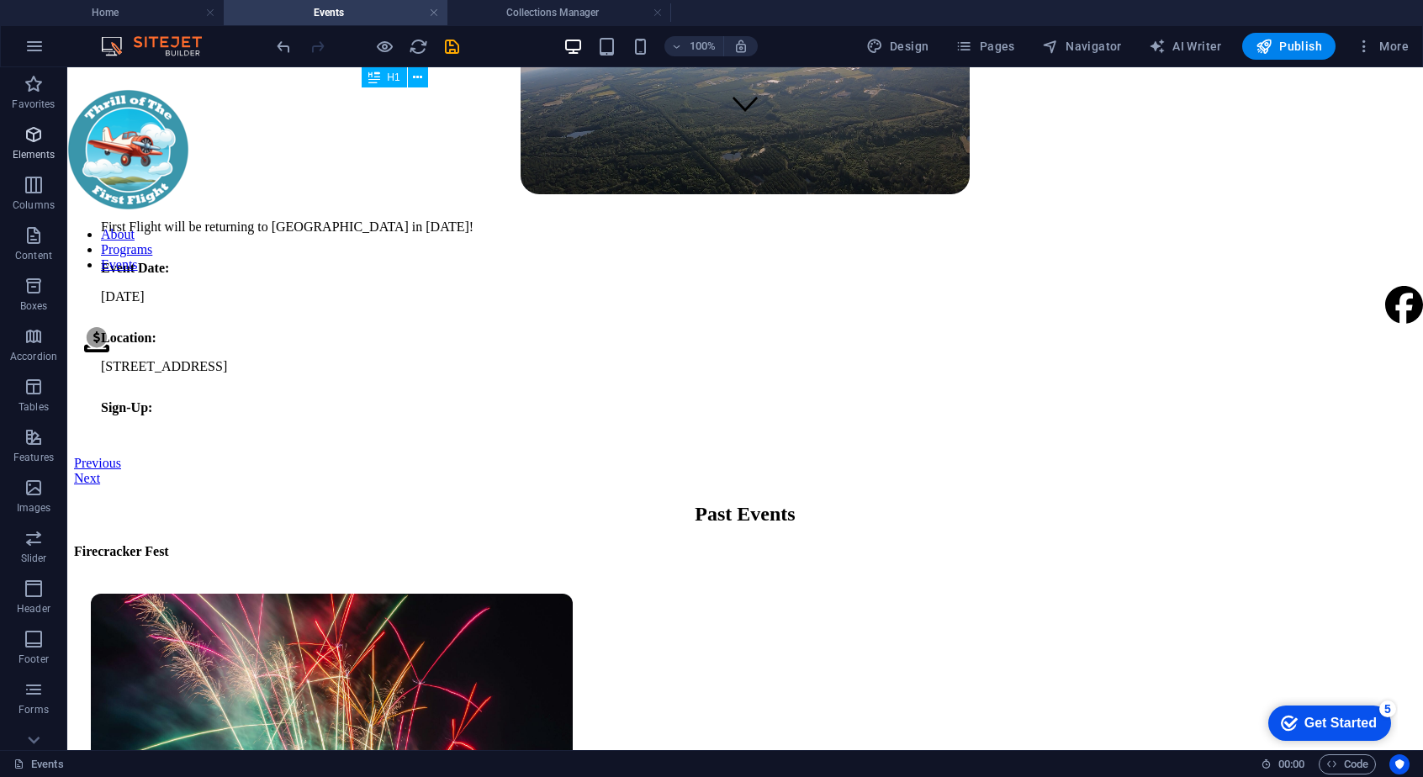
click at [35, 138] on icon "button" at bounding box center [34, 134] width 20 height 20
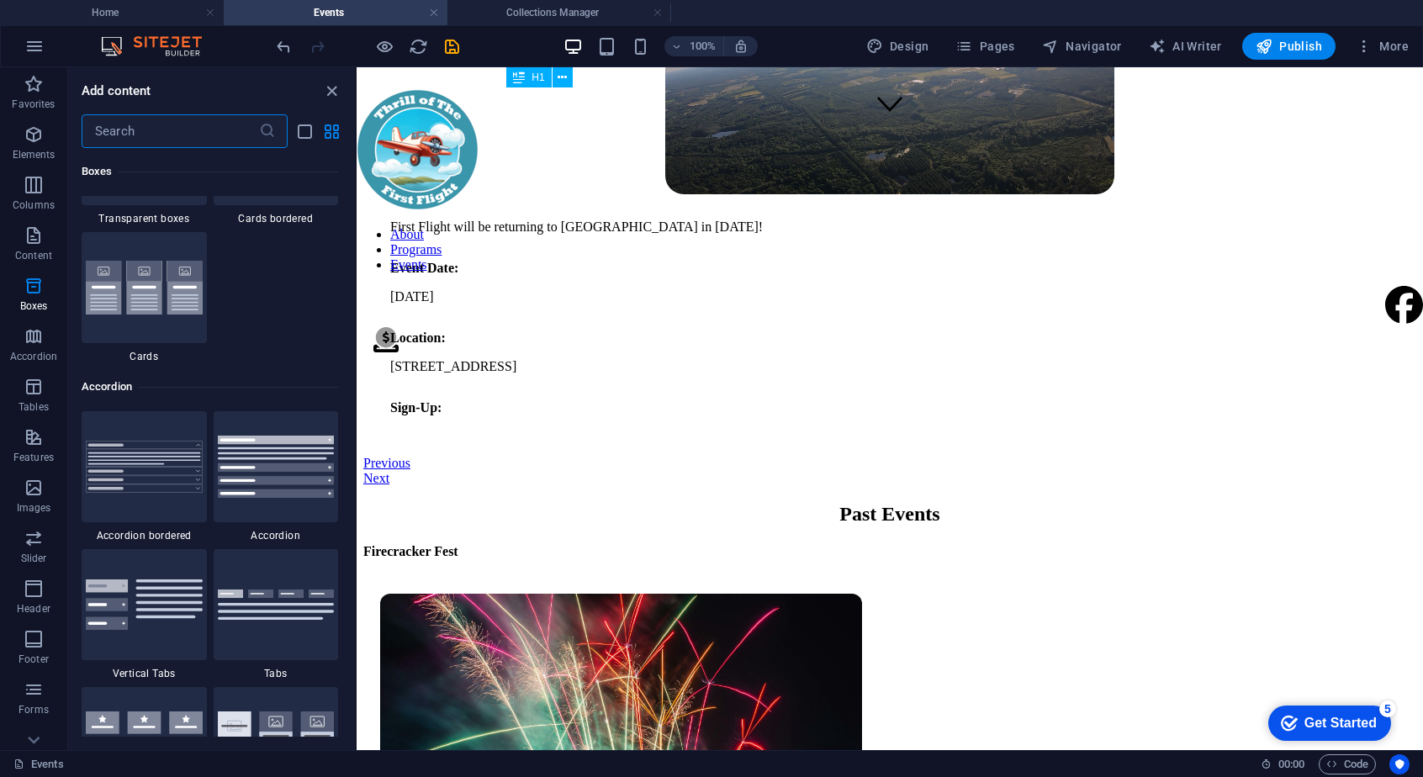
scroll to position [5167, 0]
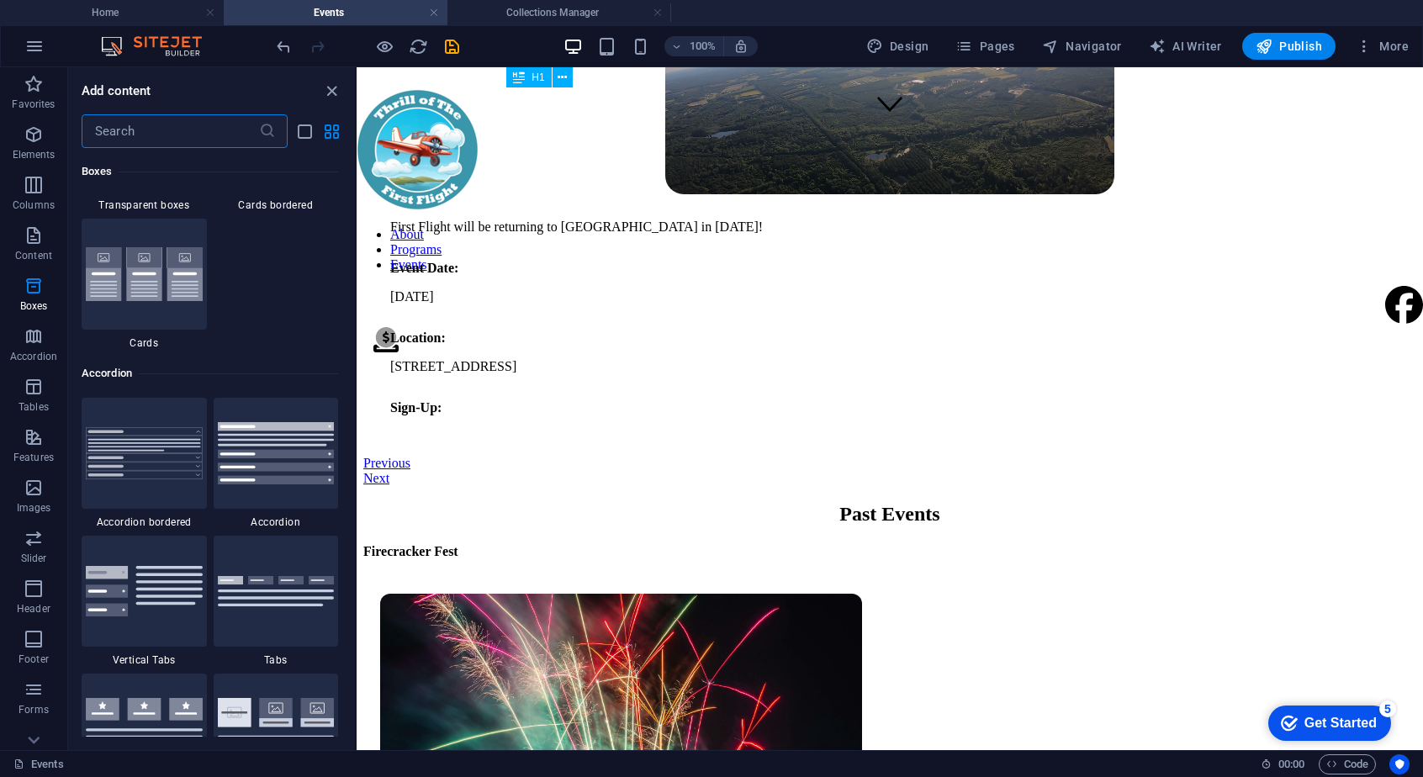
click at [161, 142] on input "text" at bounding box center [170, 131] width 177 height 34
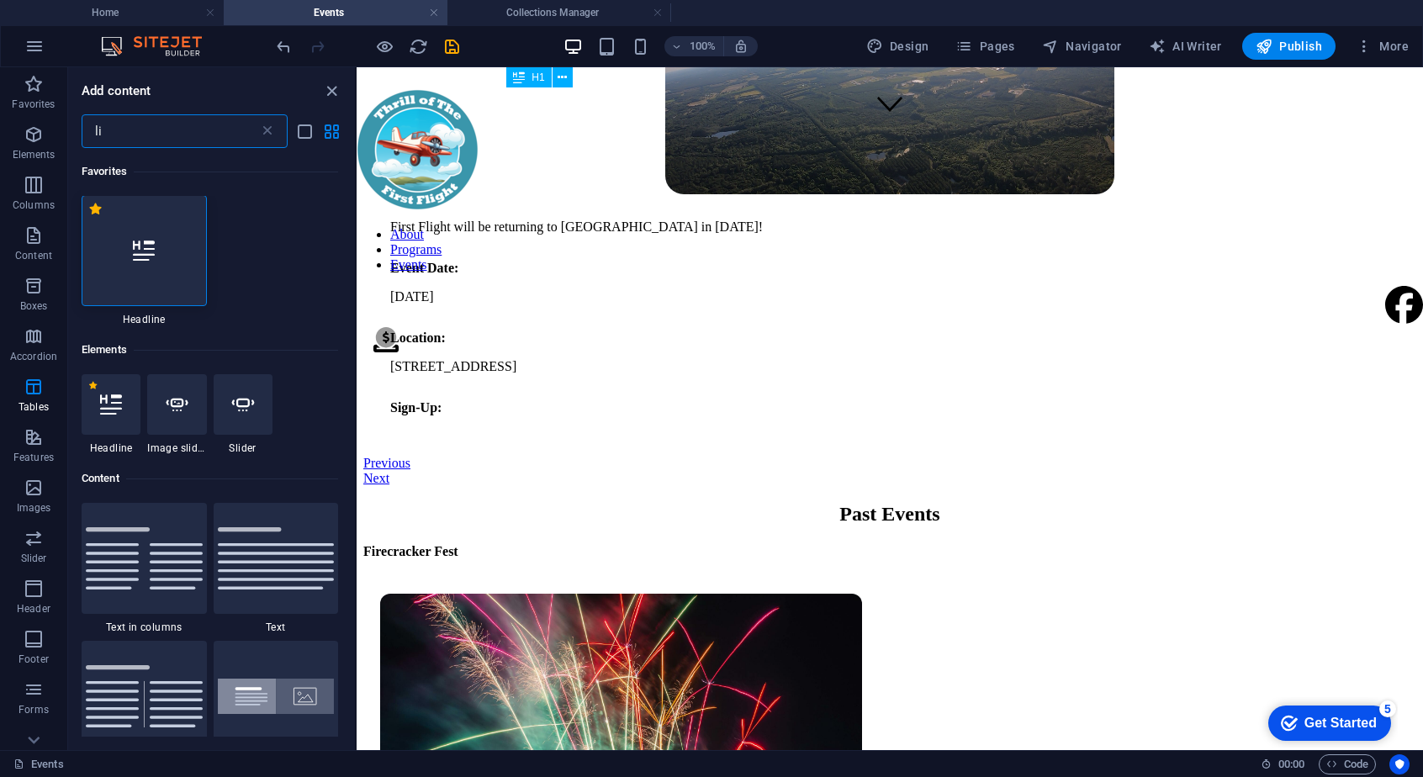
scroll to position [0, 0]
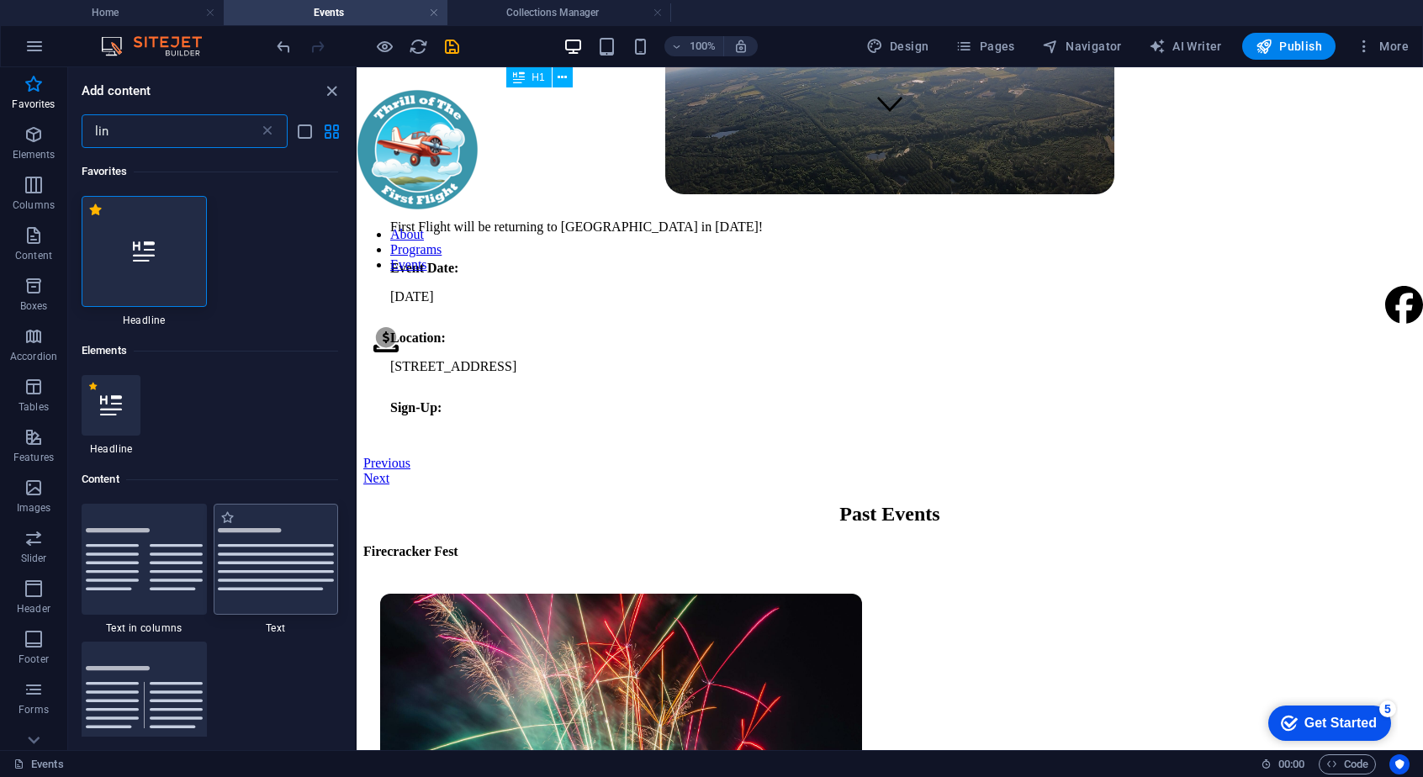
type input "lin"
click at [298, 549] on img at bounding box center [276, 559] width 117 height 62
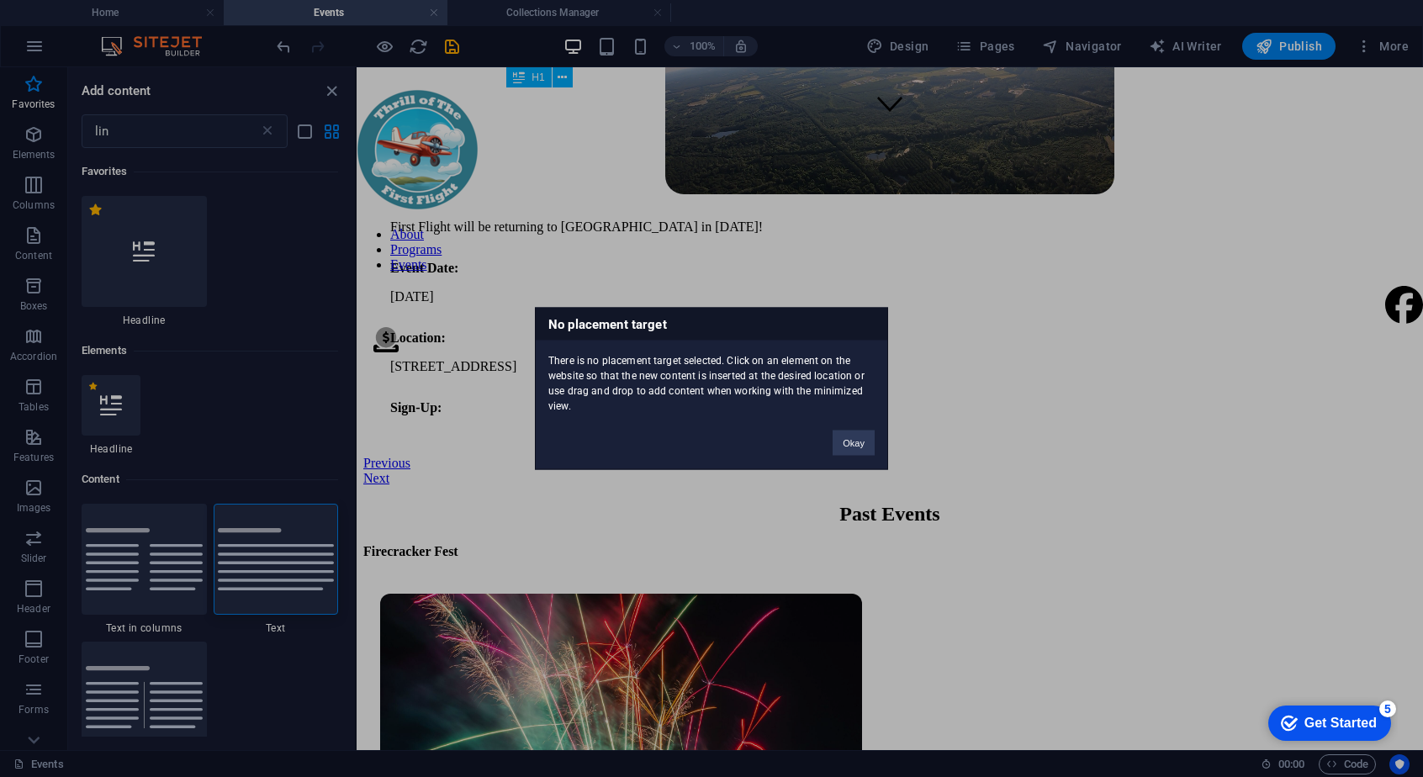
click at [257, 548] on div "No placement target There is no placement target selected. Click on an element …" at bounding box center [711, 388] width 1423 height 777
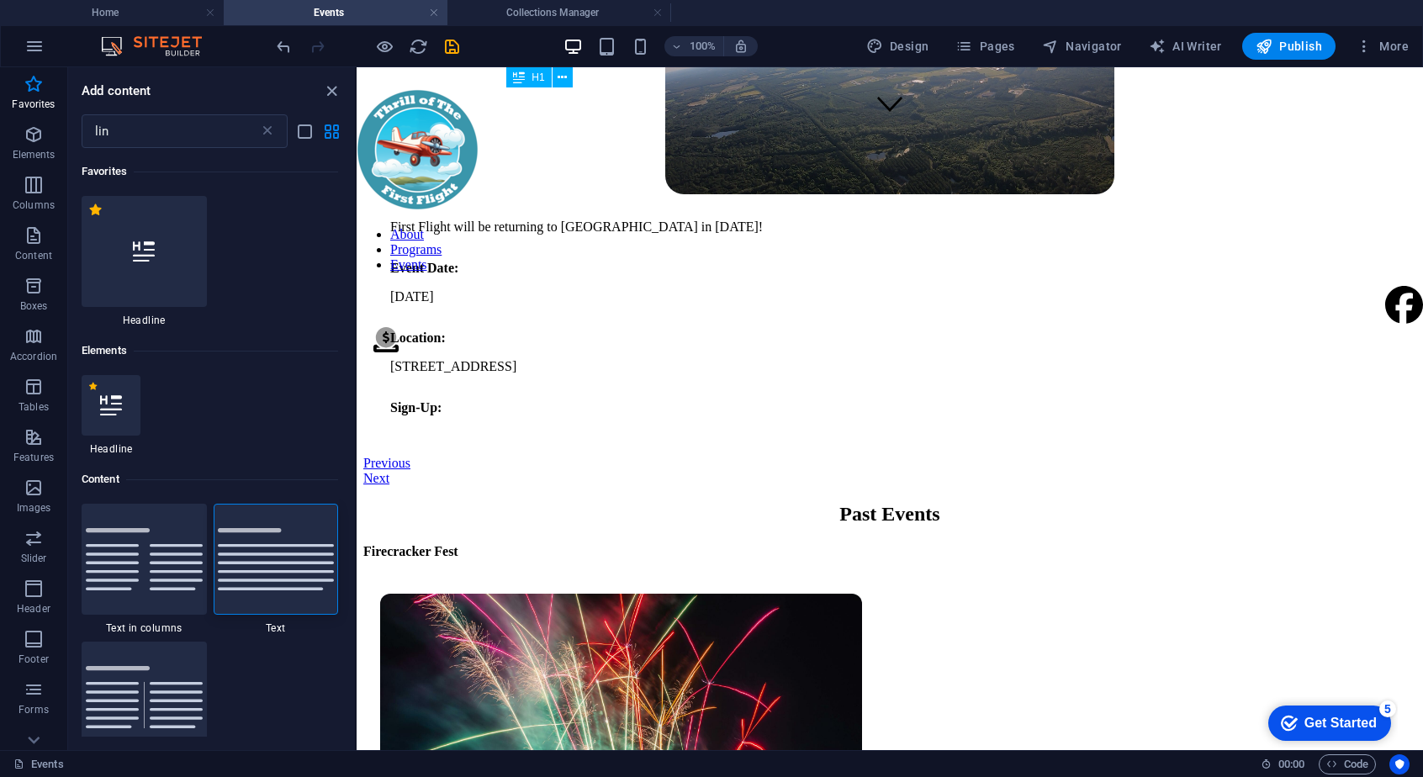
click at [257, 548] on img at bounding box center [276, 559] width 117 height 62
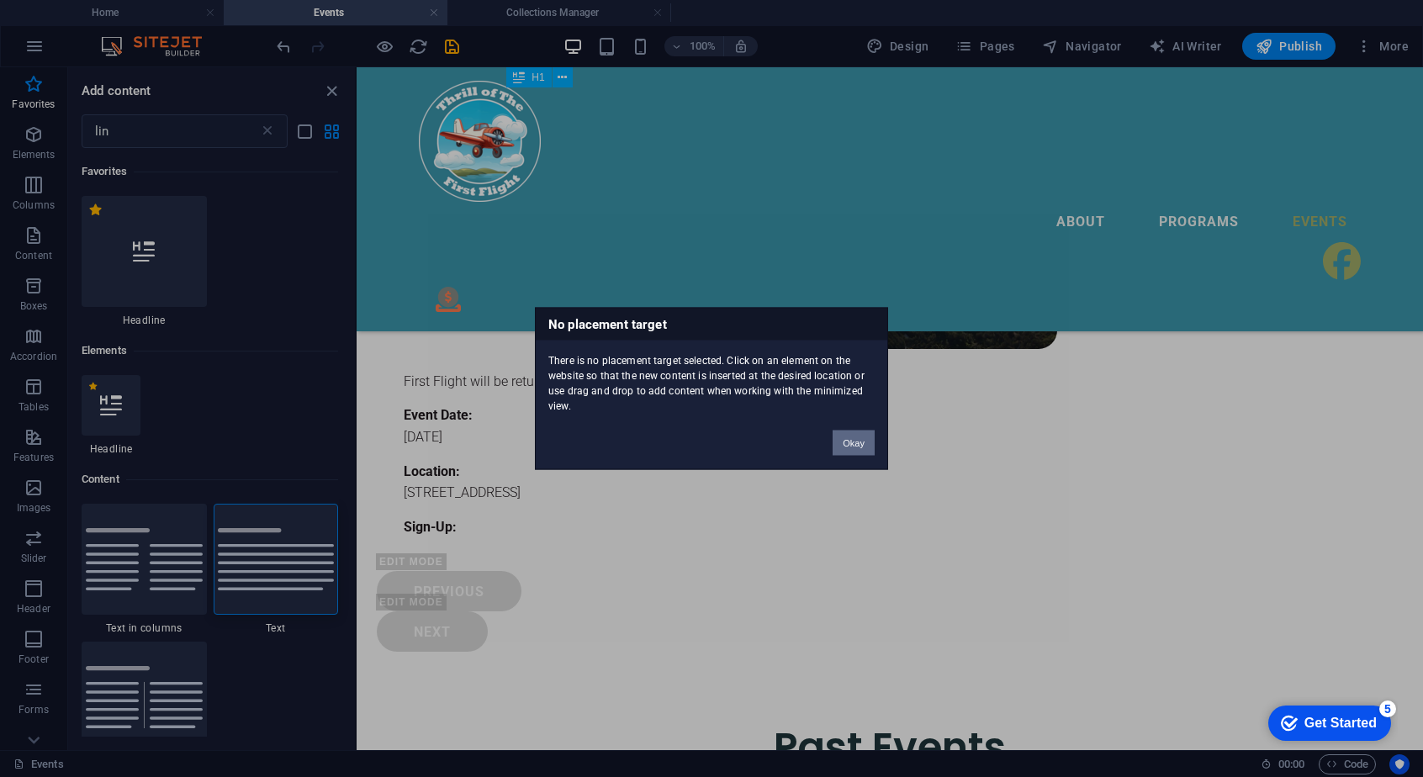
click at [853, 447] on button "Okay" at bounding box center [853, 443] width 42 height 25
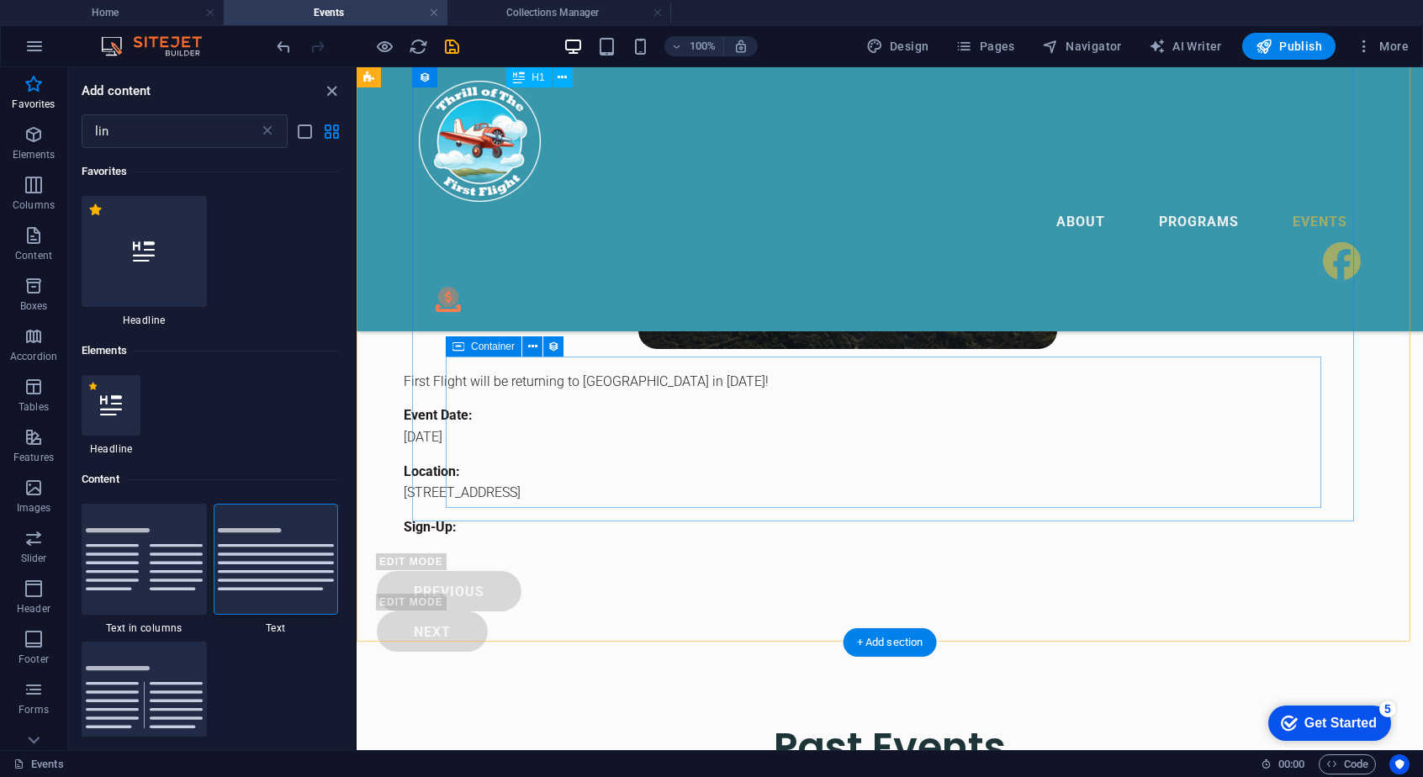
click at [544, 478] on div "First Flight will be returning to [GEOGRAPHIC_DATA] in [DATE]! Event Date: [DAT…" at bounding box center [847, 454] width 915 height 194
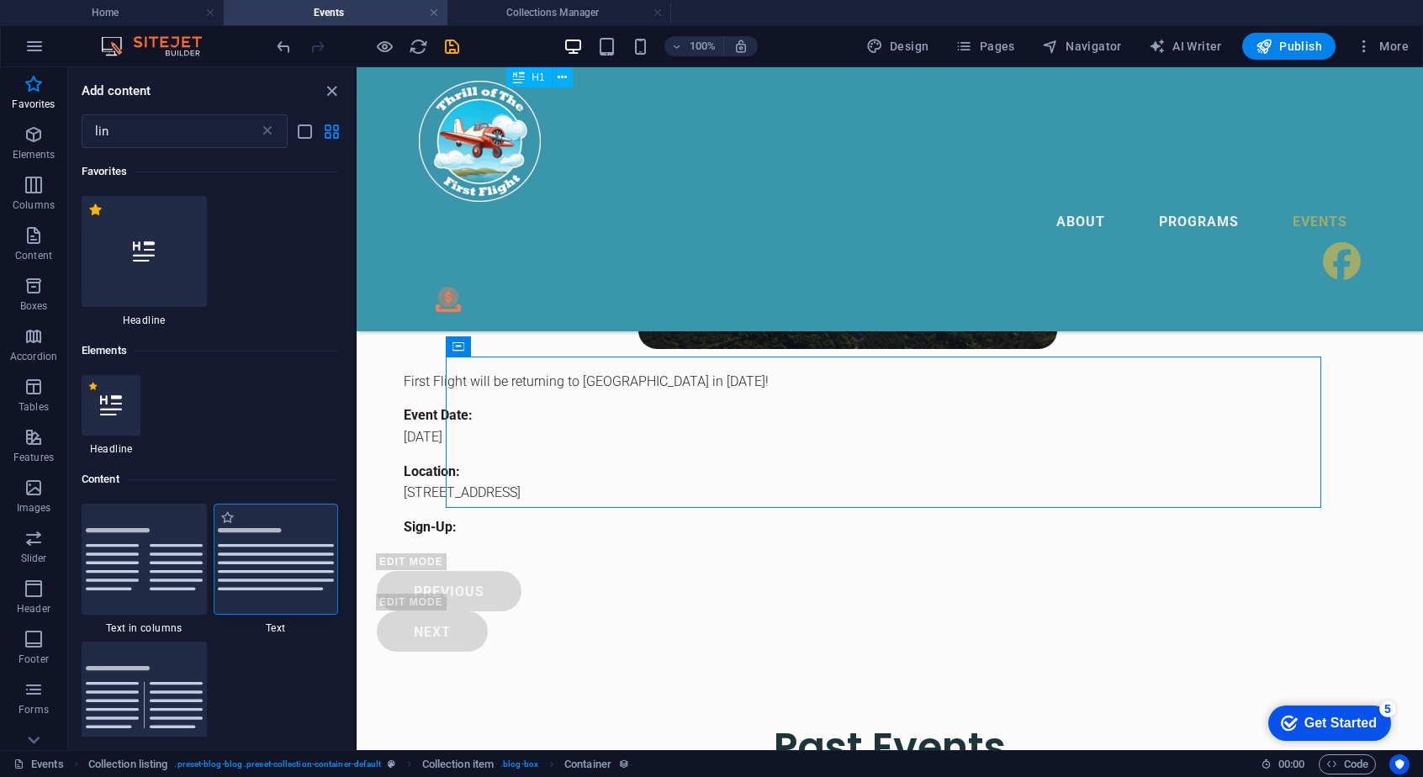
click at [281, 547] on img at bounding box center [276, 559] width 117 height 62
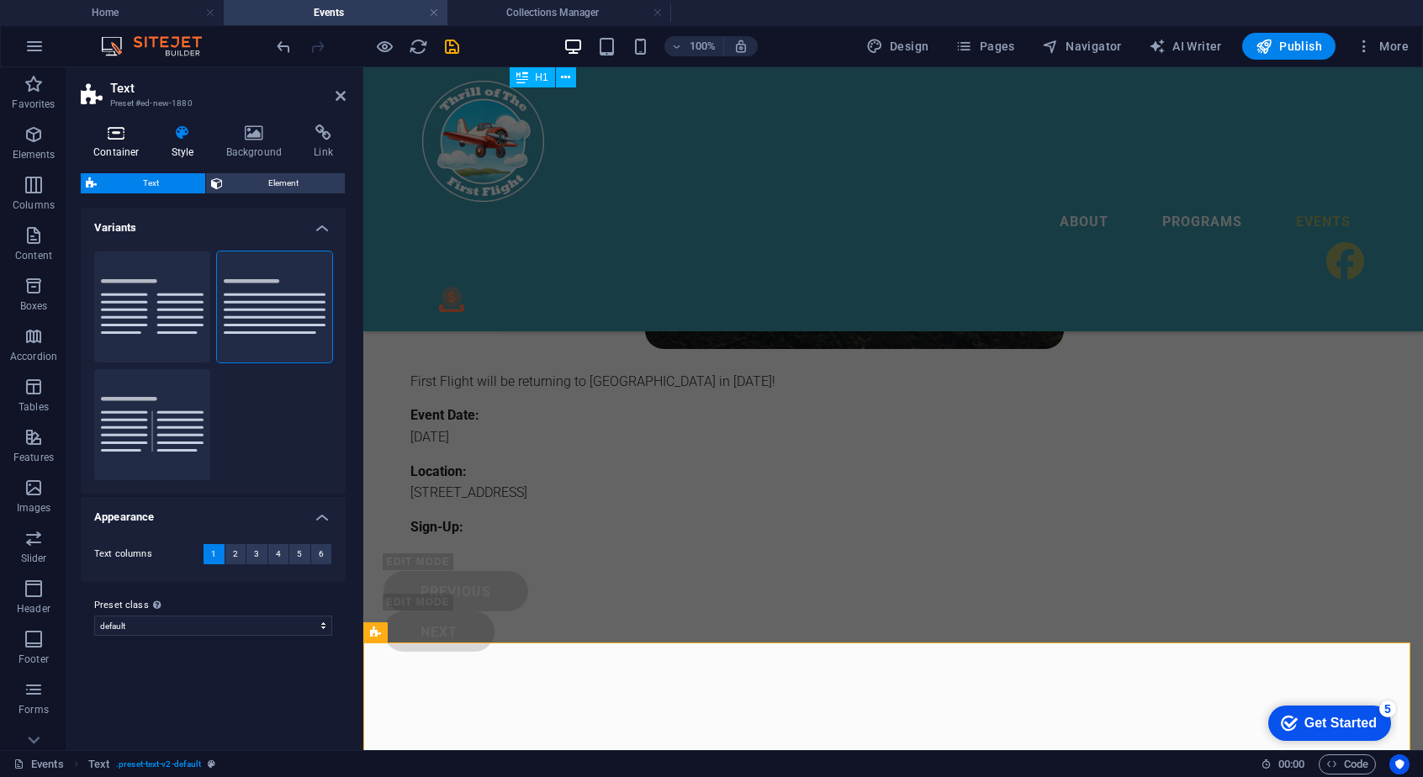
click at [100, 142] on h4 "Container" at bounding box center [120, 141] width 78 height 35
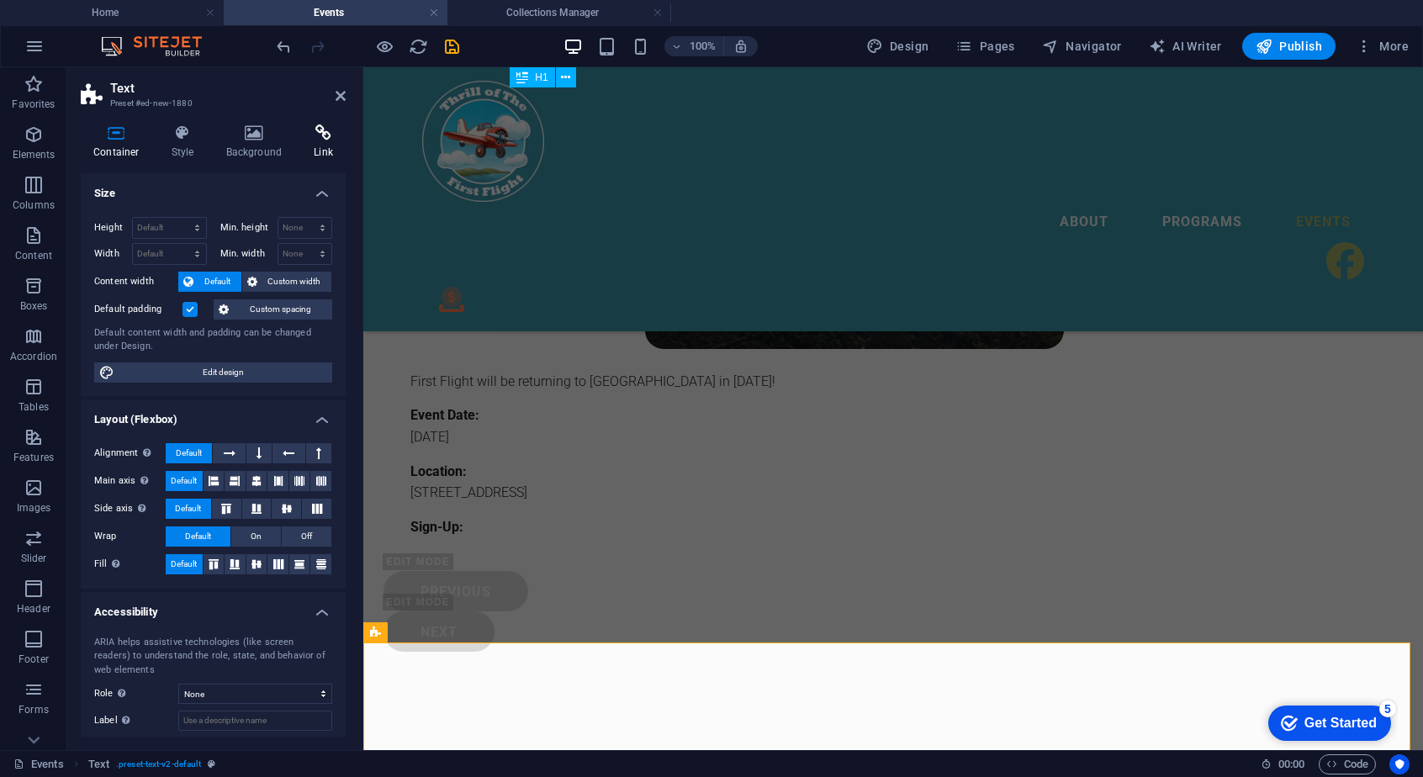
click at [309, 140] on icon at bounding box center [323, 132] width 45 height 17
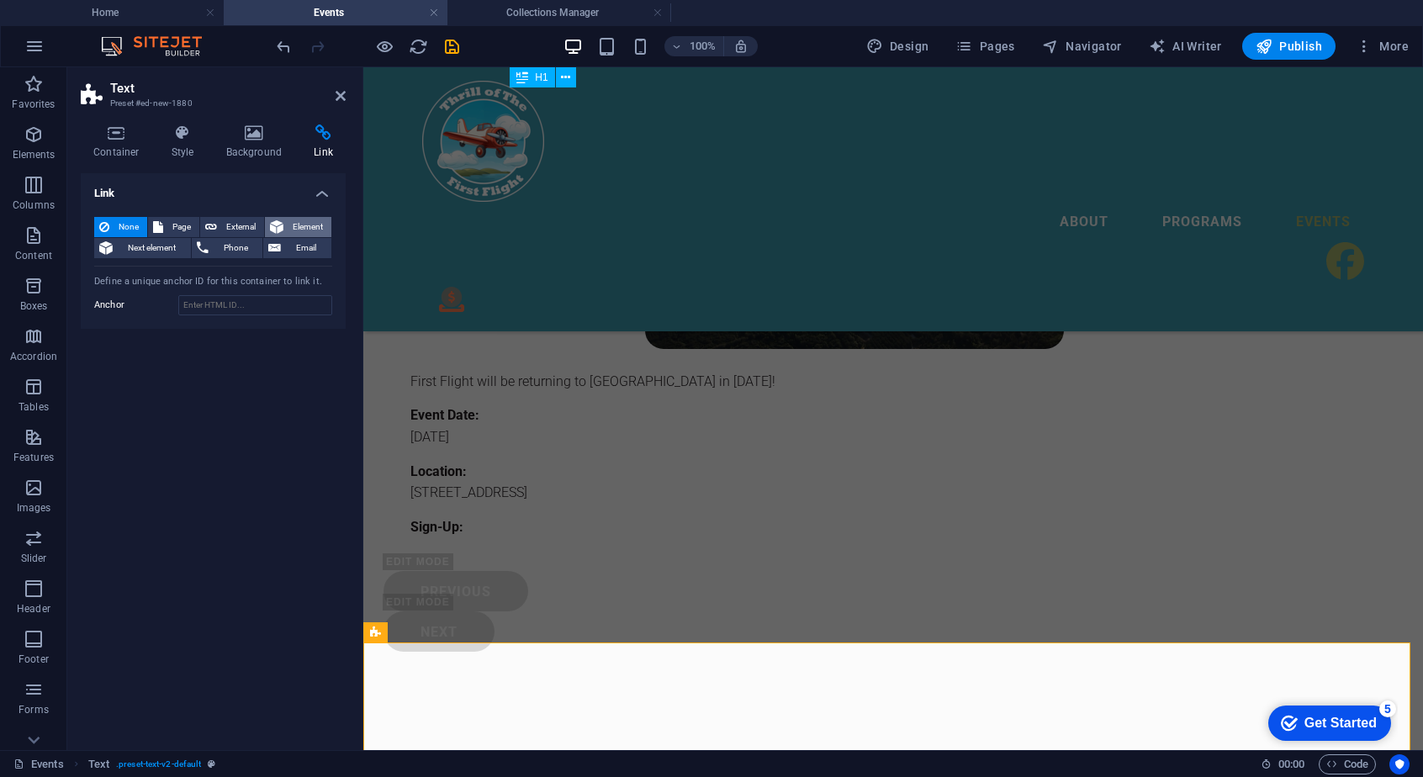
click at [288, 225] on span "Element" at bounding box center [307, 227] width 38 height 20
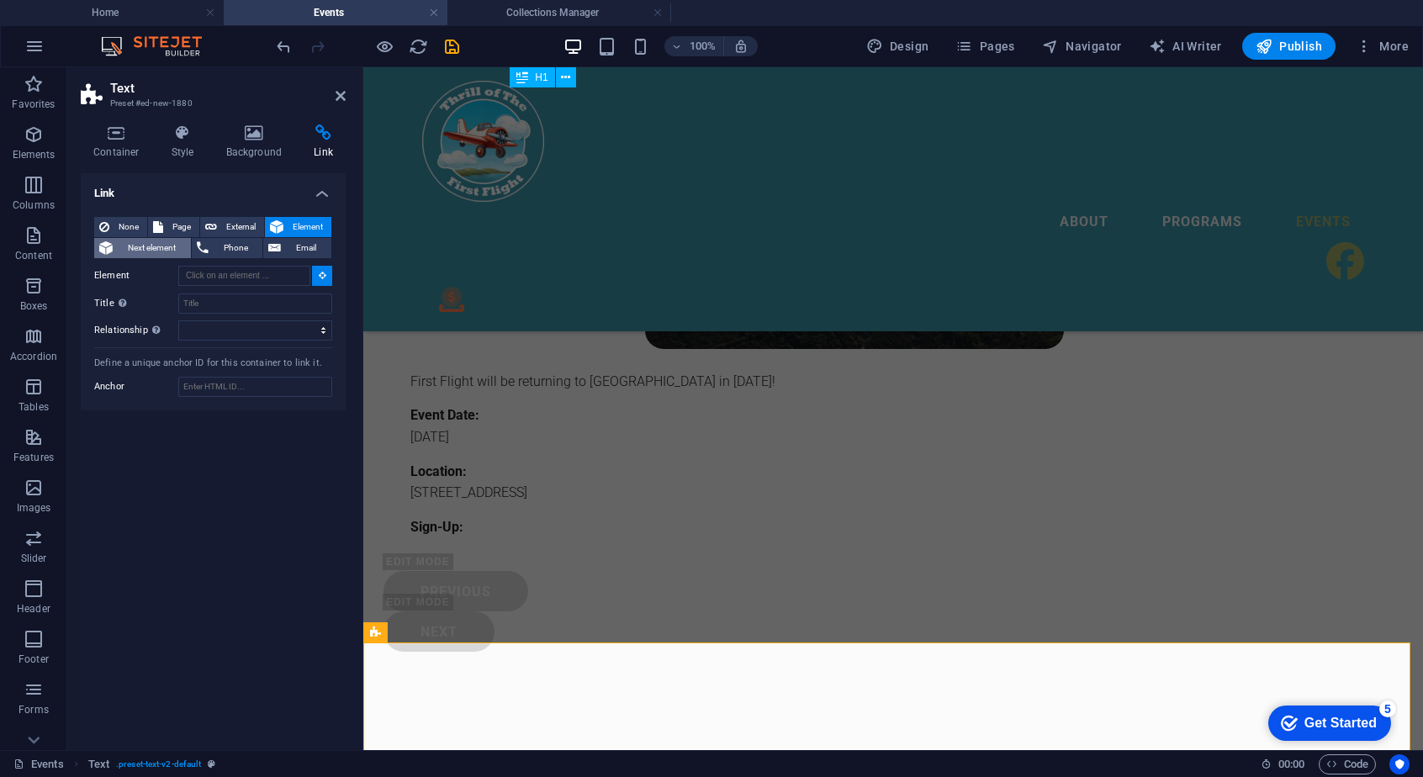
click at [146, 251] on span "Next element" at bounding box center [152, 248] width 68 height 20
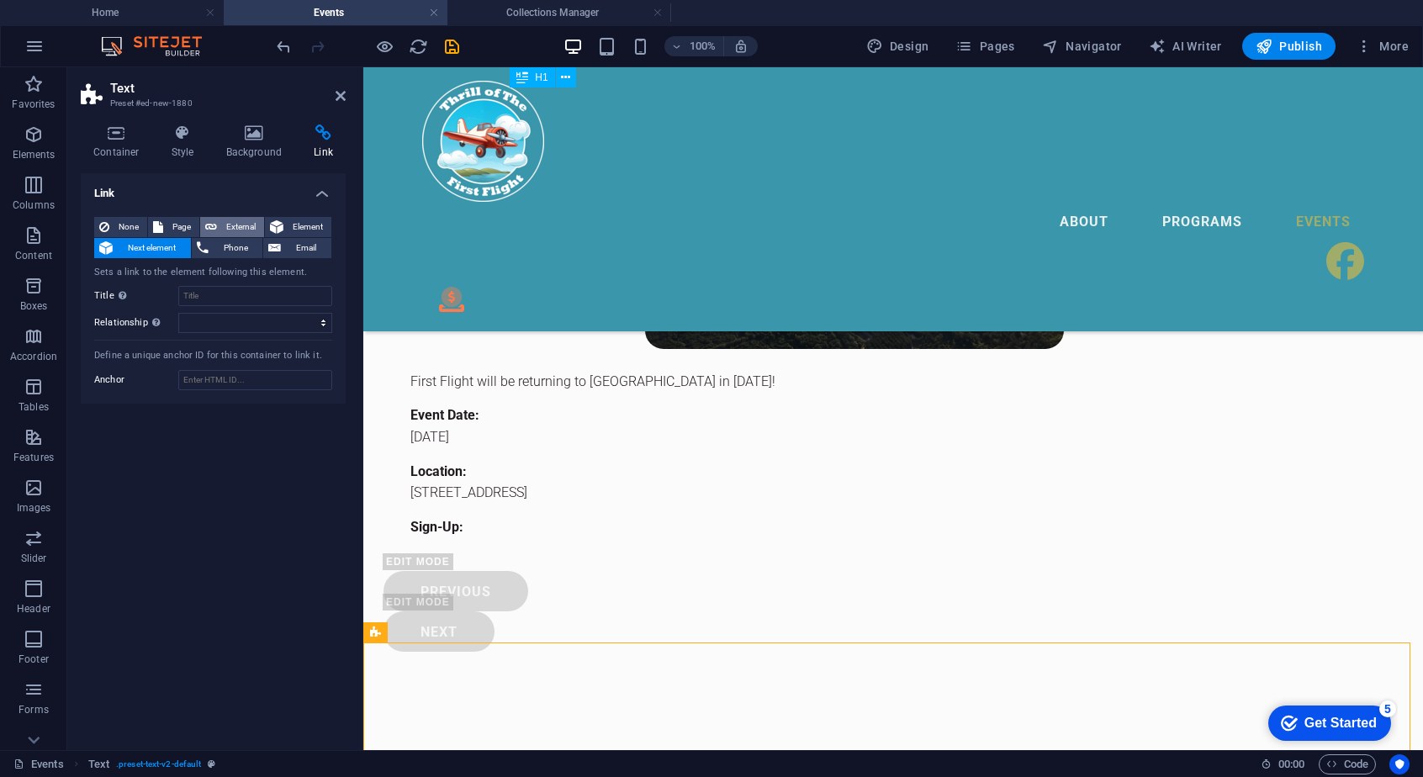
click at [229, 223] on span "External" at bounding box center [240, 227] width 37 height 20
select select "blank"
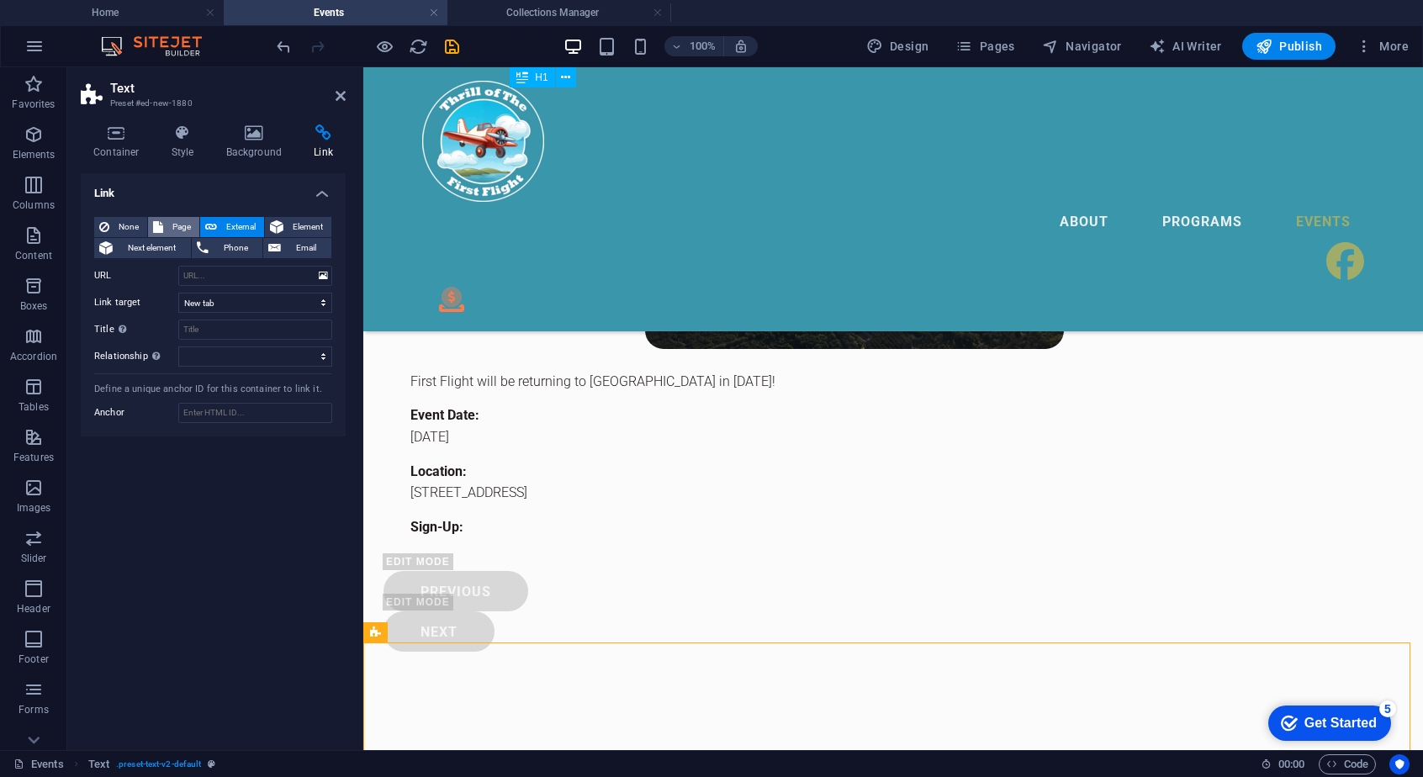
click at [179, 223] on span "Page" at bounding box center [181, 227] width 26 height 20
select select
click at [128, 219] on span "None" at bounding box center [128, 227] width 28 height 20
select select
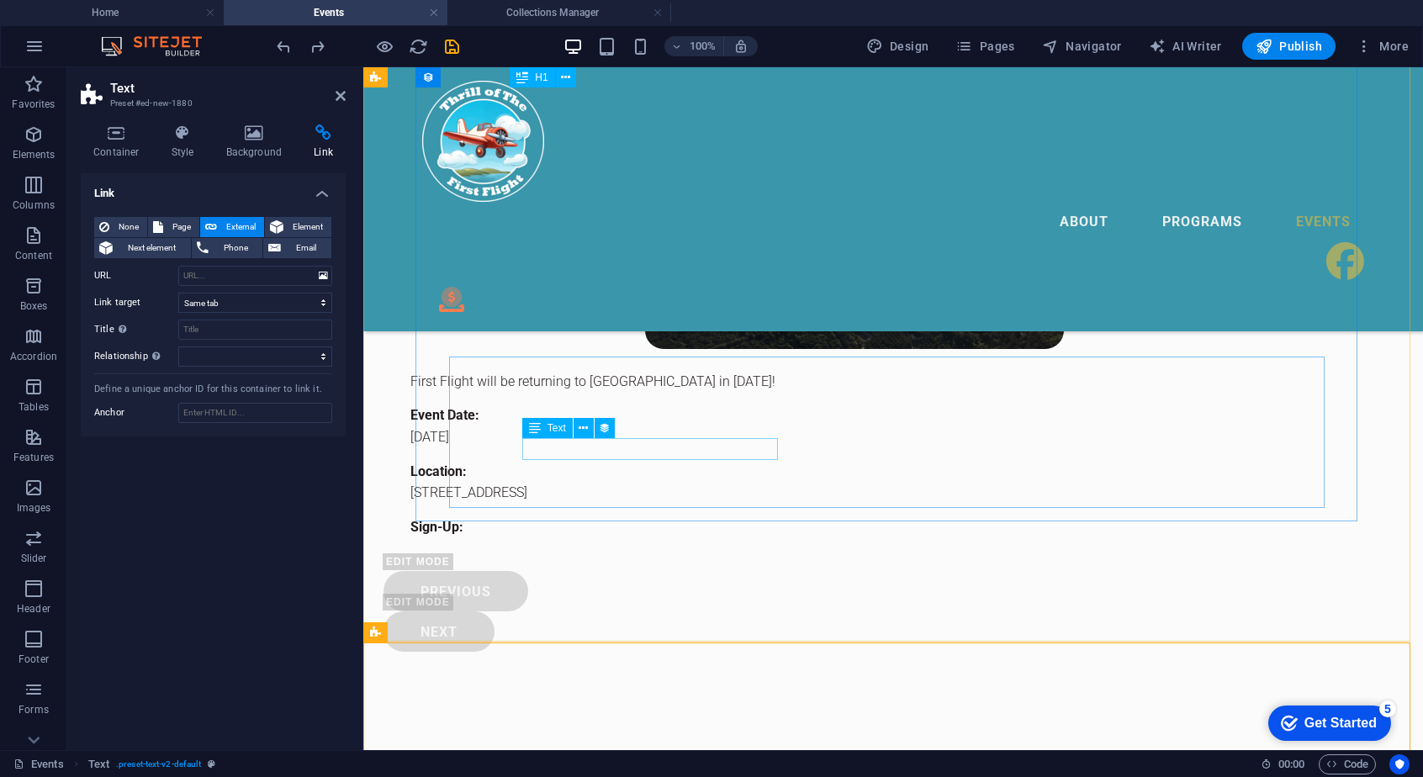
select select "blank"
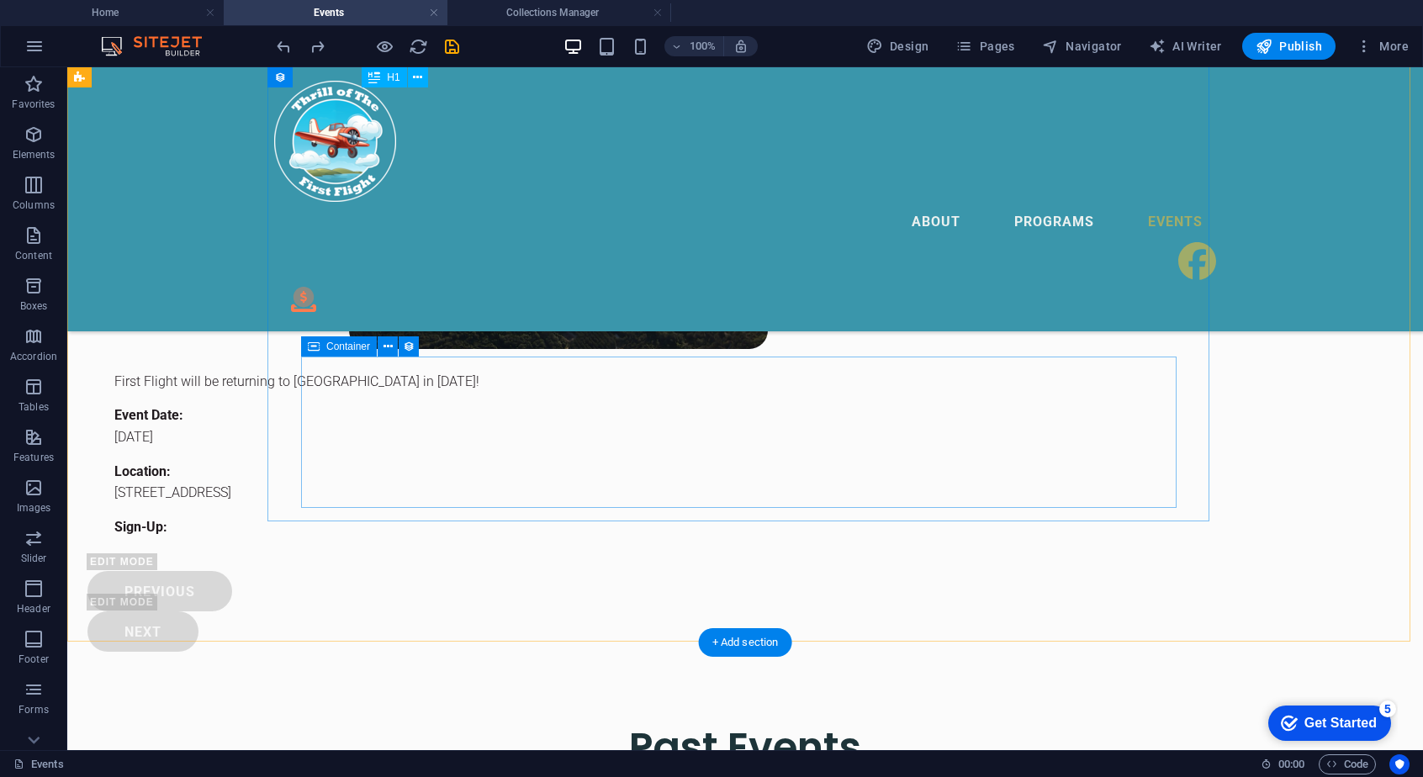
click at [509, 488] on div "First Flight will be returning to [GEOGRAPHIC_DATA] in [DATE]! Event Date: [DAT…" at bounding box center [558, 454] width 915 height 194
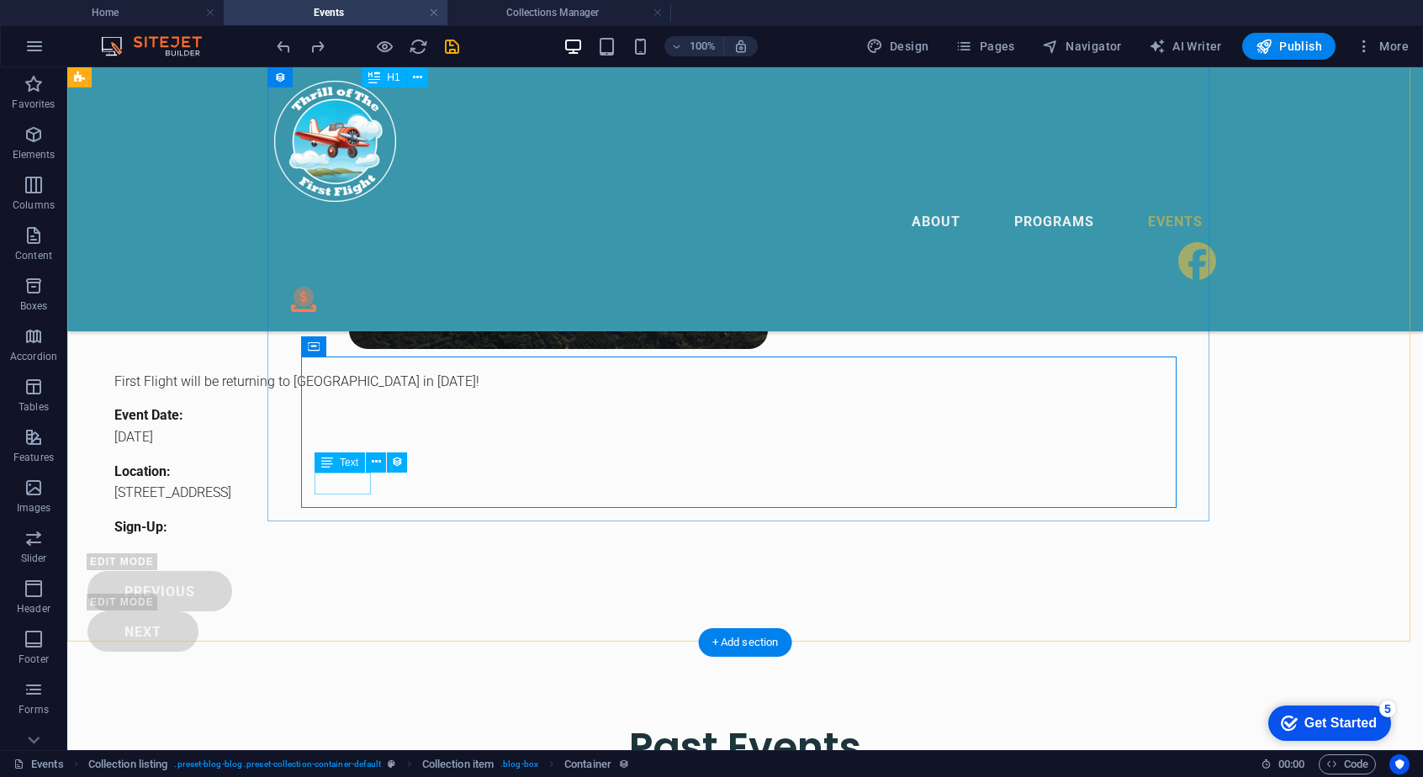
click at [353, 516] on div "Sign-Up:" at bounding box center [558, 527] width 888 height 22
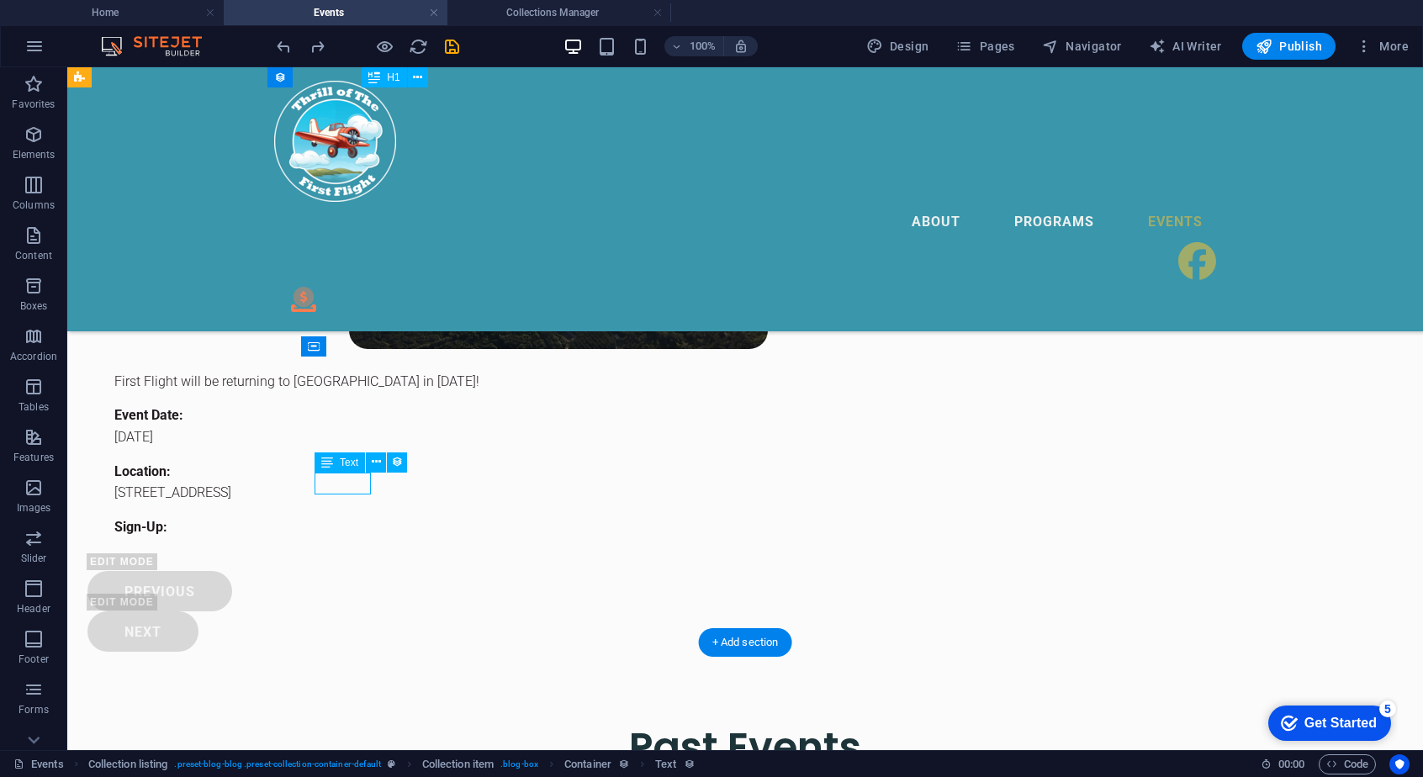
click at [353, 516] on div "Sign-Up:" at bounding box center [558, 527] width 888 height 22
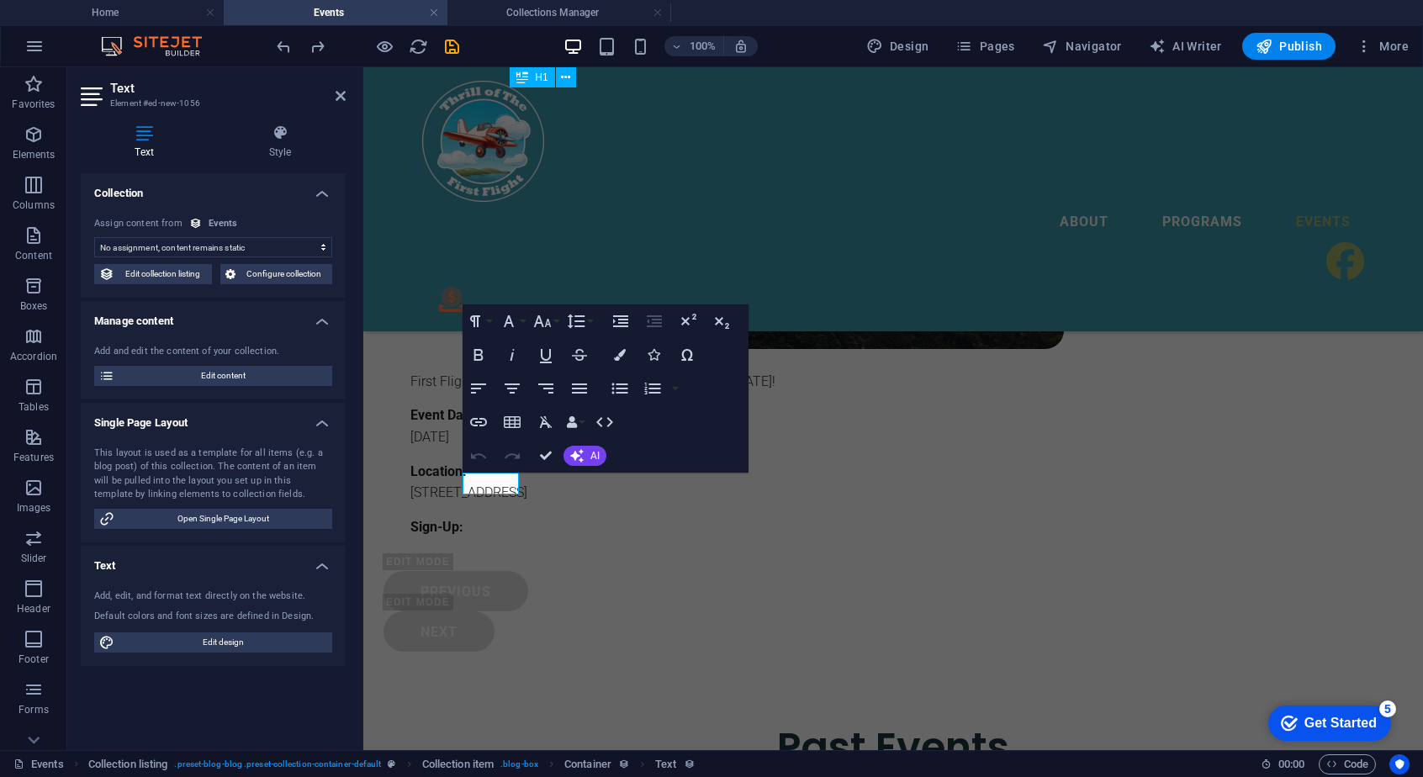
click at [240, 243] on select "No assignment, content remains static Created at (Date) Updated at (Date) Name …" at bounding box center [213, 247] width 238 height 20
click at [232, 161] on div "Text Style Collection No assignment, content remains static Created at (Date) U…" at bounding box center [213, 430] width 265 height 612
click at [482, 423] on icon "button" at bounding box center [478, 422] width 20 height 20
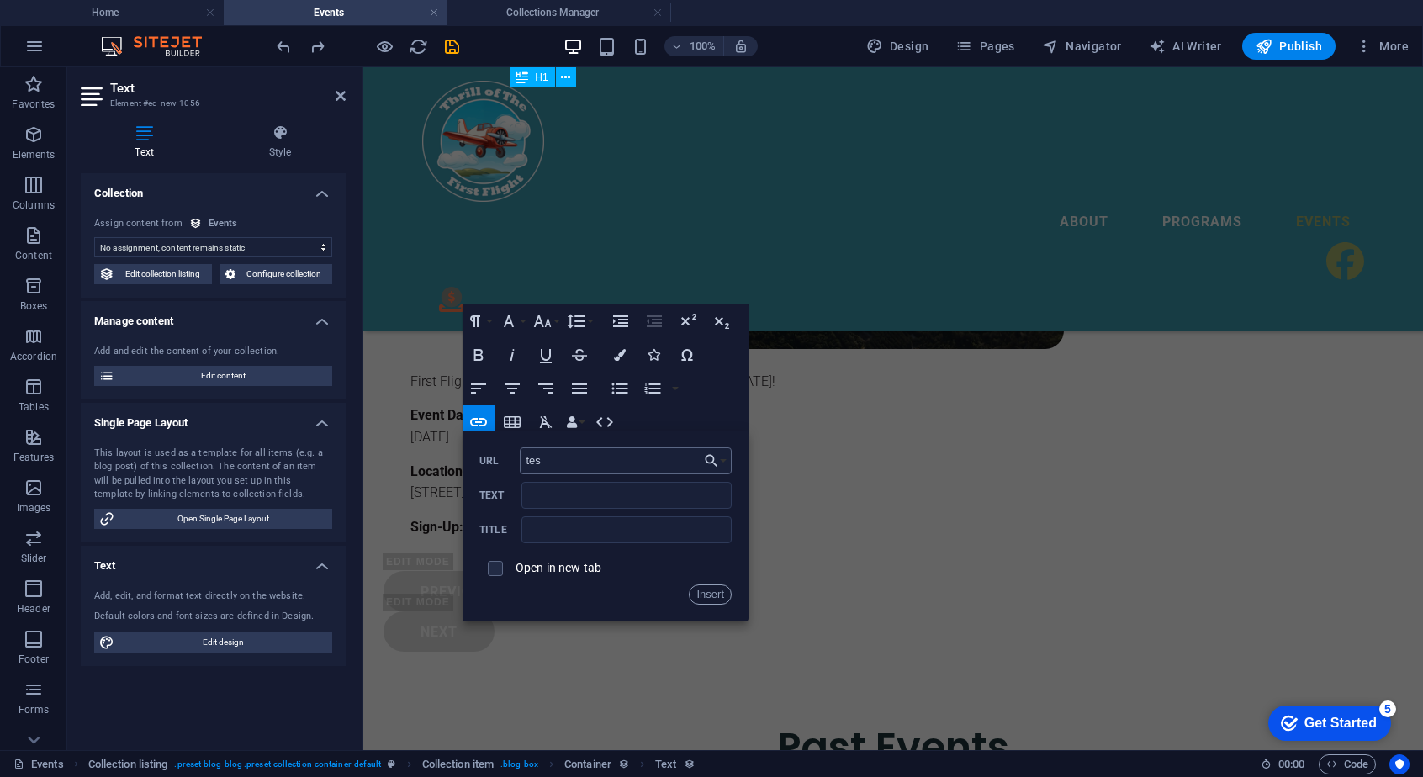
type input "test"
click at [716, 595] on button "Insert" at bounding box center [710, 594] width 43 height 20
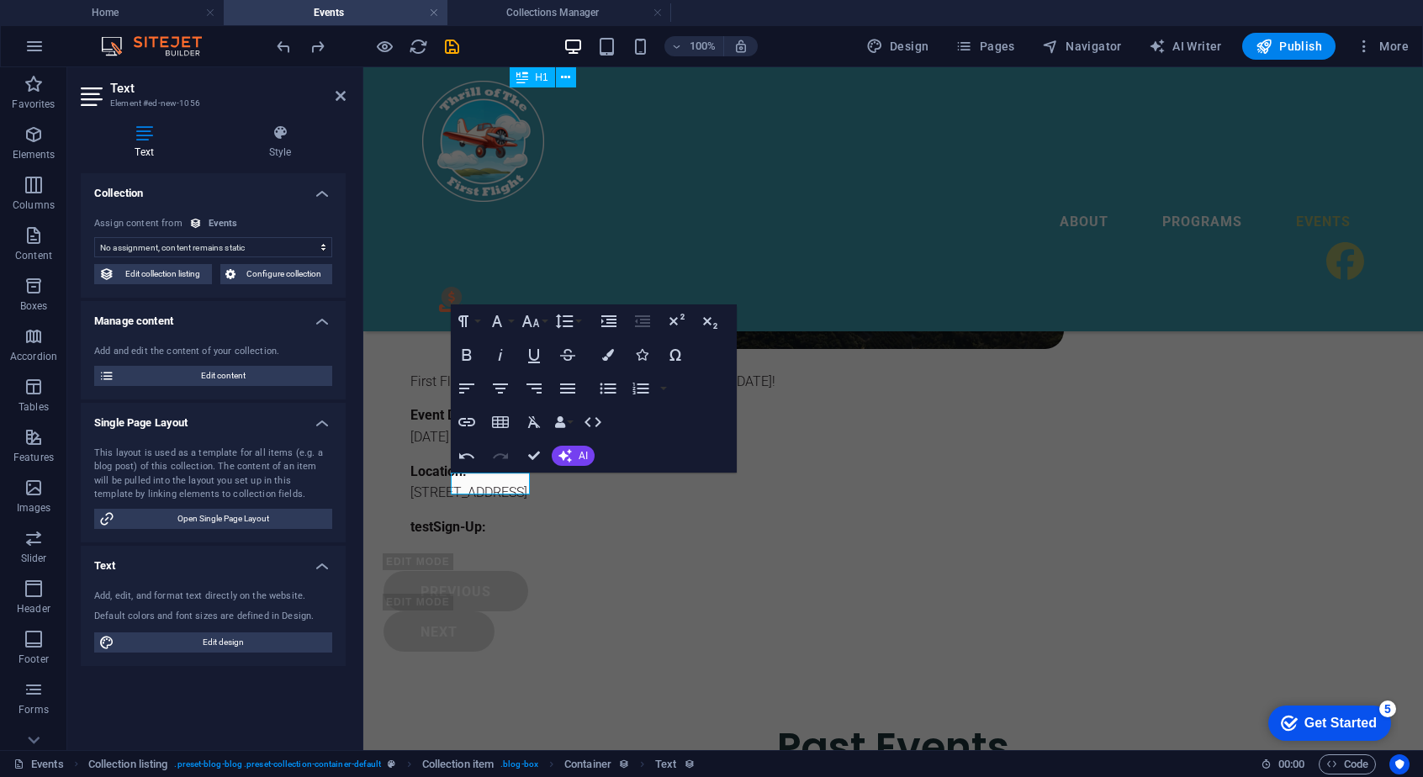
click at [314, 243] on select "No assignment, content remains static Created at (Date) Updated at (Date) Name …" at bounding box center [213, 247] width 238 height 20
click at [433, 519] on link "test" at bounding box center [421, 527] width 23 height 16
click at [224, 256] on select "No assignment, content remains static Created at (Date) Updated at (Date) Name …" at bounding box center [213, 247] width 238 height 20
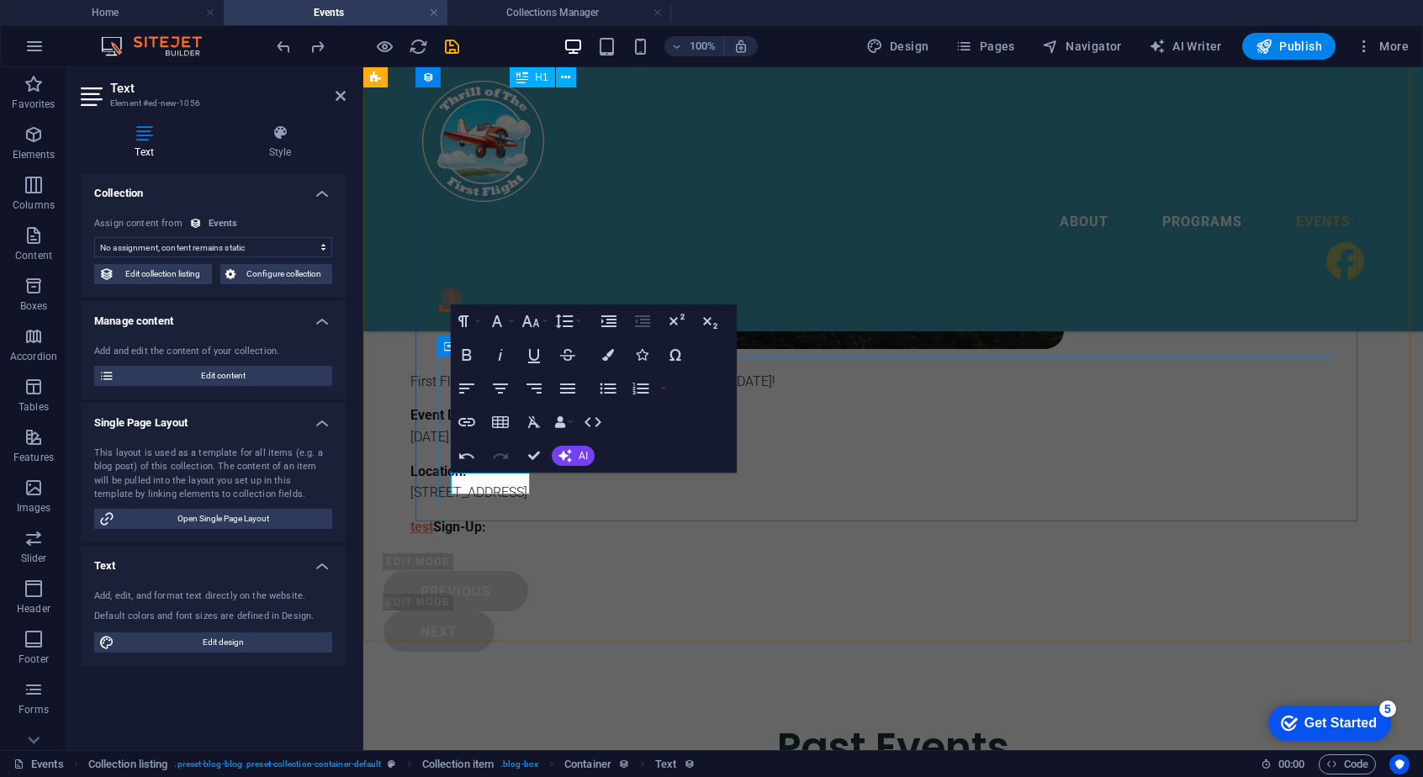
click at [433, 519] on link "test" at bounding box center [421, 527] width 23 height 16
click at [493, 441] on icon "button" at bounding box center [496, 441] width 17 height 15
click at [304, 244] on select "No assignment, content remains static Created at (Date) Updated at (Date) Name …" at bounding box center [213, 247] width 238 height 20
click at [464, 519] on strong "test​Sign-Up:" at bounding box center [448, 527] width 76 height 16
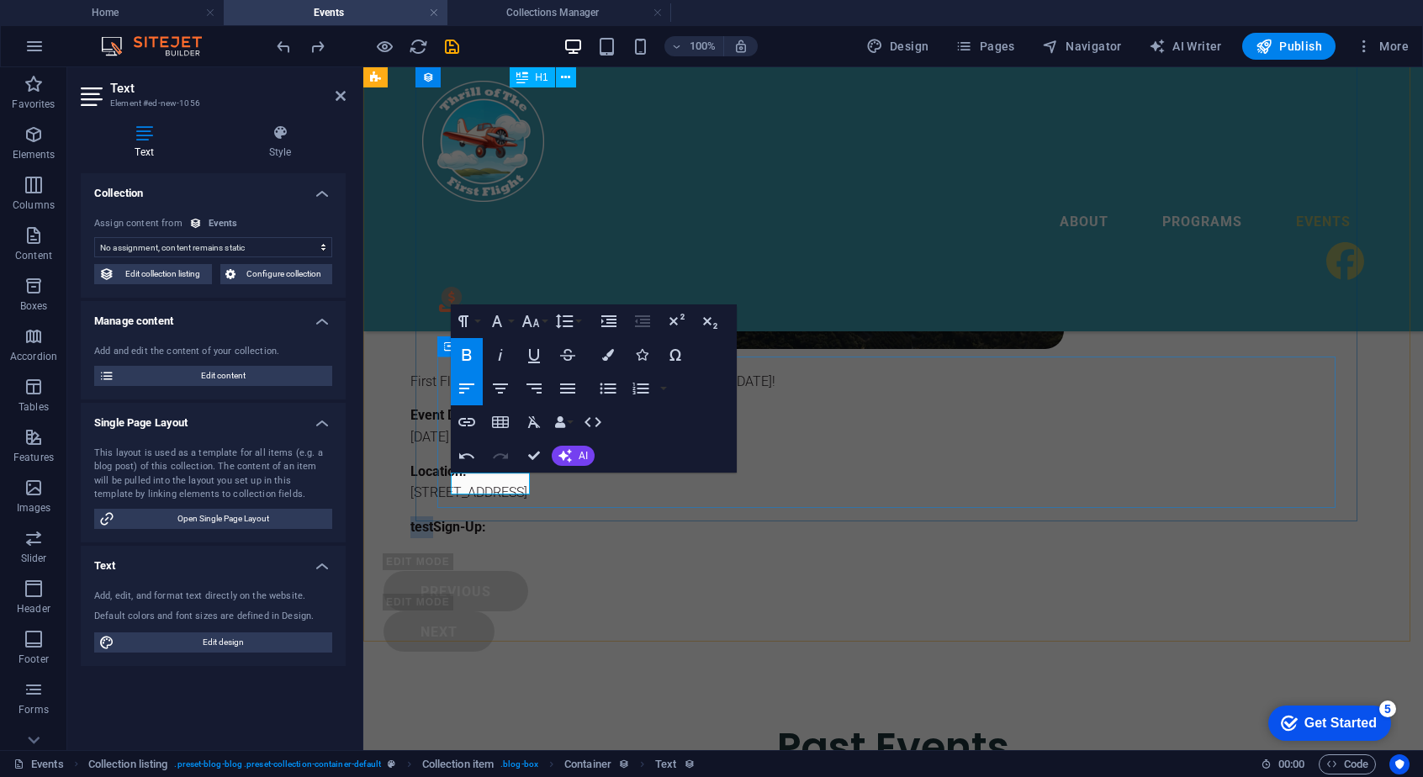
click at [464, 519] on strong "test​Sign-Up:" at bounding box center [448, 527] width 76 height 16
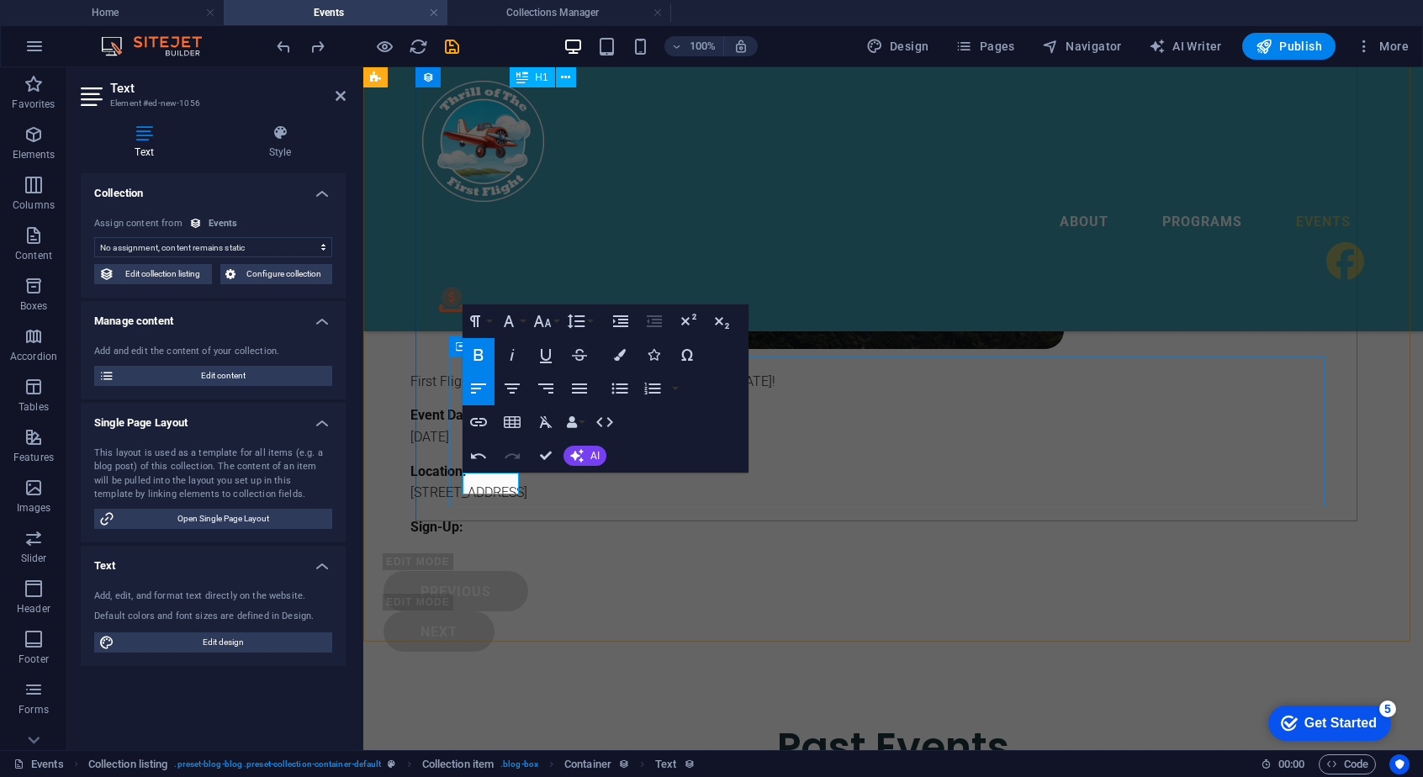
click at [463, 519] on strong "Sign-Up:" at bounding box center [436, 527] width 53 height 16
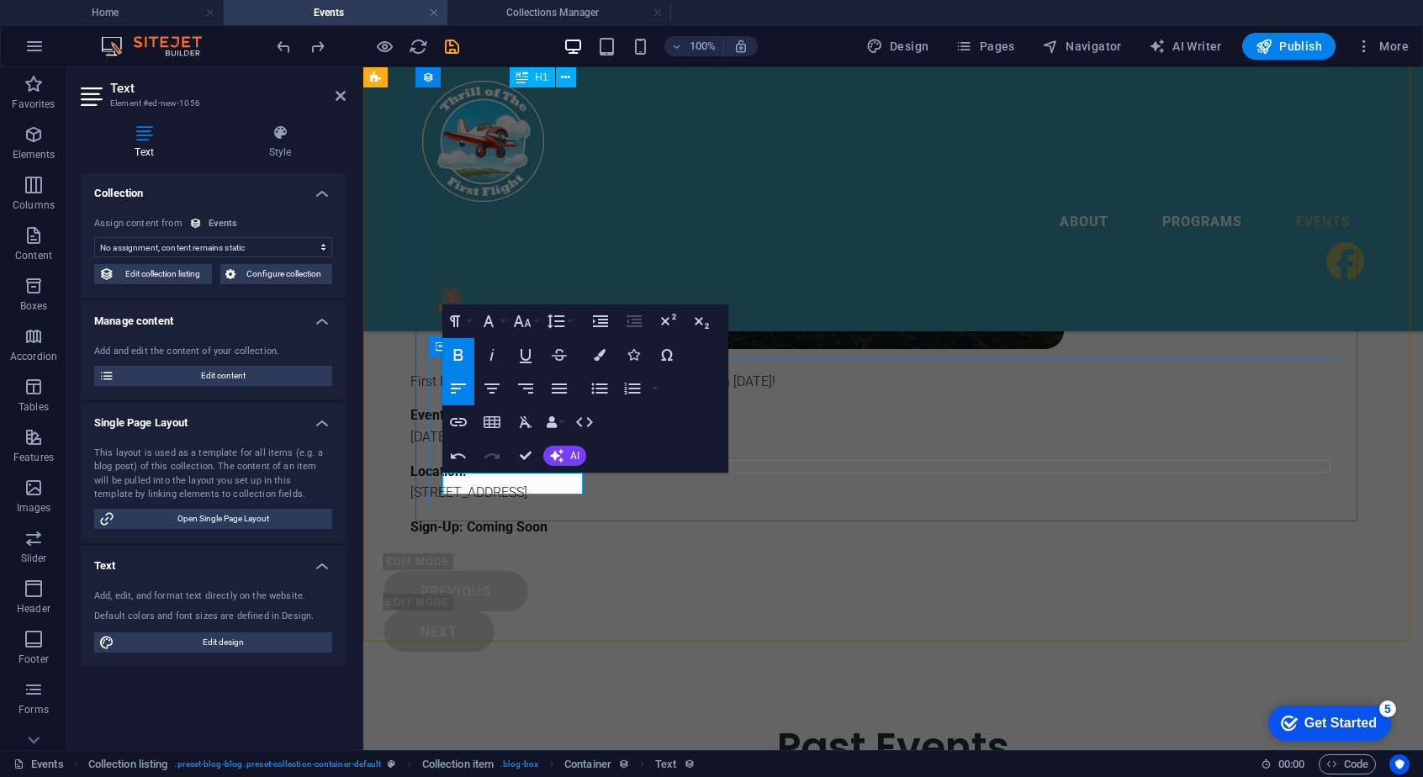
click at [769, 504] on div at bounding box center [854, 510] width 888 height 13
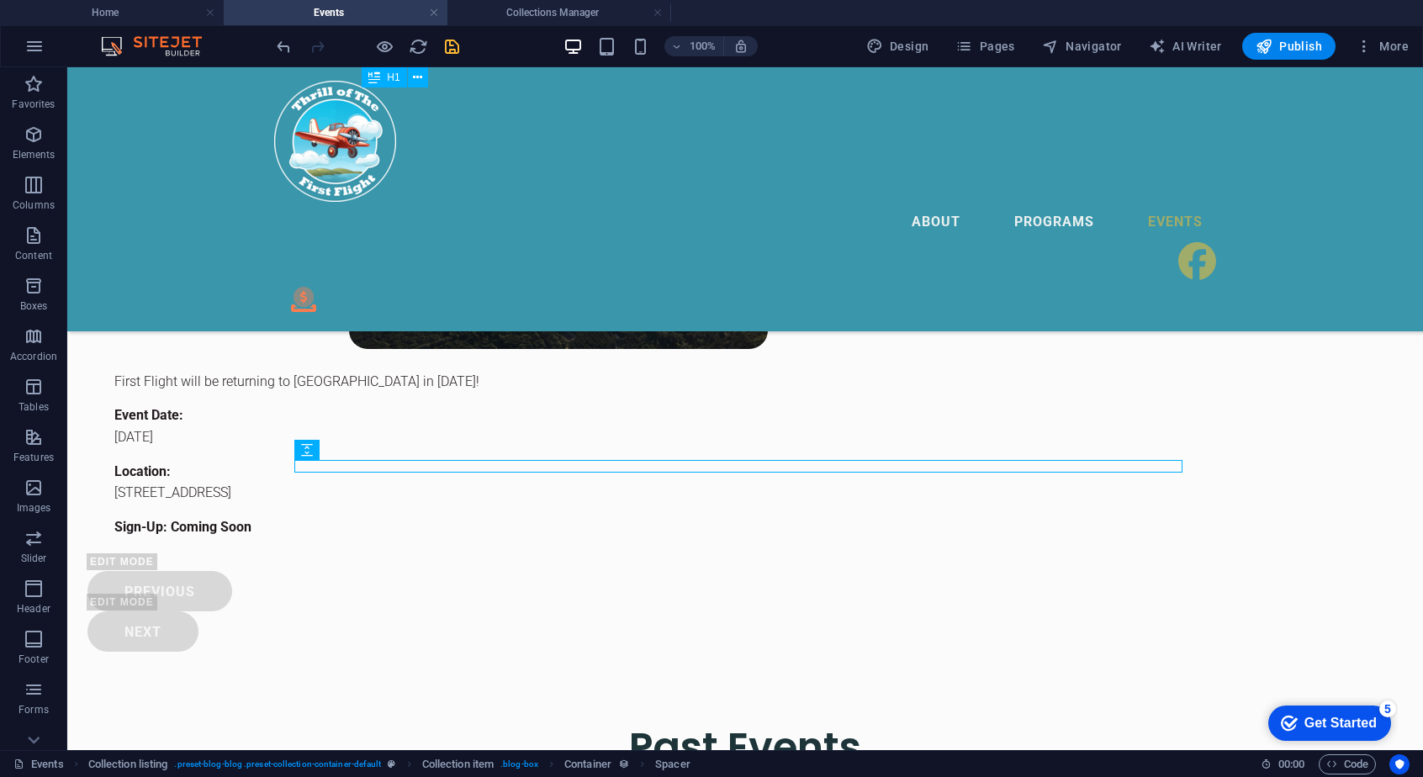
click at [458, 47] on icon "save" at bounding box center [451, 46] width 19 height 19
